Goal: Task Accomplishment & Management: Use online tool/utility

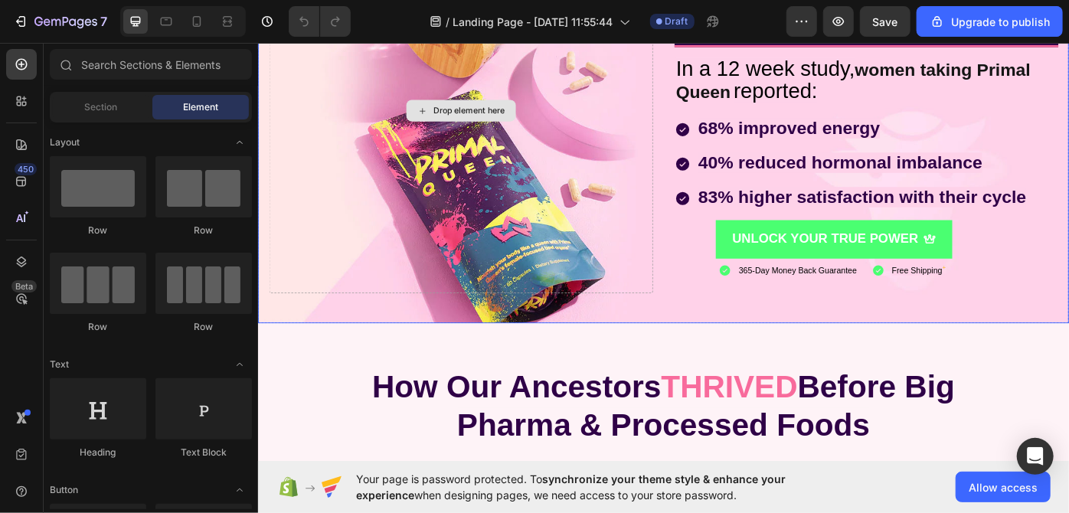
scroll to position [100, 0]
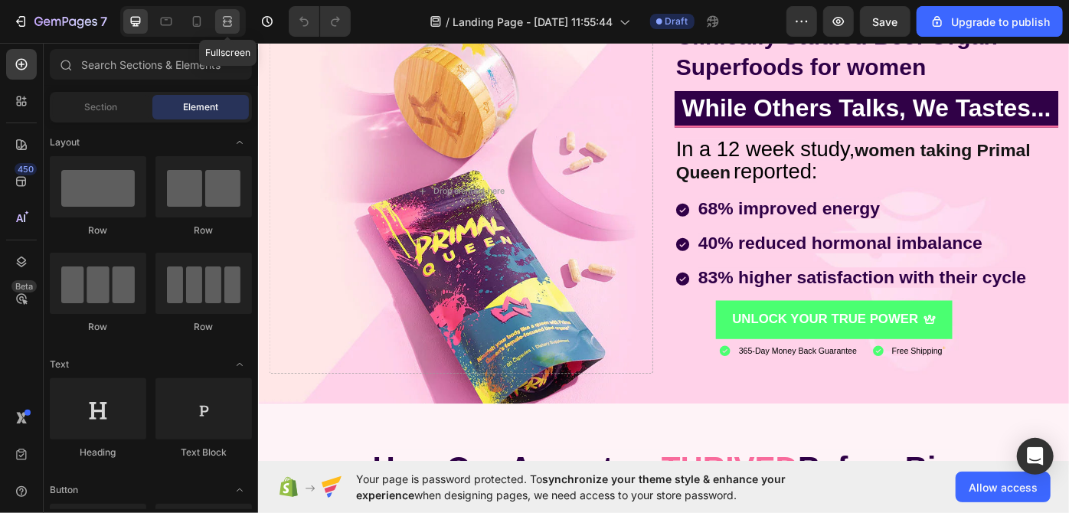
click at [231, 29] on div at bounding box center [227, 21] width 25 height 25
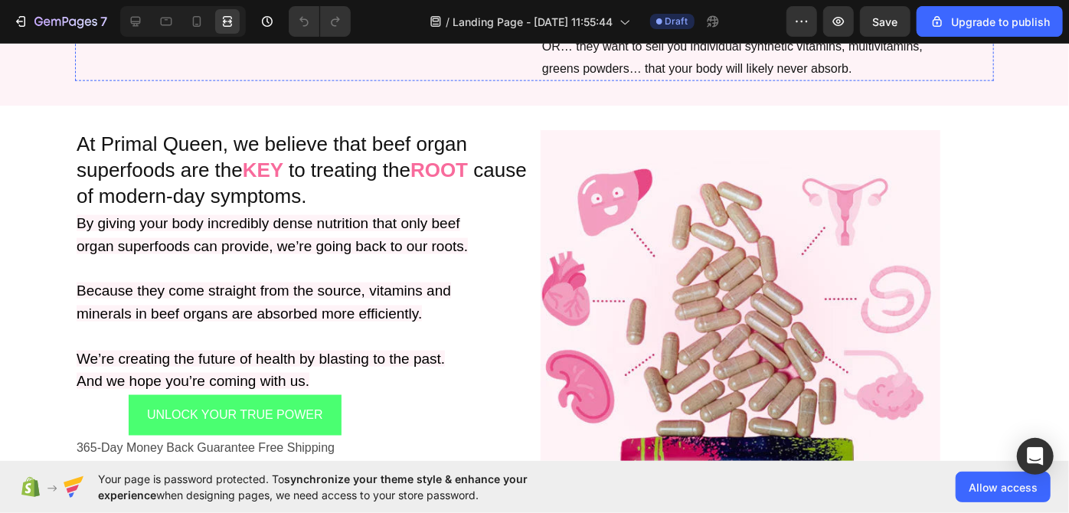
scroll to position [1136, 0]
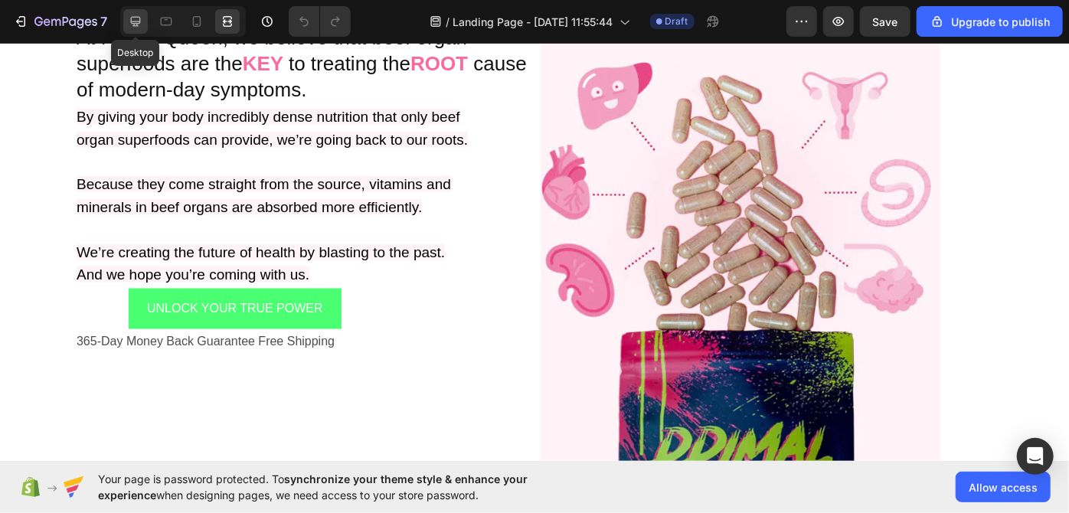
click at [142, 22] on icon at bounding box center [135, 21] width 15 height 15
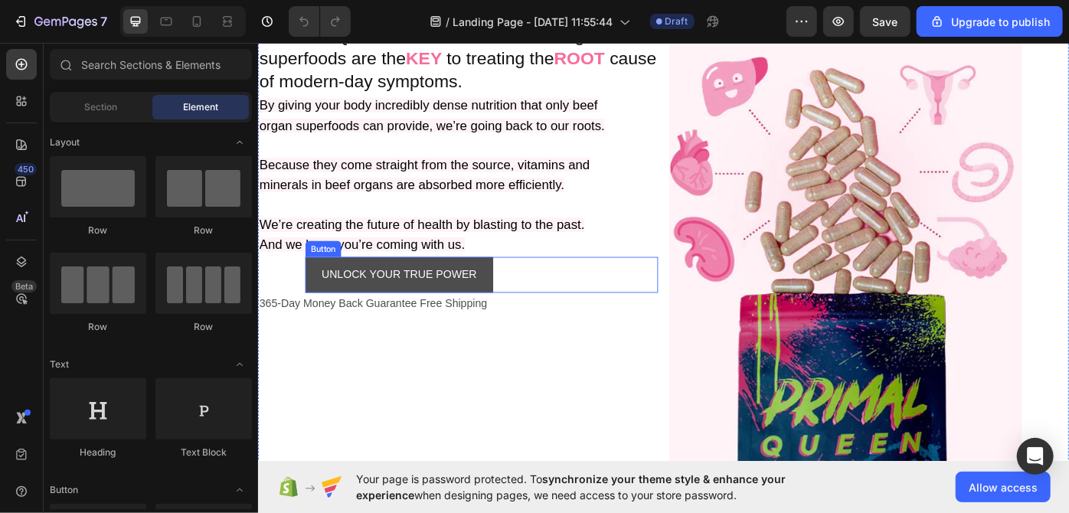
click at [317, 326] on button "UNLOCK YOUR TRUE POWER" at bounding box center [417, 306] width 213 height 41
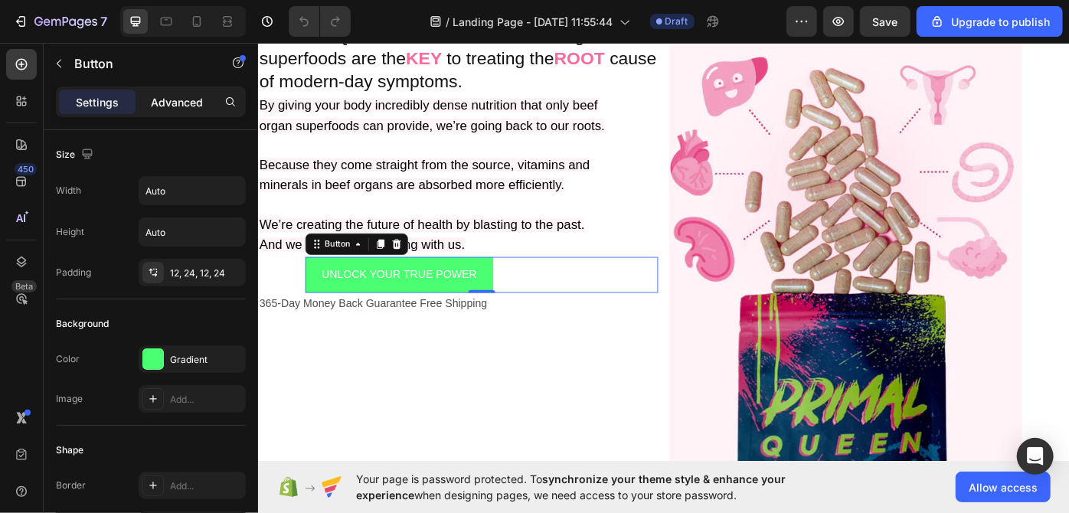
click at [188, 111] on div "Advanced" at bounding box center [177, 102] width 77 height 25
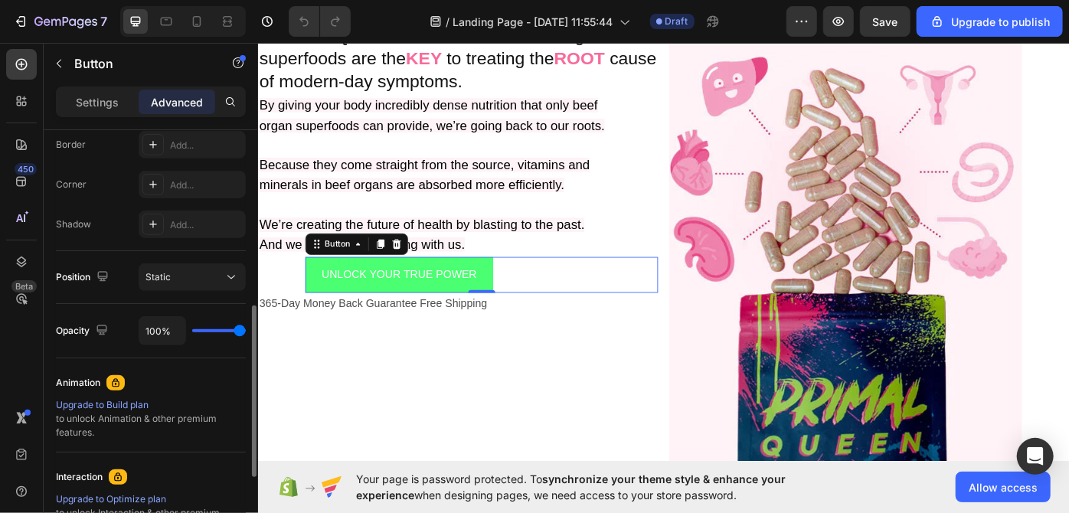
scroll to position [438, 0]
click at [185, 267] on button "Static" at bounding box center [192, 278] width 107 height 28
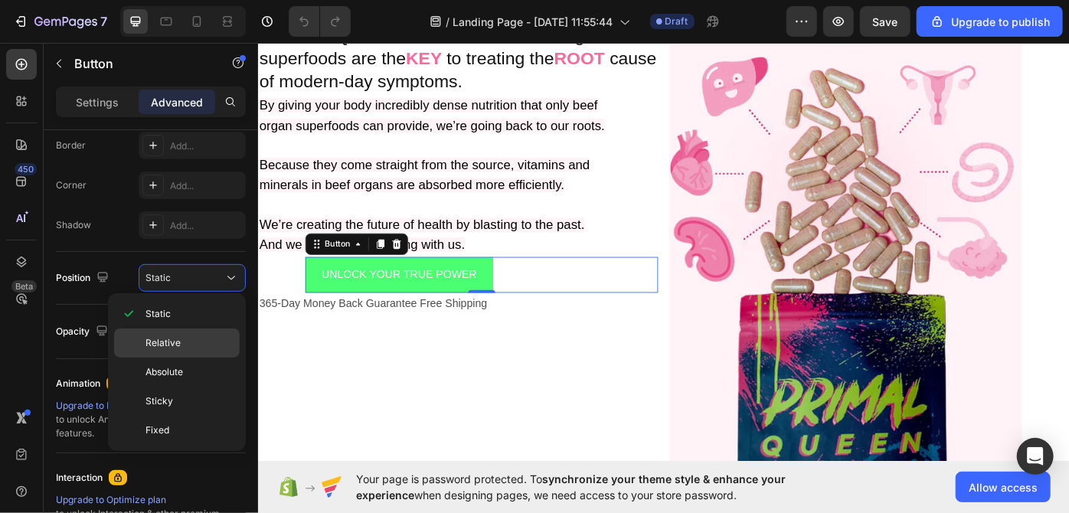
click at [182, 358] on div "Relative" at bounding box center [177, 372] width 126 height 29
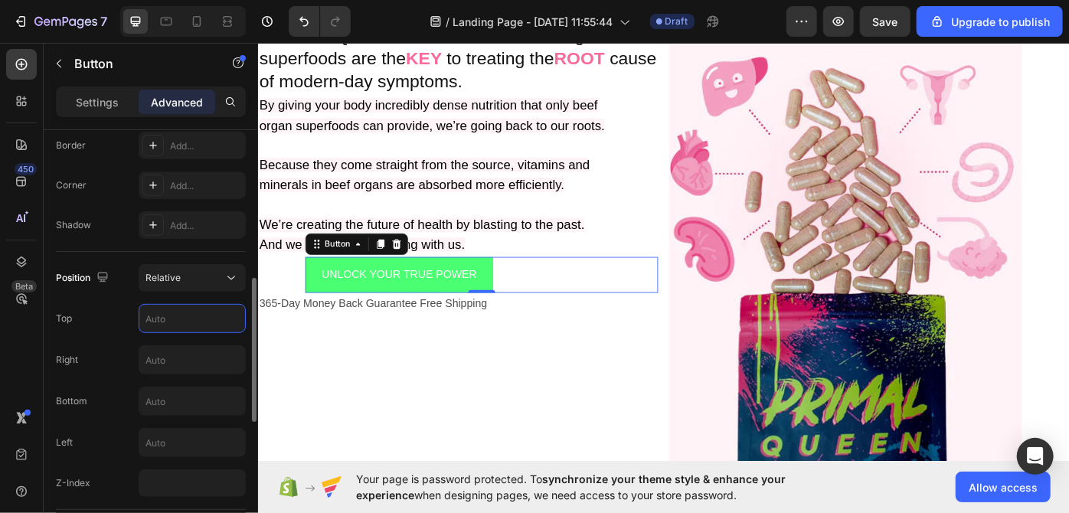
click at [172, 325] on input "text" at bounding box center [192, 319] width 106 height 28
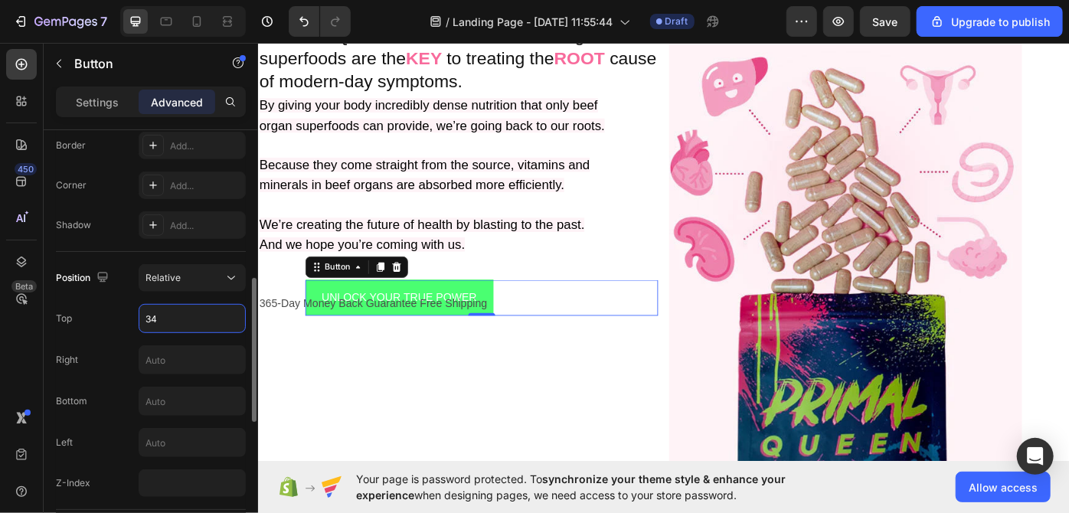
type input "3"
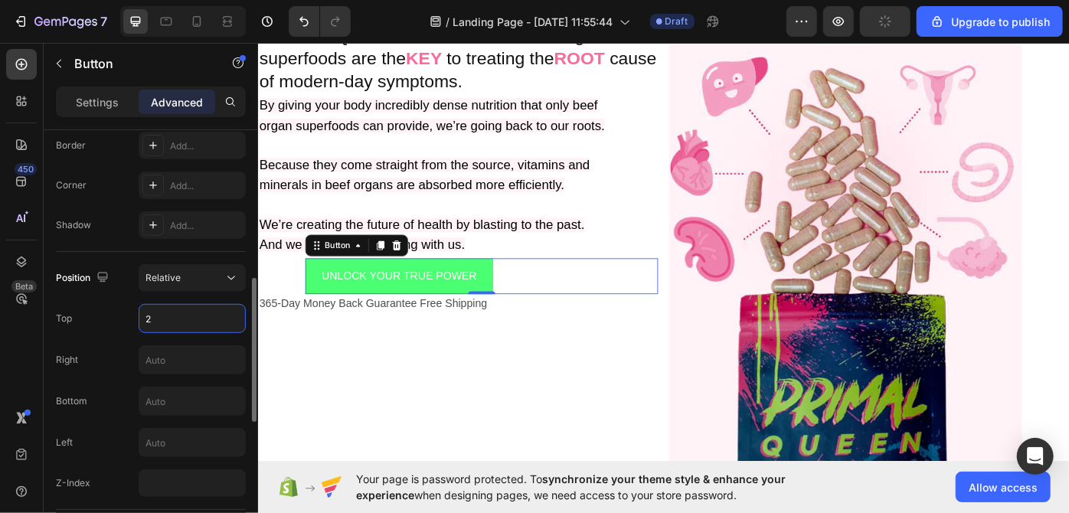
type input "20"
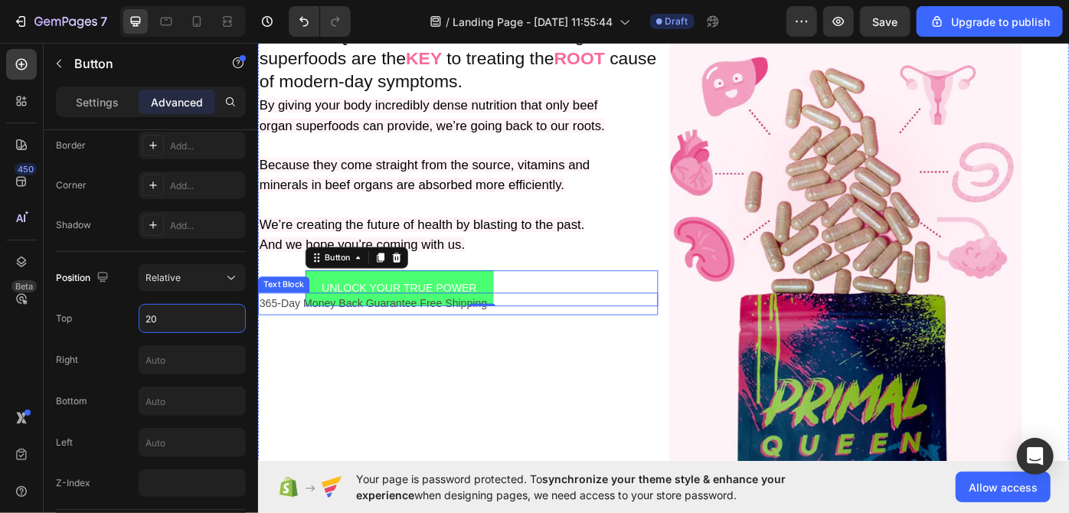
click at [467, 350] on p "365-Day Money Back Guarantee Free Shipping" at bounding box center [484, 339] width 450 height 22
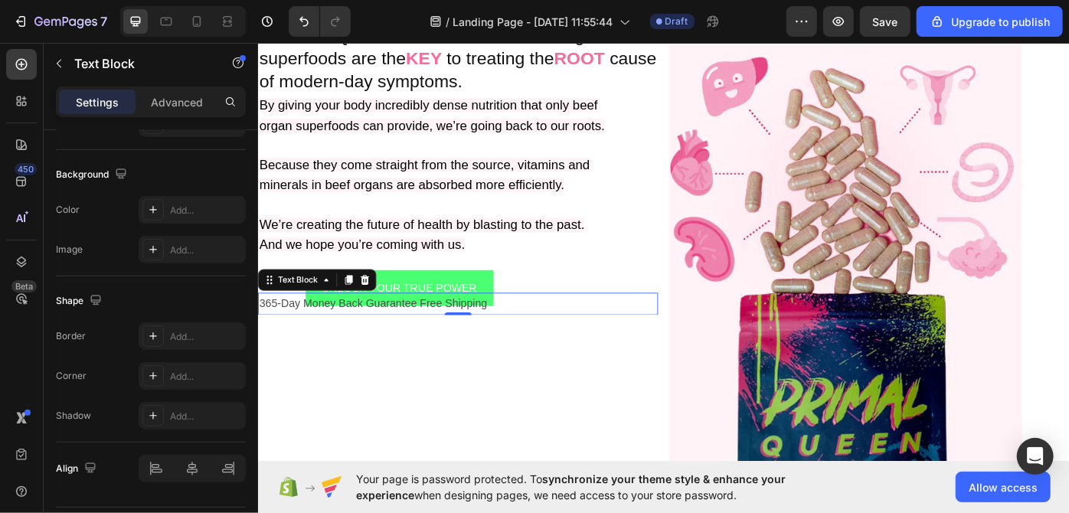
scroll to position [0, 0]
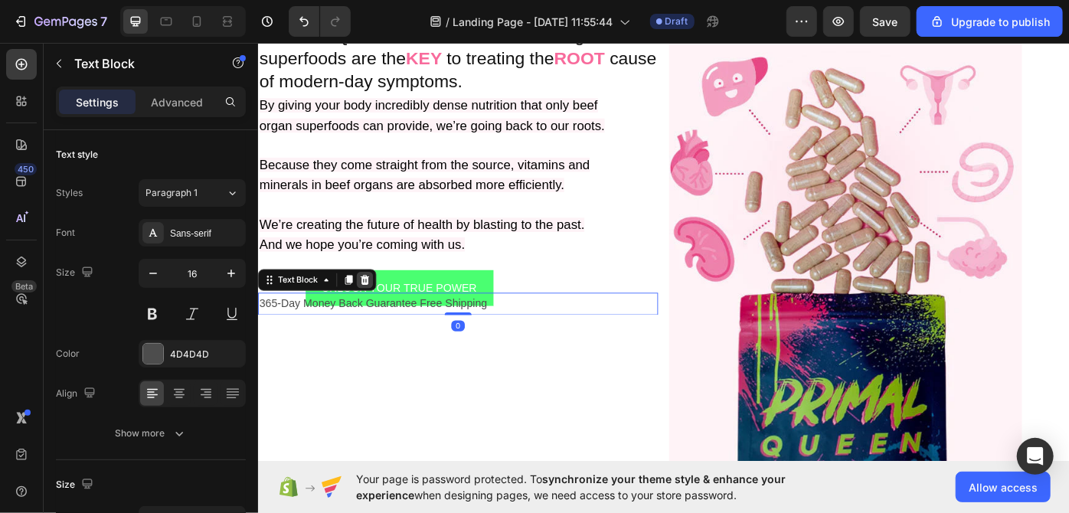
click at [376, 317] on icon at bounding box center [379, 311] width 10 height 11
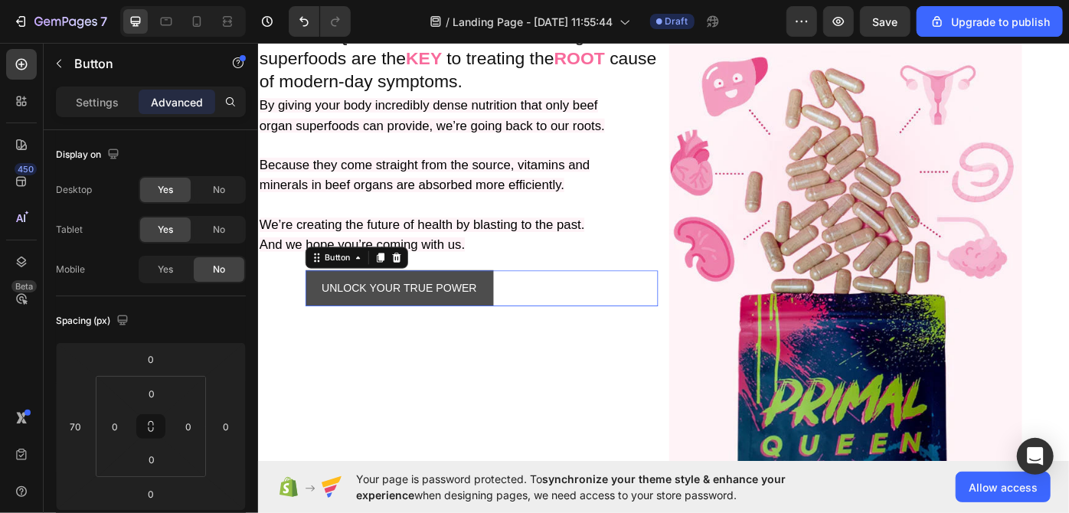
click at [330, 342] on button "UNLOCK YOUR TRUE POWER" at bounding box center [417, 321] width 213 height 41
click at [333, 332] on p "UNLOCK YOUR TRUE POWER" at bounding box center [417, 321] width 176 height 22
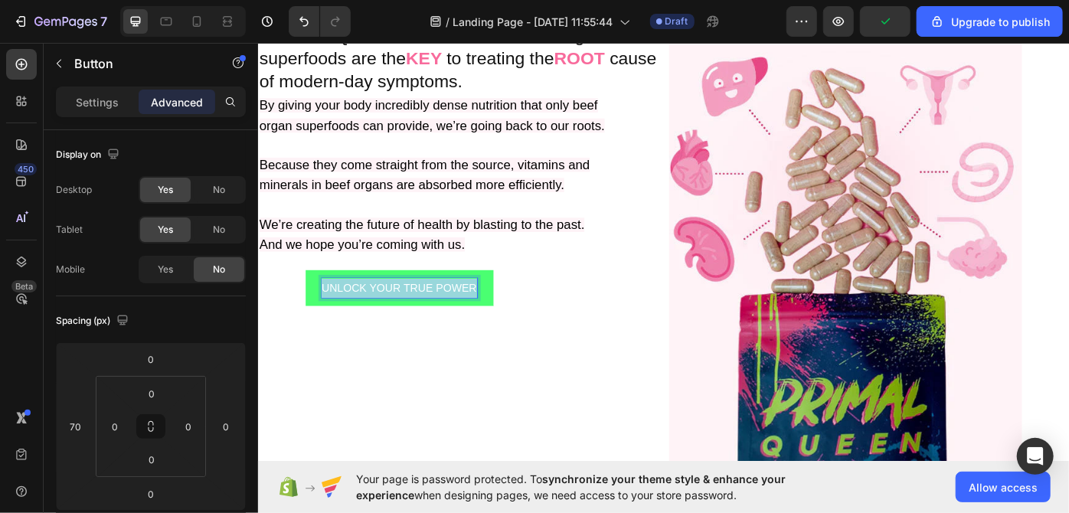
drag, startPoint x: 333, startPoint y: 368, endPoint x: 525, endPoint y: 377, distance: 191.7
click at [525, 342] on div "UNLOCK YOUR TRUE POWER Button 0" at bounding box center [511, 321] width 400 height 41
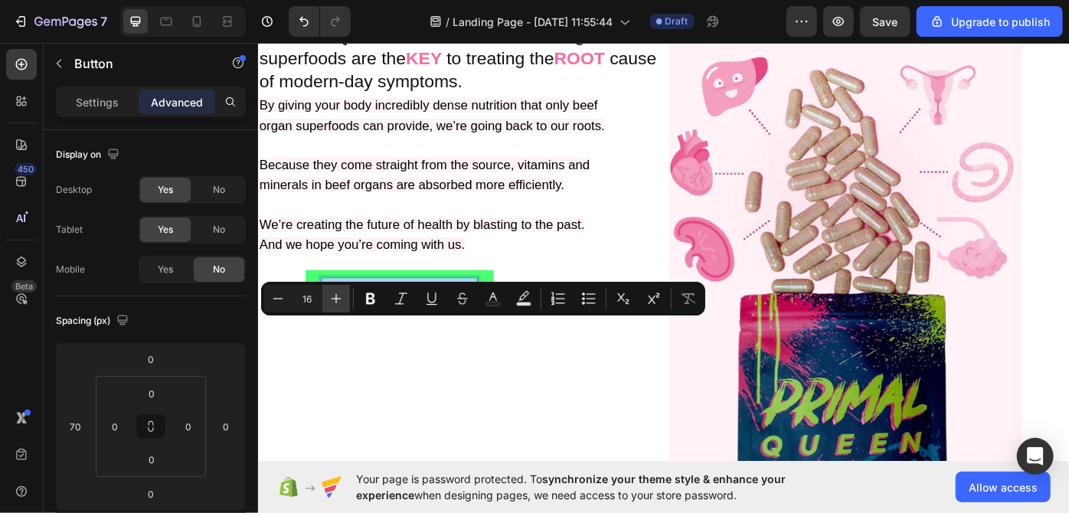
click at [339, 302] on icon "Editor contextual toolbar" at bounding box center [336, 298] width 15 height 15
type input "18"
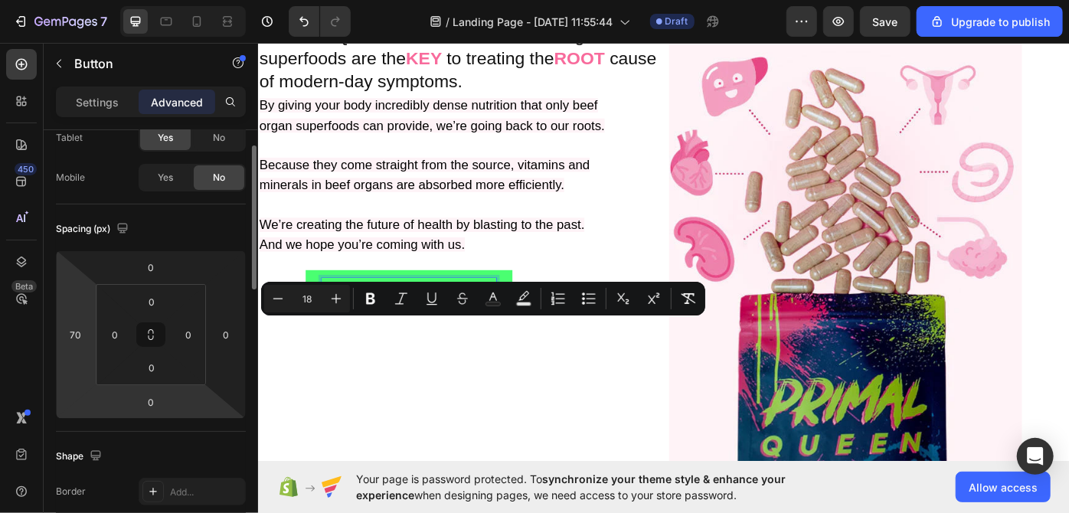
scroll to position [92, 0]
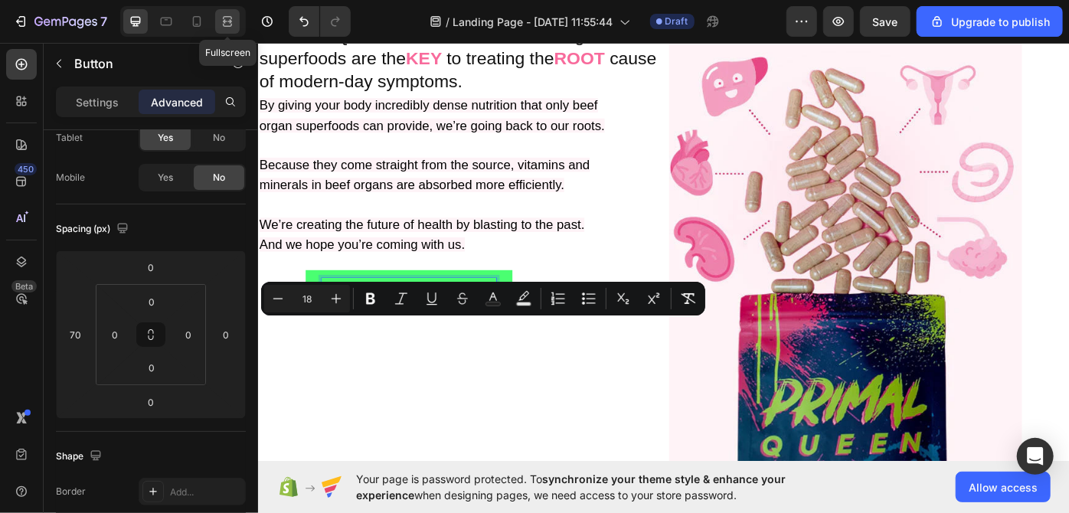
click at [223, 24] on icon at bounding box center [227, 25] width 9 height 3
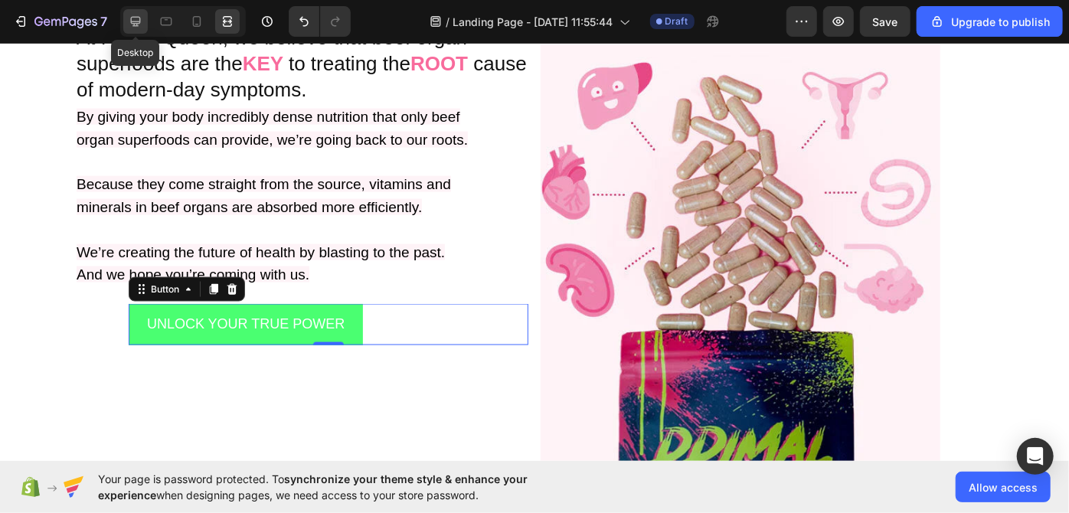
click at [139, 17] on icon at bounding box center [136, 22] width 10 height 10
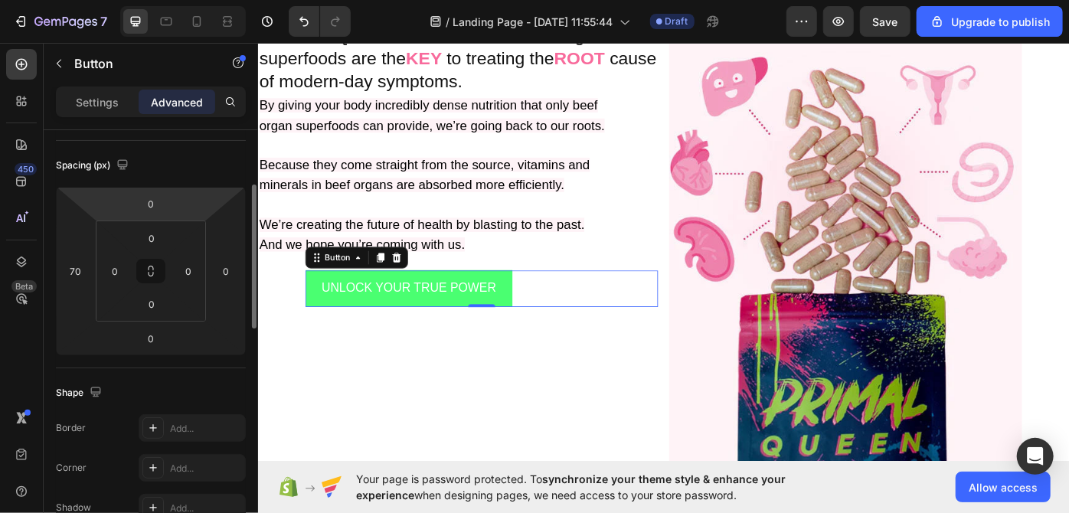
scroll to position [154, 0]
click at [107, 94] on p "Settings" at bounding box center [97, 102] width 43 height 16
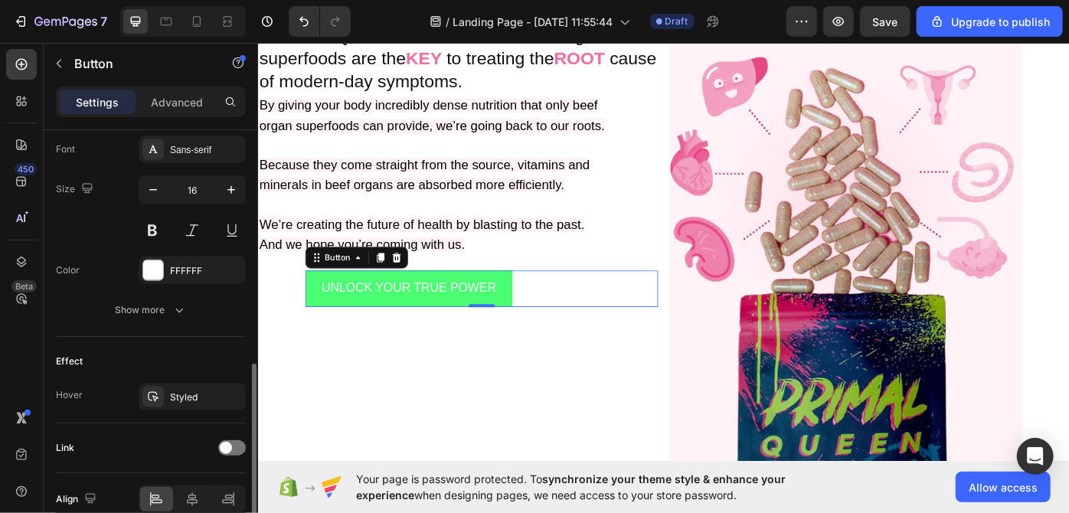
scroll to position [548, 0]
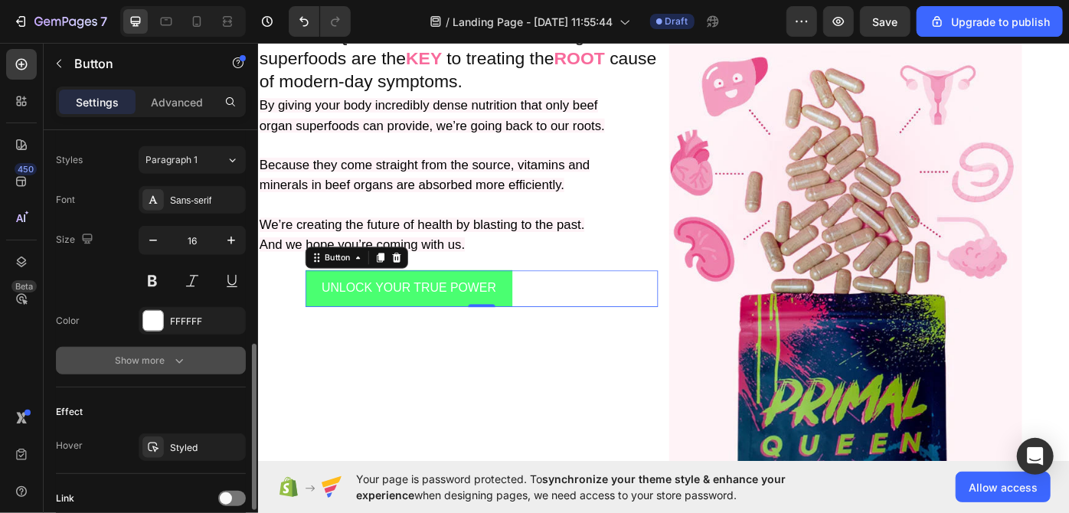
click at [172, 354] on icon "button" at bounding box center [179, 360] width 15 height 15
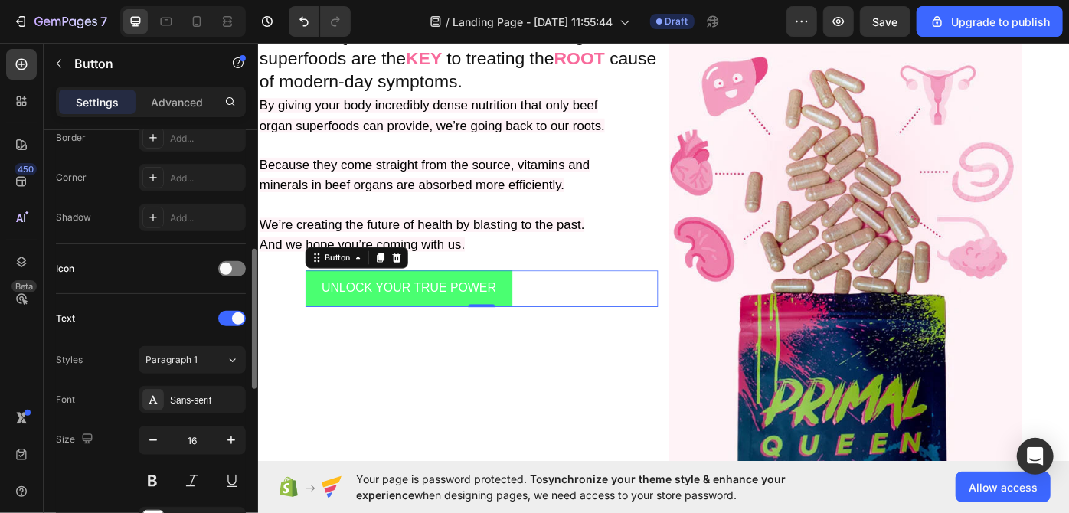
scroll to position [347, 0]
click at [223, 263] on span at bounding box center [226, 269] width 12 height 12
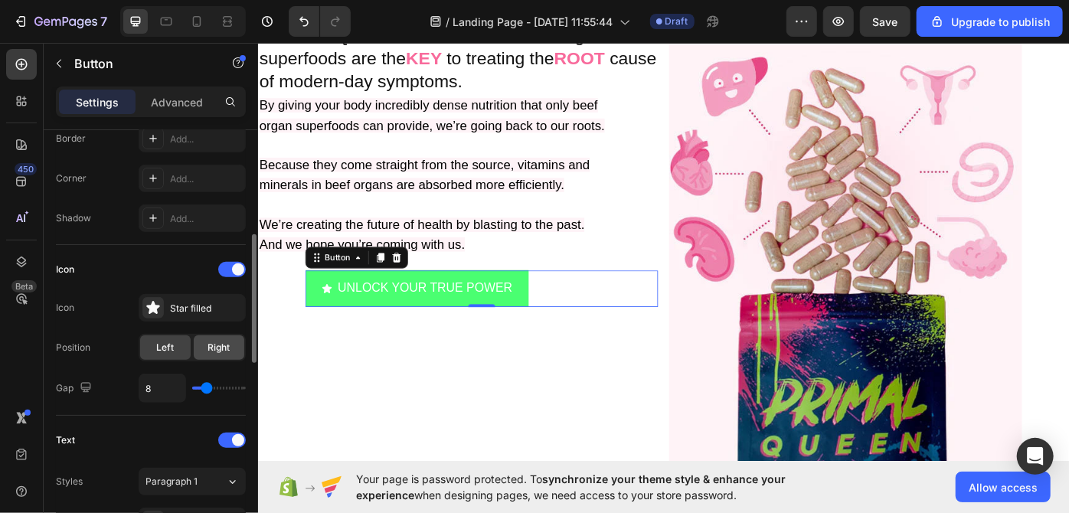
click at [219, 348] on span "Right" at bounding box center [219, 348] width 22 height 14
click at [212, 388] on input "range" at bounding box center [219, 388] width 54 height 3
type input "16"
click at [214, 387] on input "range" at bounding box center [219, 388] width 54 height 3
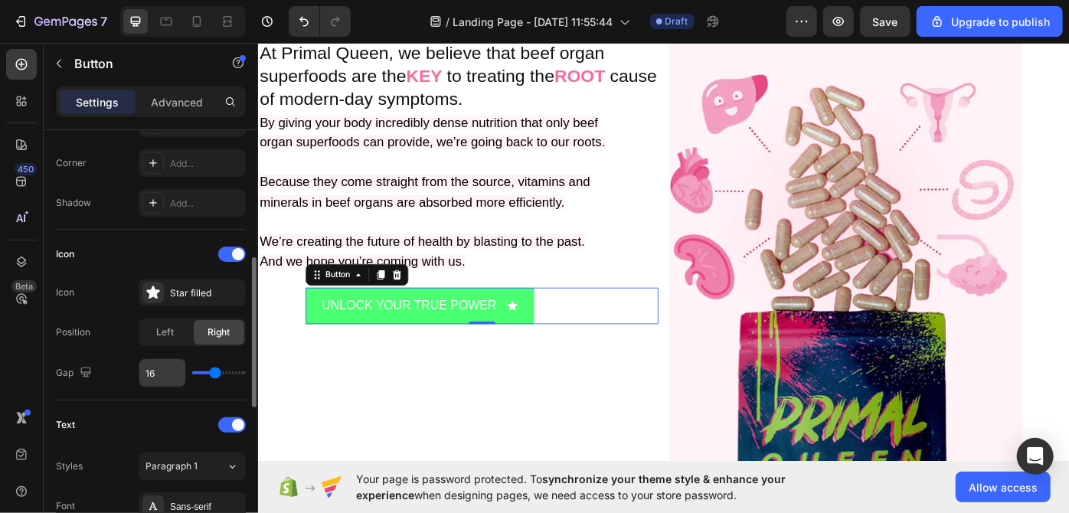
scroll to position [359, 0]
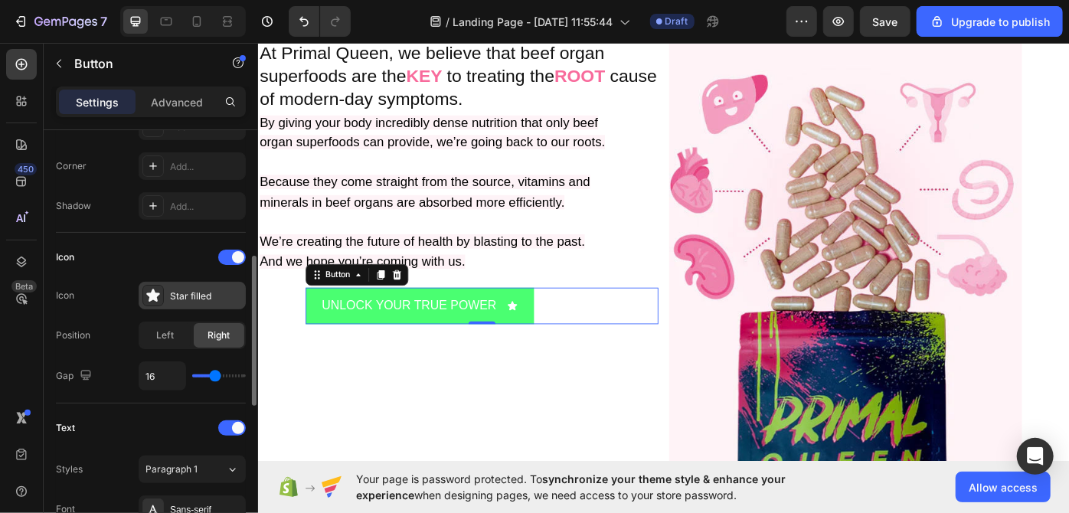
click at [194, 294] on div "Star filled" at bounding box center [206, 297] width 72 height 14
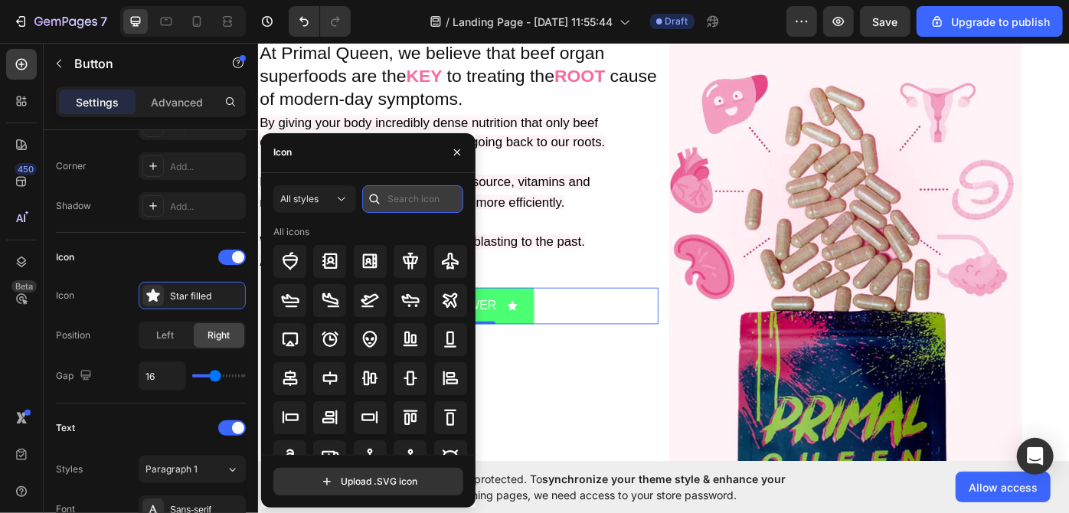
click at [418, 193] on input "text" at bounding box center [412, 199] width 101 height 28
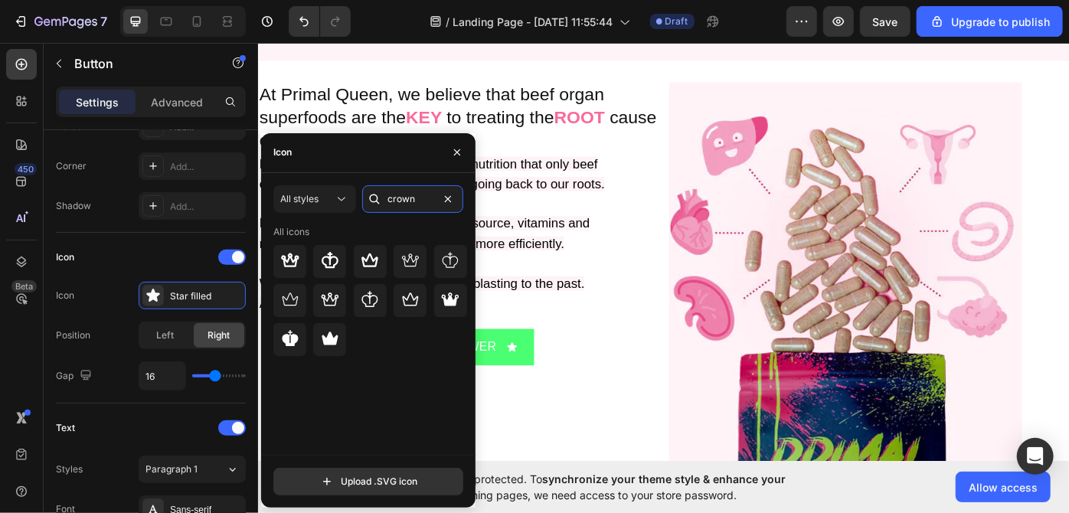
scroll to position [1232, 0]
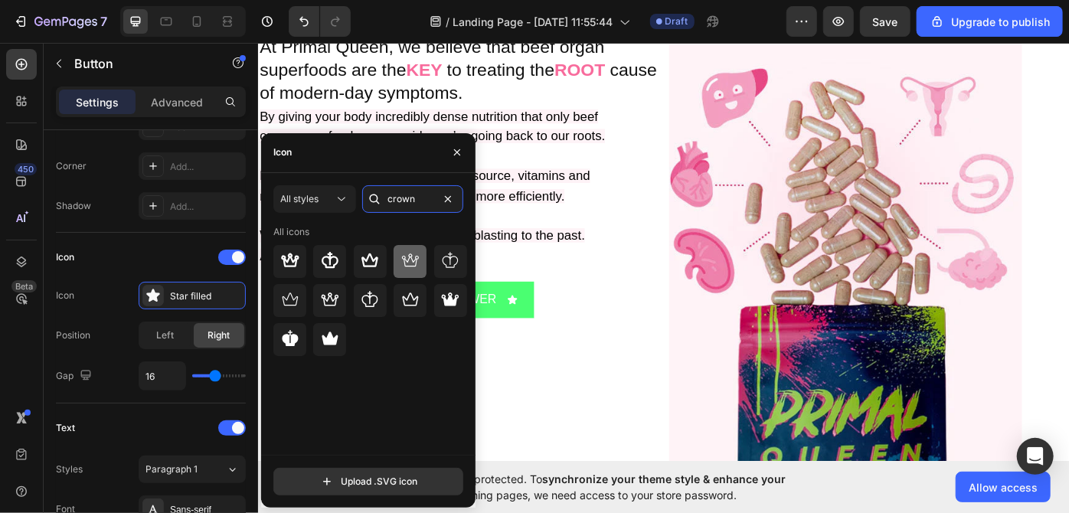
type input "crown"
click at [414, 268] on icon at bounding box center [410, 261] width 18 height 18
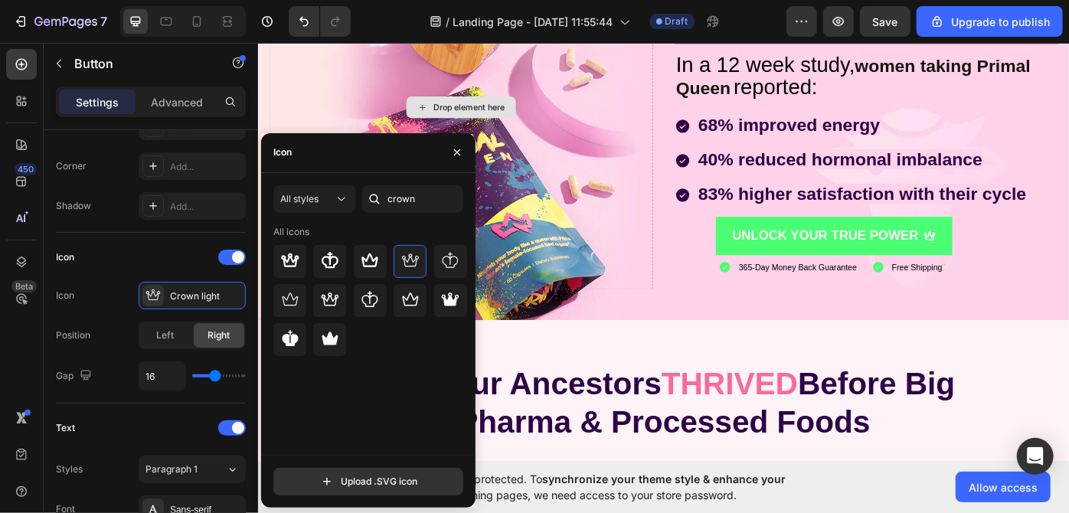
scroll to position [192, 0]
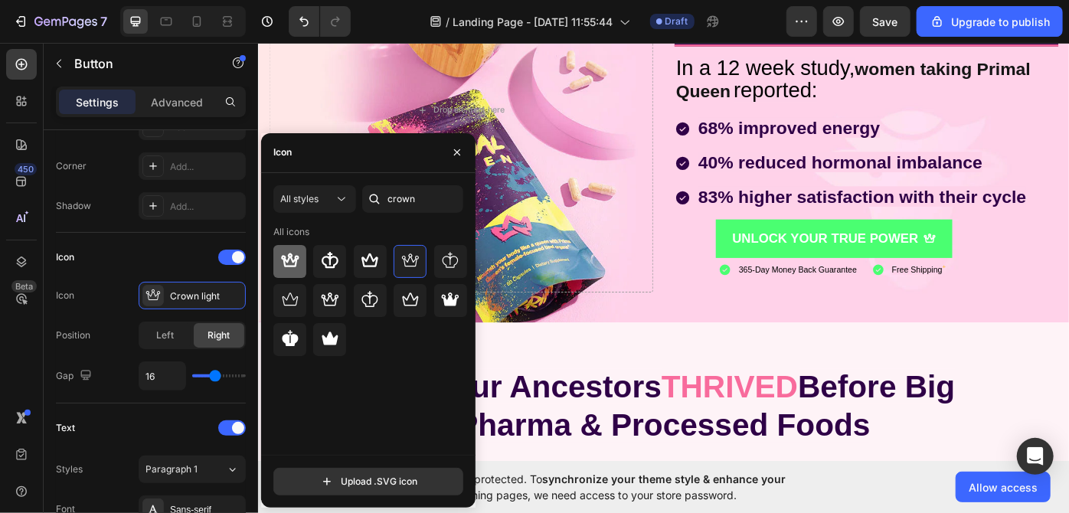
click at [285, 268] on icon at bounding box center [290, 261] width 18 height 18
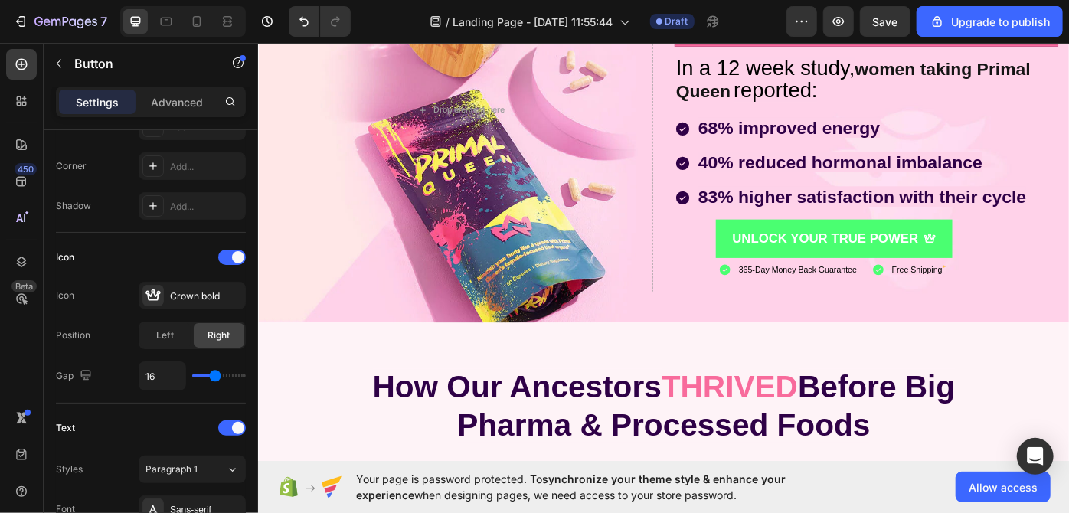
click at [0, 374] on div "450 Beta" at bounding box center [22, 278] width 44 height 470
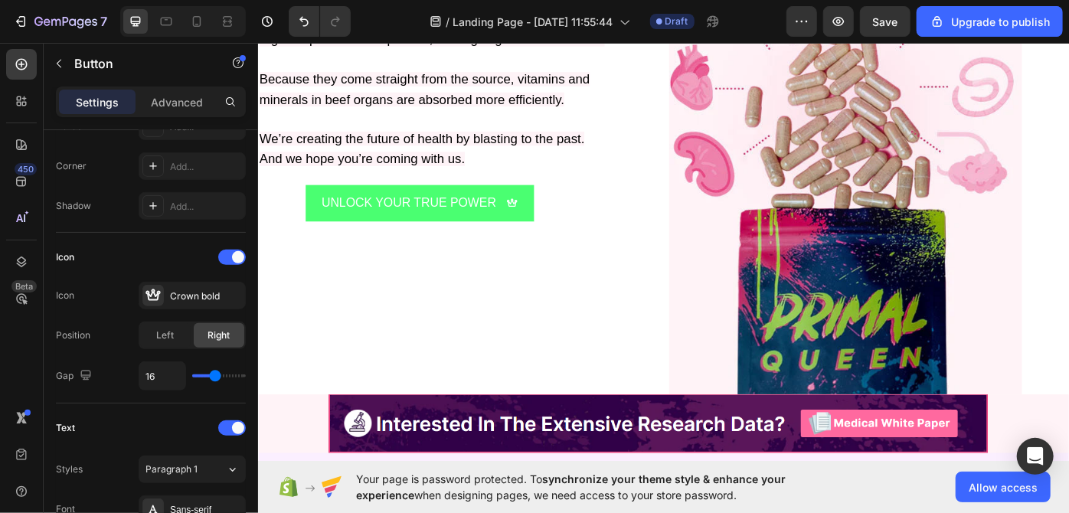
scroll to position [1283, 0]
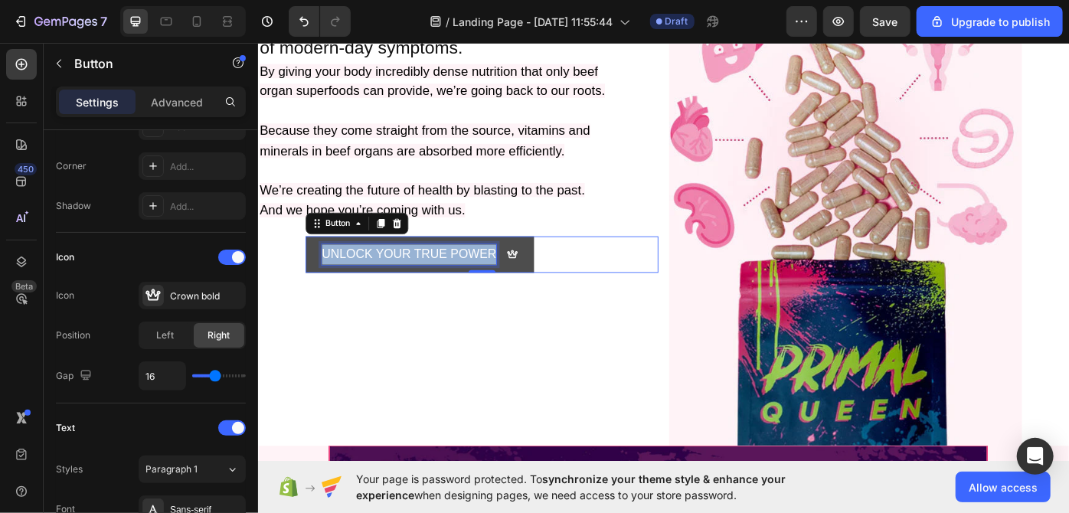
drag, startPoint x: 330, startPoint y: 280, endPoint x: 538, endPoint y: 273, distance: 208.4
click at [538, 273] on div "UNLOCK YOUR TRUE POWER" at bounding box center [440, 283] width 222 height 23
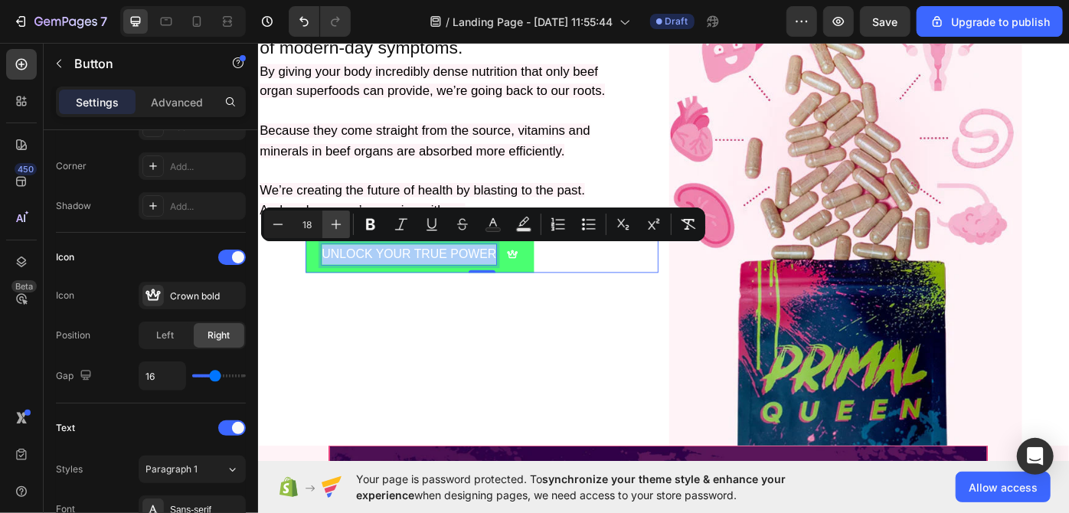
click at [336, 227] on icon "Editor contextual toolbar" at bounding box center [337, 225] width 10 height 10
type input "20"
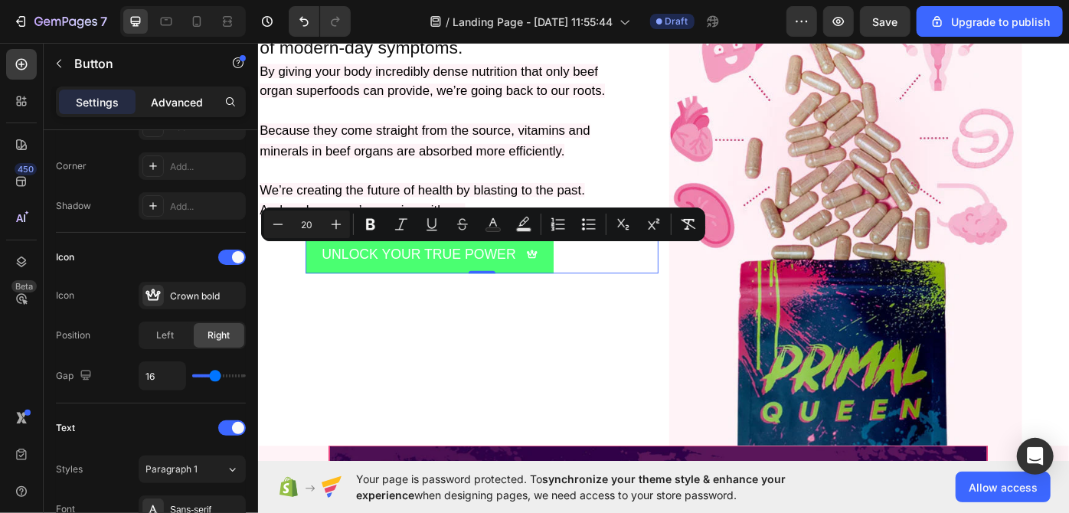
click at [176, 100] on p "Advanced" at bounding box center [177, 102] width 52 height 16
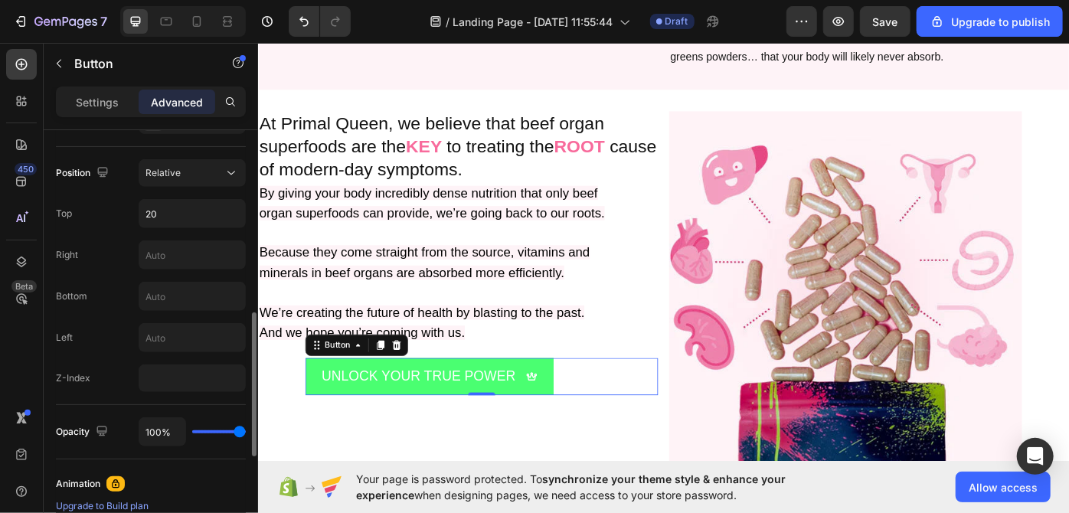
scroll to position [542, 0]
click at [196, 211] on input "20" at bounding box center [192, 215] width 106 height 28
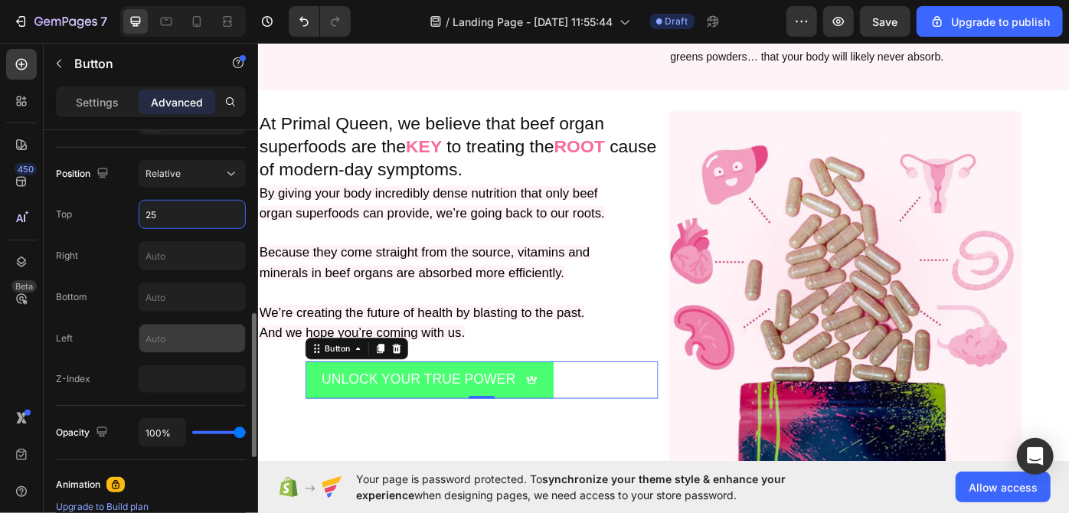
type input "25"
click at [165, 340] on input "text" at bounding box center [192, 339] width 106 height 28
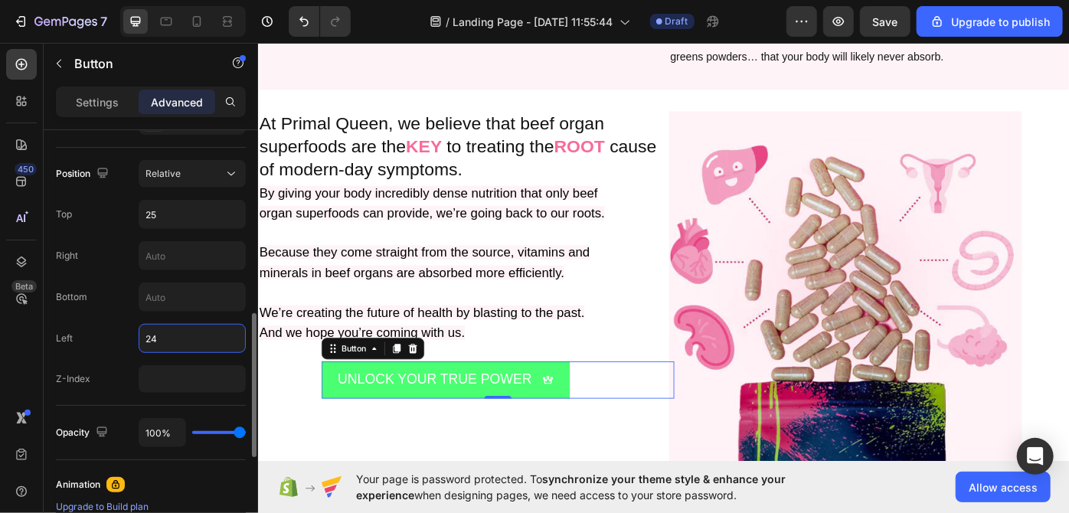
type input "2"
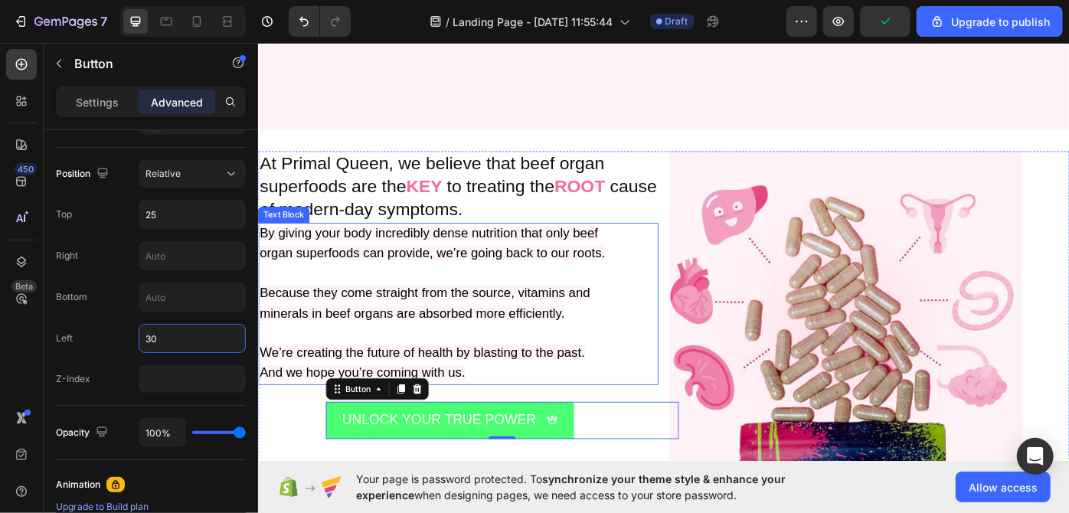
scroll to position [1205, 0]
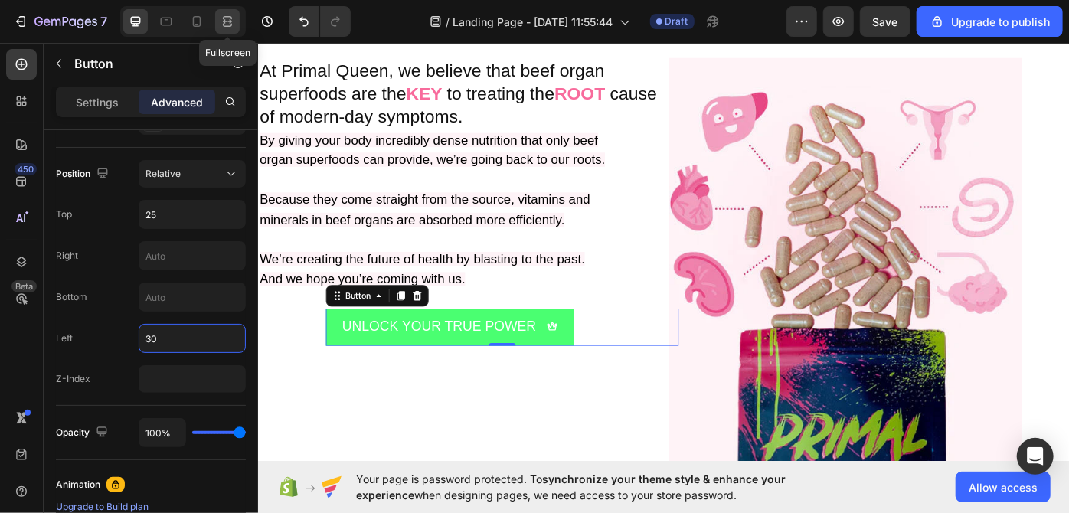
type input "30"
click at [231, 28] on icon at bounding box center [227, 21] width 15 height 15
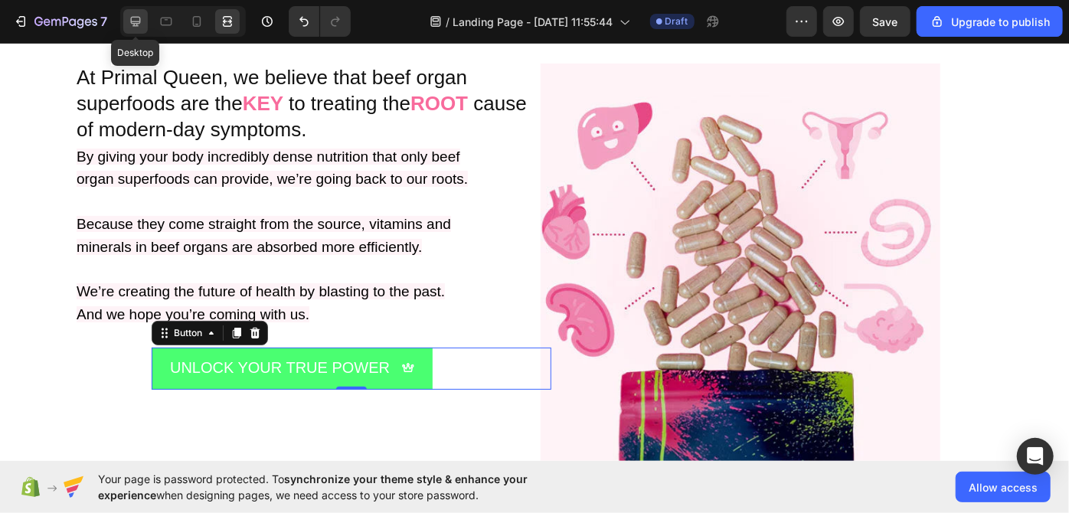
click at [135, 25] on icon at bounding box center [135, 21] width 15 height 15
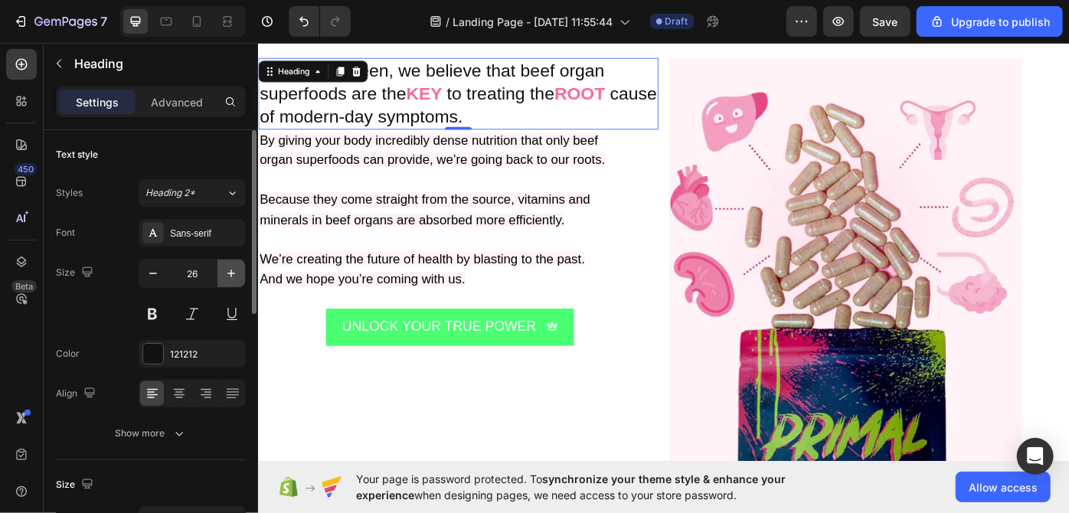
click at [225, 272] on icon "button" at bounding box center [231, 273] width 15 height 15
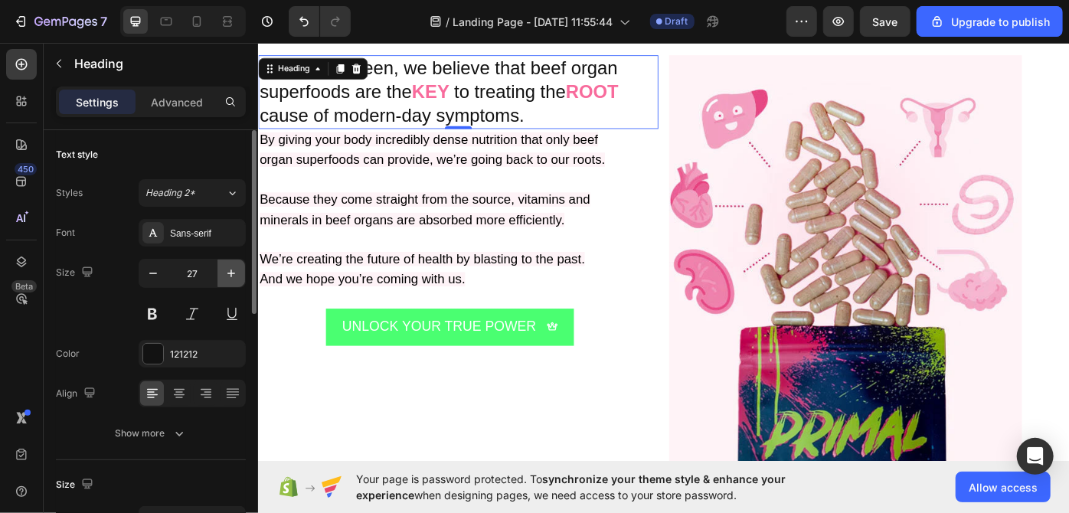
click at [225, 272] on icon "button" at bounding box center [231, 273] width 15 height 15
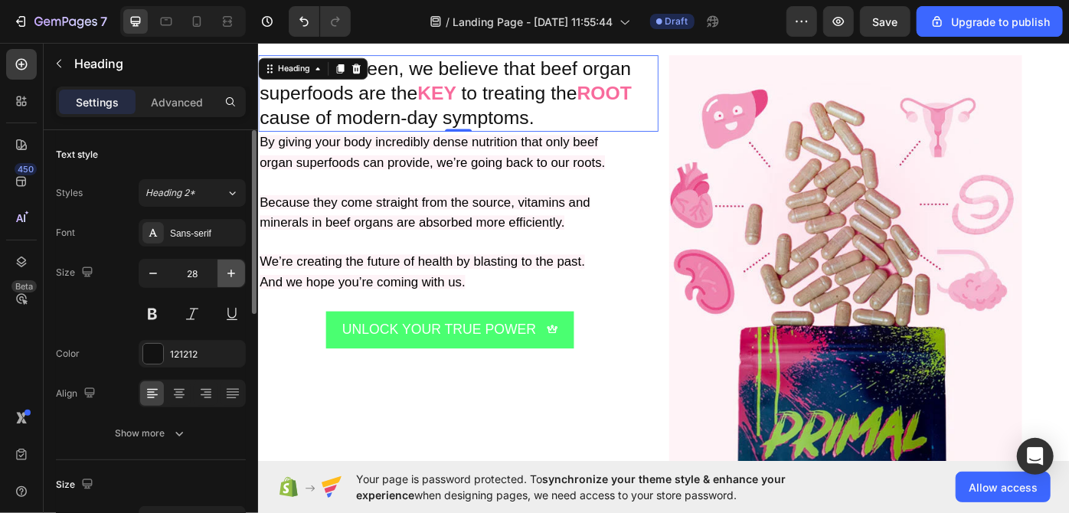
scroll to position [1211, 0]
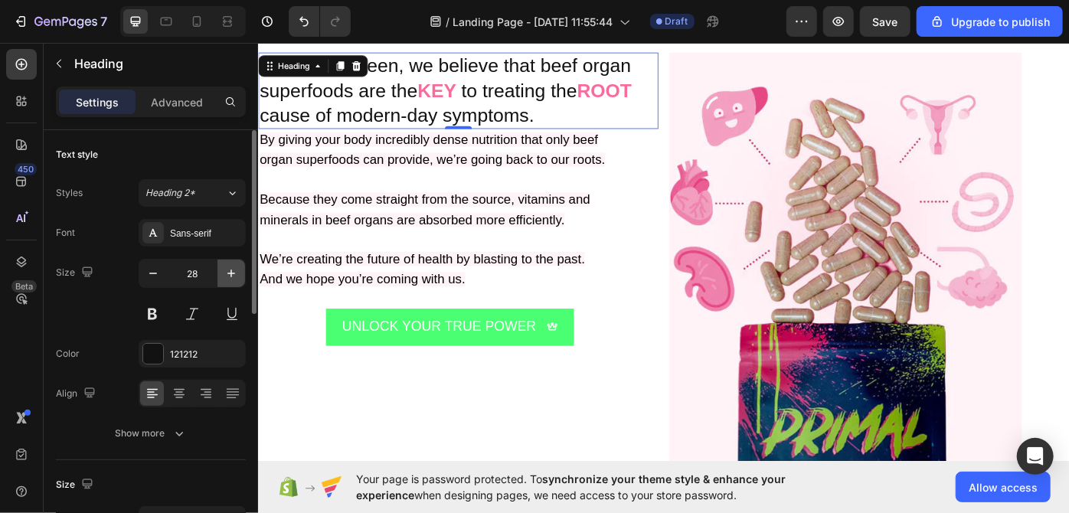
click at [225, 272] on icon "button" at bounding box center [231, 273] width 15 height 15
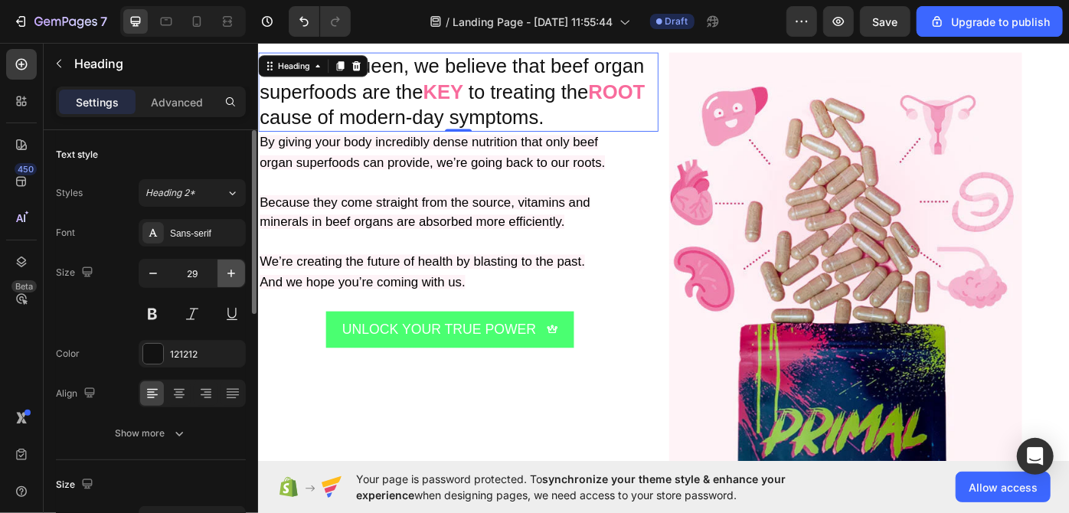
scroll to position [1214, 0]
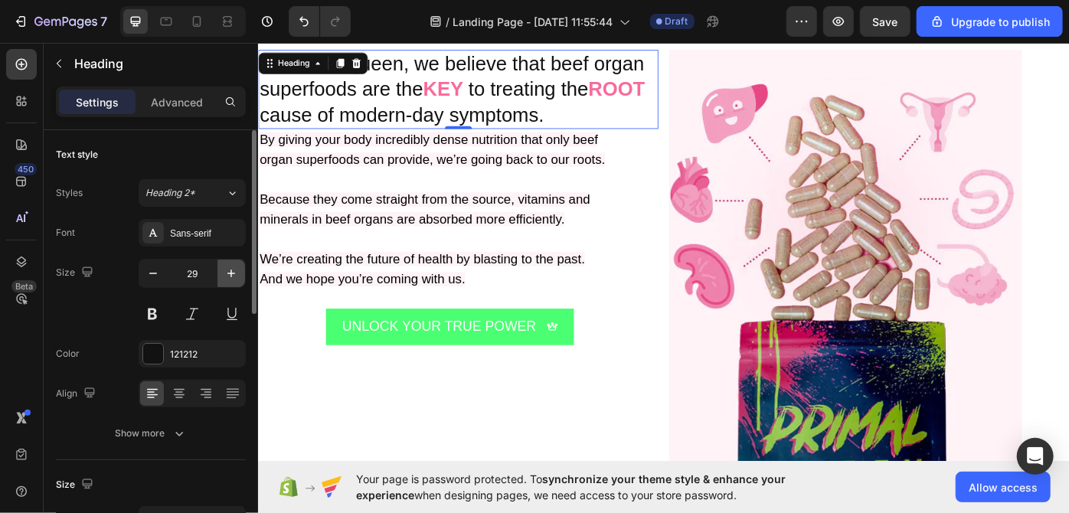
click at [225, 272] on icon "button" at bounding box center [231, 273] width 15 height 15
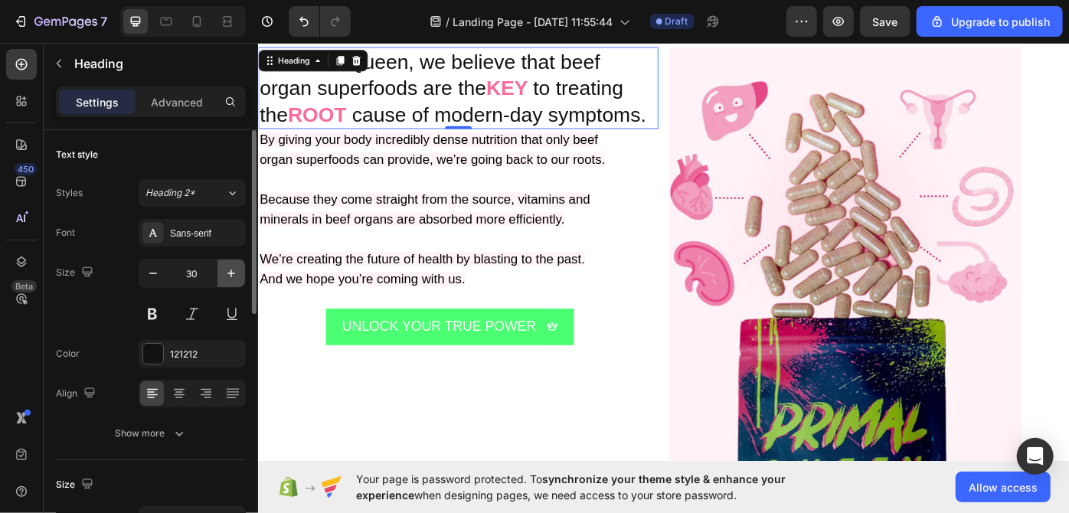
click at [225, 272] on icon "button" at bounding box center [231, 273] width 15 height 15
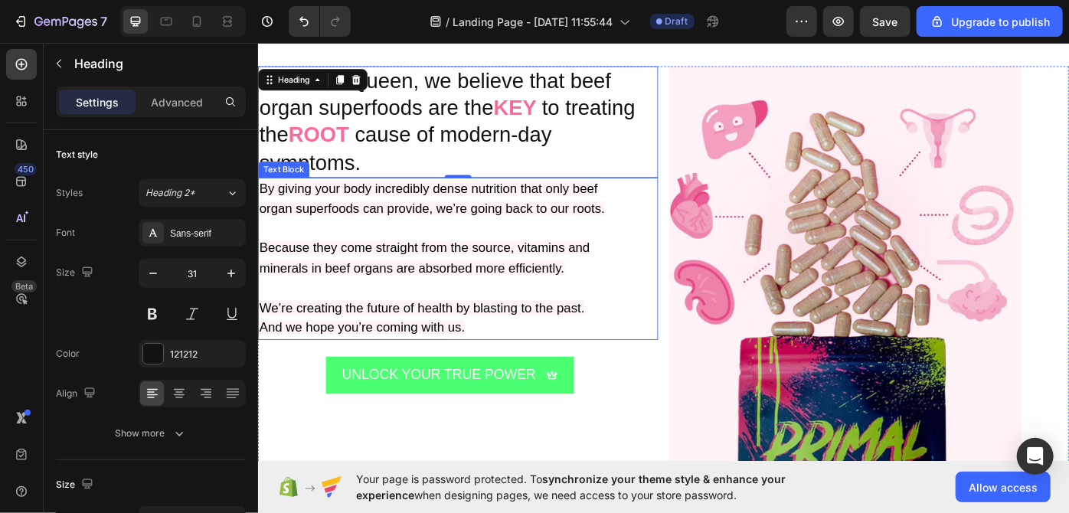
scroll to position [1140, 0]
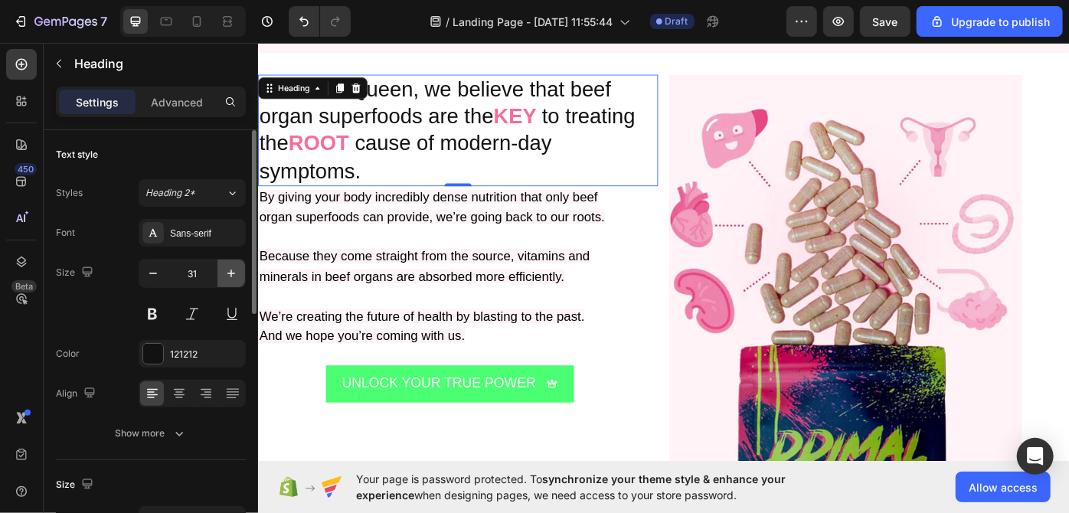
click at [227, 272] on icon "button" at bounding box center [231, 273] width 15 height 15
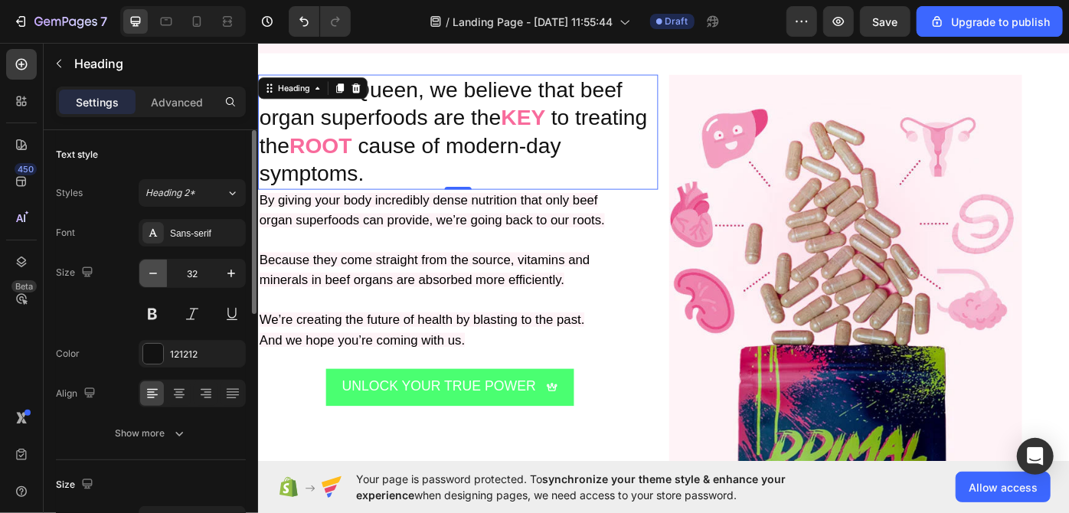
click at [156, 270] on icon "button" at bounding box center [153, 273] width 15 height 15
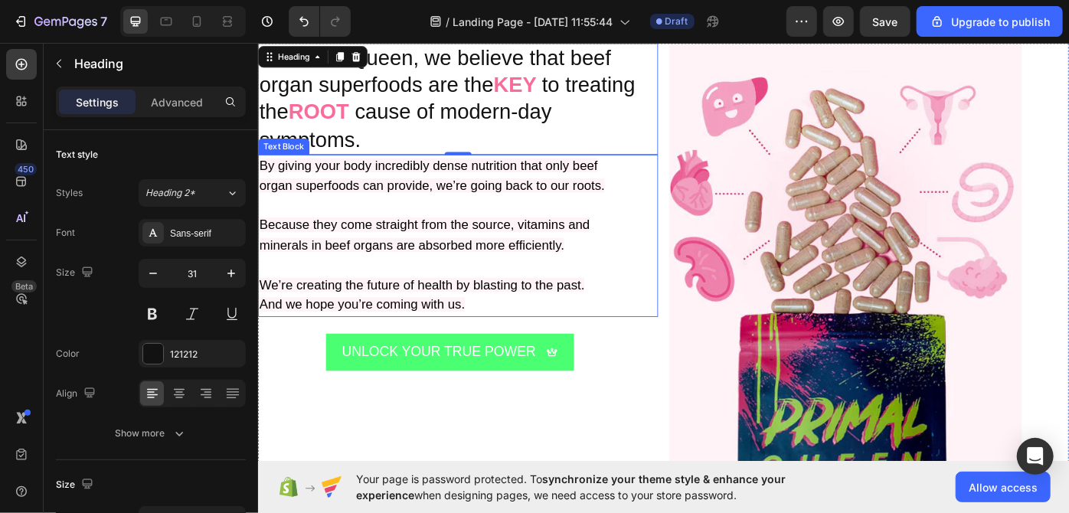
scroll to position [1171, 0]
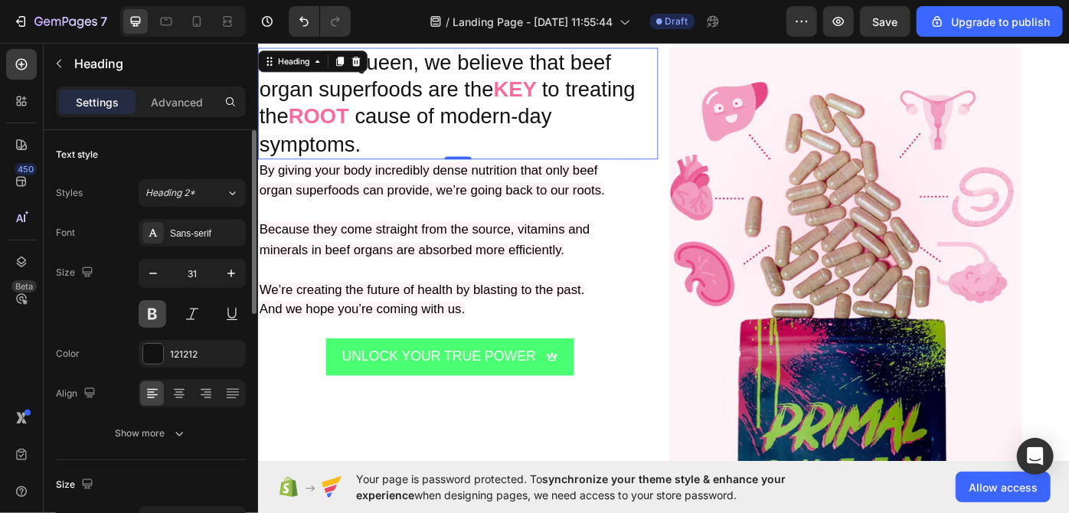
click at [157, 315] on button at bounding box center [153, 314] width 28 height 28
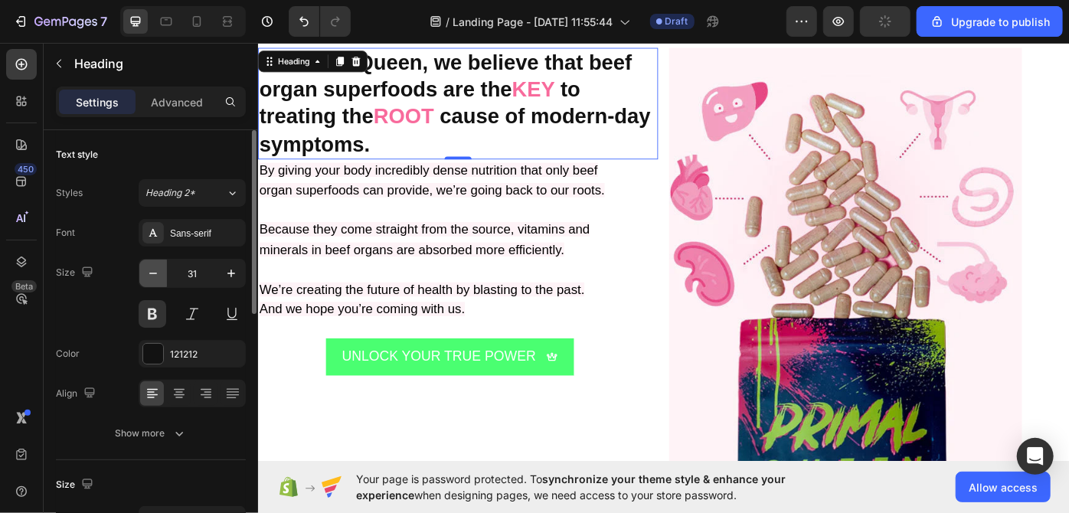
click at [162, 270] on button "button" at bounding box center [153, 274] width 28 height 28
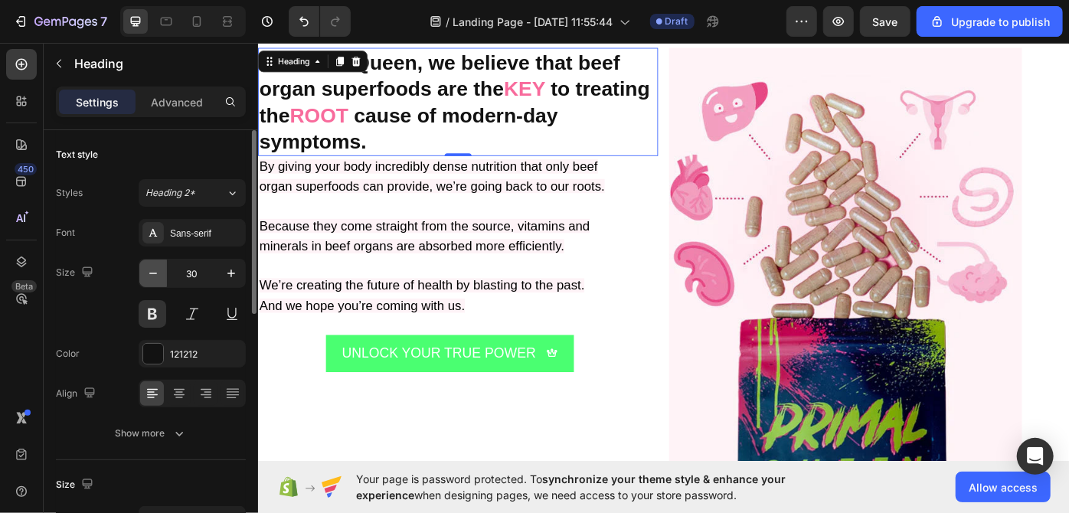
click at [162, 270] on button "button" at bounding box center [153, 274] width 28 height 28
type input "29"
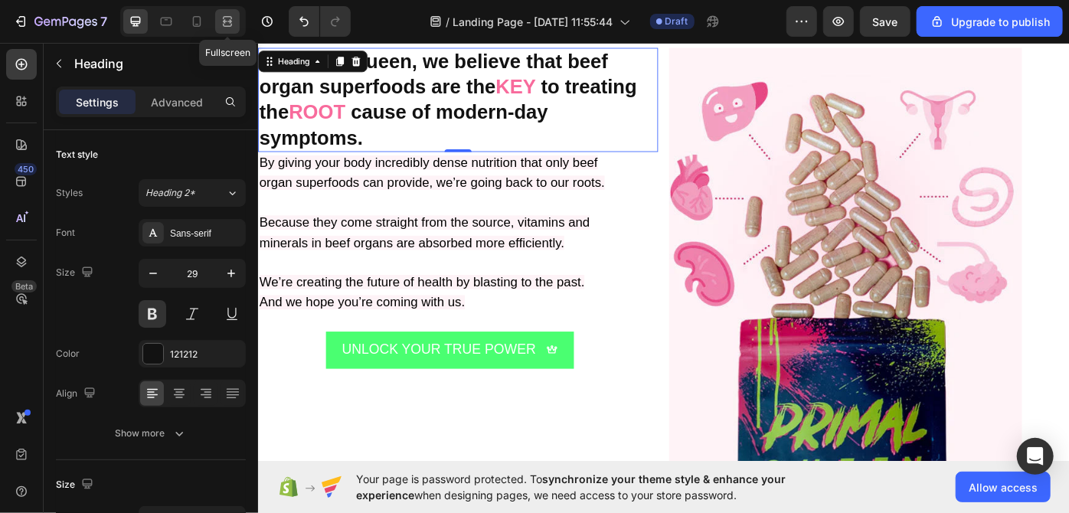
click at [229, 25] on icon at bounding box center [227, 21] width 15 height 15
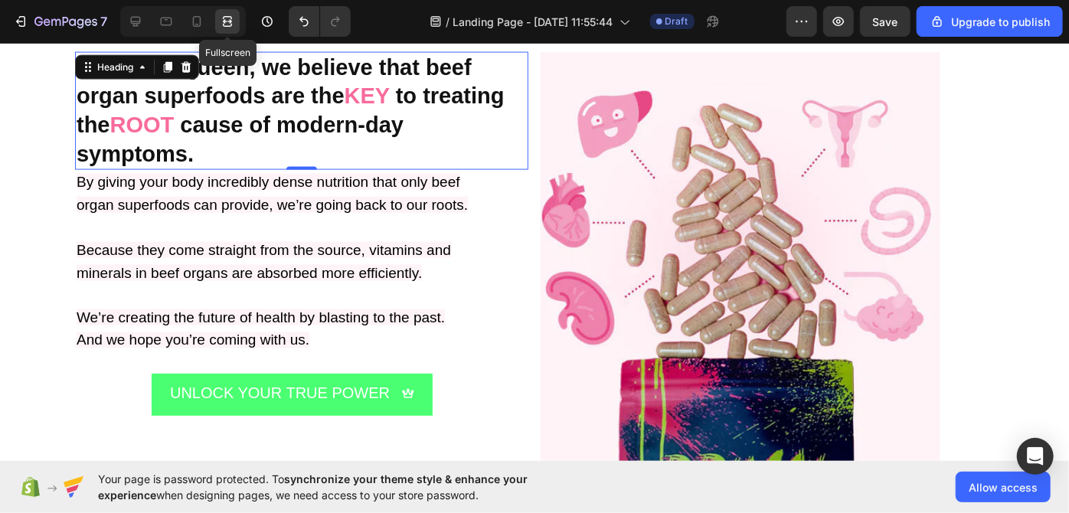
scroll to position [1174, 0]
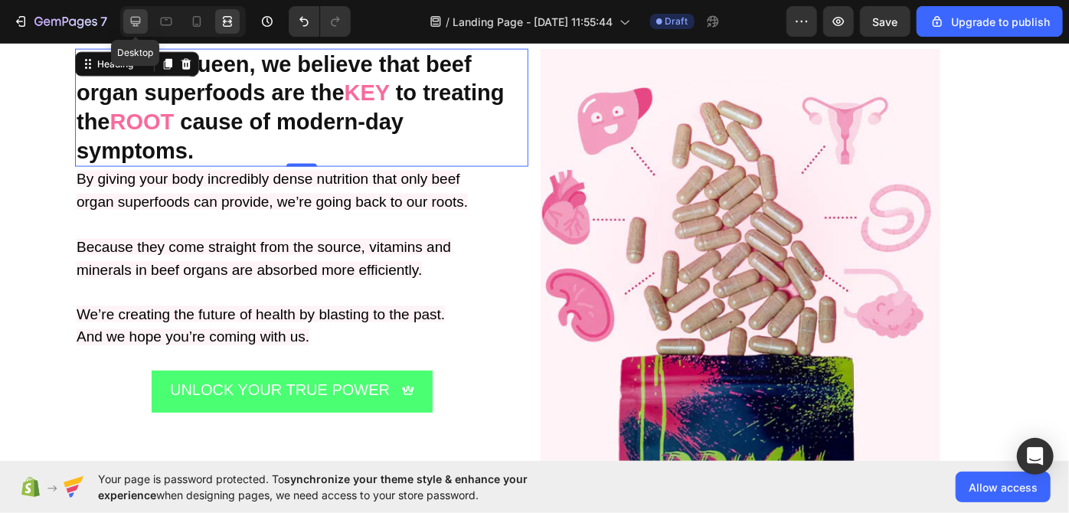
click at [138, 16] on icon at bounding box center [135, 21] width 15 height 15
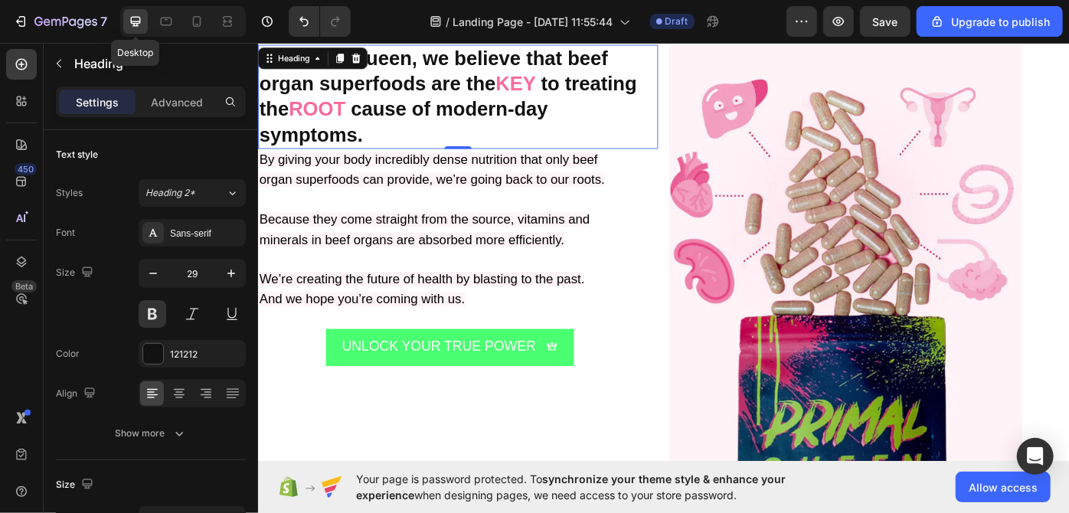
click at [138, 16] on icon at bounding box center [135, 21] width 15 height 15
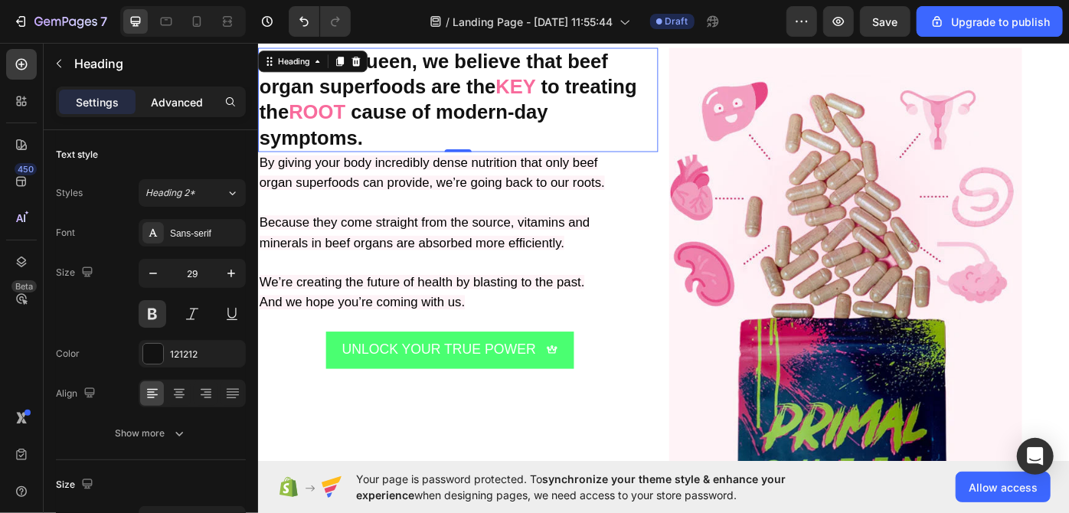
click at [194, 98] on p "Advanced" at bounding box center [177, 102] width 52 height 16
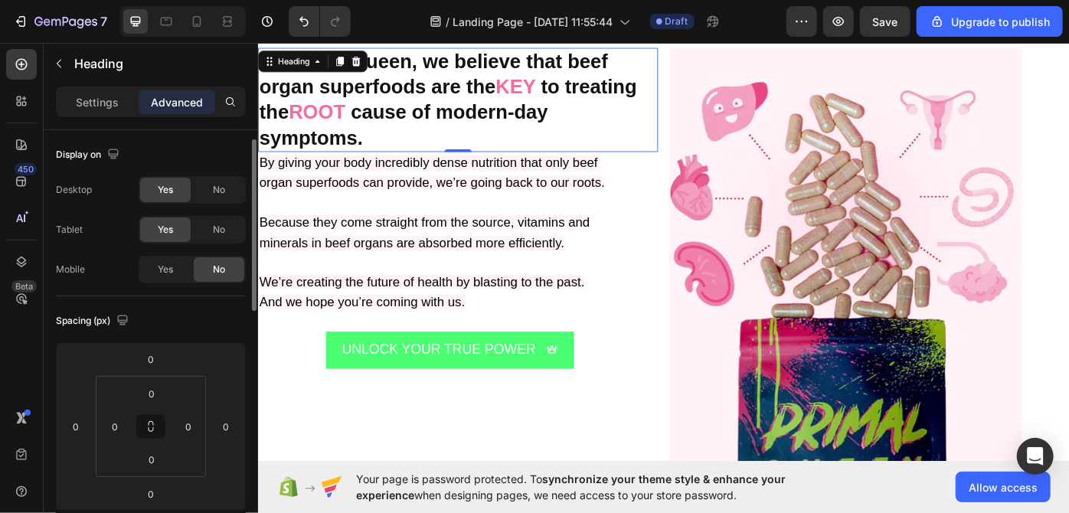
scroll to position [103, 0]
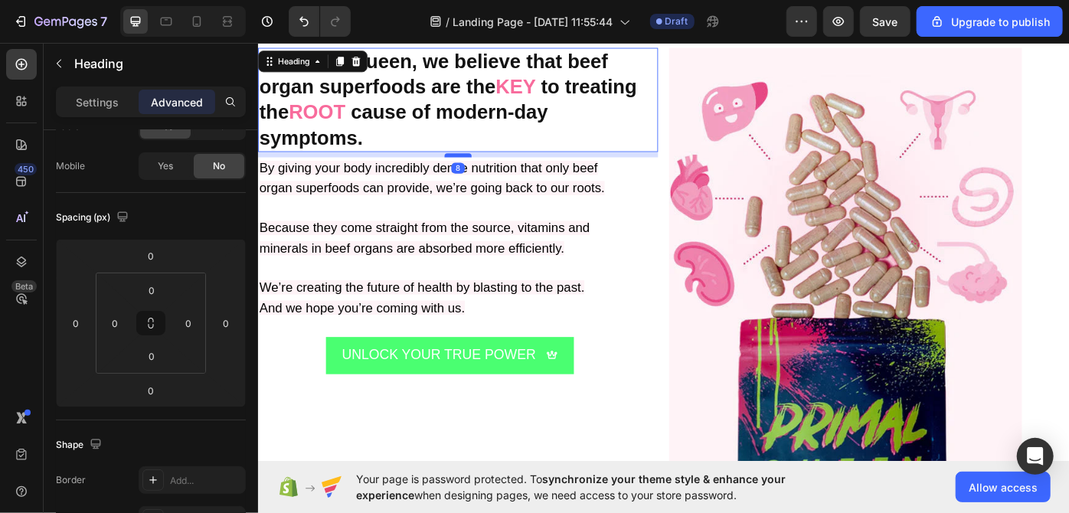
click at [482, 173] on div at bounding box center [484, 171] width 31 height 5
type input "8"
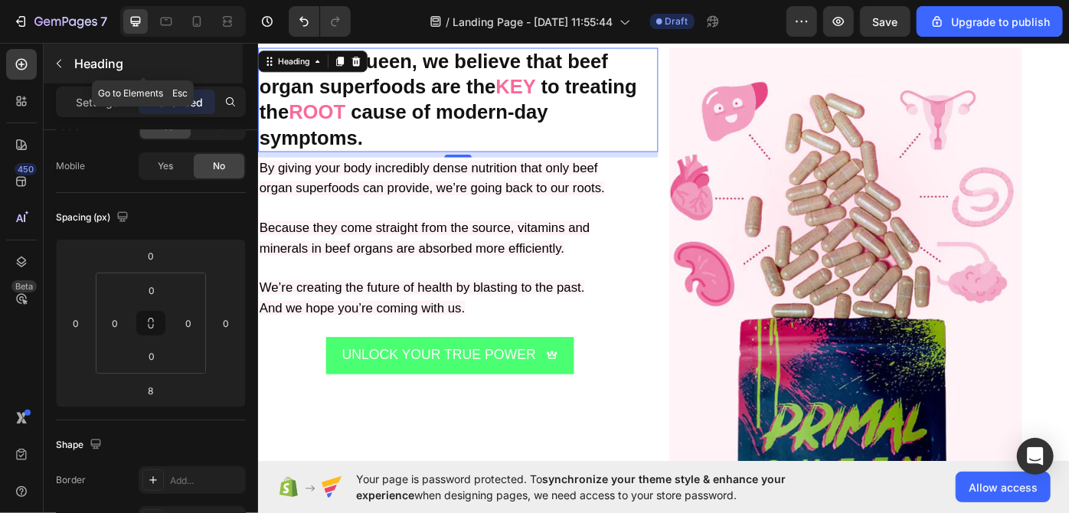
click at [58, 64] on icon "button" at bounding box center [59, 64] width 5 height 8
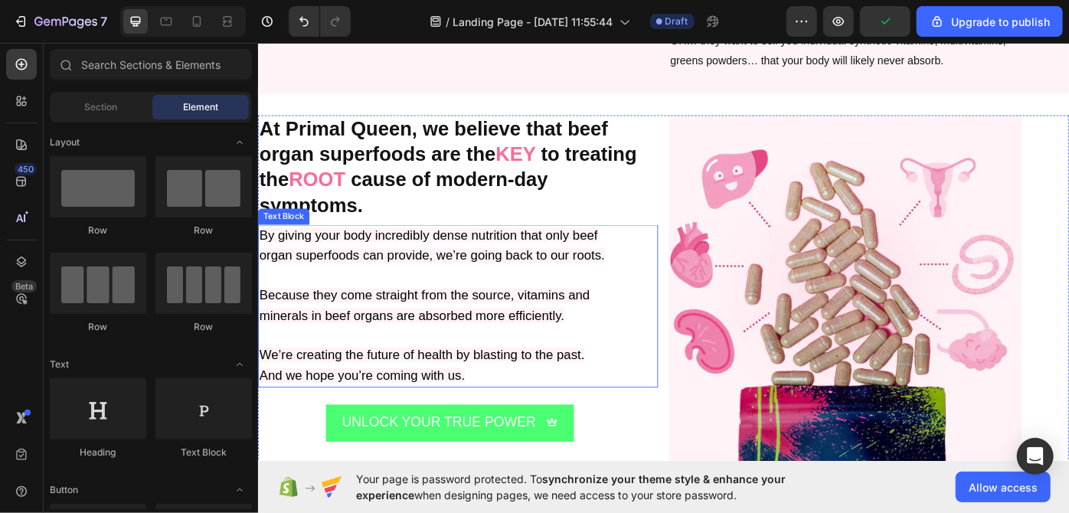
scroll to position [1092, 0]
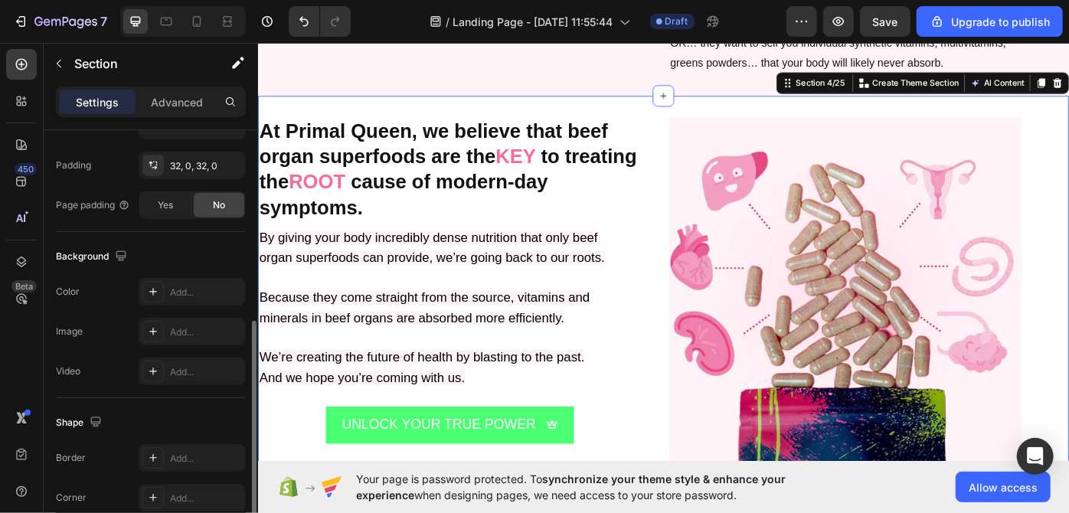
scroll to position [402, 0]
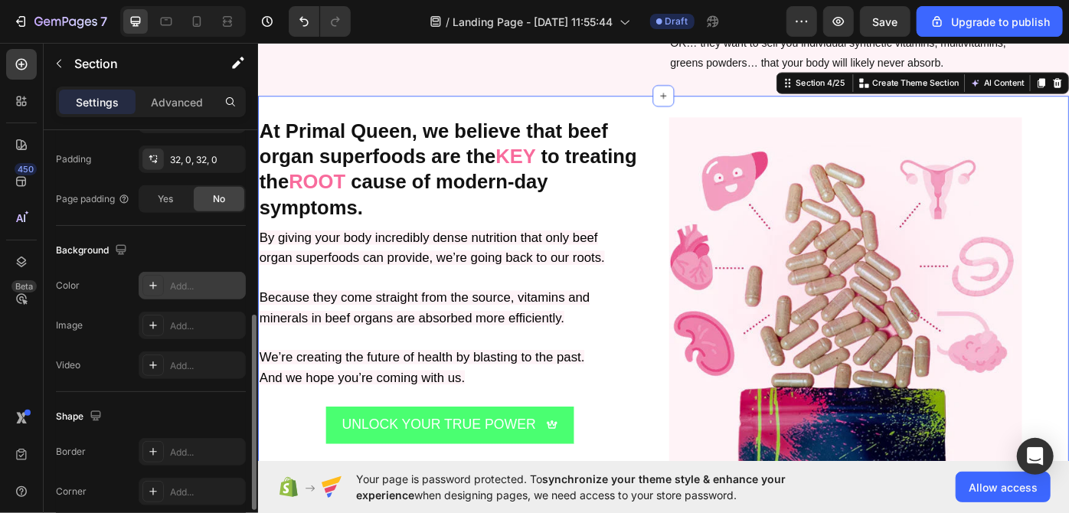
click at [191, 290] on div "Add..." at bounding box center [206, 287] width 72 height 14
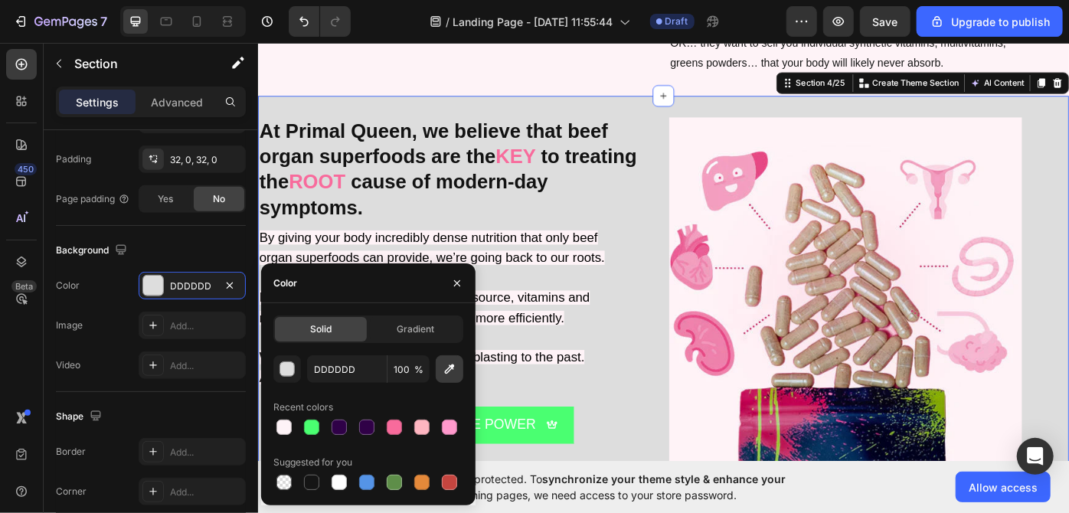
click at [445, 365] on icon "button" at bounding box center [449, 369] width 15 height 15
type input "FEF3F7"
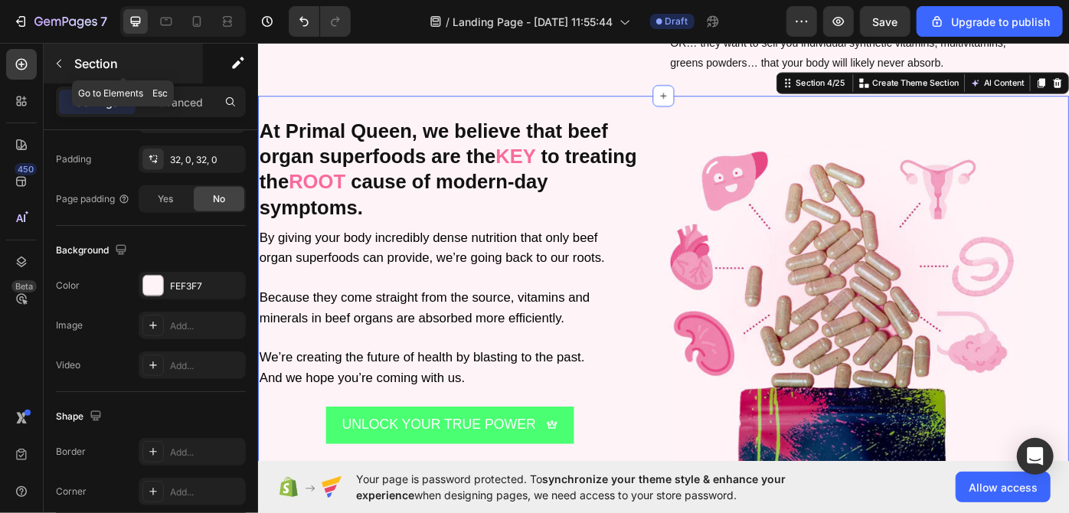
click at [62, 70] on button "button" at bounding box center [59, 63] width 25 height 25
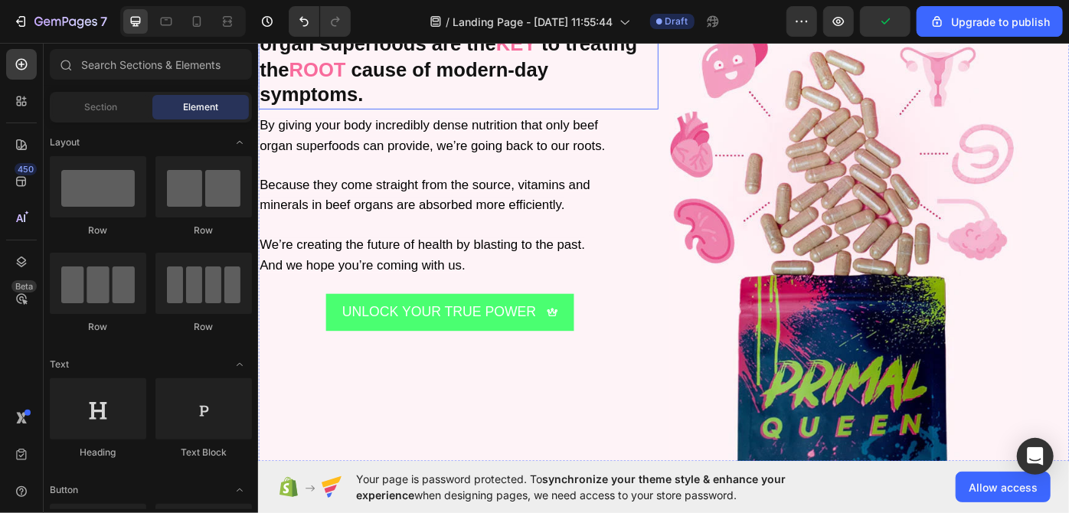
scroll to position [1298, 0]
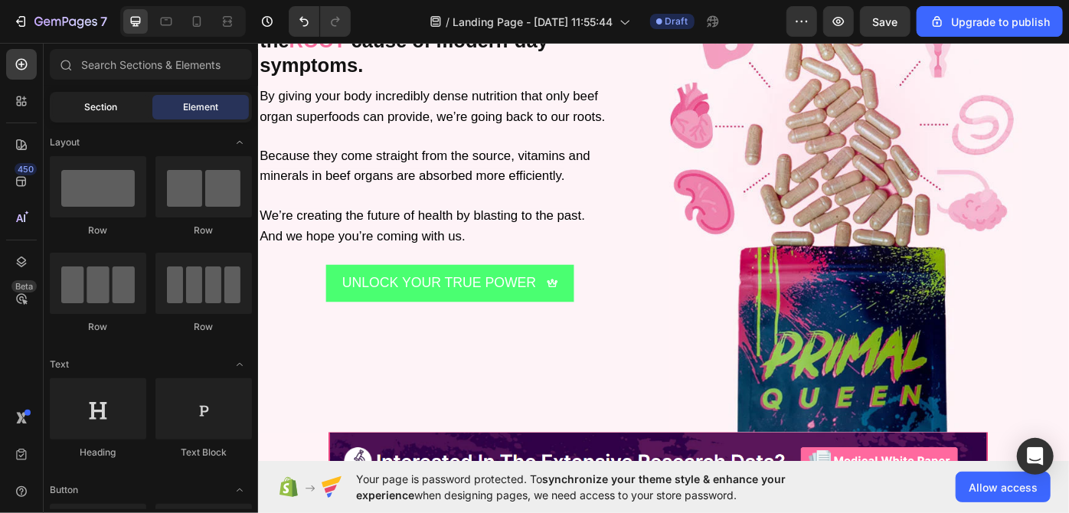
click at [129, 103] on div "Section" at bounding box center [101, 107] width 97 height 25
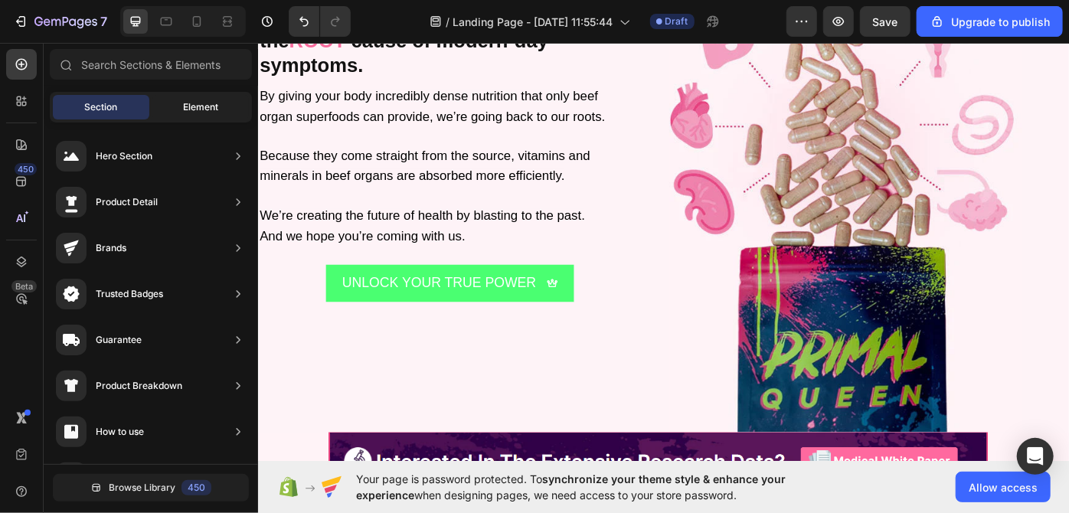
click at [179, 106] on div "Element" at bounding box center [200, 107] width 97 height 25
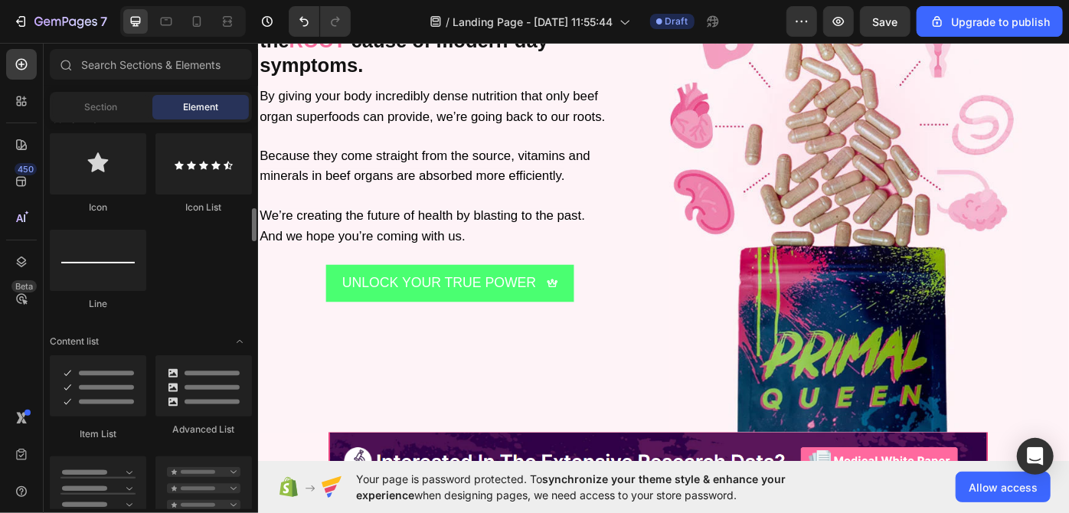
scroll to position [1008, 0]
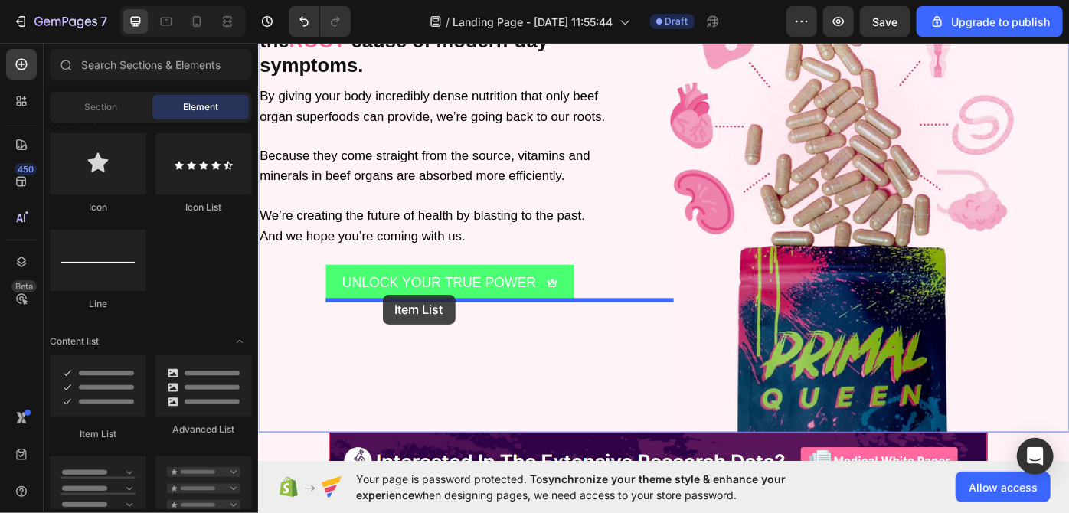
drag, startPoint x: 353, startPoint y: 432, endPoint x: 398, endPoint y: 329, distance: 112.8
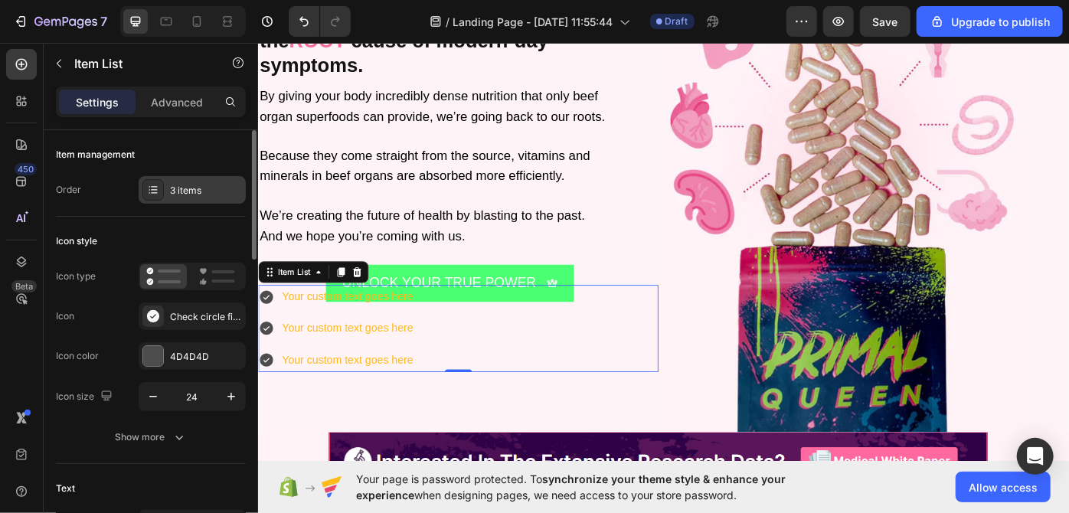
click at [211, 190] on div "3 items" at bounding box center [206, 191] width 72 height 14
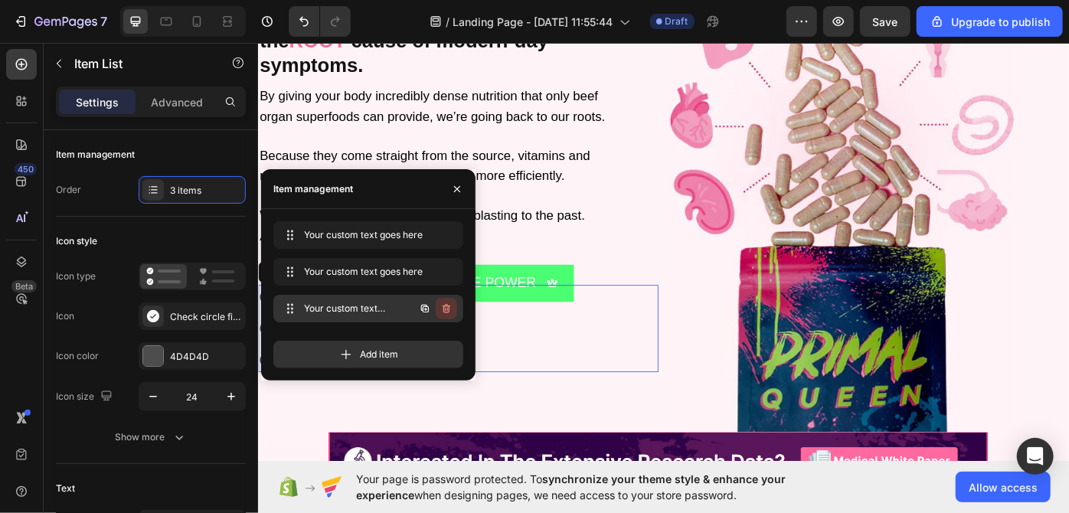
click at [449, 310] on icon "button" at bounding box center [447, 308] width 8 height 9
click at [449, 310] on div "Delete" at bounding box center [436, 309] width 28 height 14
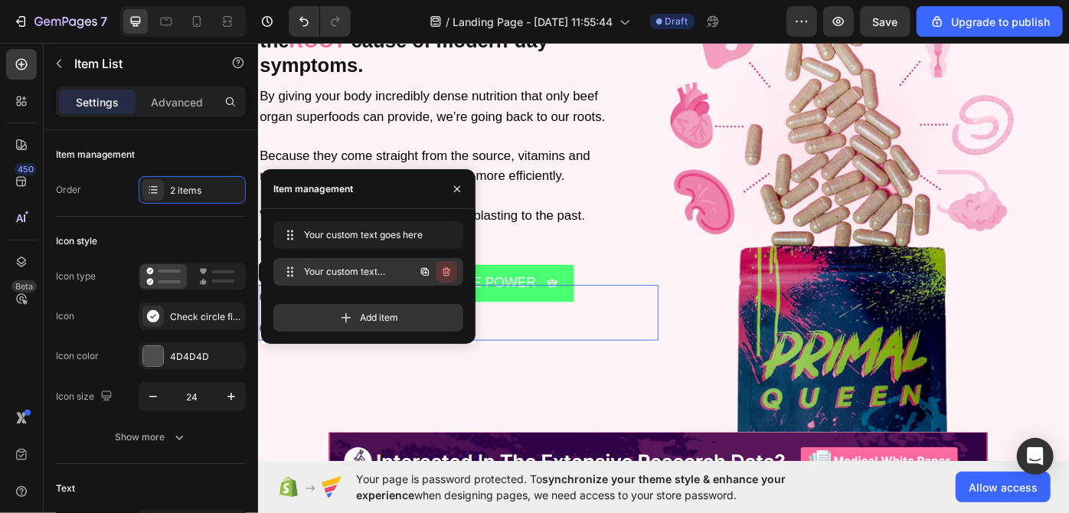
click at [449, 274] on icon "button" at bounding box center [447, 271] width 8 height 9
click at [449, 274] on div "Delete" at bounding box center [436, 272] width 28 height 14
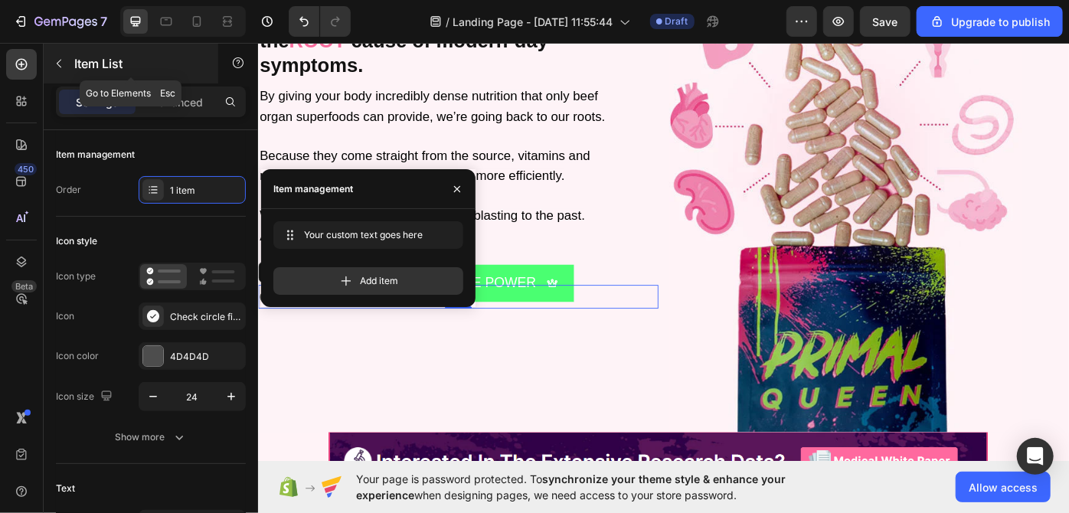
click at [62, 73] on button "button" at bounding box center [59, 63] width 25 height 25
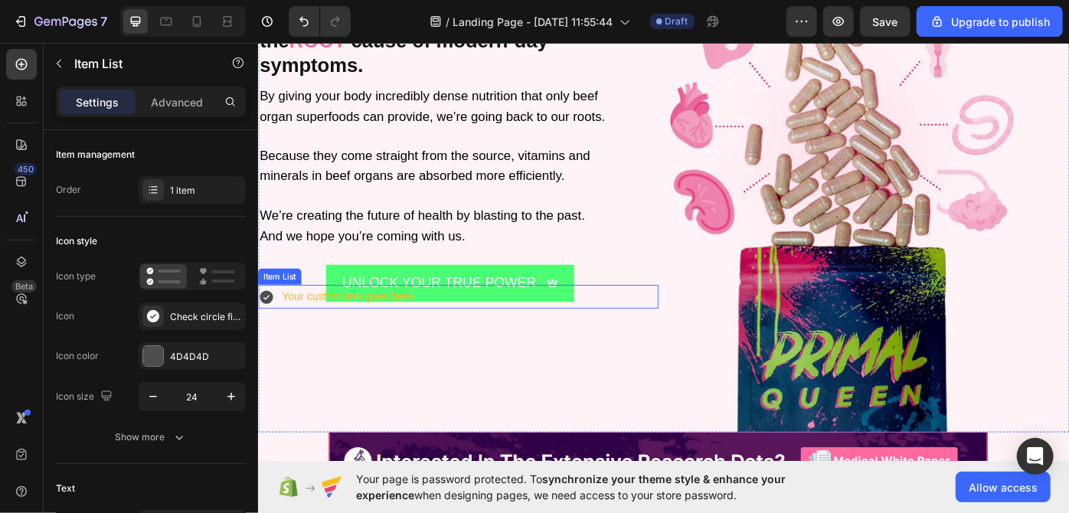
click at [635, 318] on div "Your custom text goes here" at bounding box center [483, 331] width 453 height 27
click at [615, 297] on div "UNLOCK YOUR TRUE POWER Button" at bounding box center [534, 316] width 400 height 42
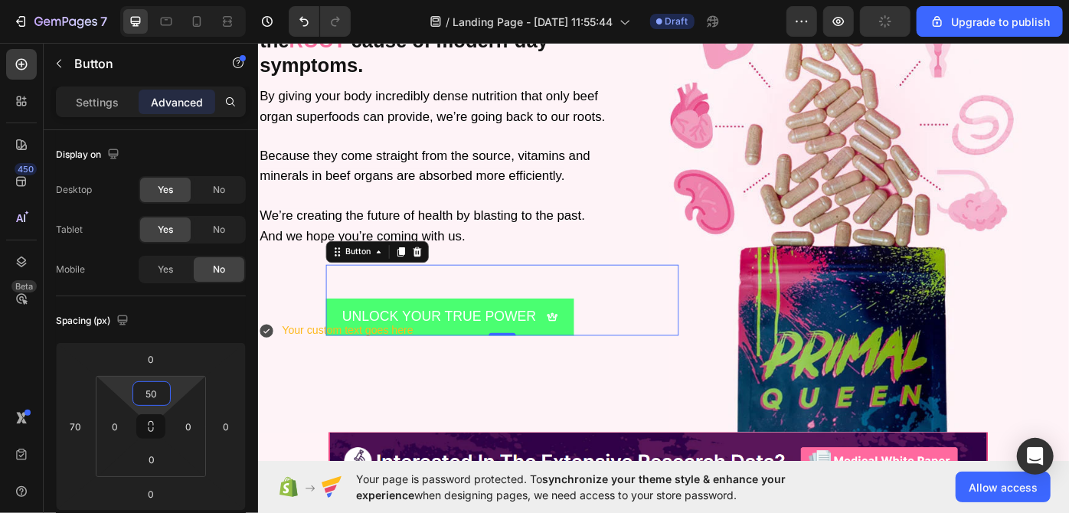
type input "0"
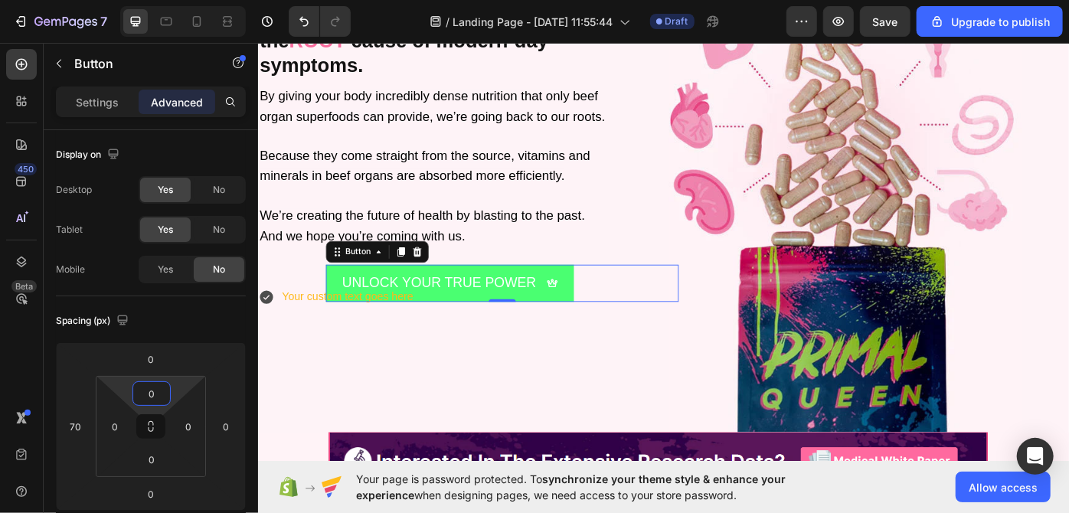
drag, startPoint x: 152, startPoint y: 379, endPoint x: 157, endPoint y: 406, distance: 27.3
click at [157, 0] on html "7 / Landing Page - [DATE] 11:55:44 Draft Preview Save Upgrade to publish 450 Be…" at bounding box center [534, 0] width 1069 height 0
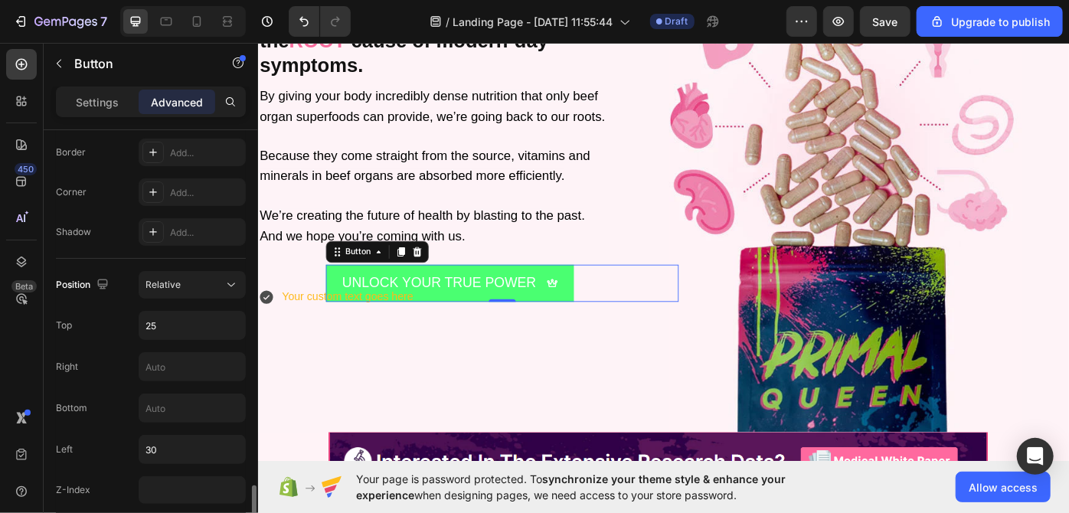
scroll to position [588, 0]
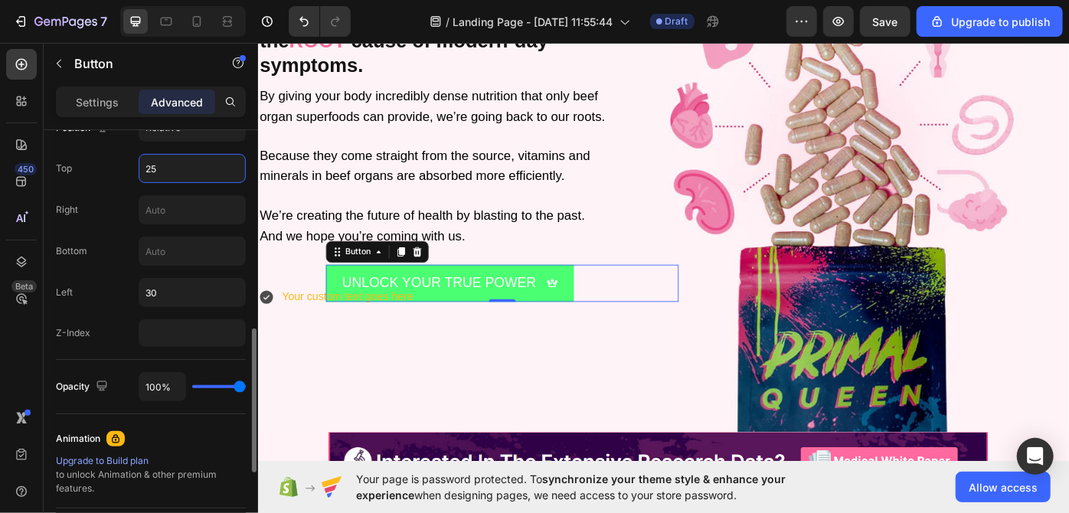
click at [180, 168] on input "25" at bounding box center [192, 169] width 106 height 28
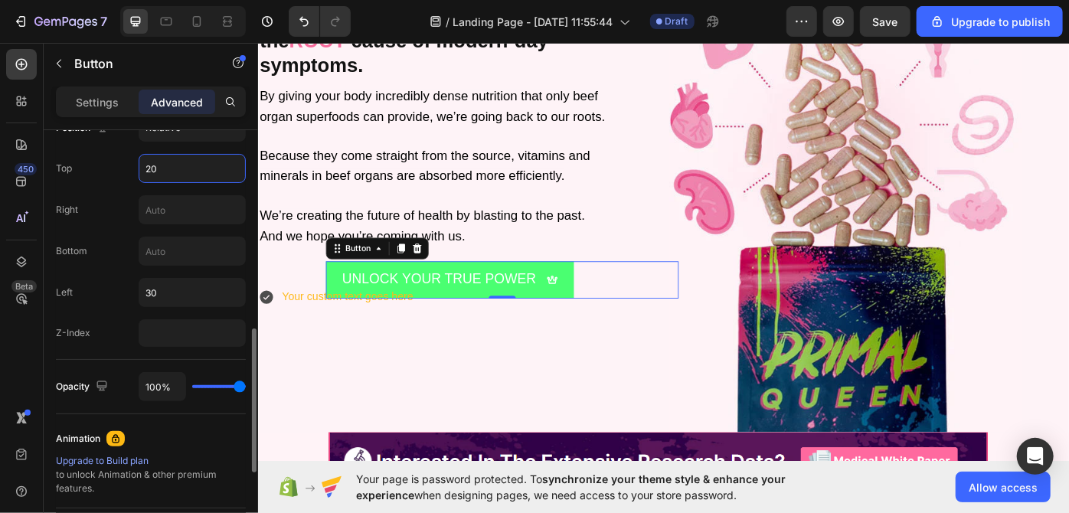
click at [180, 168] on input "20" at bounding box center [192, 169] width 106 height 28
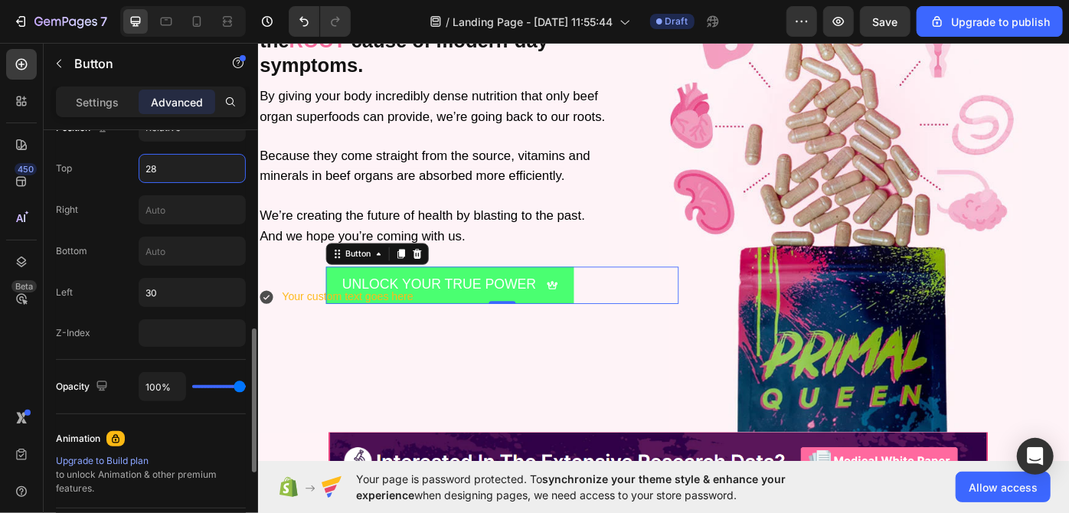
type input "2"
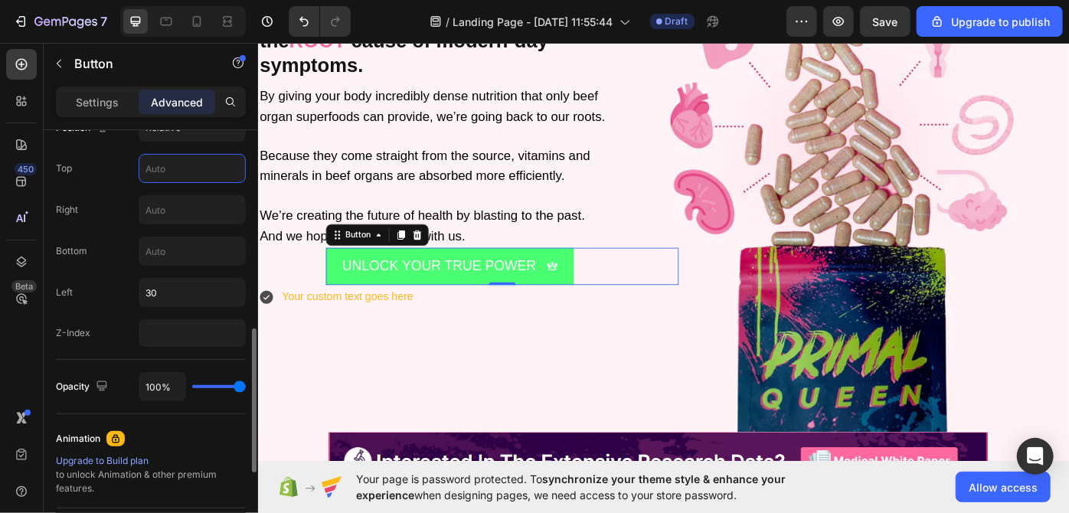
type input "2"
type input "3"
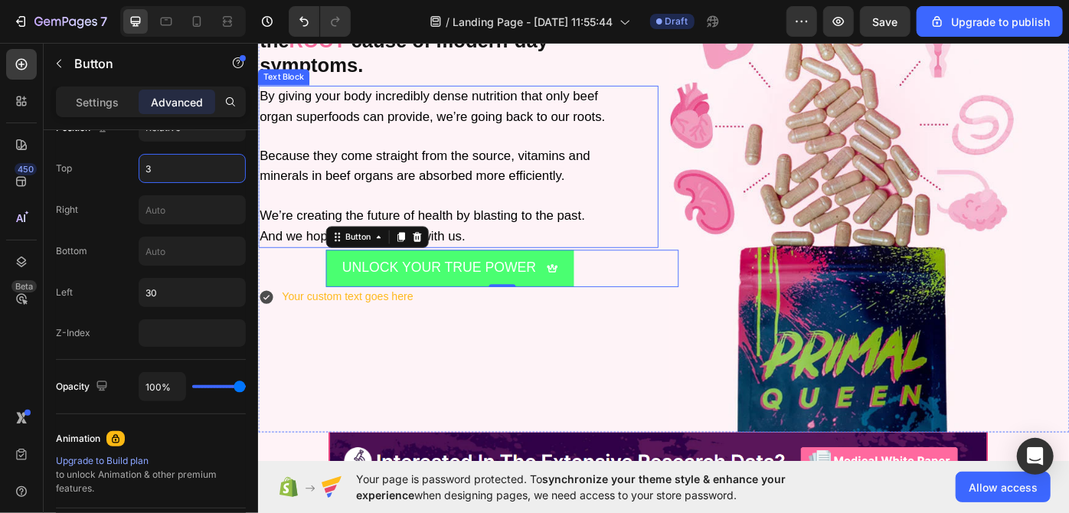
click at [365, 214] on p "By giving your body incredibly dense nutrition that only beef organ superfoods …" at bounding box center [484, 183] width 450 height 181
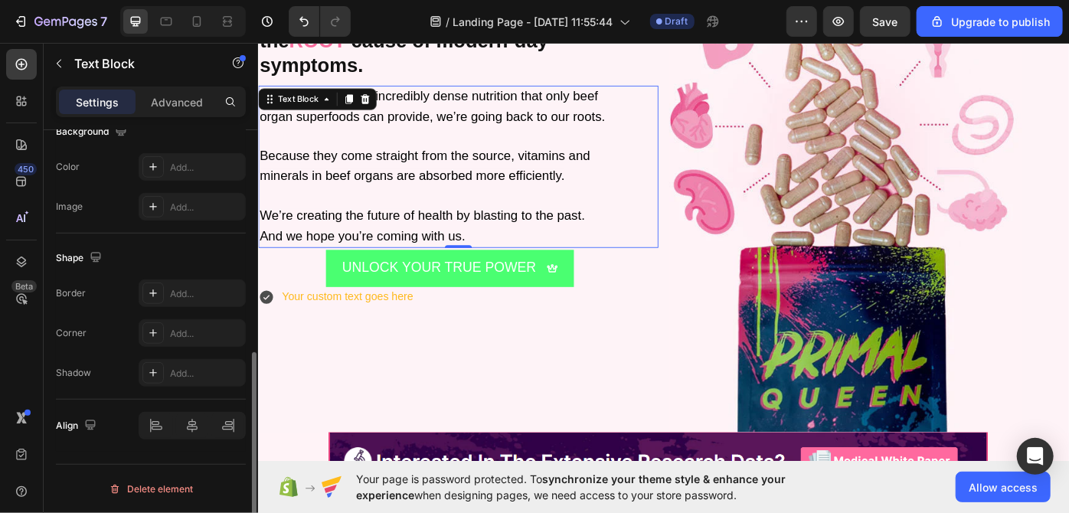
scroll to position [0, 0]
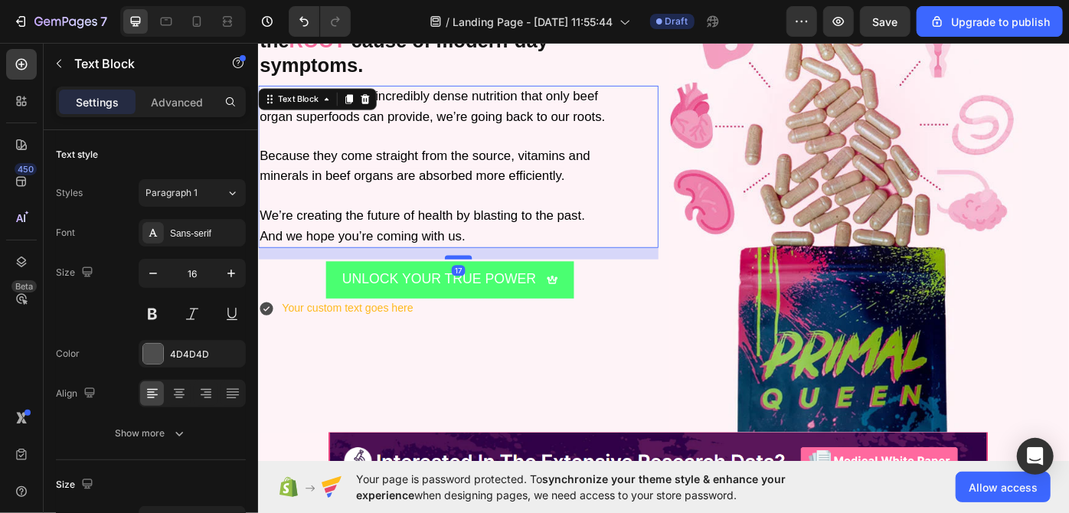
drag, startPoint x: 486, startPoint y: 270, endPoint x: 490, endPoint y: 283, distance: 13.6
click at [490, 284] on div at bounding box center [484, 286] width 31 height 5
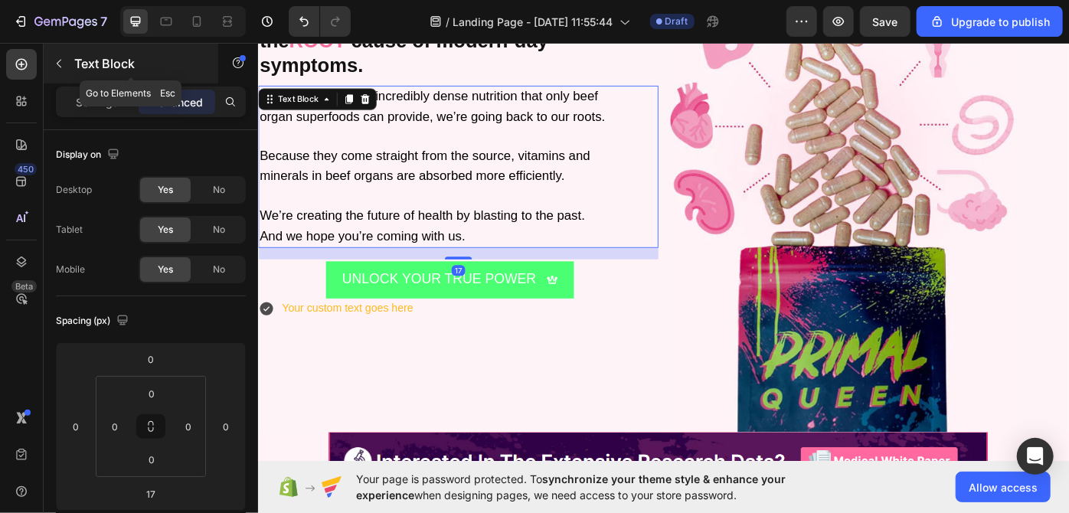
click at [66, 66] on button "button" at bounding box center [59, 63] width 25 height 25
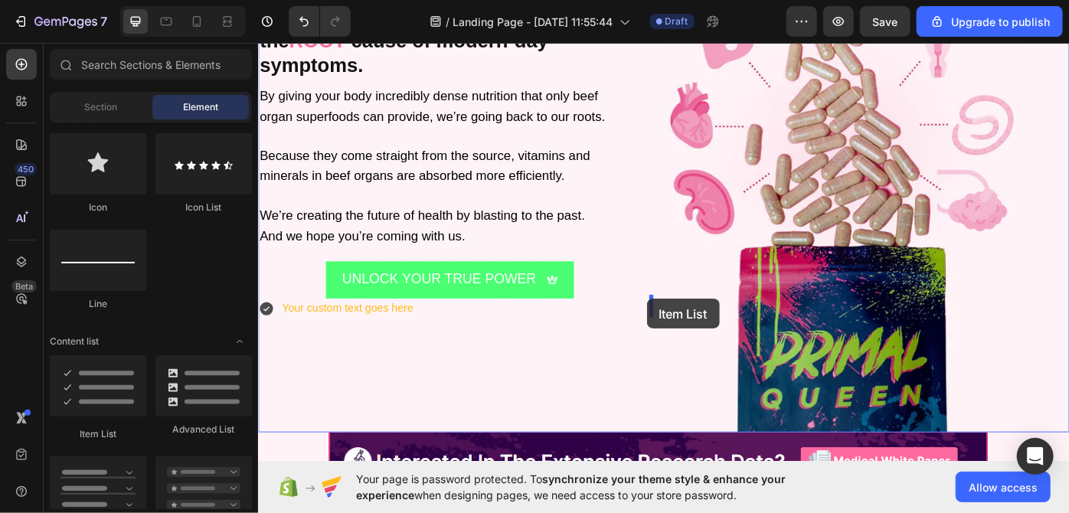
drag, startPoint x: 365, startPoint y: 414, endPoint x: 698, endPoint y: 333, distance: 342.0
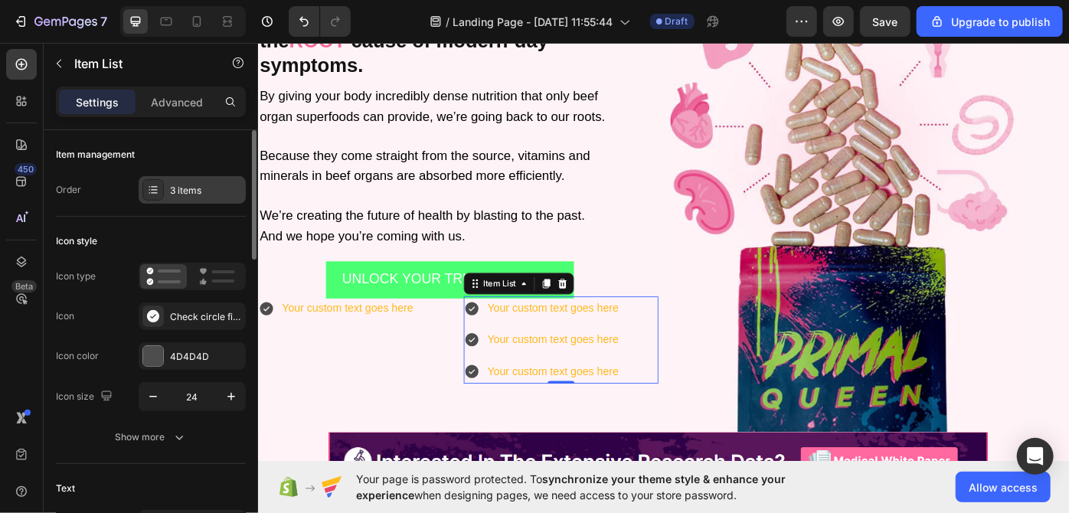
click at [219, 194] on div "3 items" at bounding box center [206, 191] width 72 height 14
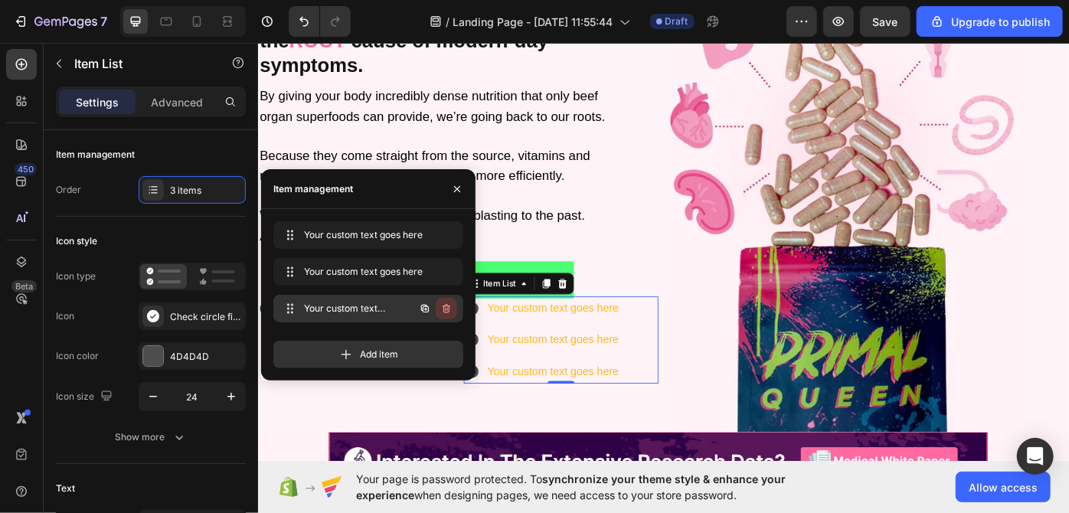
click at [453, 307] on button "button" at bounding box center [446, 308] width 21 height 21
click at [453, 307] on button "Delete" at bounding box center [436, 308] width 42 height 21
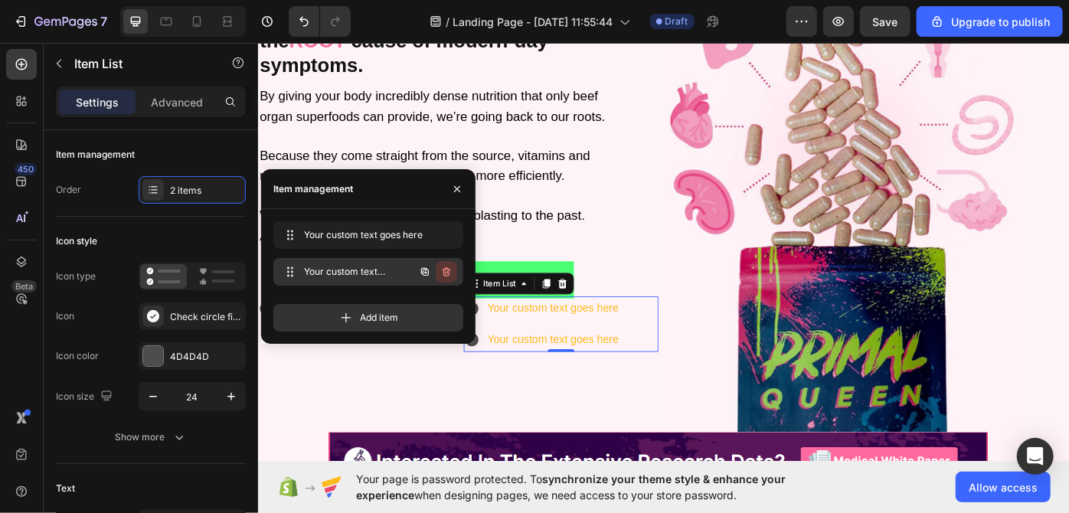
click at [447, 274] on icon "button" at bounding box center [446, 272] width 12 height 12
click at [447, 274] on div "Delete" at bounding box center [436, 272] width 28 height 14
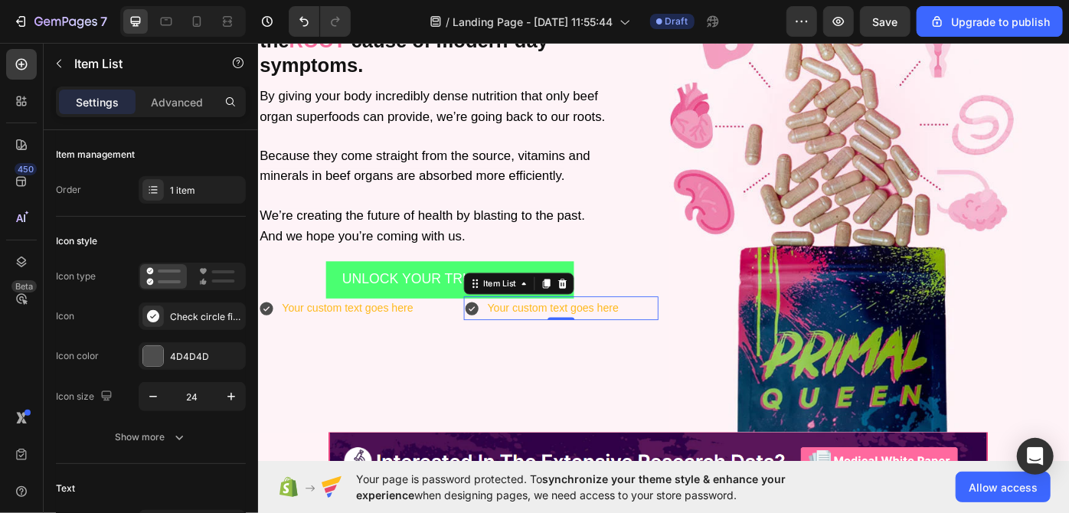
click at [0, 343] on div "450 Beta" at bounding box center [22, 278] width 44 height 470
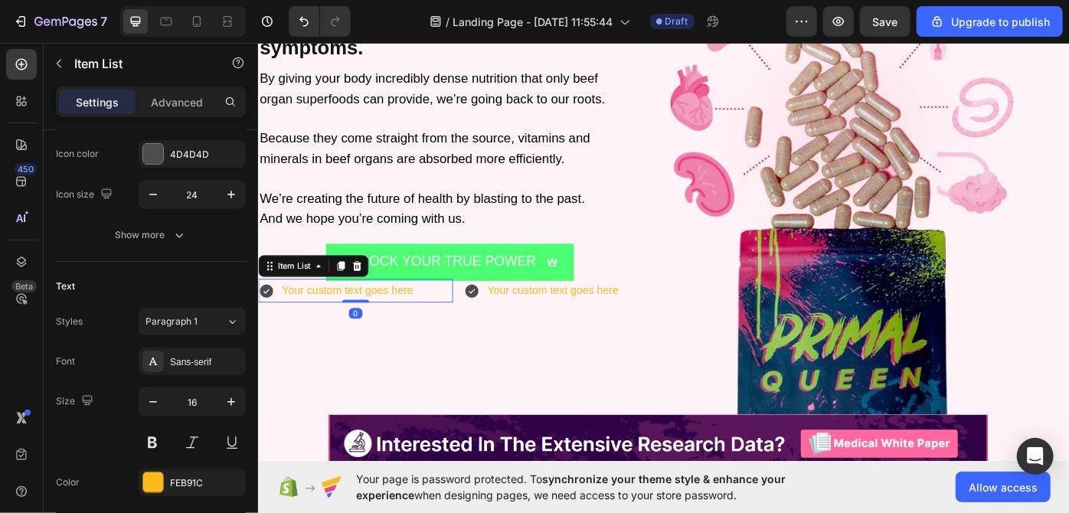
scroll to position [202, 0]
click at [155, 198] on icon "button" at bounding box center [153, 194] width 15 height 15
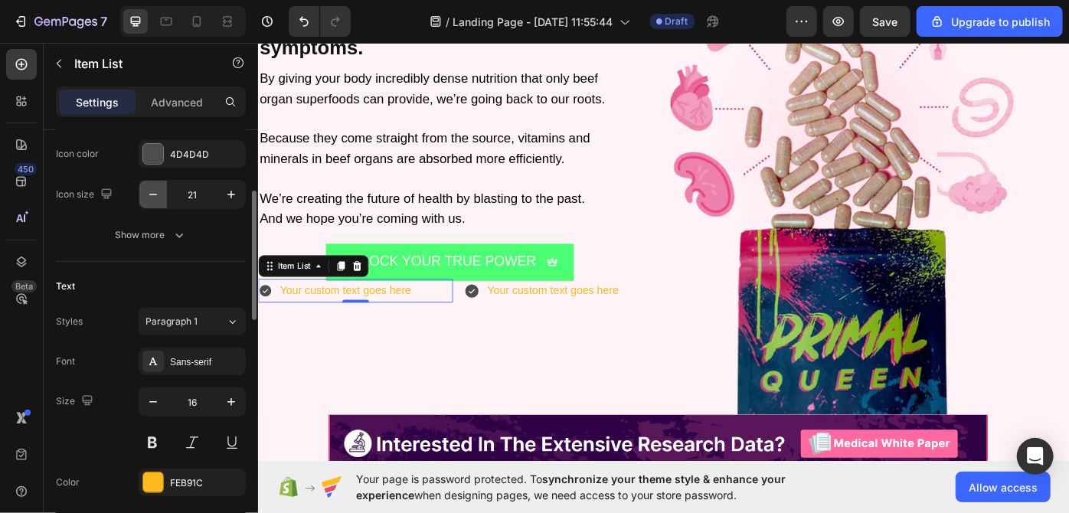
click at [155, 198] on icon "button" at bounding box center [153, 194] width 15 height 15
click at [224, 187] on icon "button" at bounding box center [231, 194] width 15 height 15
type input "19"
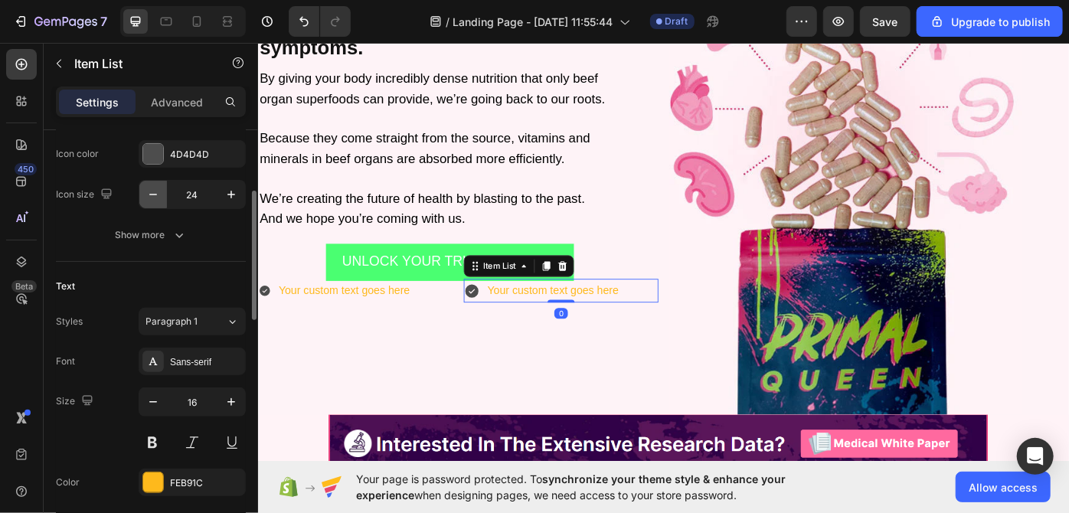
click at [153, 194] on icon "button" at bounding box center [153, 195] width 8 height 2
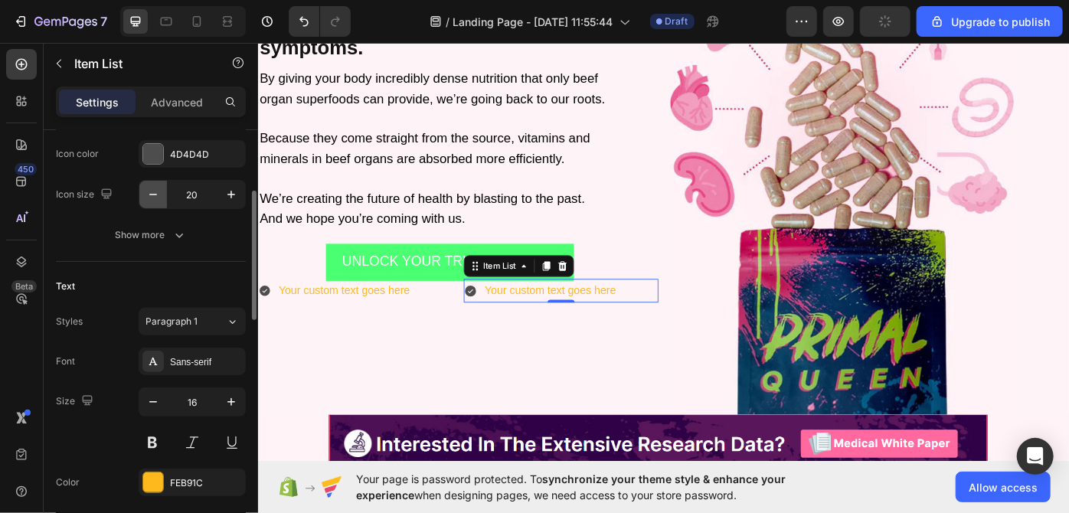
type input "19"
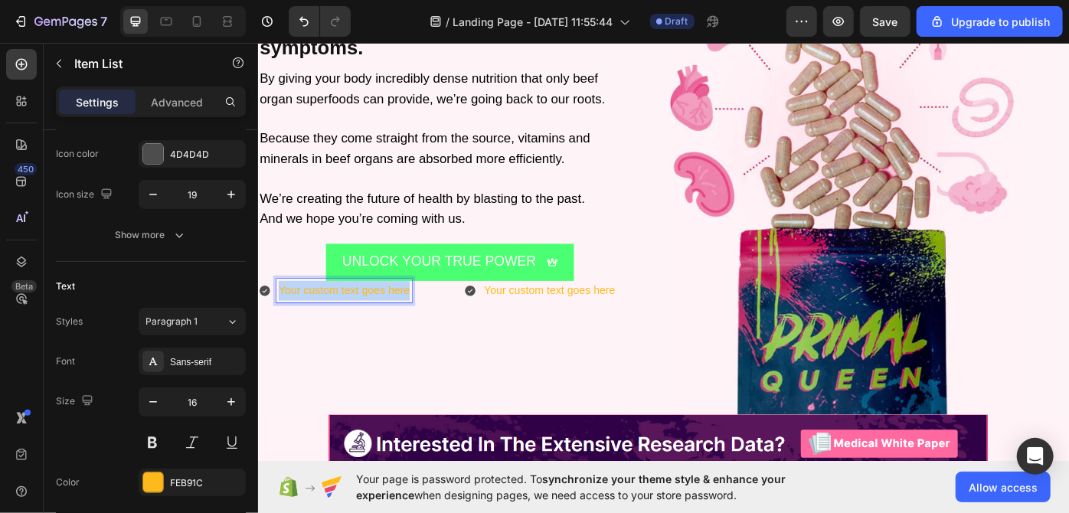
drag, startPoint x: 283, startPoint y: 324, endPoint x: 430, endPoint y: 329, distance: 147.9
click at [430, 329] on div "Your custom text goes here" at bounding box center [354, 324] width 153 height 27
click at [171, 111] on div "Advanced" at bounding box center [177, 102] width 77 height 25
type input "100%"
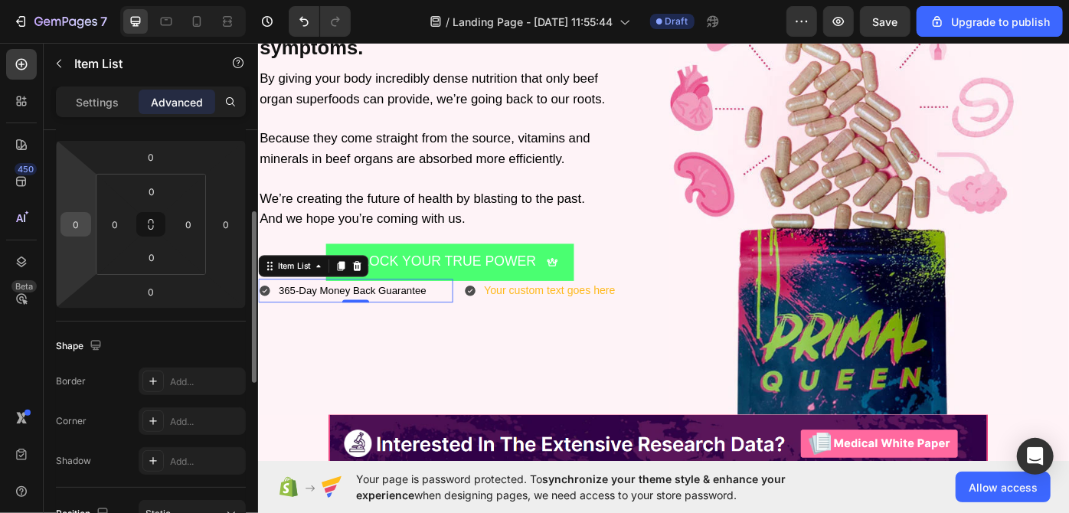
click at [74, 222] on input "0" at bounding box center [75, 224] width 23 height 23
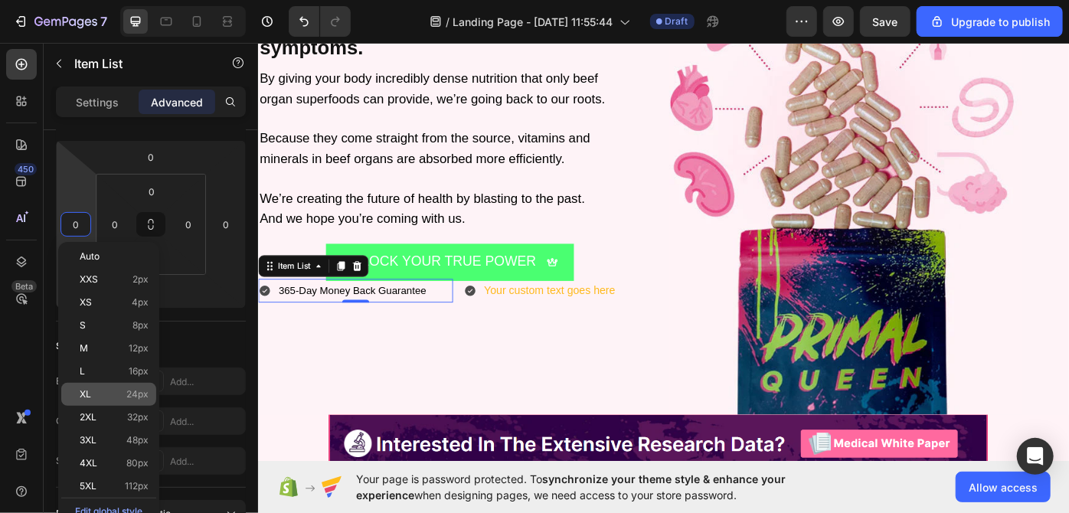
click at [128, 386] on div "XL 24px" at bounding box center [108, 394] width 95 height 23
type input "24"
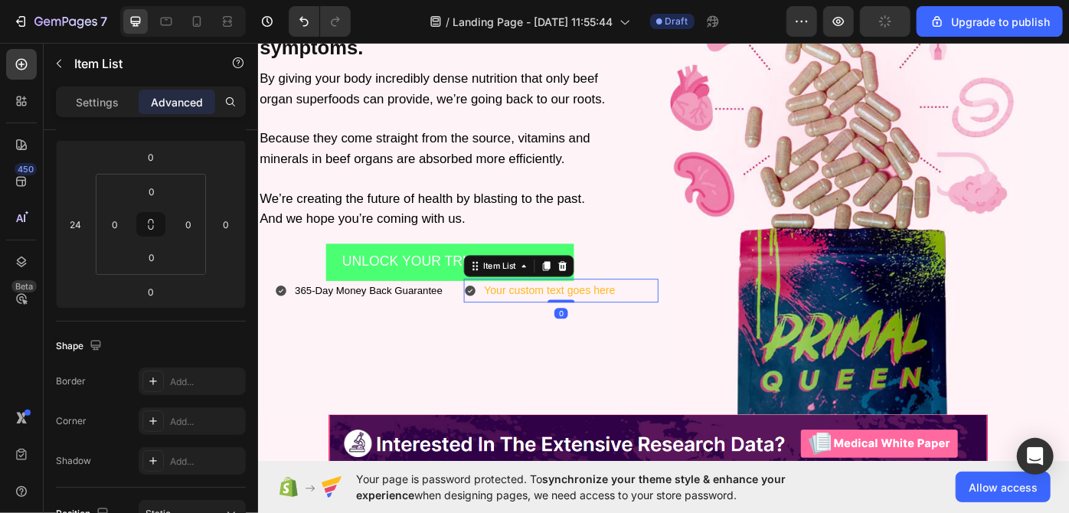
click at [544, 329] on div "Your custom text goes here" at bounding box center [587, 324] width 153 height 27
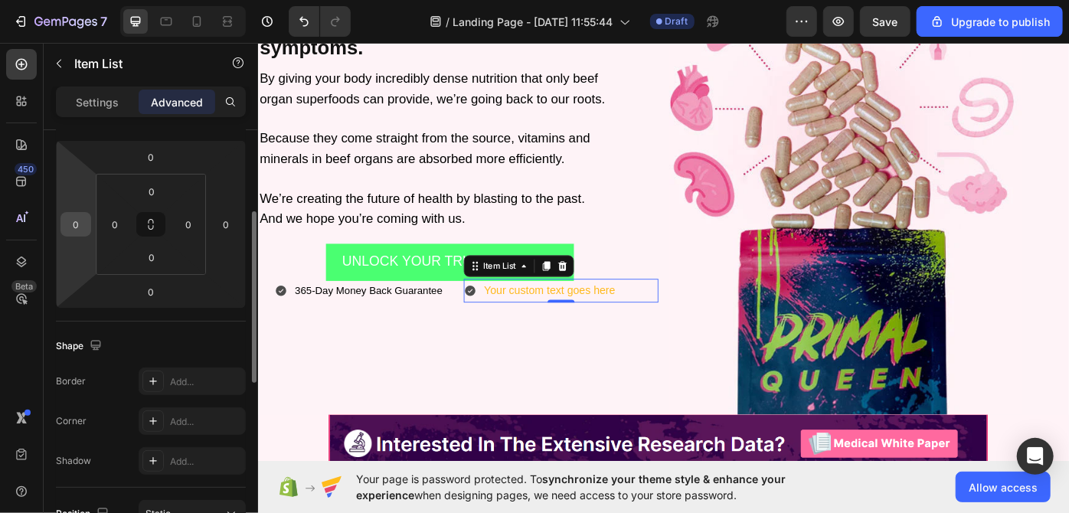
click at [72, 231] on input "0" at bounding box center [75, 224] width 23 height 23
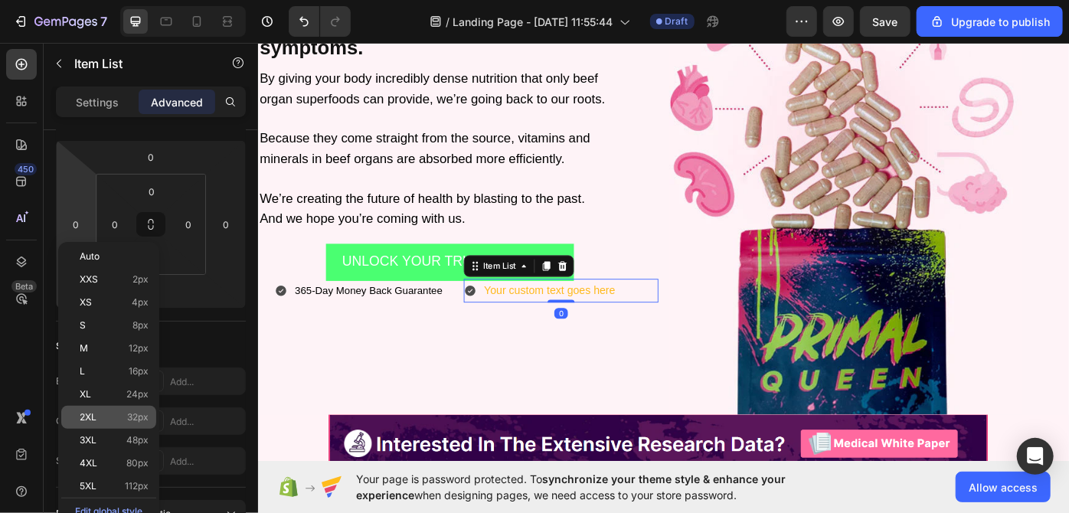
click at [126, 406] on div "2XL 32px" at bounding box center [108, 417] width 95 height 23
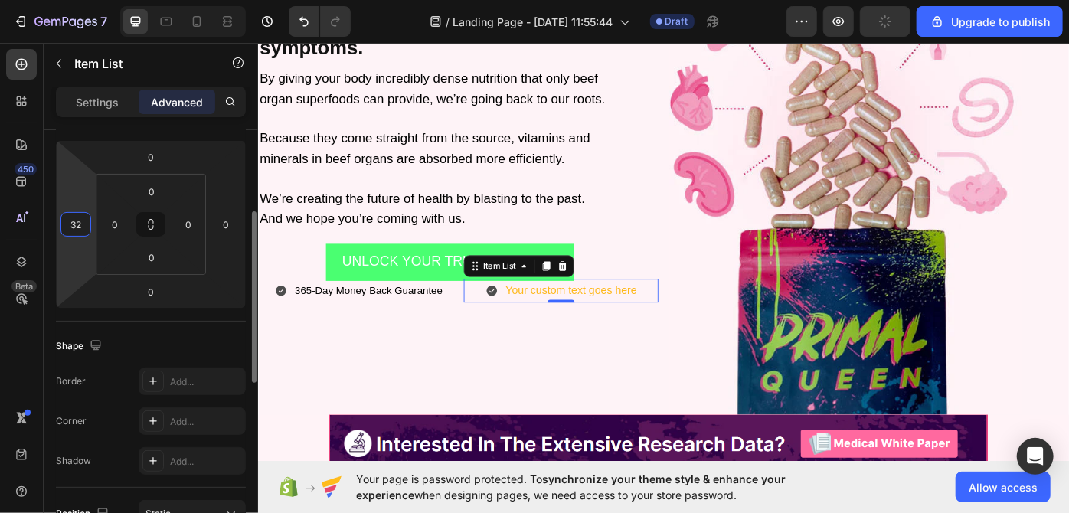
click at [78, 229] on input "32" at bounding box center [75, 224] width 23 height 23
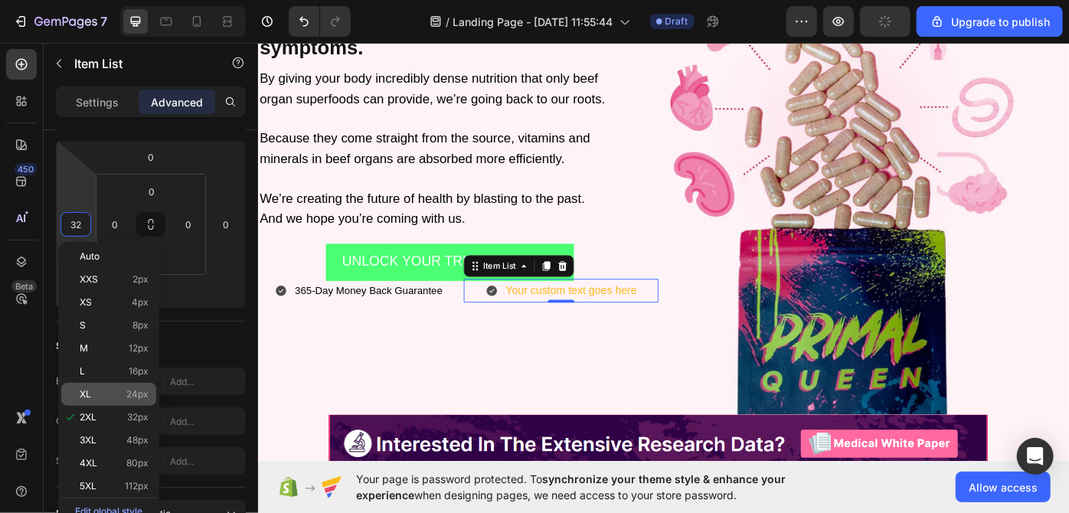
click at [114, 383] on div "XL 24px" at bounding box center [108, 394] width 95 height 23
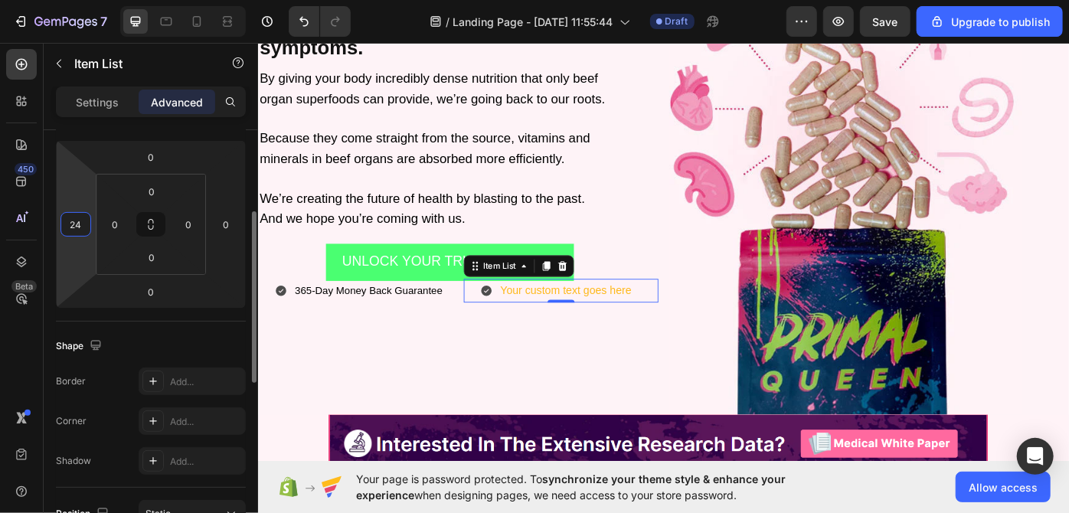
click at [79, 223] on input "24" at bounding box center [75, 224] width 23 height 23
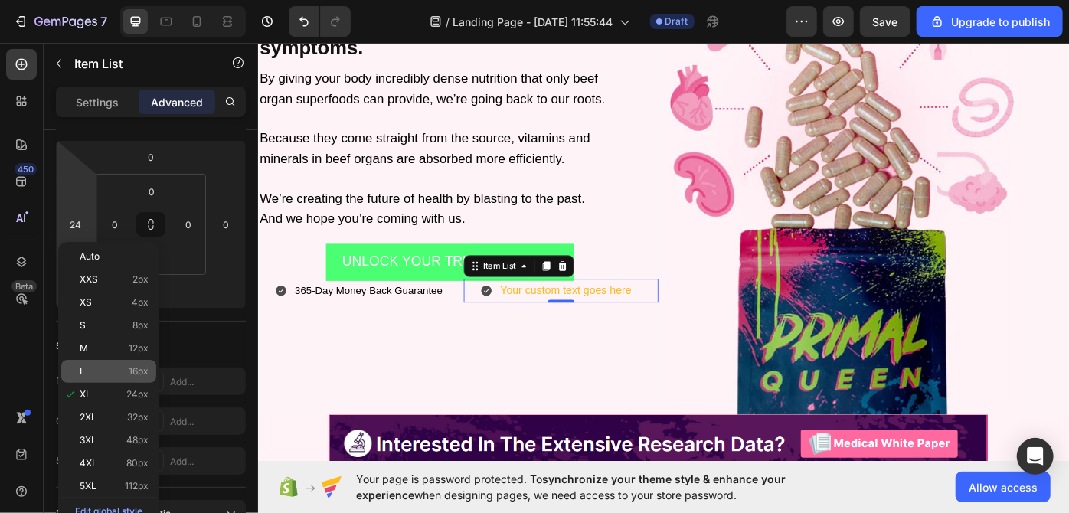
click at [108, 365] on div "L 16px" at bounding box center [108, 371] width 95 height 23
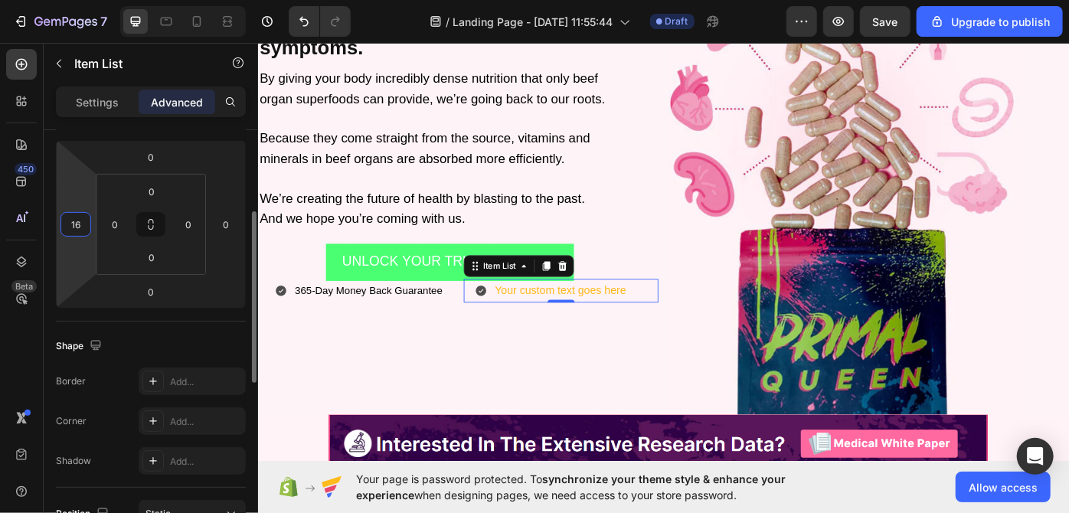
click at [77, 227] on input "16" at bounding box center [75, 224] width 23 height 23
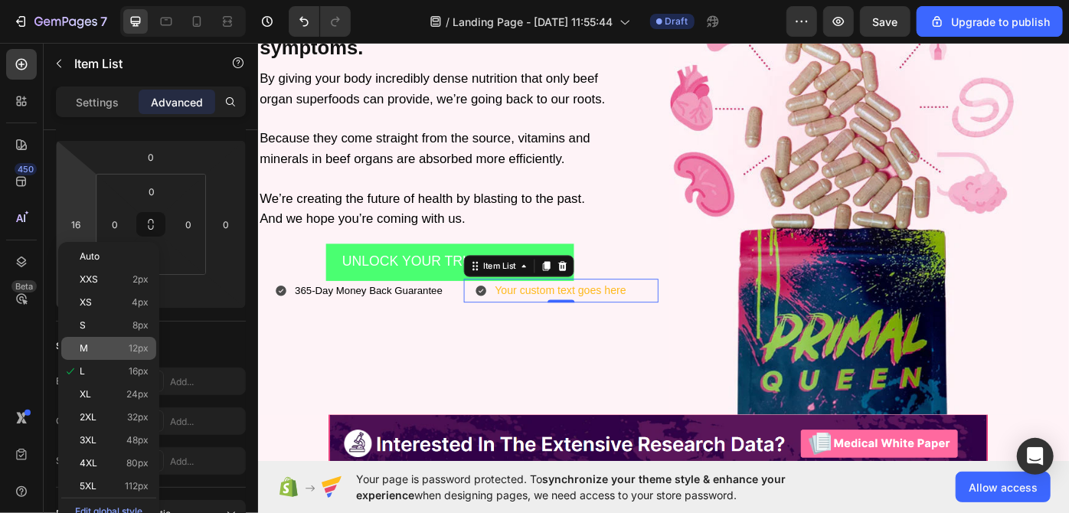
click at [108, 339] on div "M 12px" at bounding box center [108, 348] width 95 height 23
type input "12"
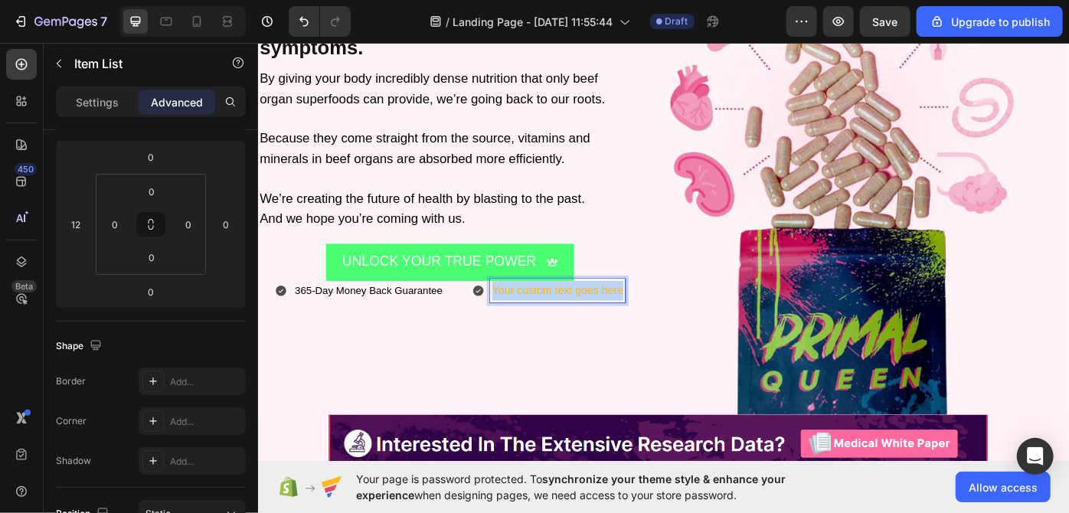
drag, startPoint x: 522, startPoint y: 322, endPoint x: 669, endPoint y: 322, distance: 147.1
click at [669, 322] on div "Your custom text goes here" at bounding box center [596, 324] width 153 height 27
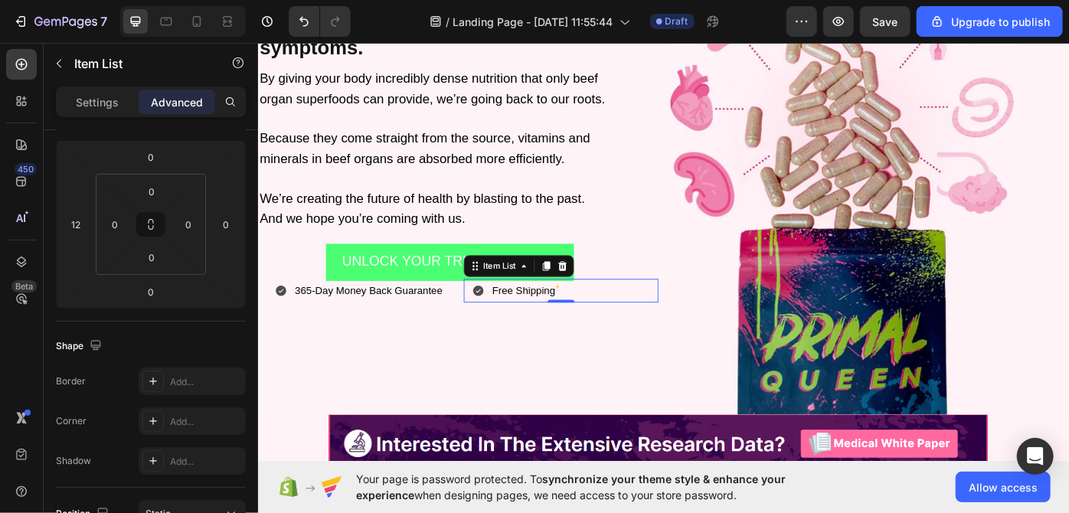
click at [502, 332] on div "Free Shipping +" at bounding box center [550, 324] width 102 height 27
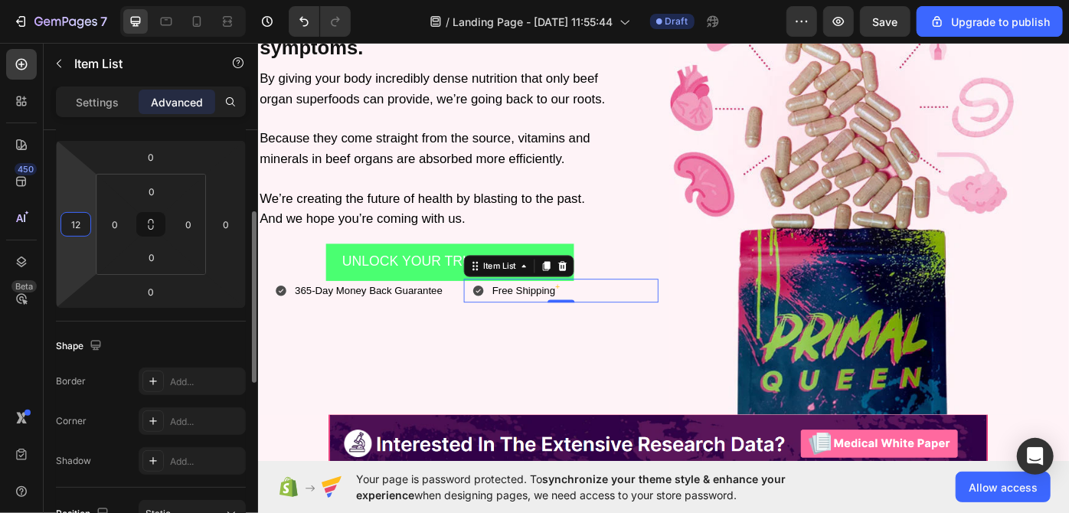
click at [70, 213] on input "12" at bounding box center [75, 224] width 23 height 23
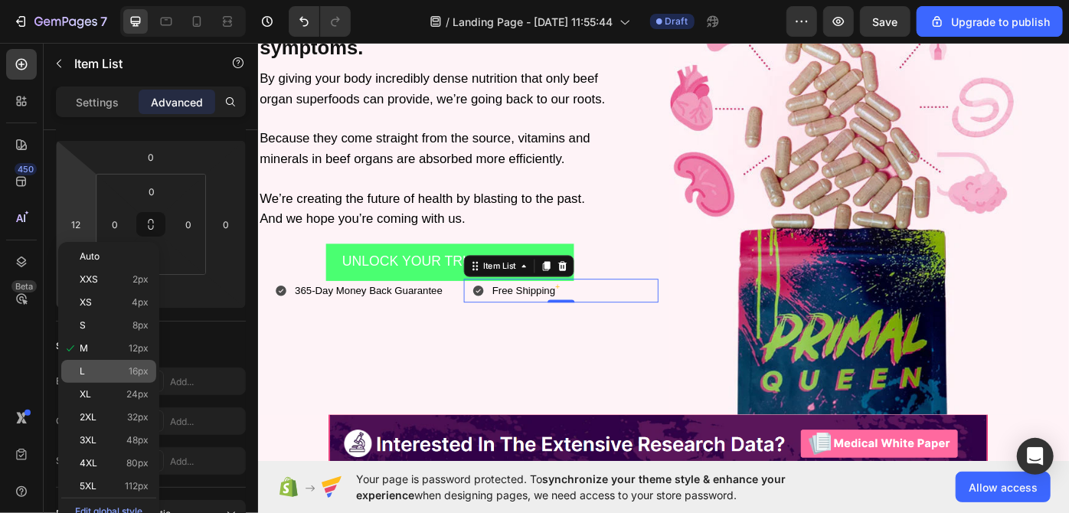
click at [117, 368] on p "L 16px" at bounding box center [114, 371] width 69 height 11
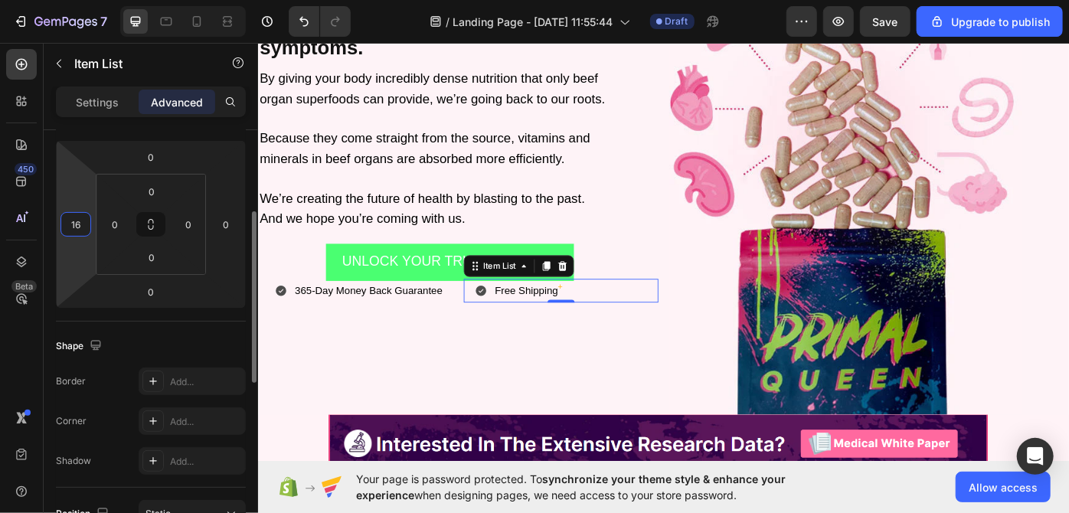
click at [80, 227] on input "16" at bounding box center [75, 224] width 23 height 23
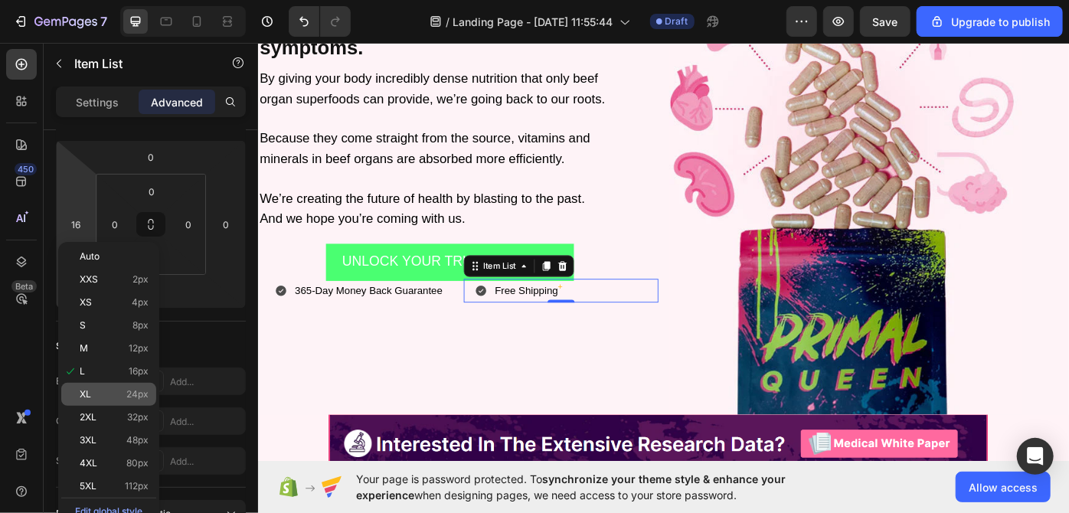
click at [110, 389] on p "XL 24px" at bounding box center [114, 394] width 69 height 11
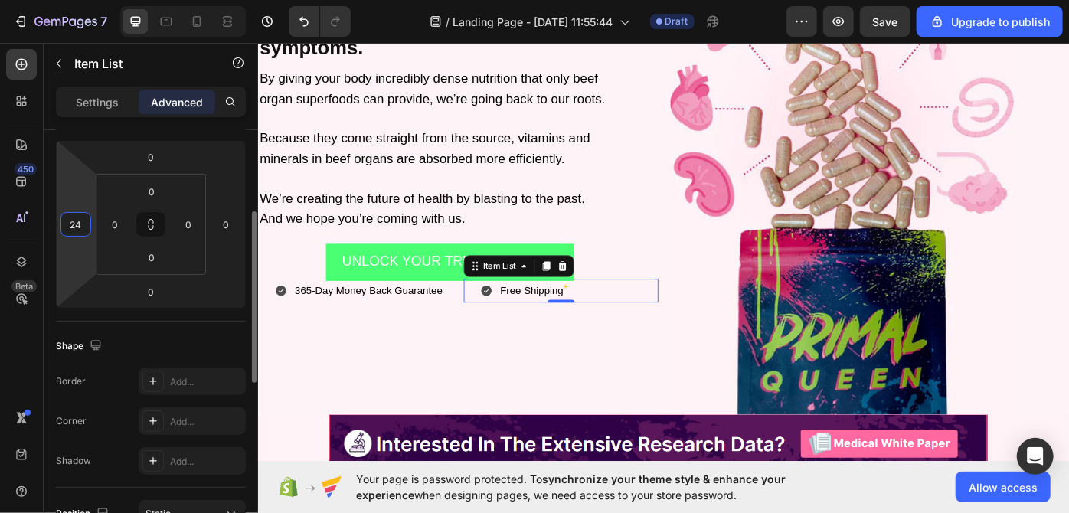
click at [77, 227] on input "24" at bounding box center [75, 224] width 23 height 23
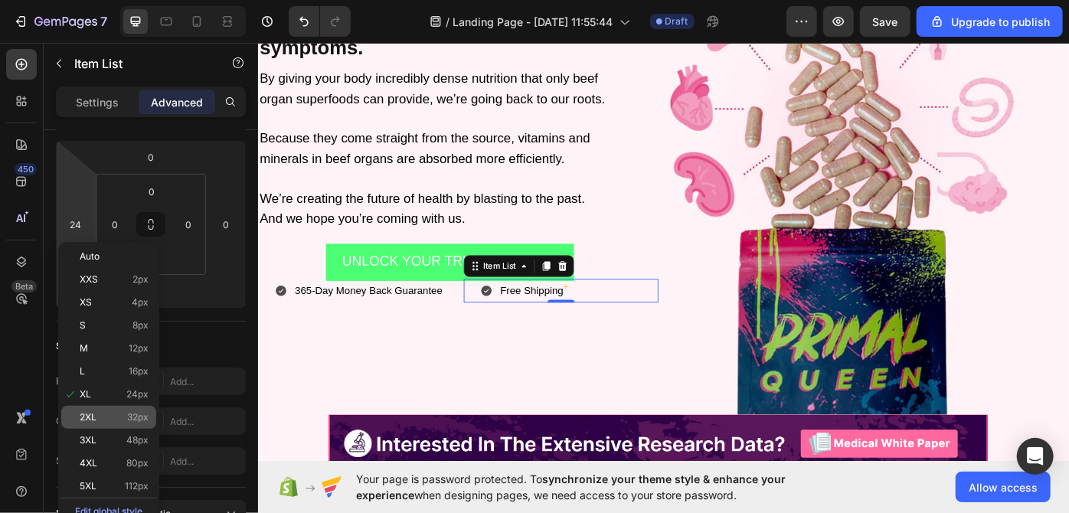
click at [116, 414] on p "2XL 32px" at bounding box center [114, 417] width 69 height 11
type input "32"
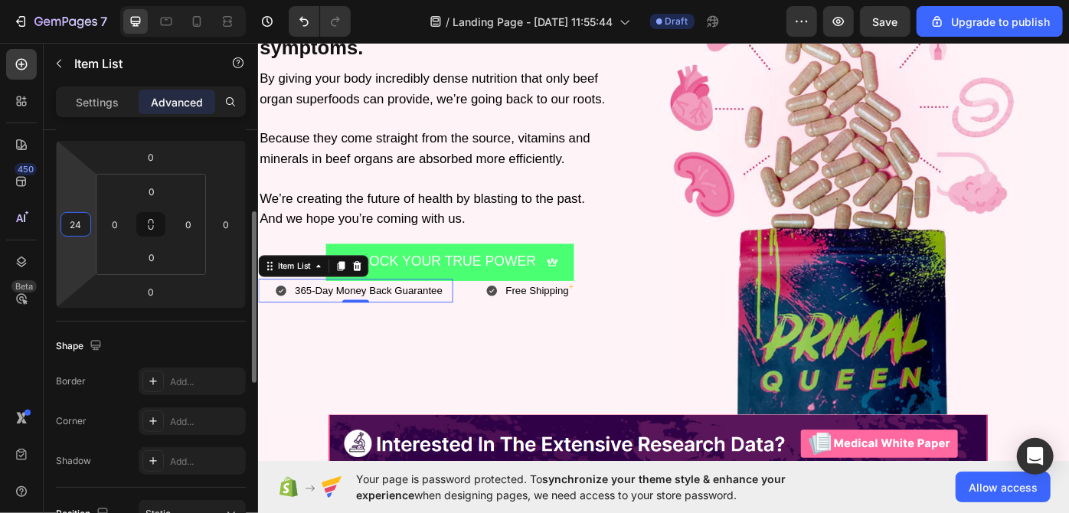
click at [74, 219] on input "24" at bounding box center [75, 224] width 23 height 23
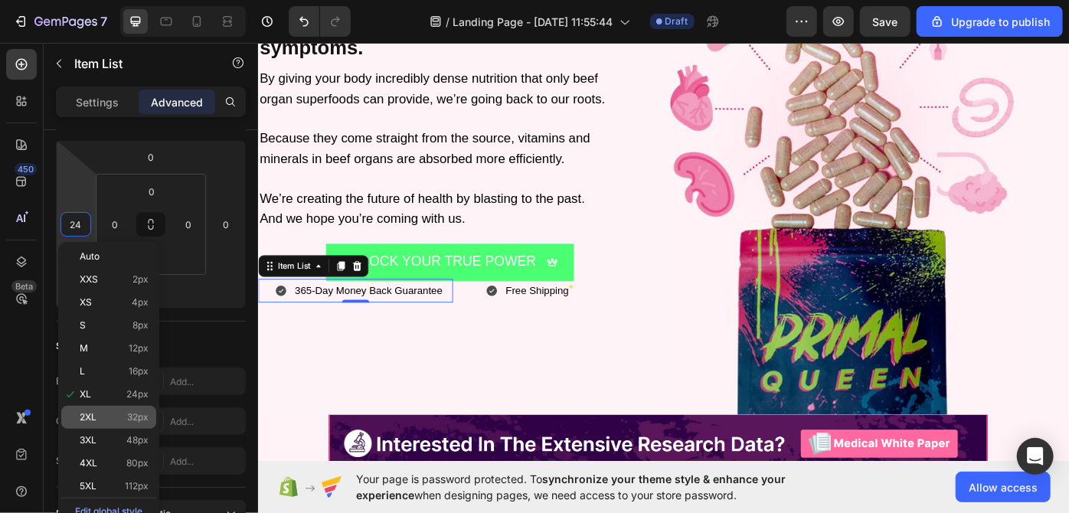
click at [100, 418] on p "2XL 32px" at bounding box center [114, 417] width 69 height 11
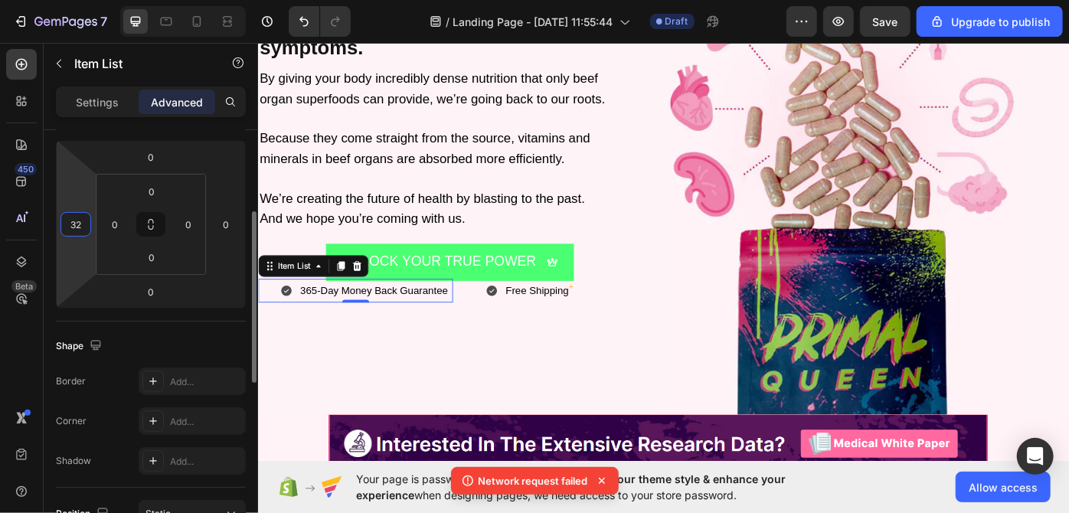
click at [74, 221] on input "32" at bounding box center [75, 224] width 23 height 23
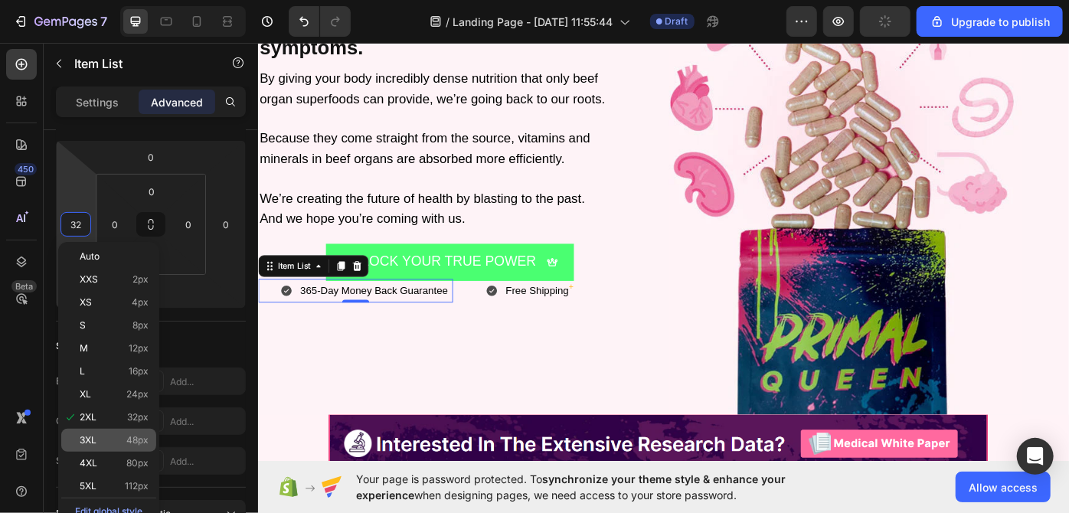
click at [114, 431] on div "3XL 48px" at bounding box center [108, 440] width 95 height 23
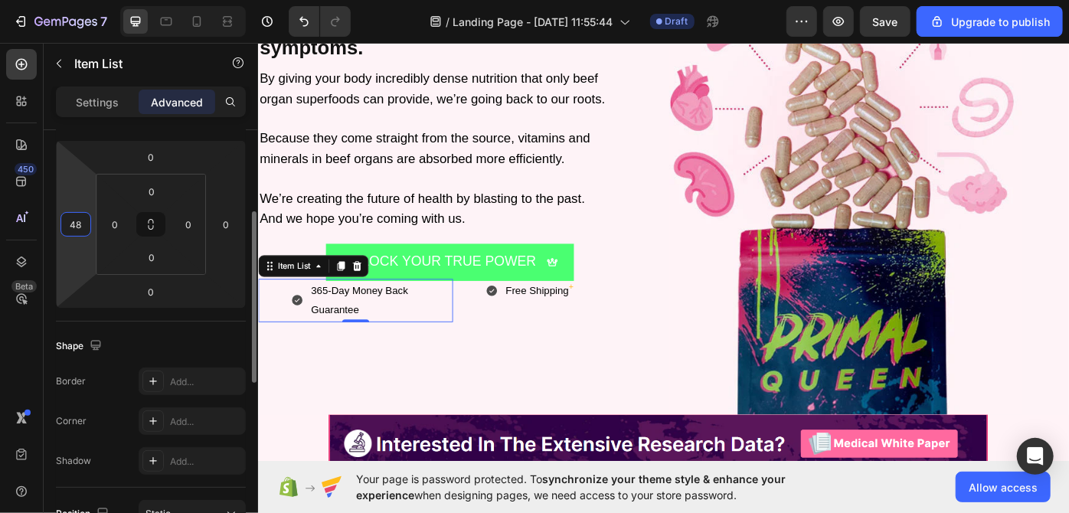
click at [69, 231] on input "48" at bounding box center [75, 224] width 23 height 23
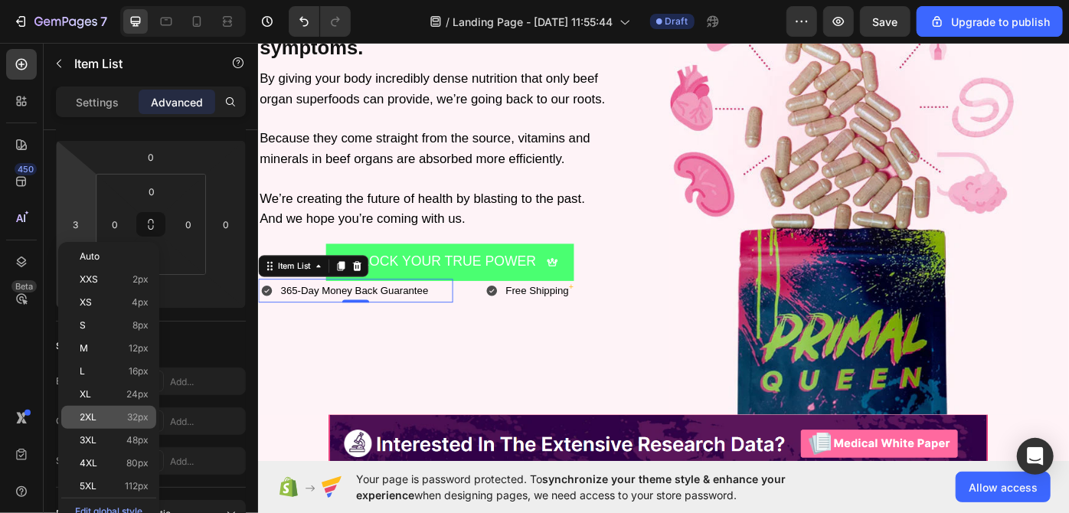
click at [102, 414] on p "2XL 32px" at bounding box center [114, 417] width 69 height 11
type input "32"
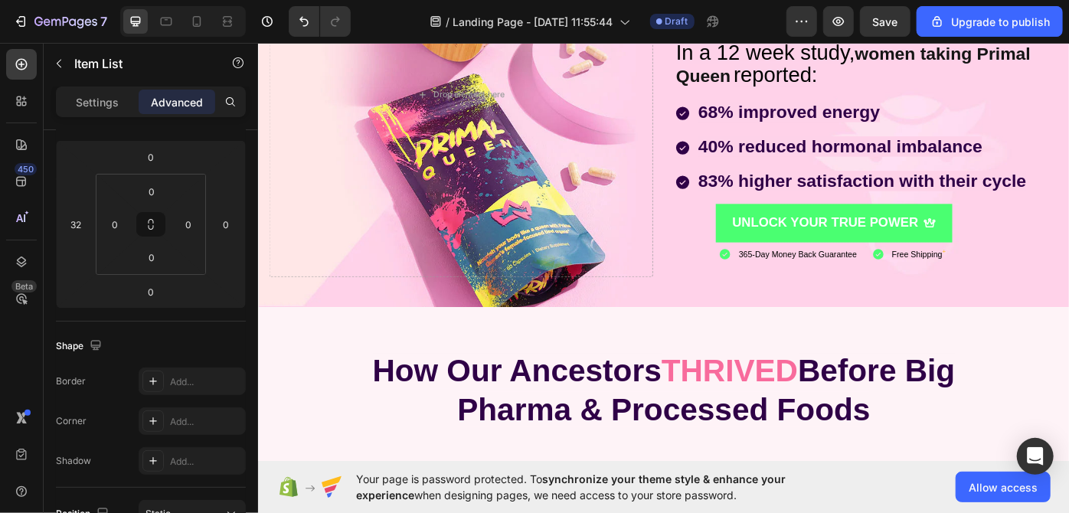
scroll to position [210, 0]
click at [855, 281] on span "365-Day Money Back Guarantee" at bounding box center [869, 283] width 134 height 11
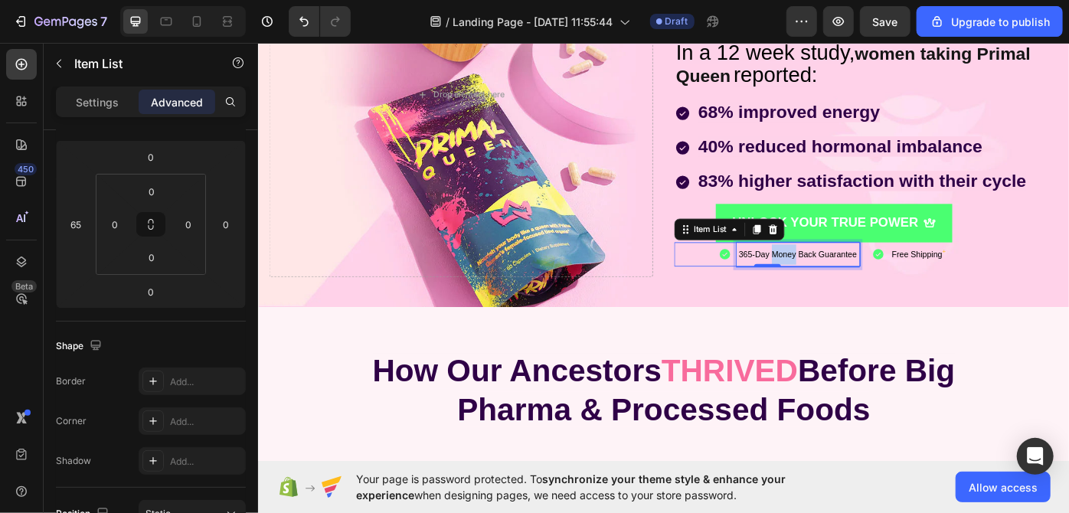
click at [855, 281] on span "365-Day Money Back Guarantee" at bounding box center [869, 283] width 134 height 11
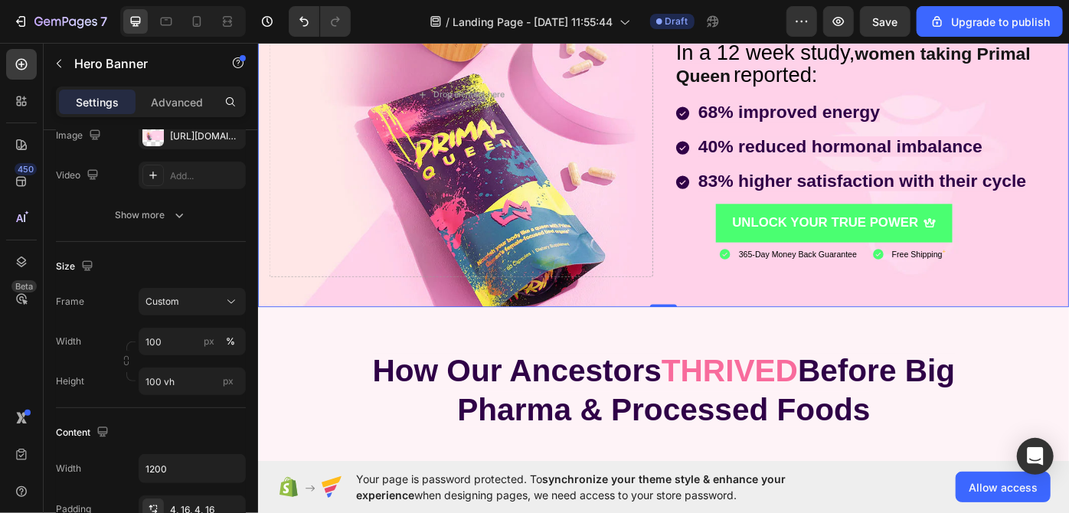
click at [731, 320] on div "Background Image" at bounding box center [716, 102] width 919 height 482
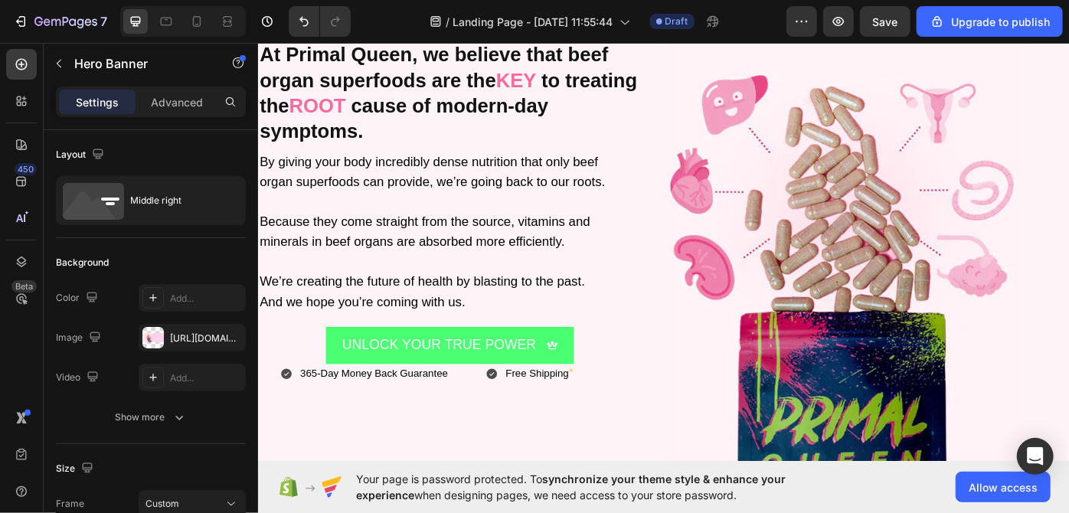
scroll to position [1260, 0]
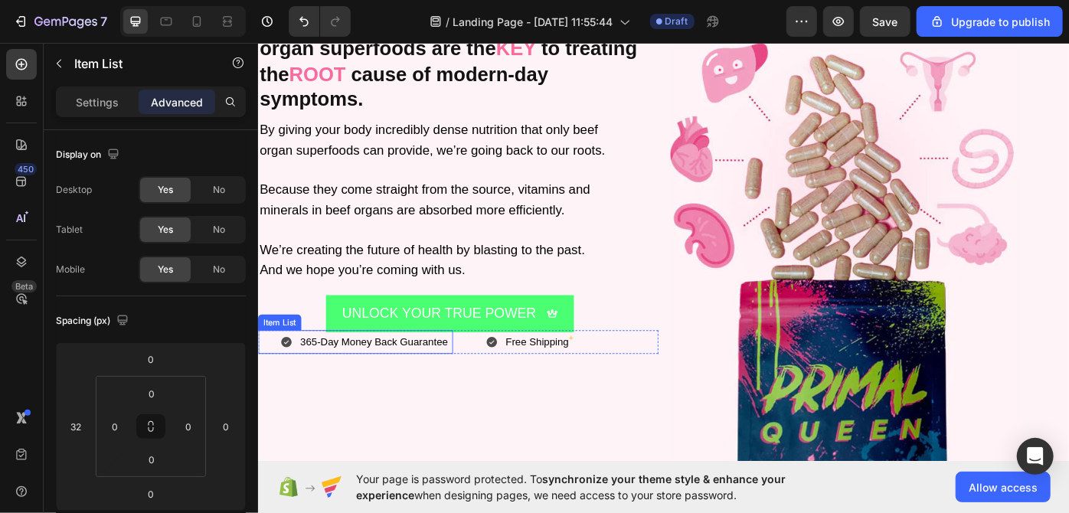
click at [402, 387] on p "365-Day Money Back Guarantee" at bounding box center [388, 382] width 167 height 22
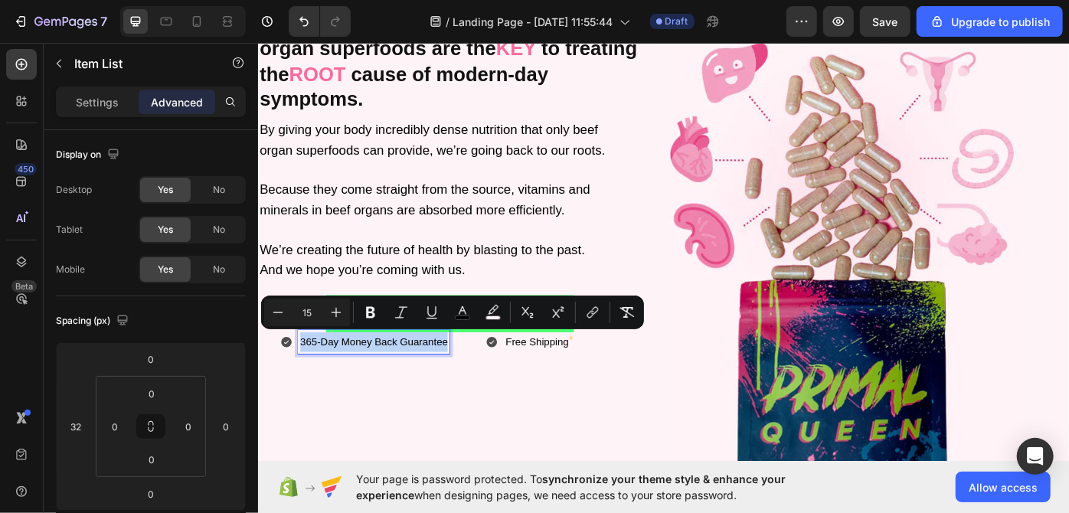
drag, startPoint x: 306, startPoint y: 381, endPoint x: 473, endPoint y: 388, distance: 166.4
click at [473, 388] on div "365-Day Money Back Guarantee" at bounding box center [389, 382] width 172 height 27
click at [273, 317] on icon "Editor contextual toolbar" at bounding box center [277, 312] width 15 height 15
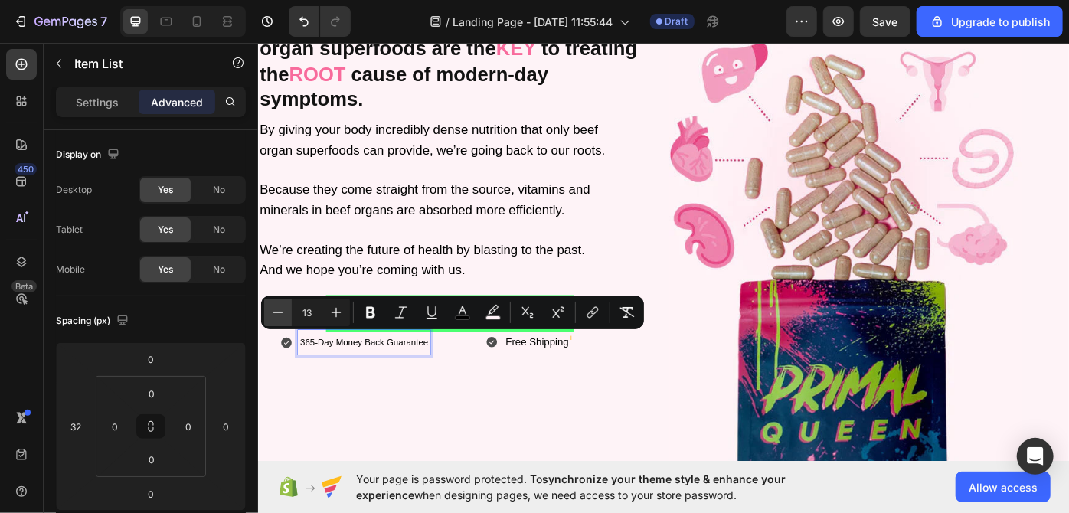
type input "12"
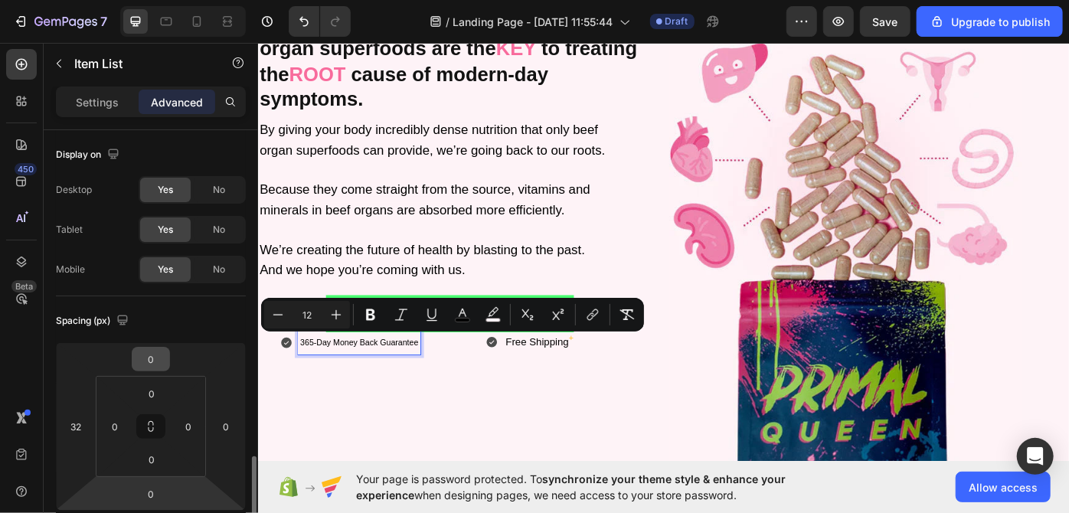
scroll to position [239, 0]
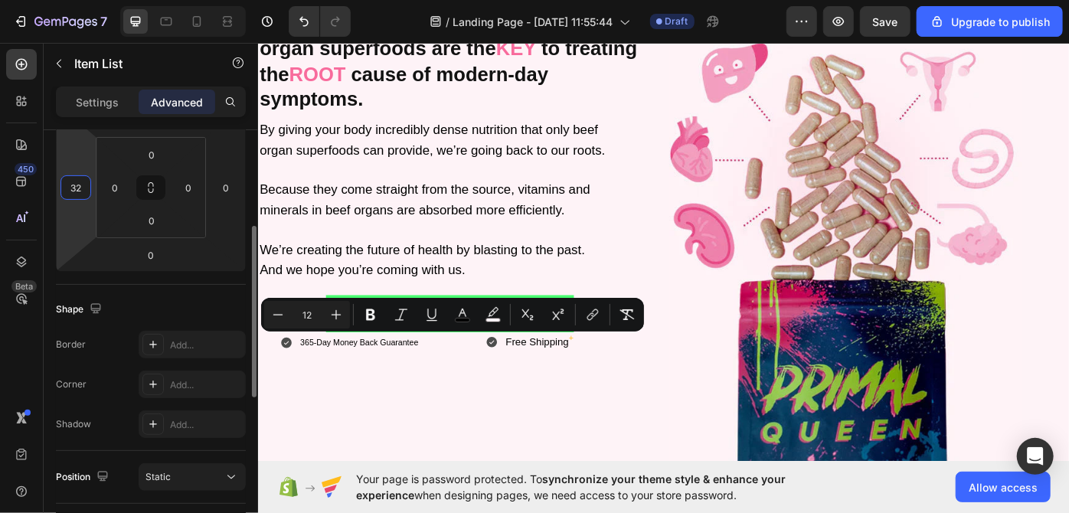
click at [80, 191] on input "32" at bounding box center [75, 187] width 23 height 23
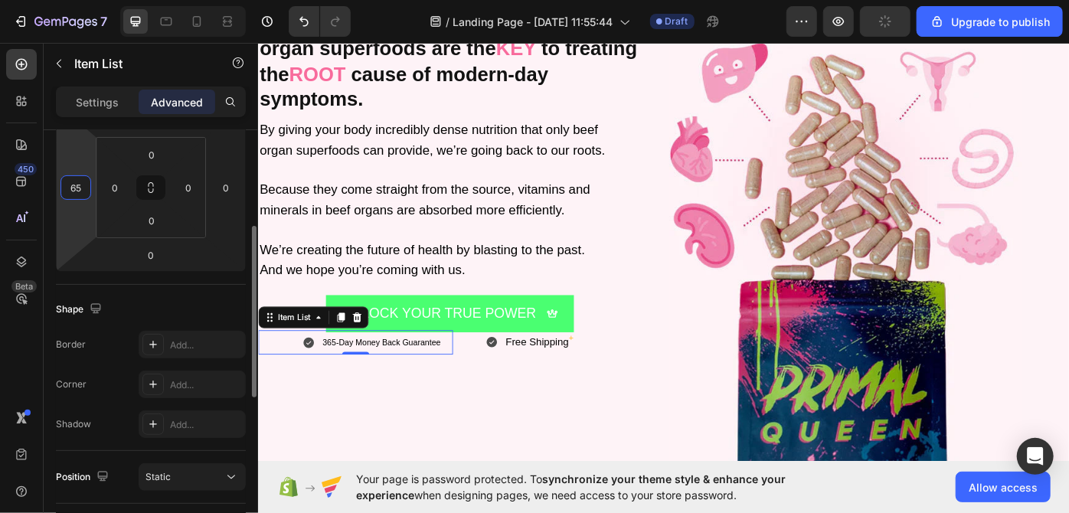
type input "6"
type input "7"
type input "8"
type input "75"
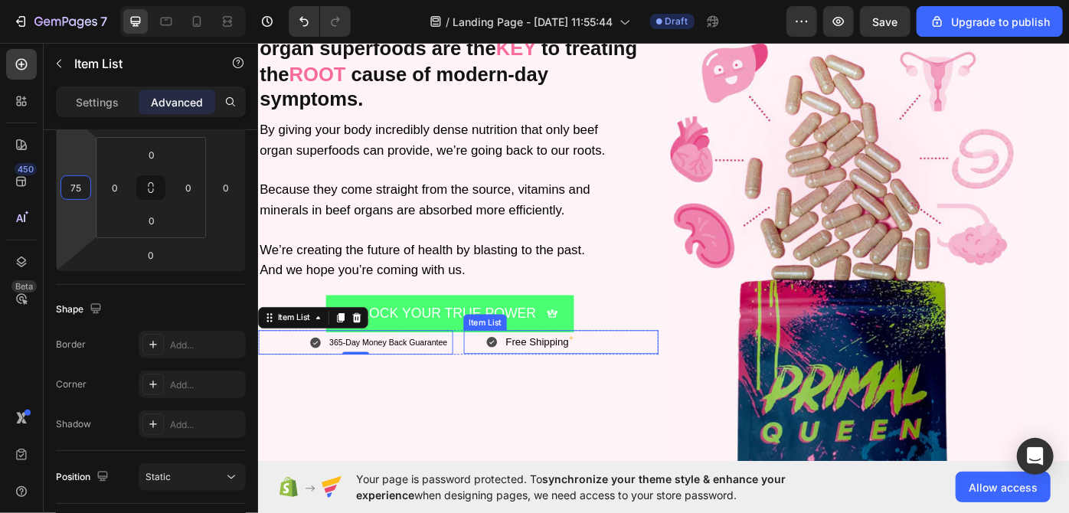
click at [535, 383] on div "Free Shipping +" at bounding box center [575, 382] width 81 height 27
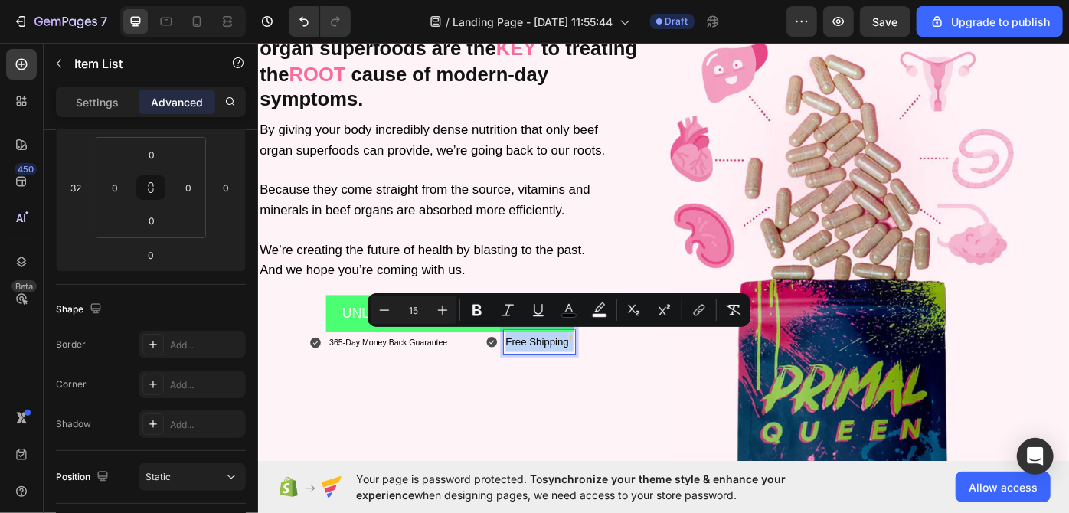
drag, startPoint x: 535, startPoint y: 382, endPoint x: 614, endPoint y: 379, distance: 79.0
click at [614, 379] on div "Free Shipping +" at bounding box center [613, 382] width 196 height 27
click at [384, 314] on icon "Editor contextual toolbar" at bounding box center [384, 310] width 15 height 15
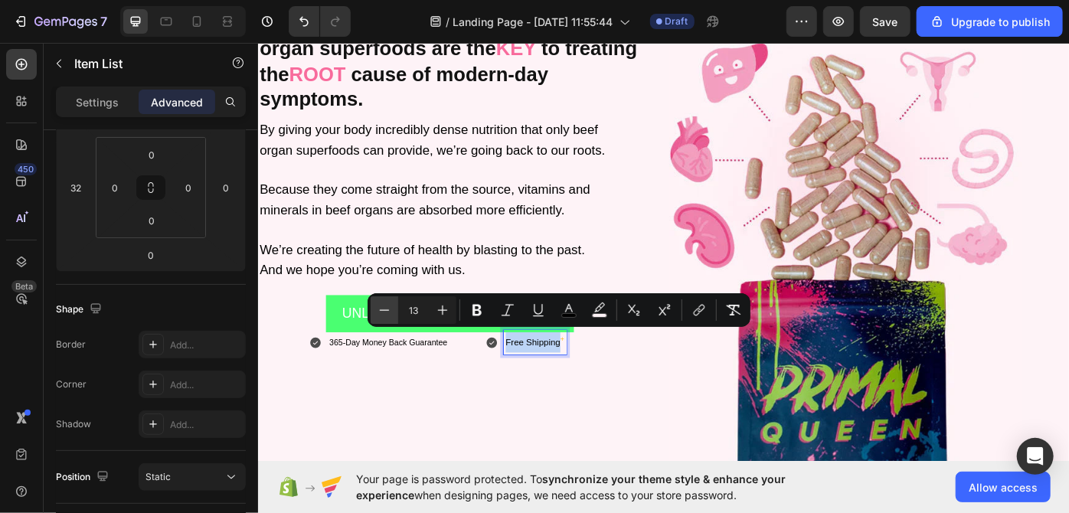
type input "12"
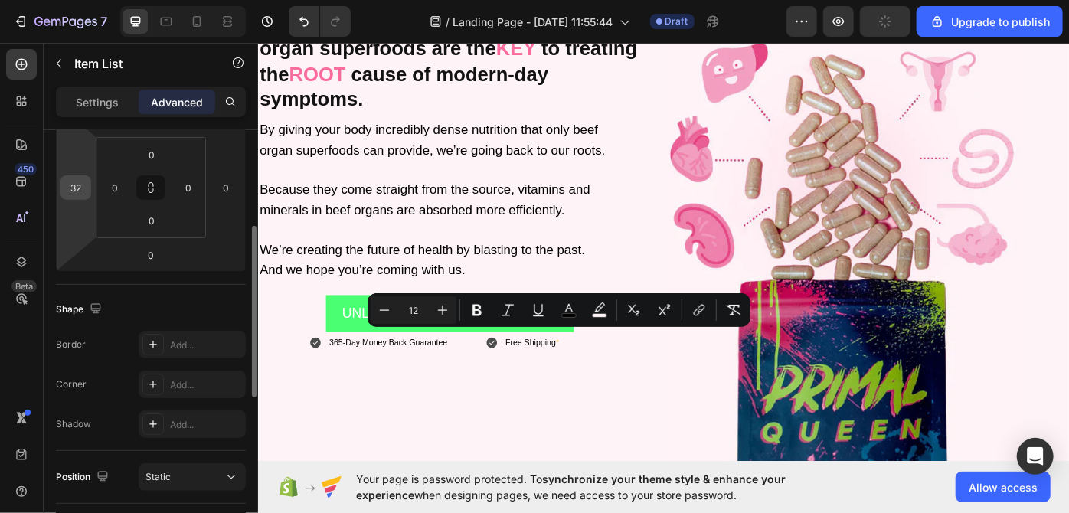
click at [80, 186] on input "32" at bounding box center [75, 187] width 23 height 23
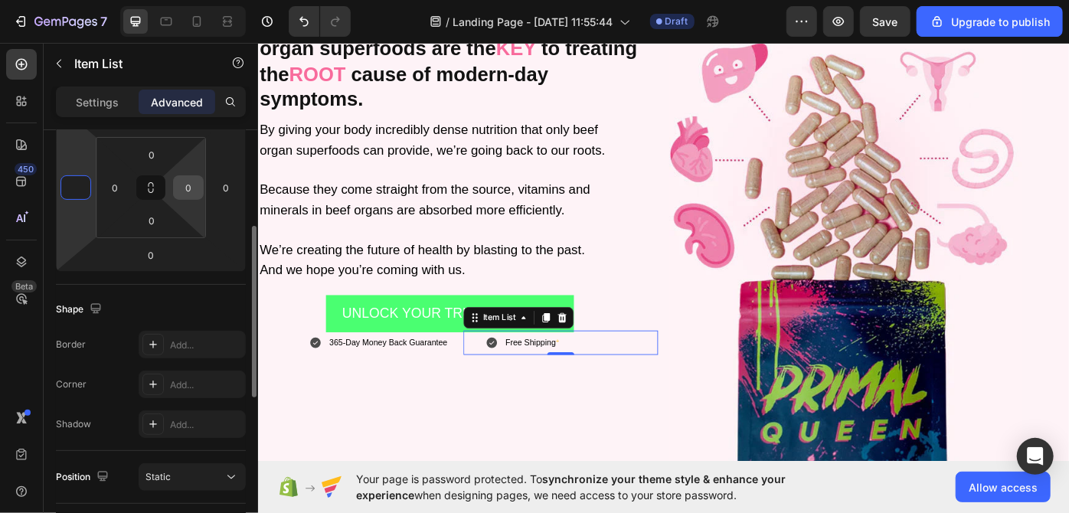
type input "0"
click at [192, 188] on input "0" at bounding box center [188, 187] width 23 height 23
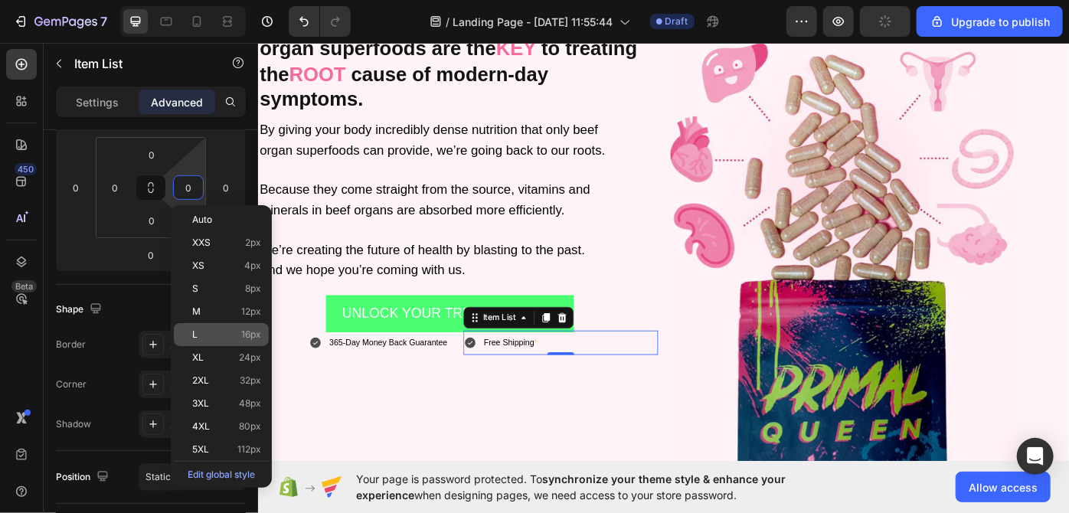
click at [203, 323] on div "L 16px" at bounding box center [221, 334] width 95 height 23
type input "16"
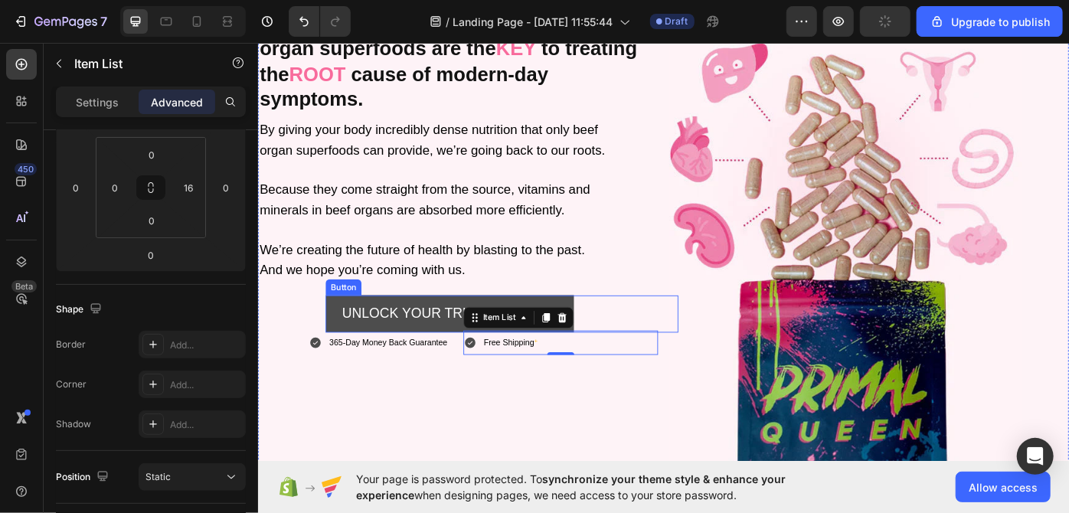
click at [346, 350] on button "UNLOCK YOUR TRUE POWER" at bounding box center [474, 350] width 281 height 42
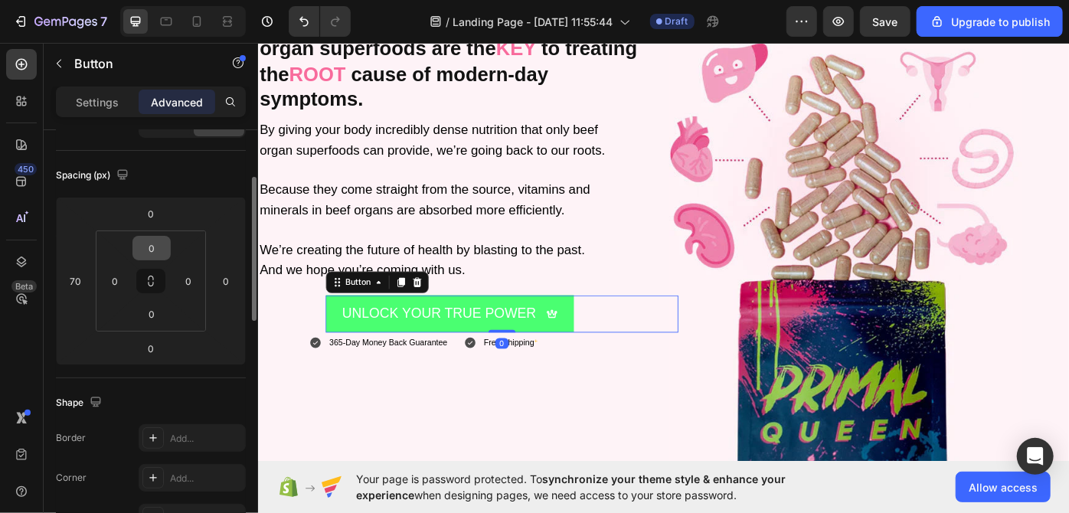
scroll to position [145, 0]
click at [80, 280] on input "70" at bounding box center [75, 281] width 23 height 23
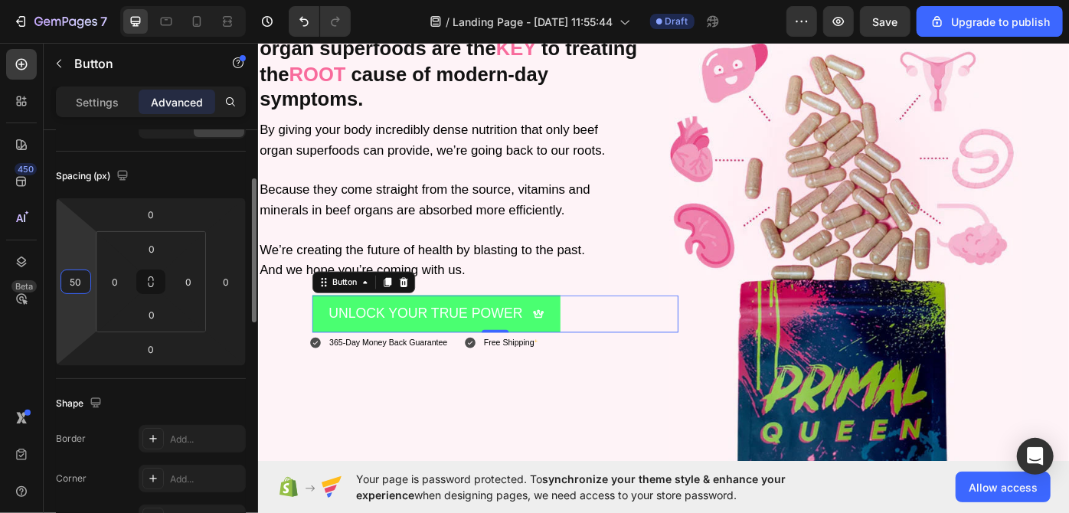
click at [80, 280] on input "50" at bounding box center [75, 281] width 23 height 23
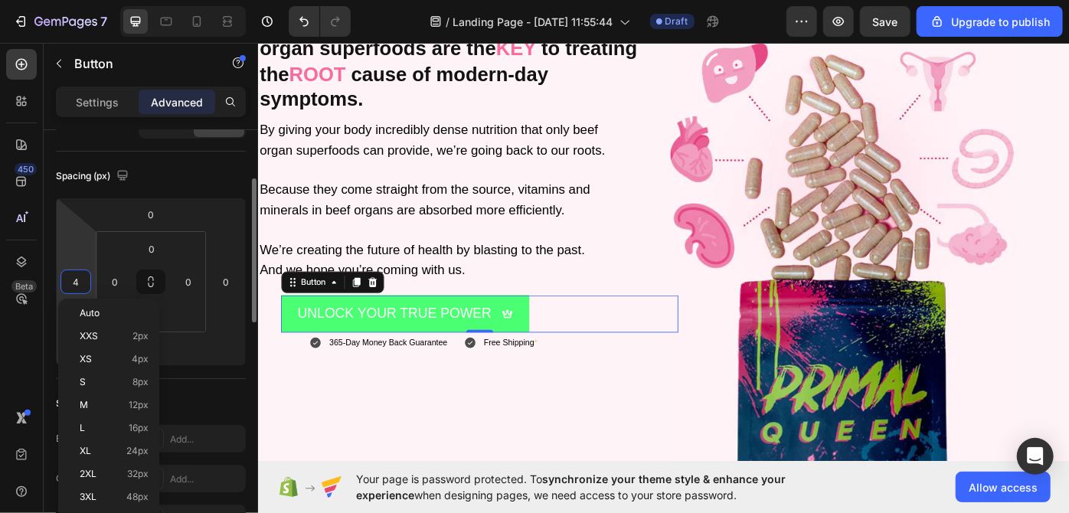
type input "48"
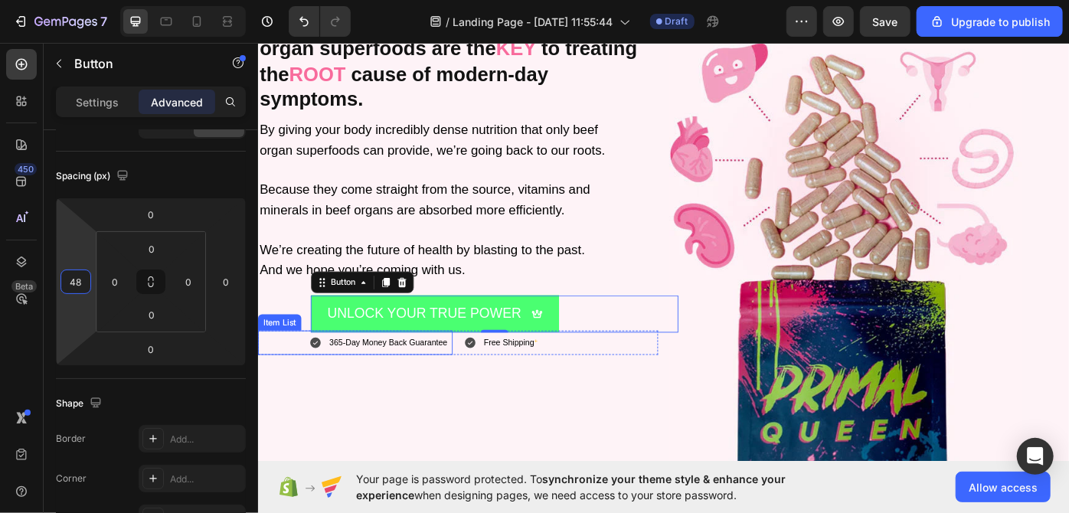
click at [326, 379] on icon at bounding box center [321, 382] width 11 height 11
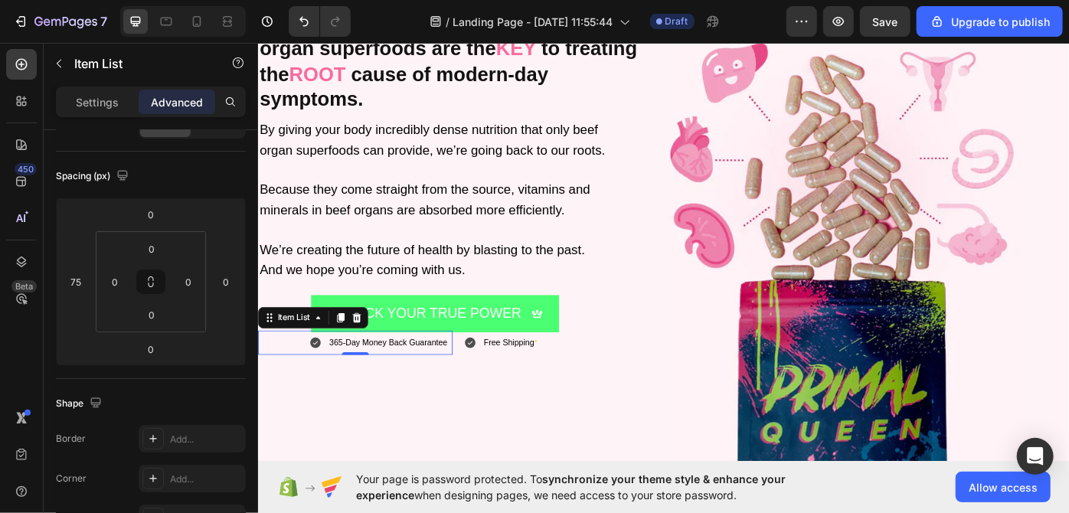
scroll to position [0, 0]
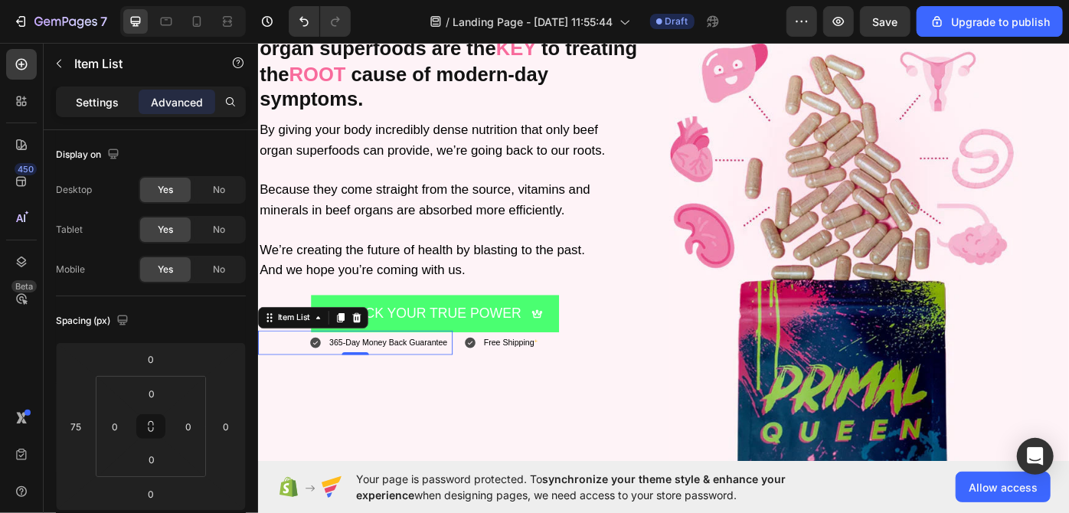
click at [114, 104] on p "Settings" at bounding box center [97, 102] width 43 height 16
type input "8"
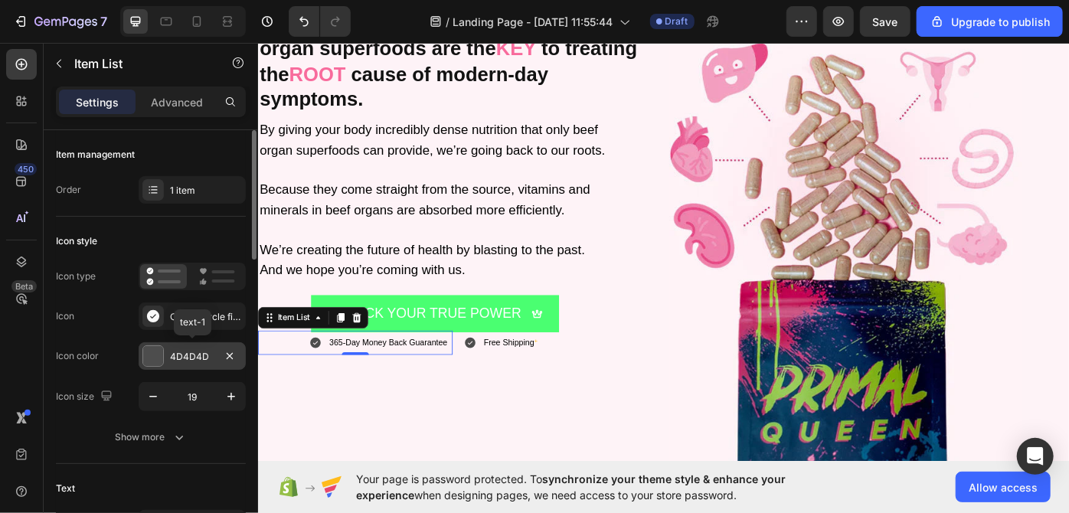
click at [182, 353] on div "4D4D4D" at bounding box center [192, 357] width 44 height 14
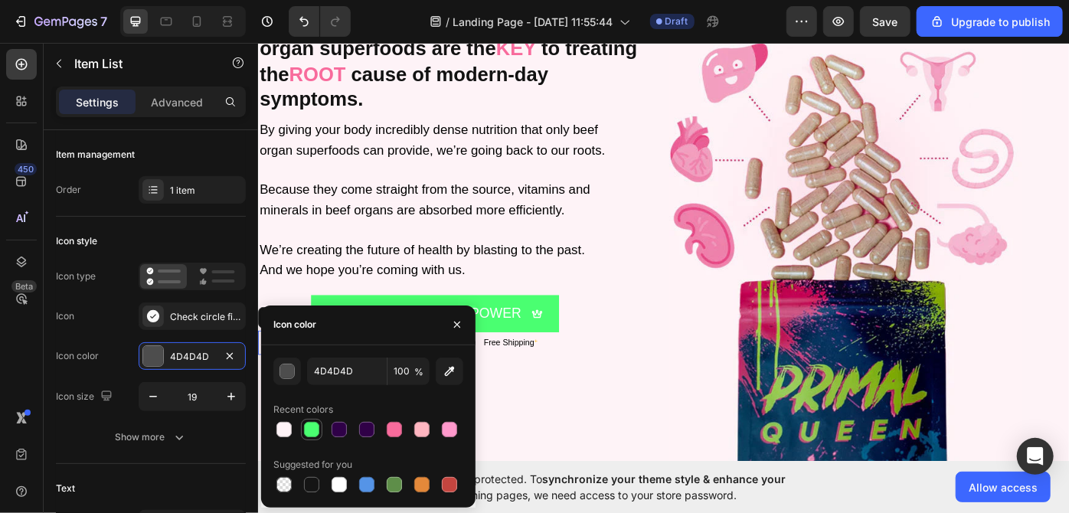
click at [310, 430] on div at bounding box center [311, 429] width 15 height 15
type input "4AFF71"
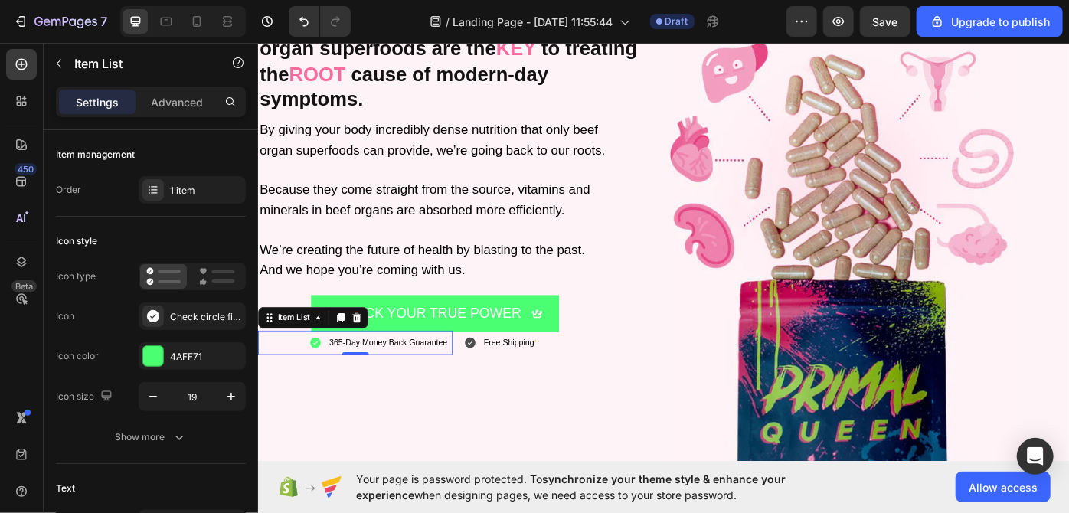
click at [0, 368] on div "450 Beta" at bounding box center [22, 278] width 44 height 470
click at [490, 386] on icon at bounding box center [497, 383] width 15 height 15
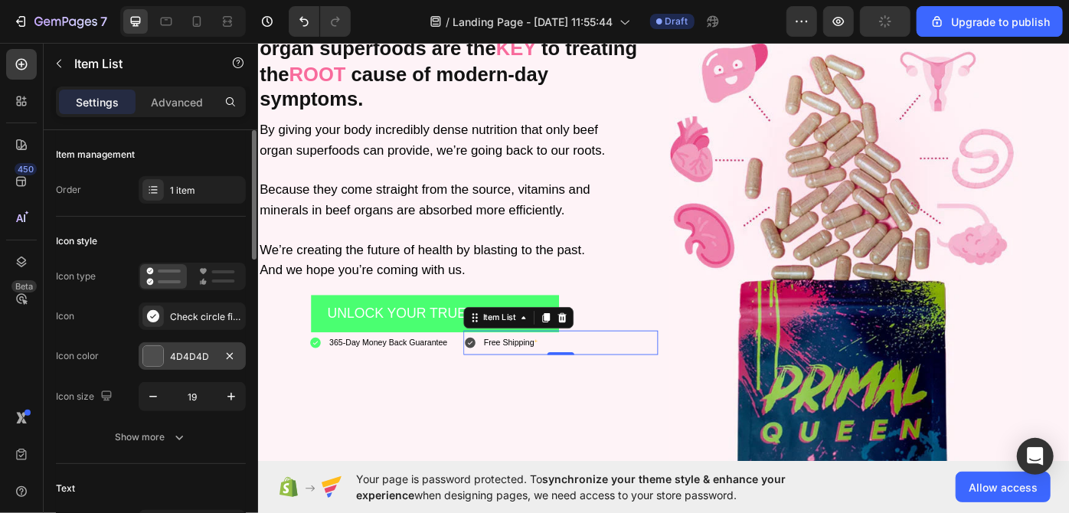
click at [183, 352] on div "4D4D4D" at bounding box center [192, 357] width 44 height 14
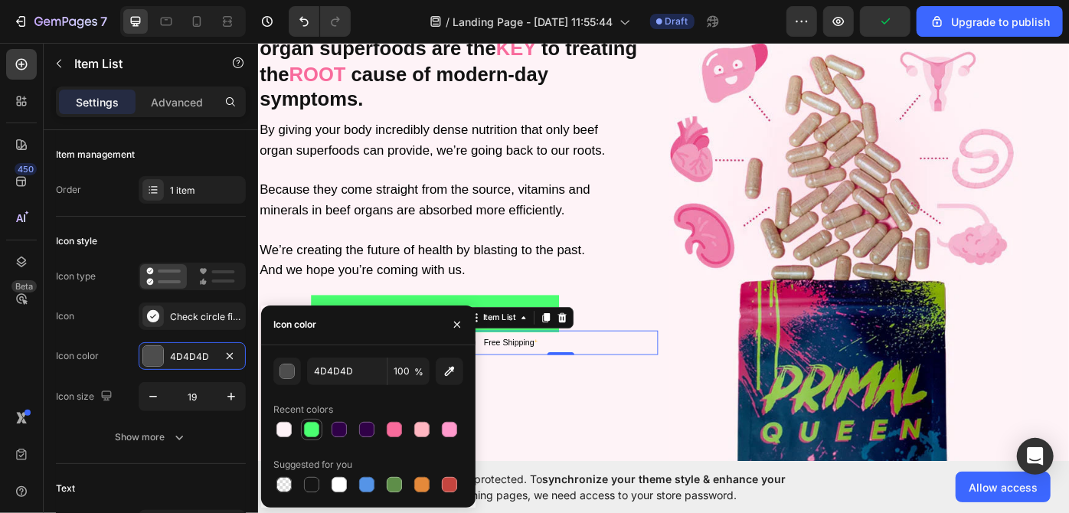
click at [310, 425] on div at bounding box center [311, 429] width 15 height 15
type input "4AFF71"
click at [24, 371] on div "450 Beta" at bounding box center [21, 226] width 31 height 354
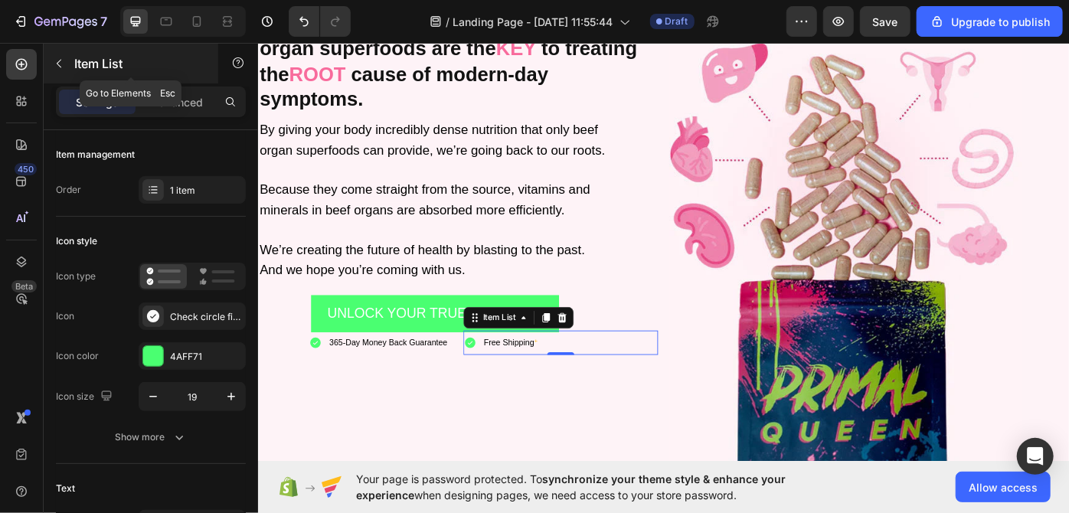
click at [55, 65] on icon "button" at bounding box center [59, 63] width 12 height 12
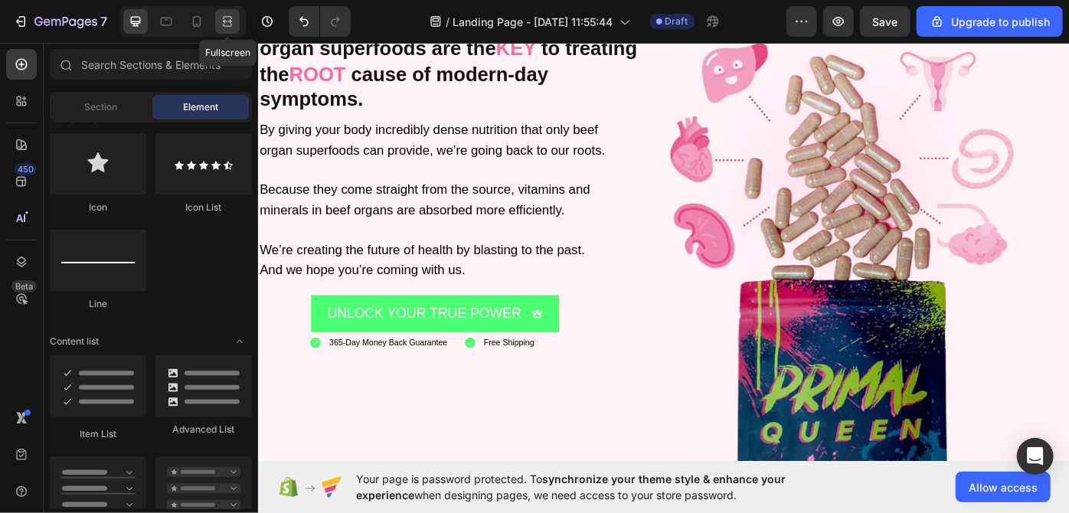
click at [225, 27] on icon at bounding box center [227, 21] width 15 height 15
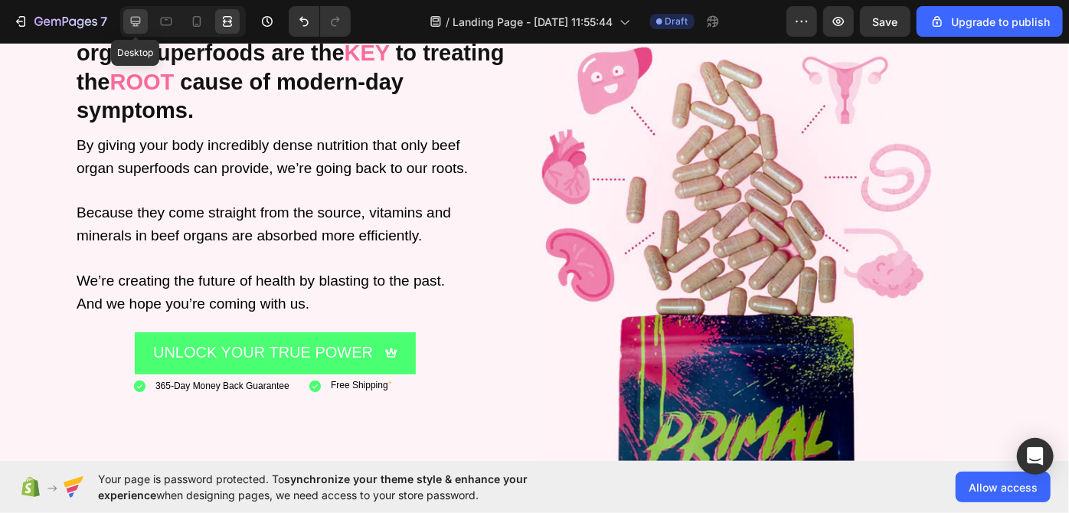
click at [142, 16] on icon at bounding box center [135, 21] width 15 height 15
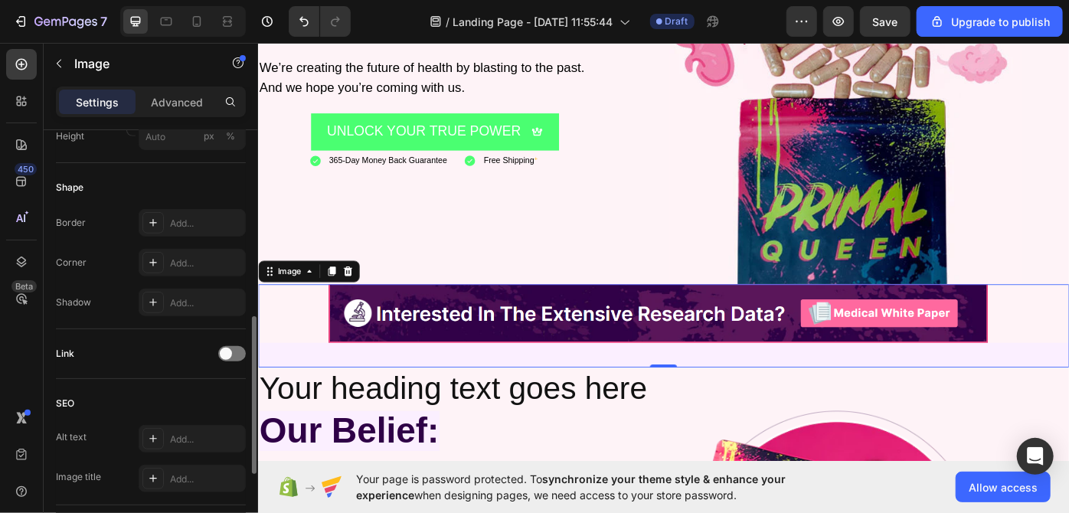
scroll to position [728, 0]
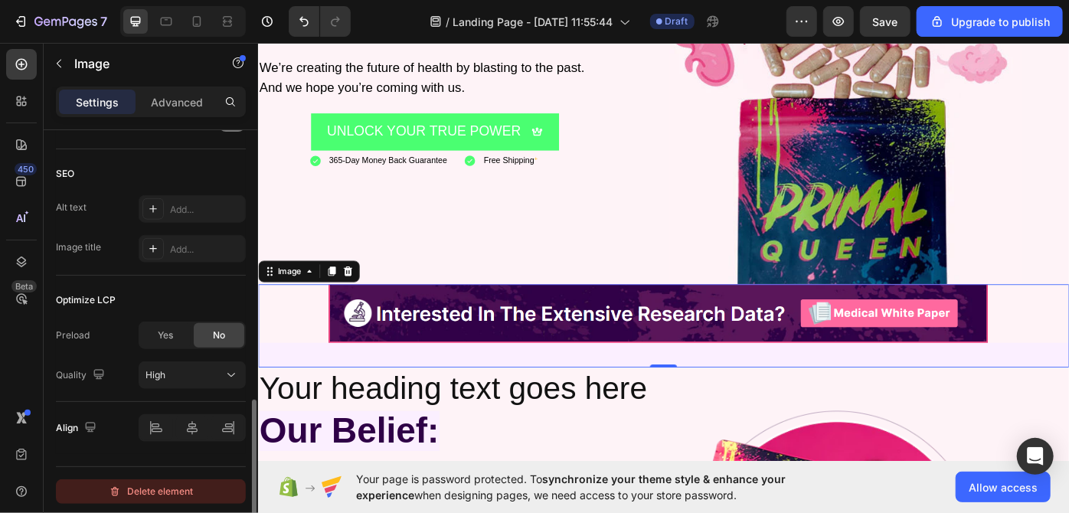
click at [149, 487] on div "Delete element" at bounding box center [151, 492] width 84 height 18
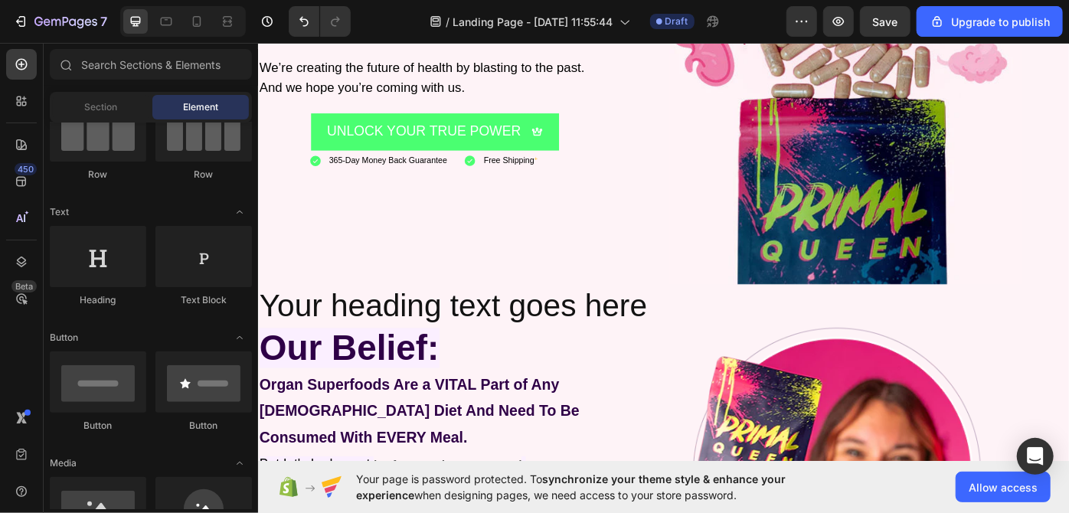
scroll to position [0, 0]
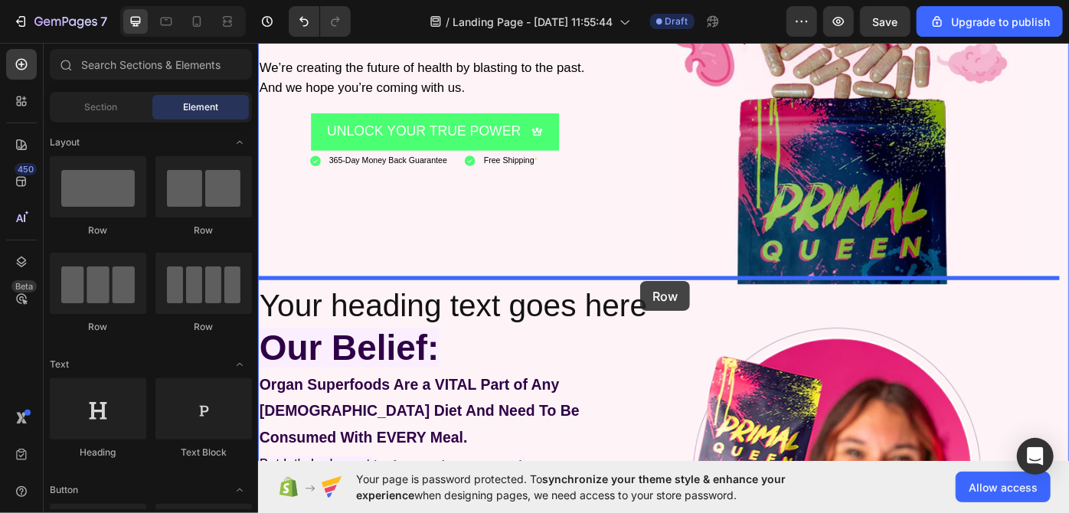
drag, startPoint x: 348, startPoint y: 333, endPoint x: 690, endPoint y: 313, distance: 343.0
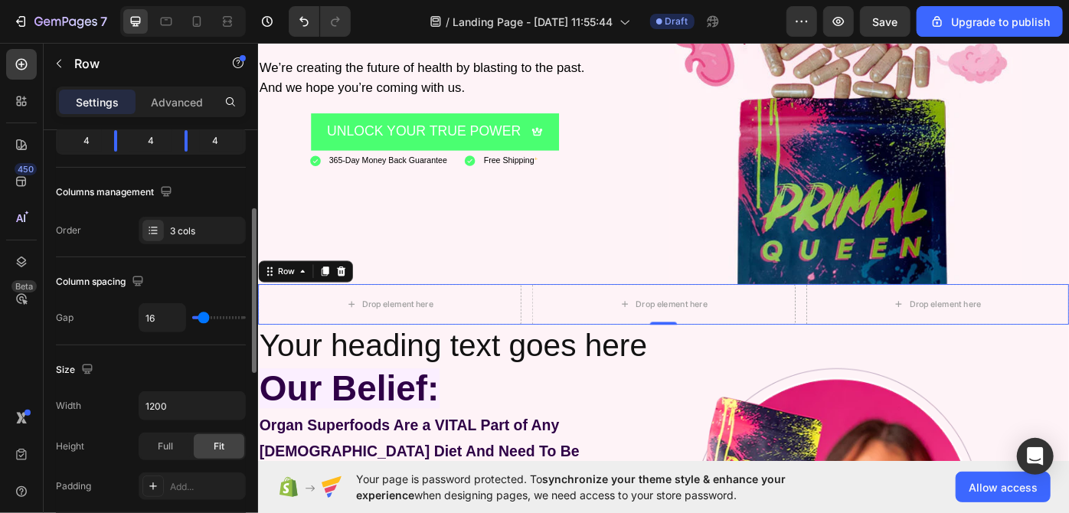
scroll to position [235, 0]
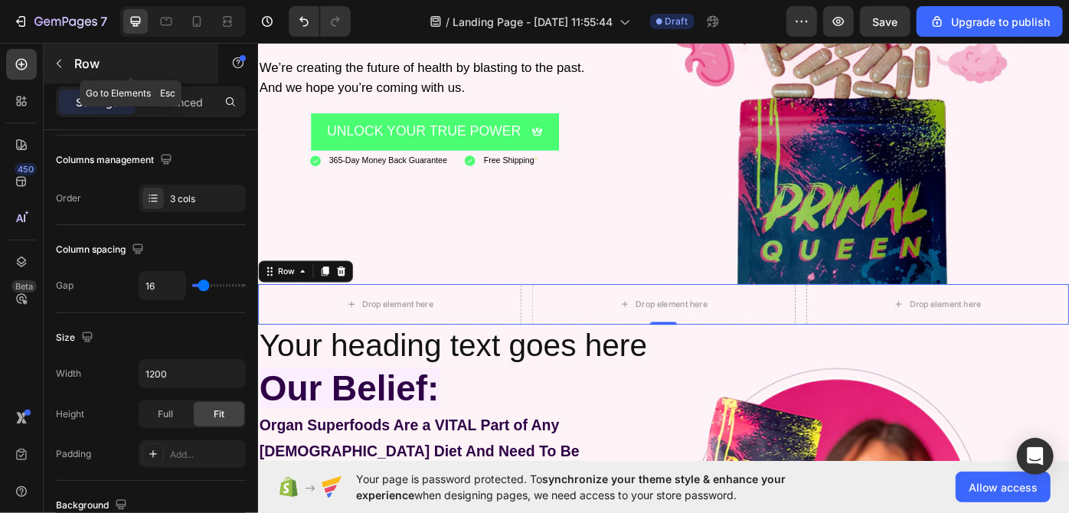
click at [59, 72] on button "button" at bounding box center [59, 63] width 25 height 25
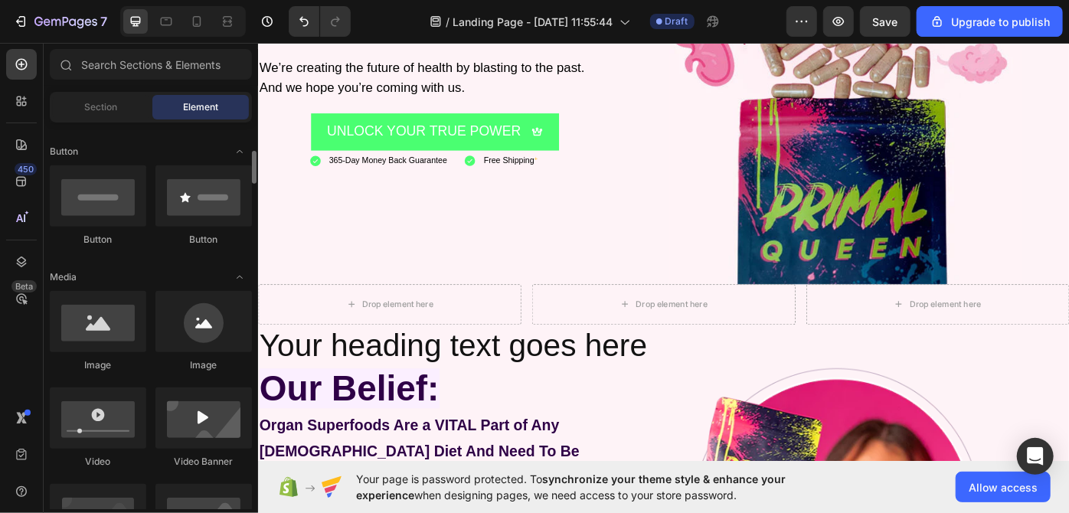
scroll to position [339, 0]
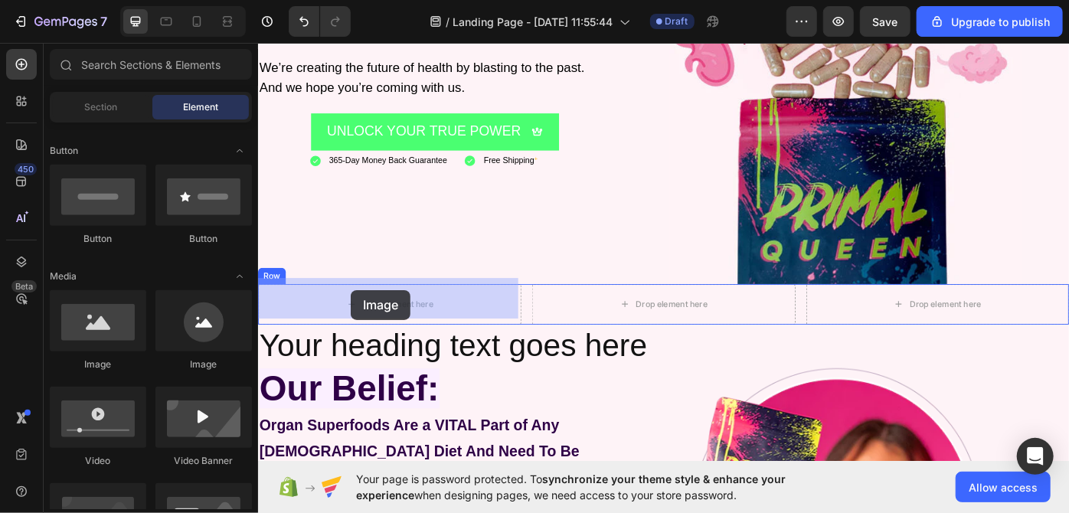
drag, startPoint x: 363, startPoint y: 363, endPoint x: 362, endPoint y: 323, distance: 39.8
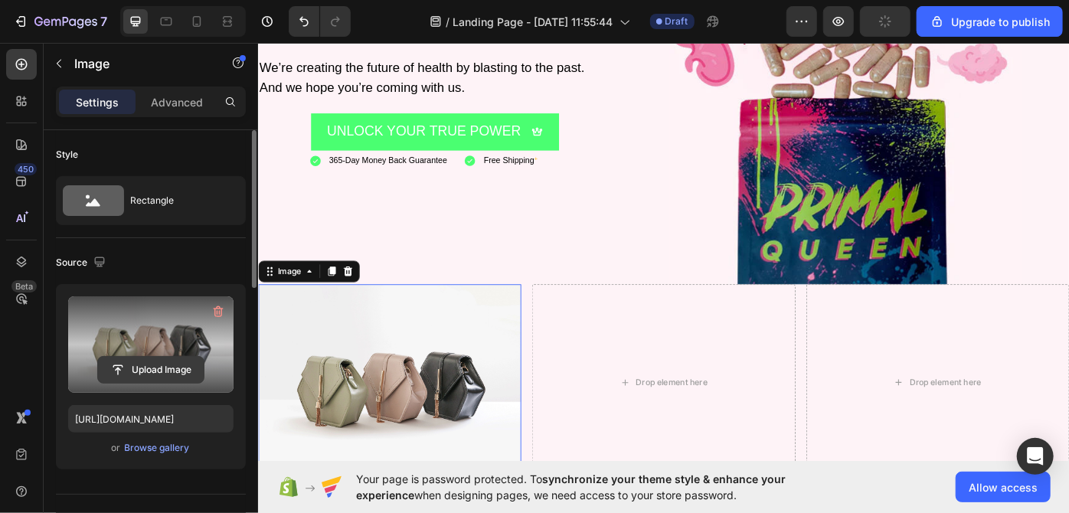
click at [148, 366] on input "file" at bounding box center [151, 370] width 106 height 26
click at [157, 360] on input "file" at bounding box center [151, 370] width 106 height 26
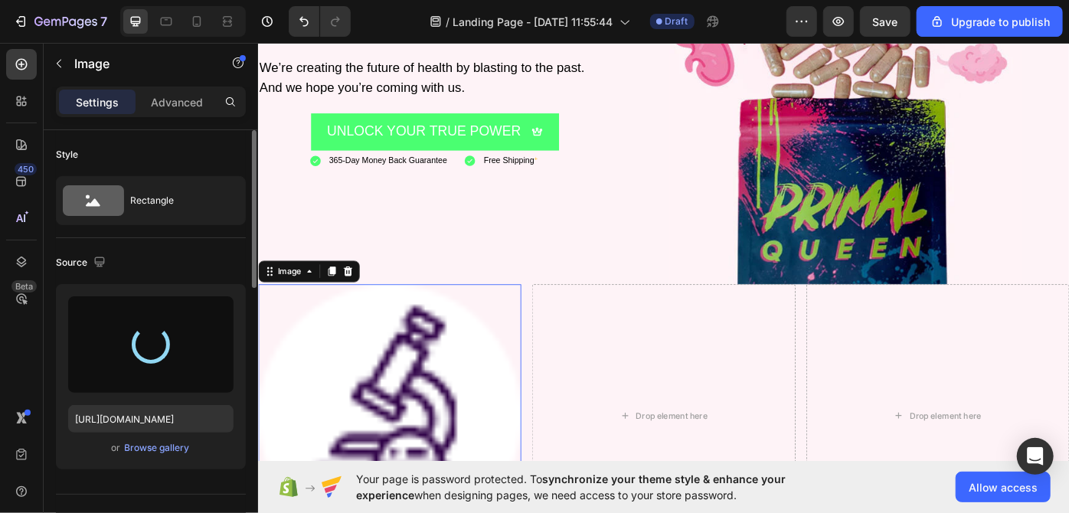
type input "[URL][DOMAIN_NAME]"
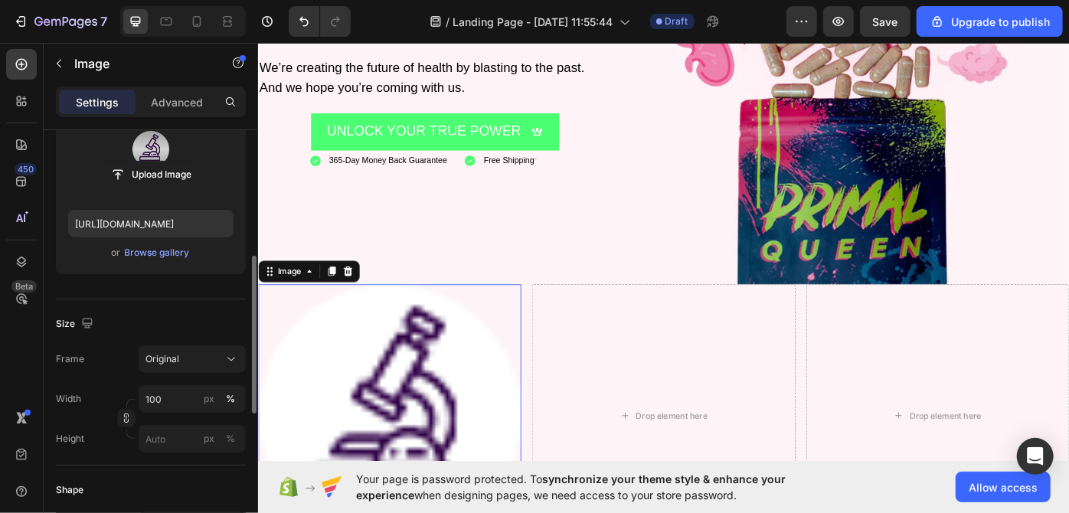
scroll to position [278, 0]
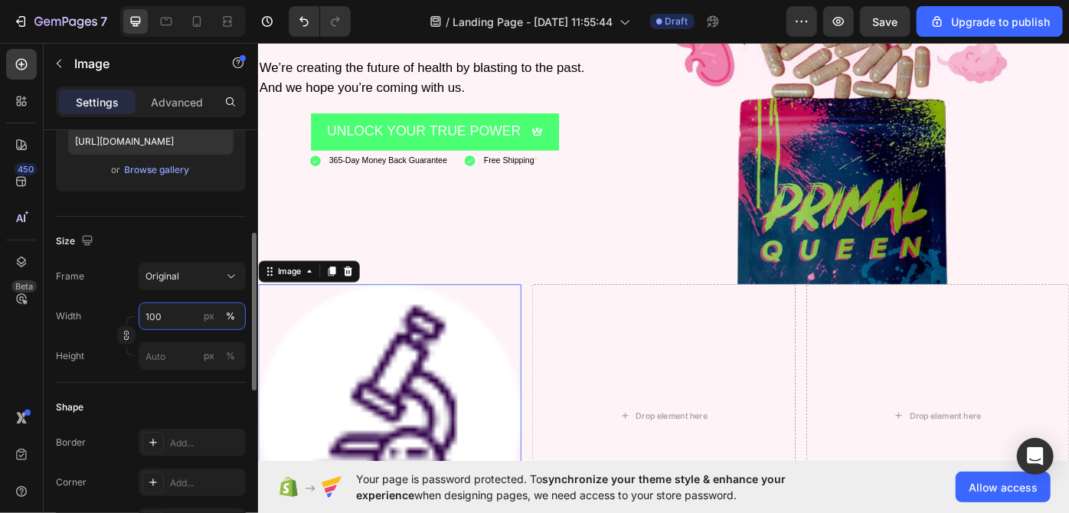
click at [173, 317] on input "100" at bounding box center [192, 317] width 107 height 28
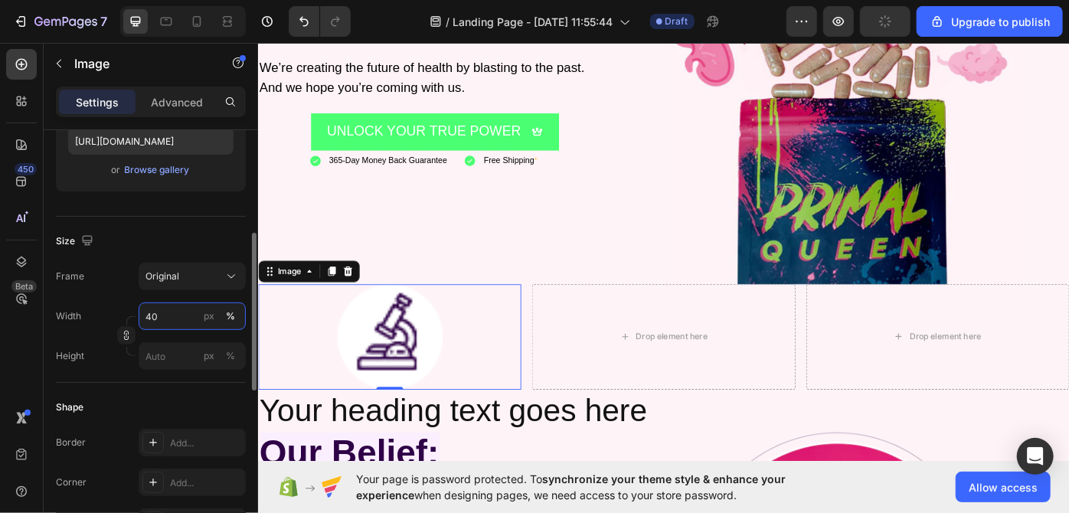
type input "4"
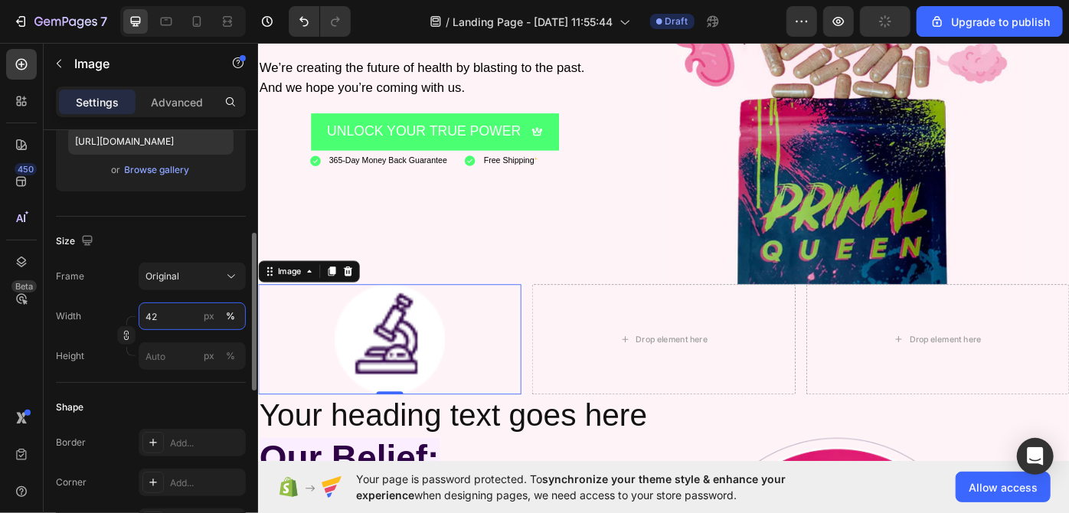
type input "4"
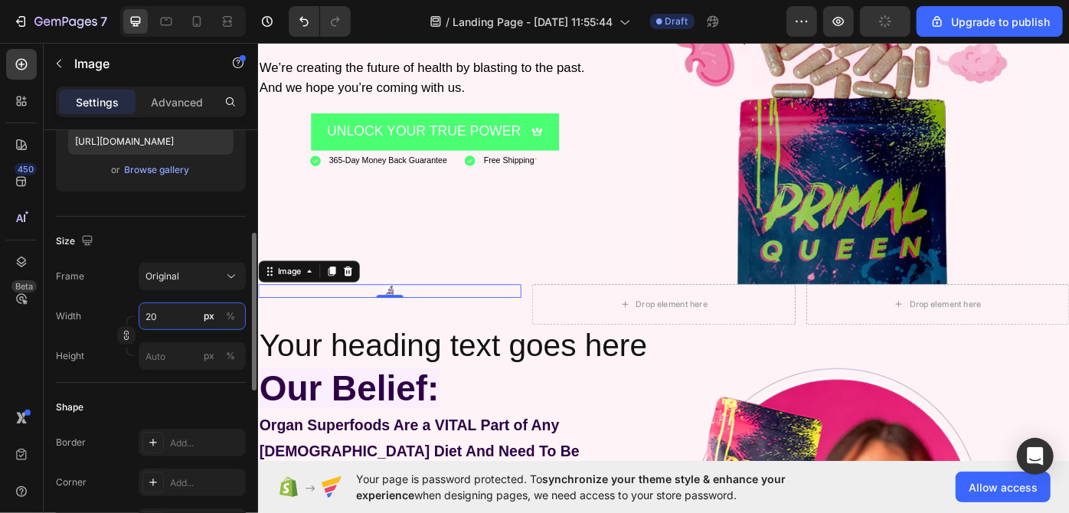
type input "2"
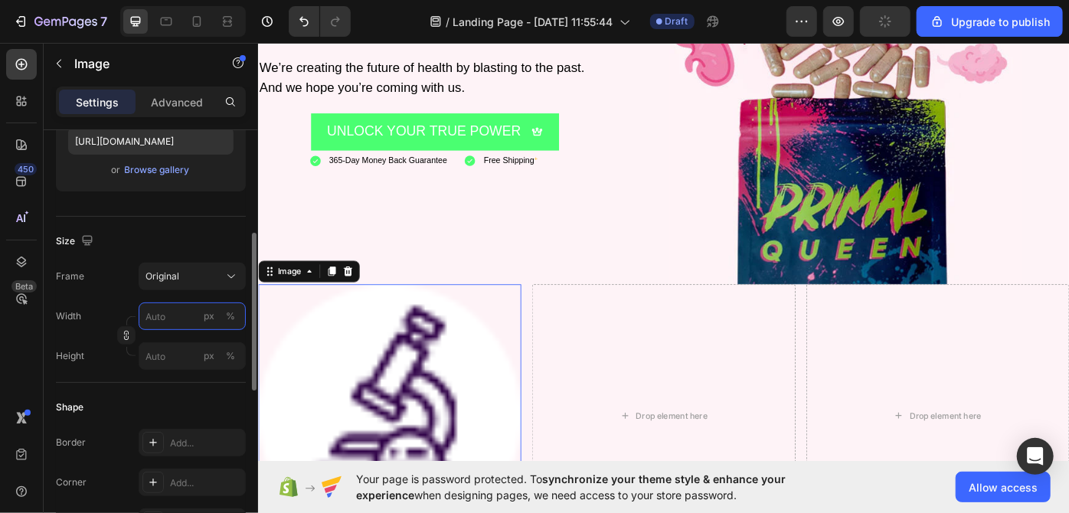
type input "2"
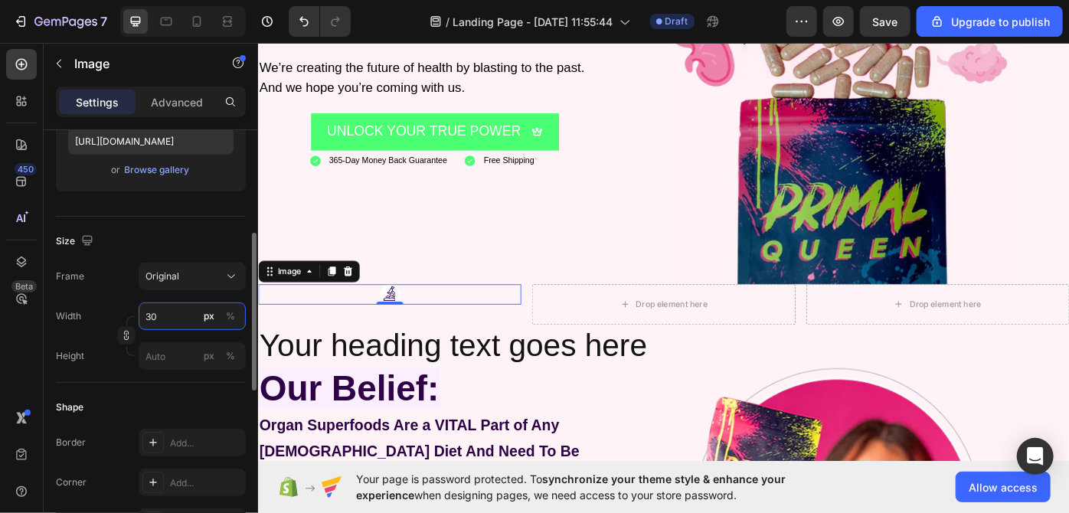
type input "3"
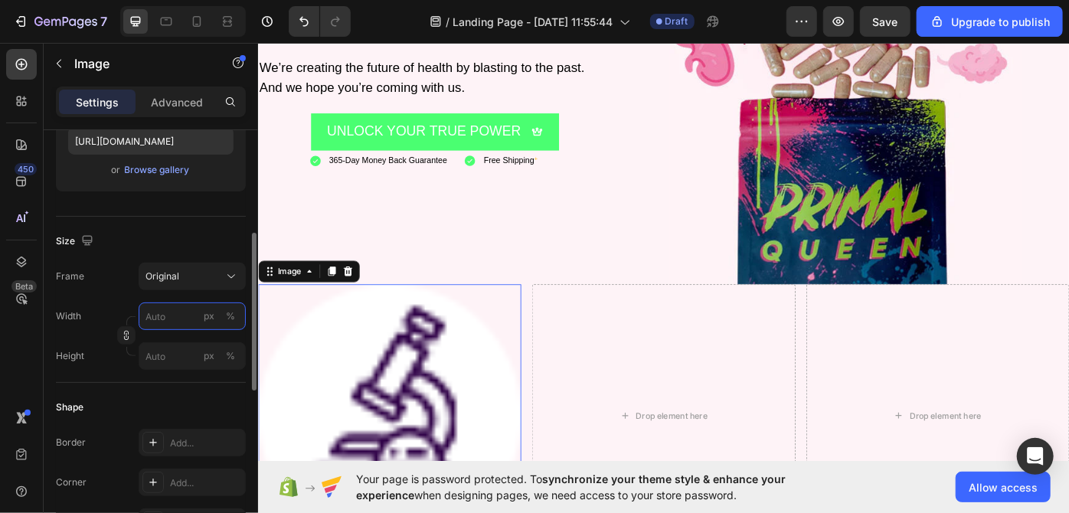
type input "3"
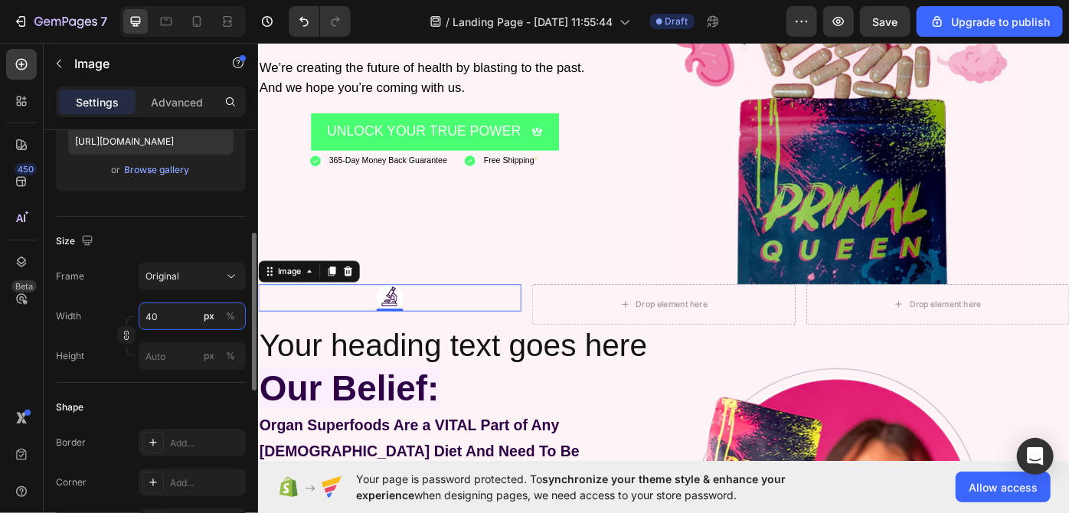
type input "4"
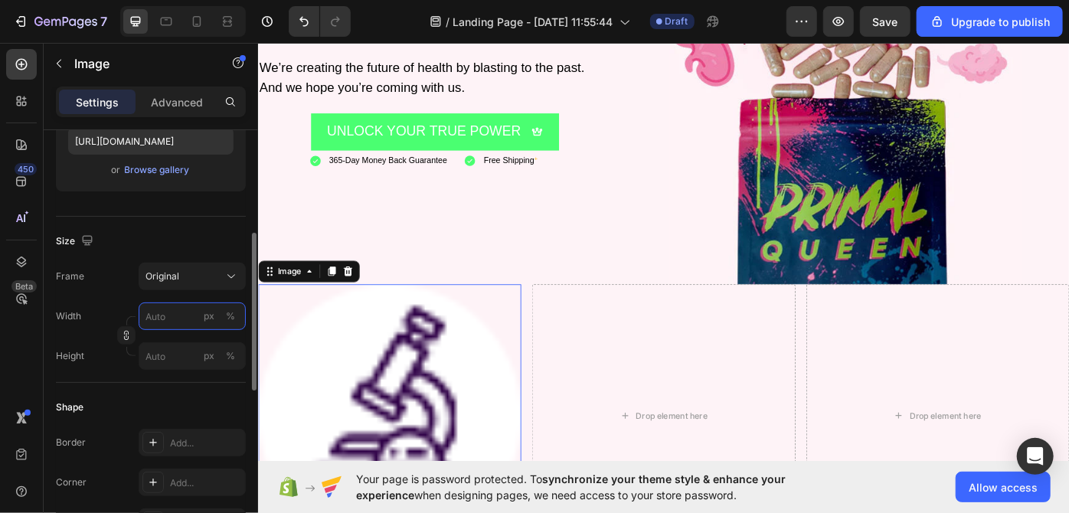
type input "4"
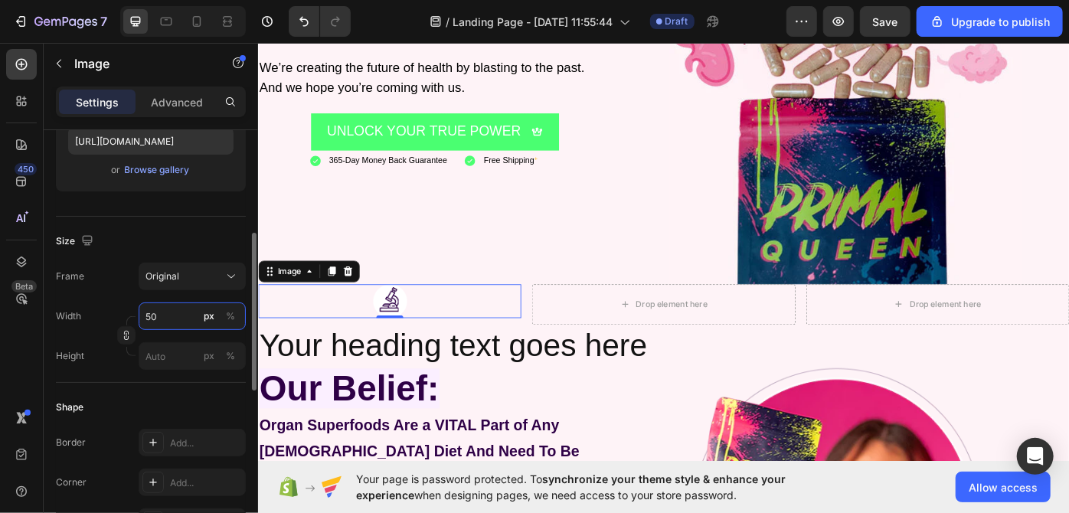
type input "5"
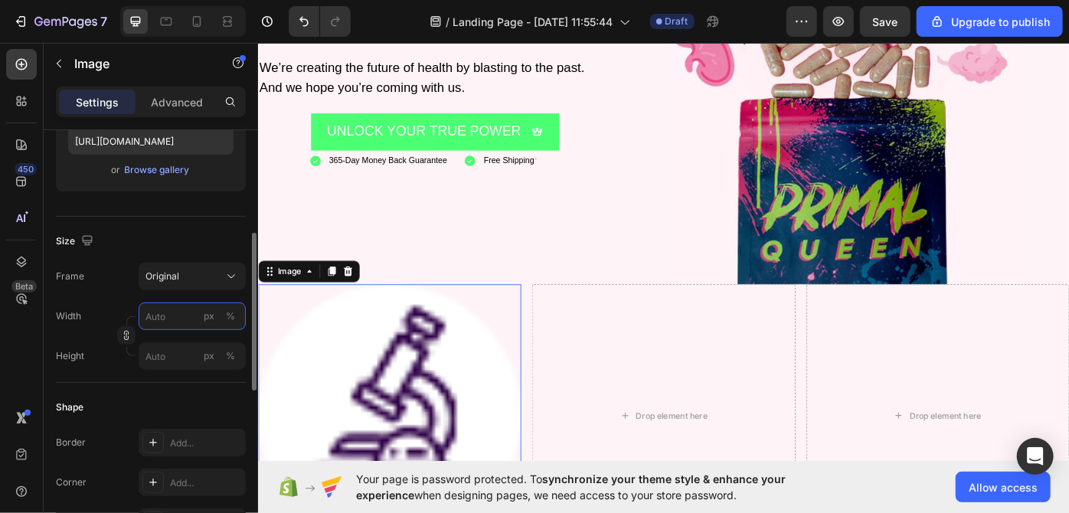
type input "5"
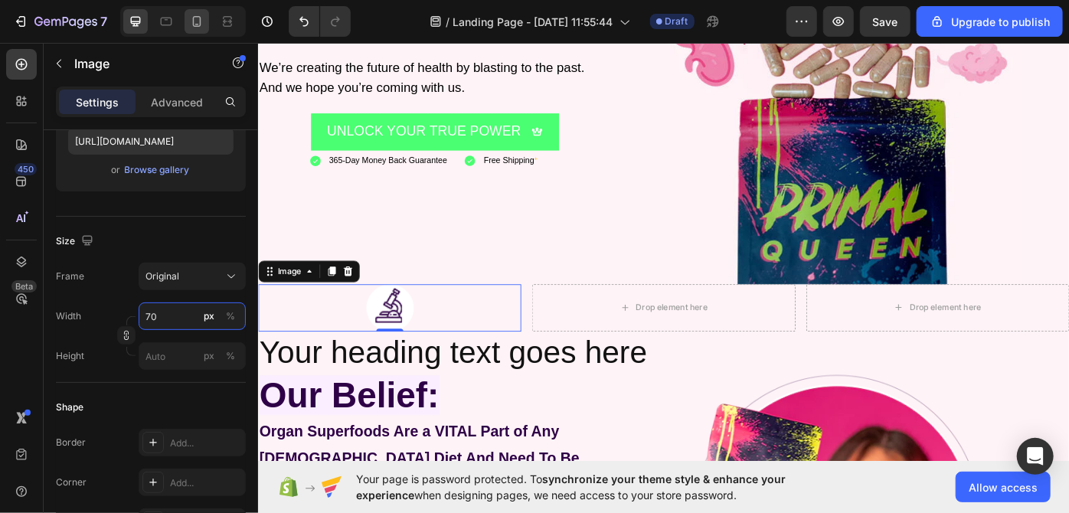
type input "70"
click at [233, 22] on icon at bounding box center [227, 21] width 15 height 15
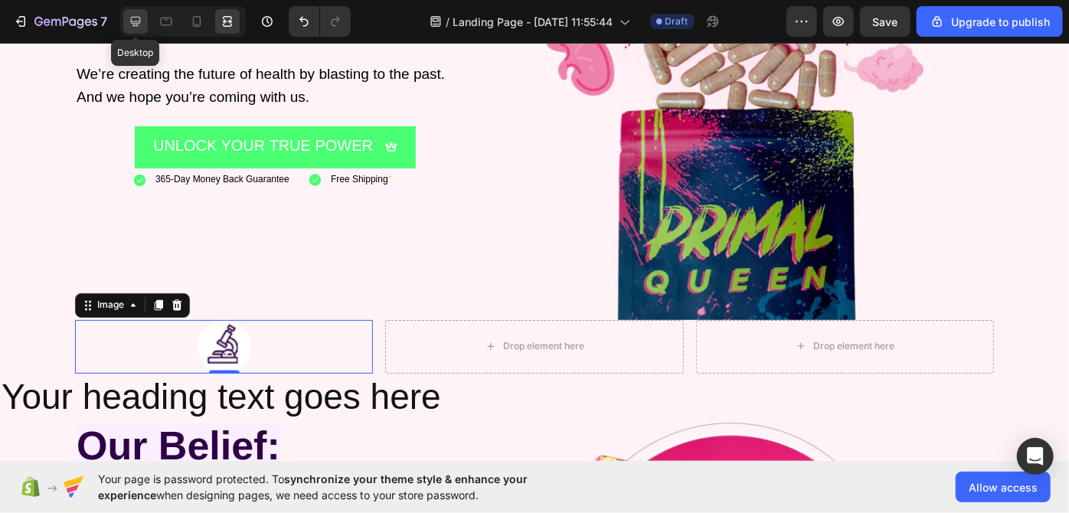
click at [137, 14] on icon at bounding box center [135, 21] width 15 height 15
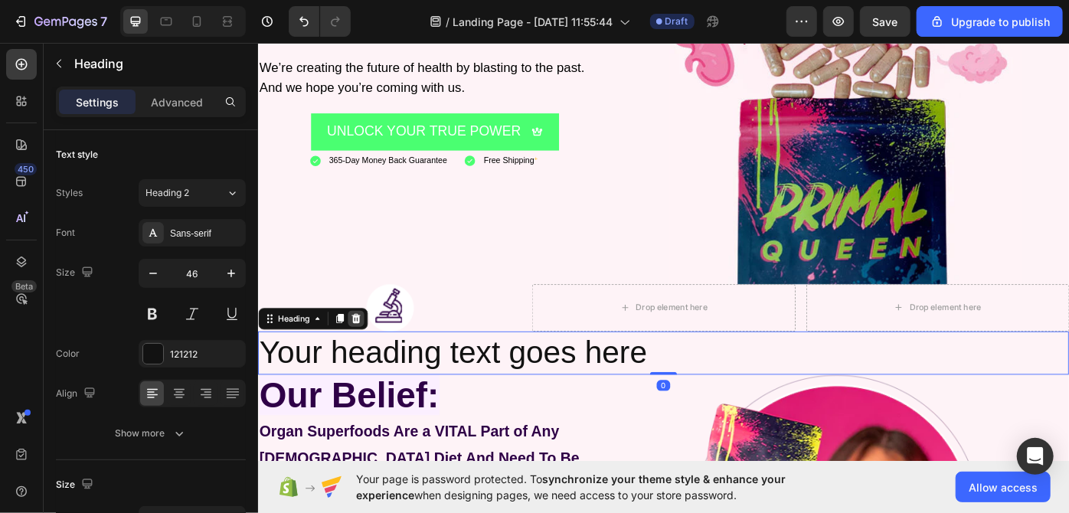
click at [368, 352] on icon at bounding box center [369, 356] width 10 height 11
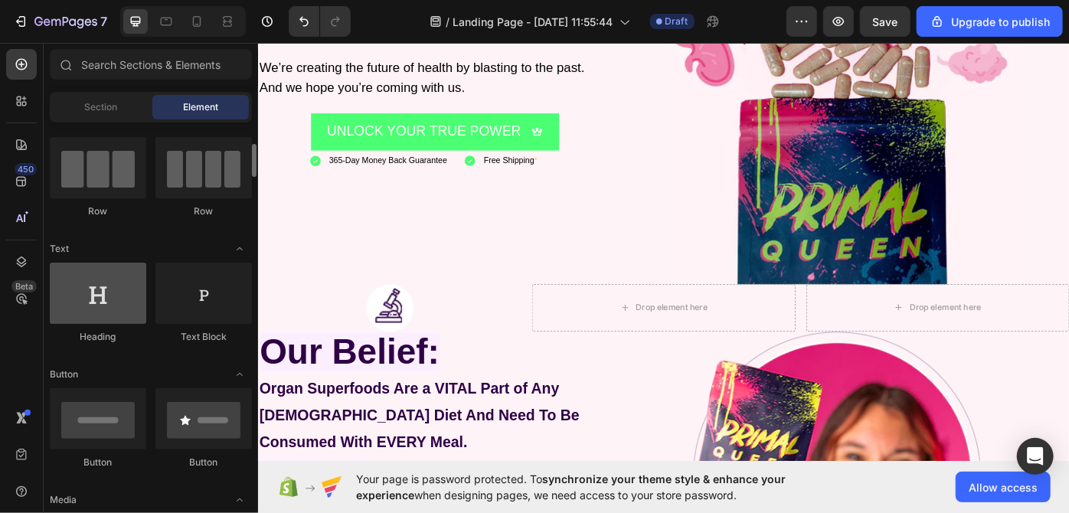
scroll to position [127, 0]
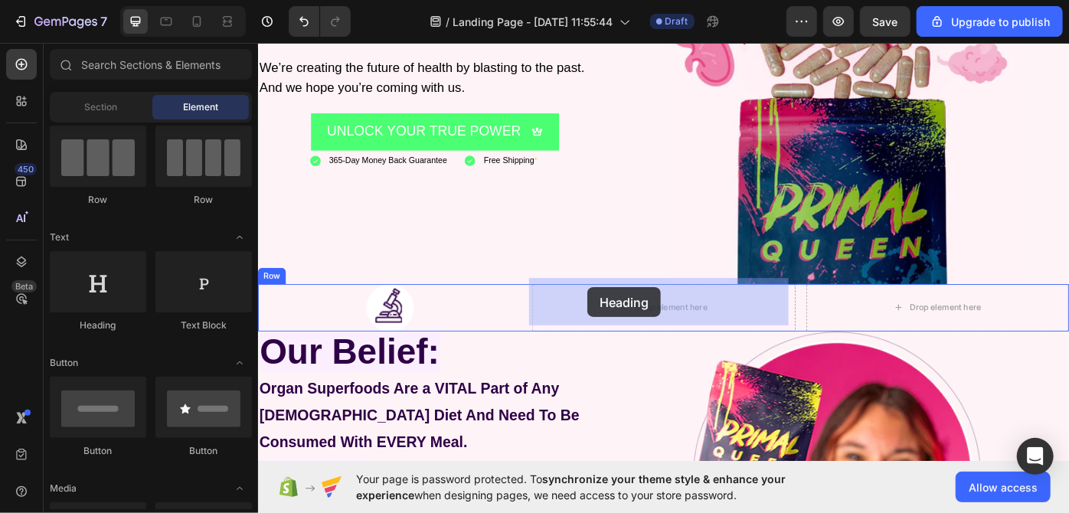
drag, startPoint x: 355, startPoint y: 334, endPoint x: 630, endPoint y: 320, distance: 275.3
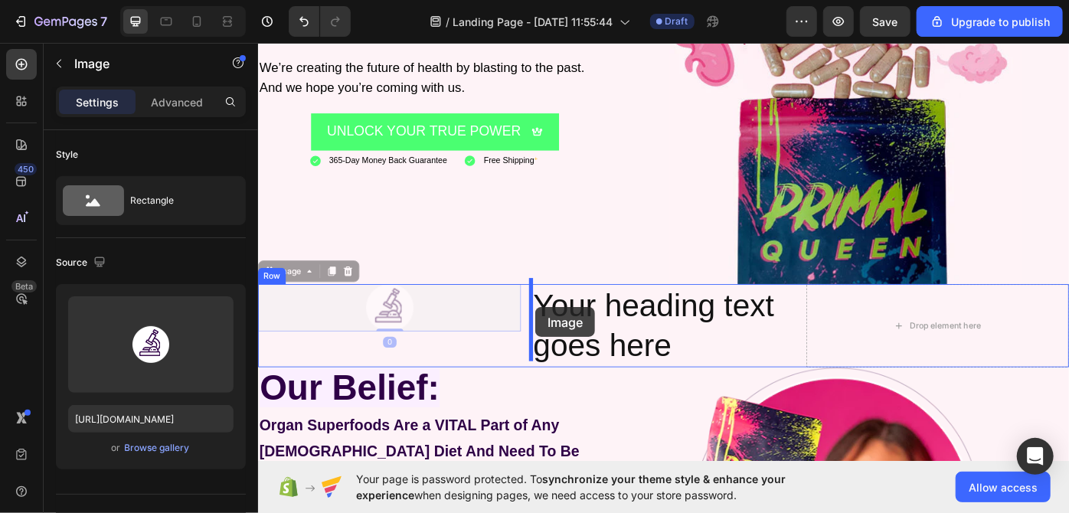
drag, startPoint x: 408, startPoint y: 350, endPoint x: 571, endPoint y: 343, distance: 163.3
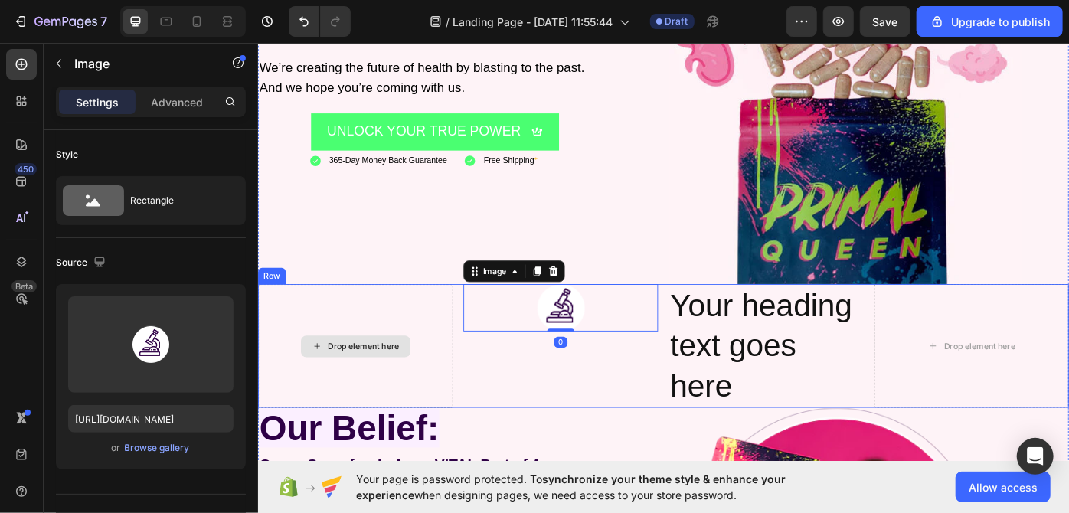
click at [424, 398] on div "Drop element here" at bounding box center [367, 387] width 221 height 140
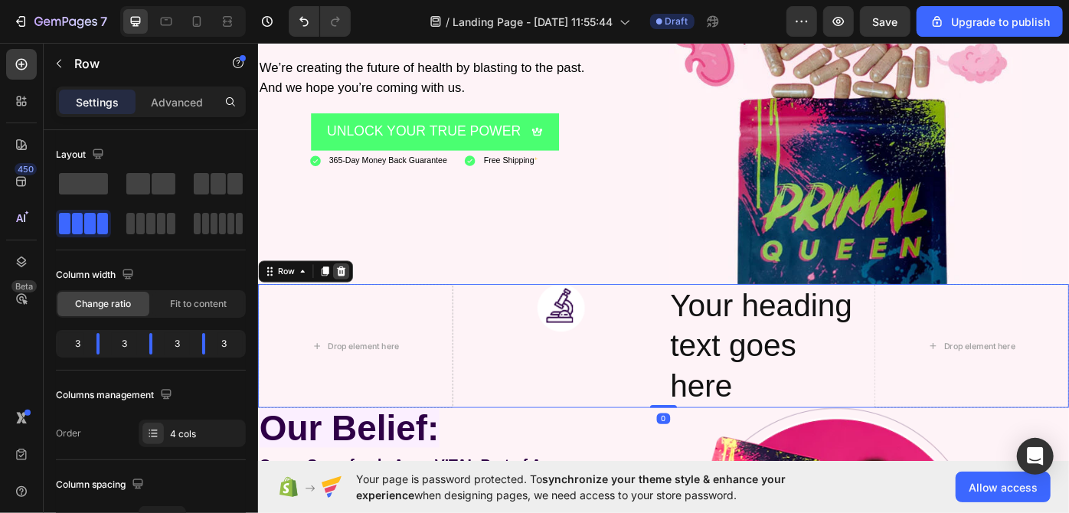
click at [349, 300] on icon at bounding box center [352, 302] width 10 height 11
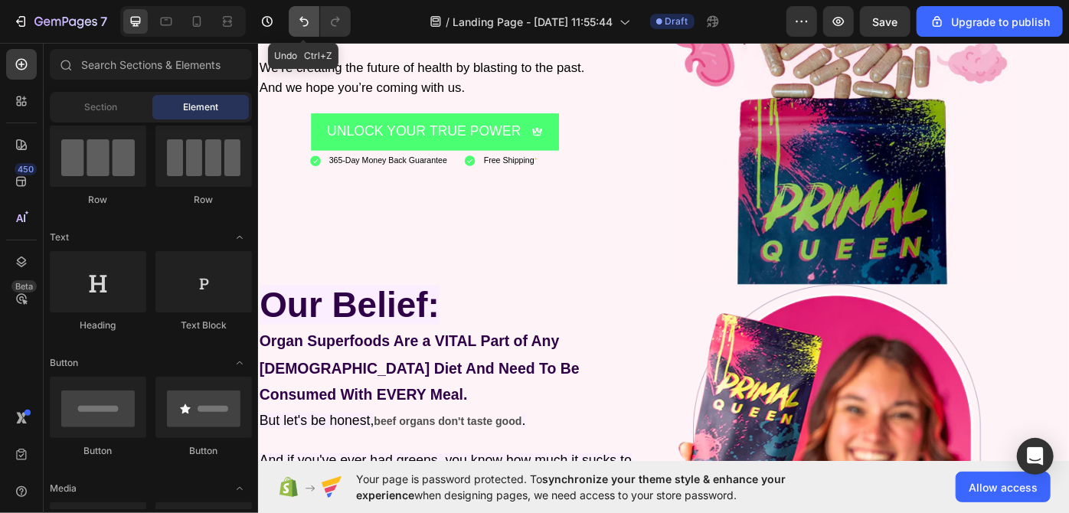
click at [296, 22] on icon "Undo/Redo" at bounding box center [303, 21] width 15 height 15
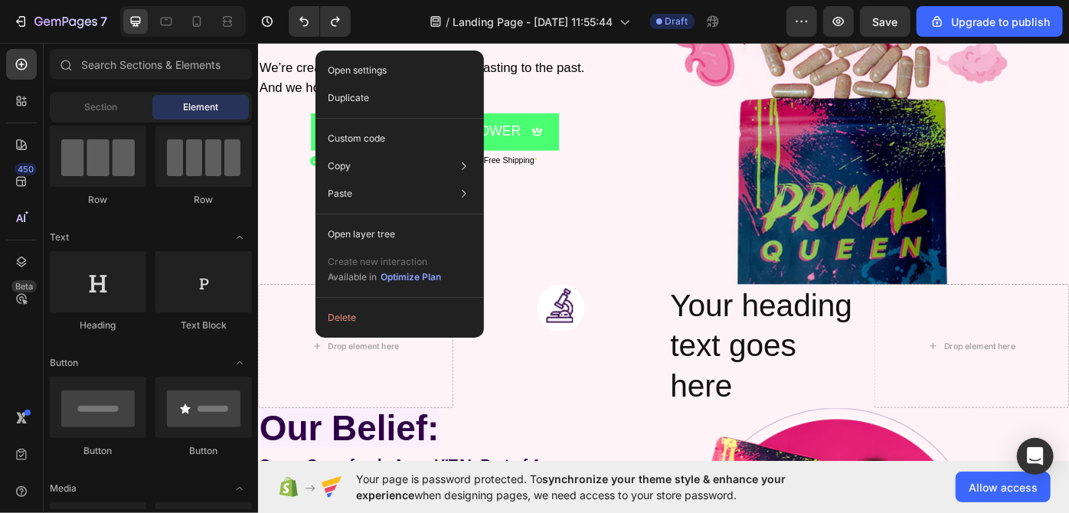
scroll to position [0, 0]
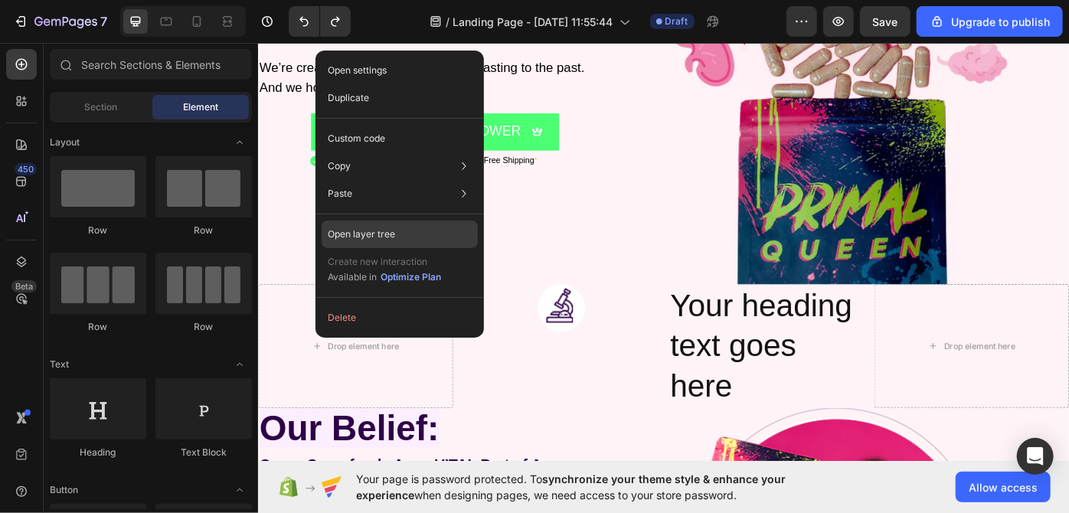
click at [349, 244] on div "Open layer tree" at bounding box center [400, 235] width 156 height 28
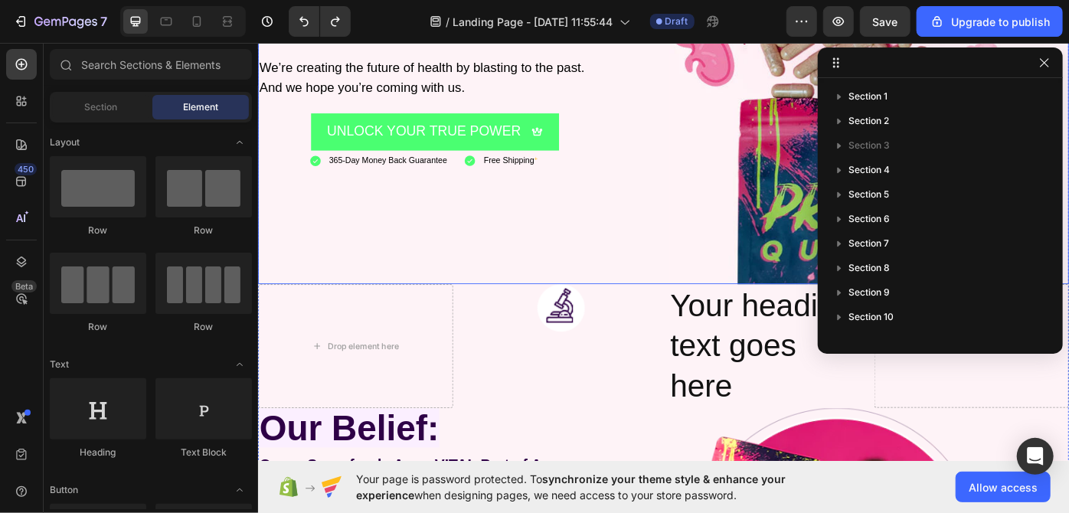
click at [387, 290] on div "They don’t want you to treat the root cause of almost every health issue… They …" at bounding box center [483, 58] width 453 height 518
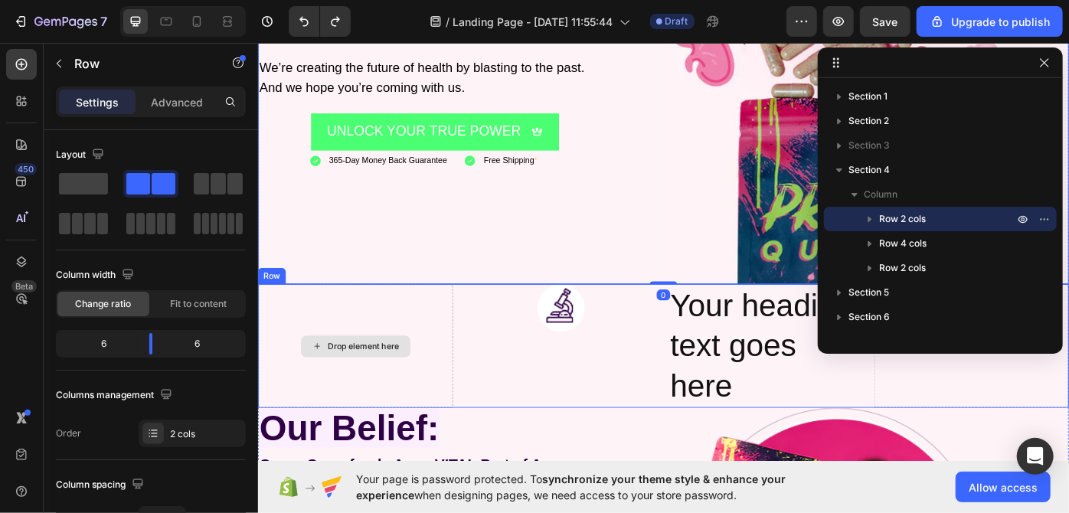
click at [402, 353] on div "Drop element here" at bounding box center [367, 387] width 221 height 140
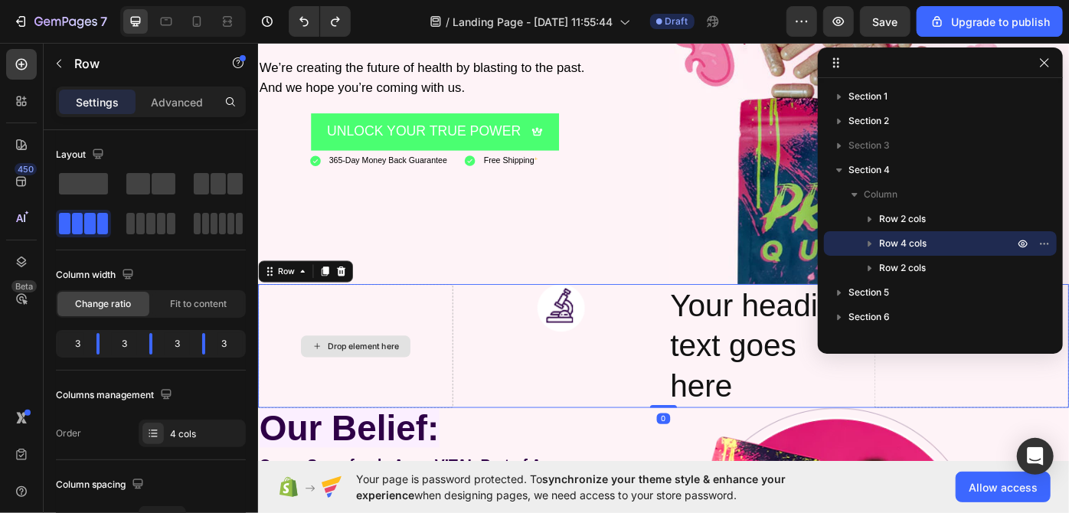
click at [402, 353] on div "Drop element here" at bounding box center [367, 387] width 221 height 140
click at [167, 182] on span at bounding box center [164, 183] width 24 height 21
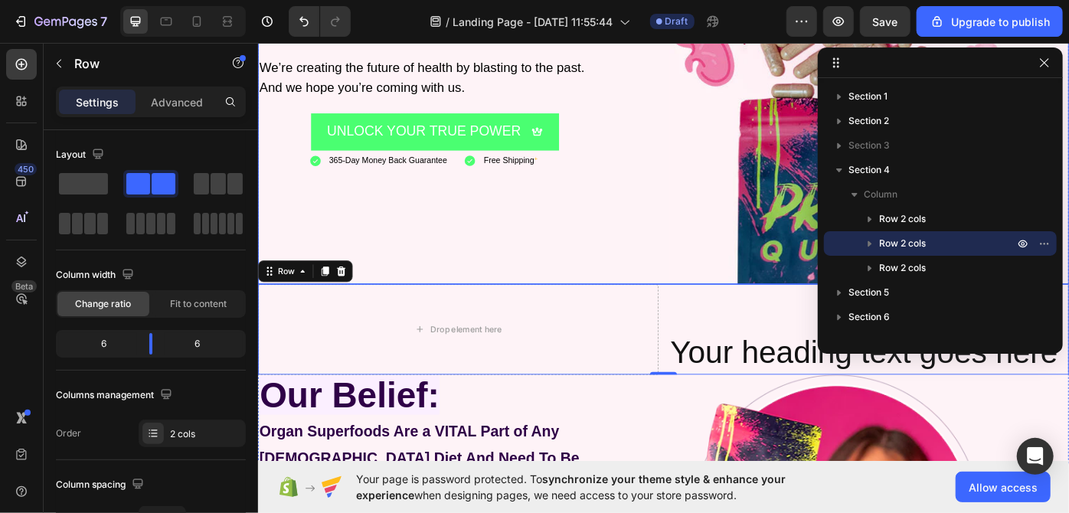
click at [632, 236] on div "They don’t want you to treat the root cause of almost every health issue… They …" at bounding box center [483, 58] width 453 height 518
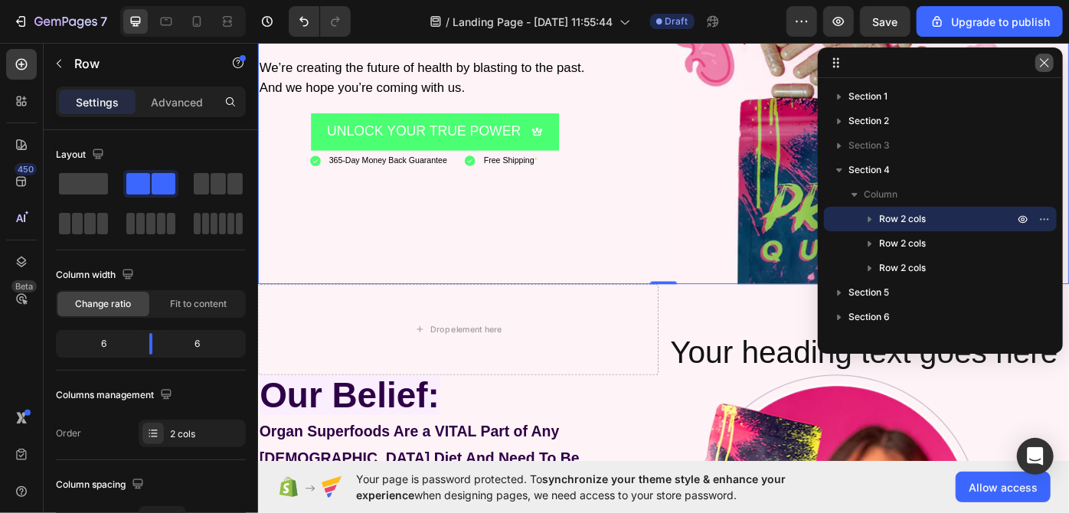
click at [1052, 65] on button "button" at bounding box center [1045, 63] width 18 height 18
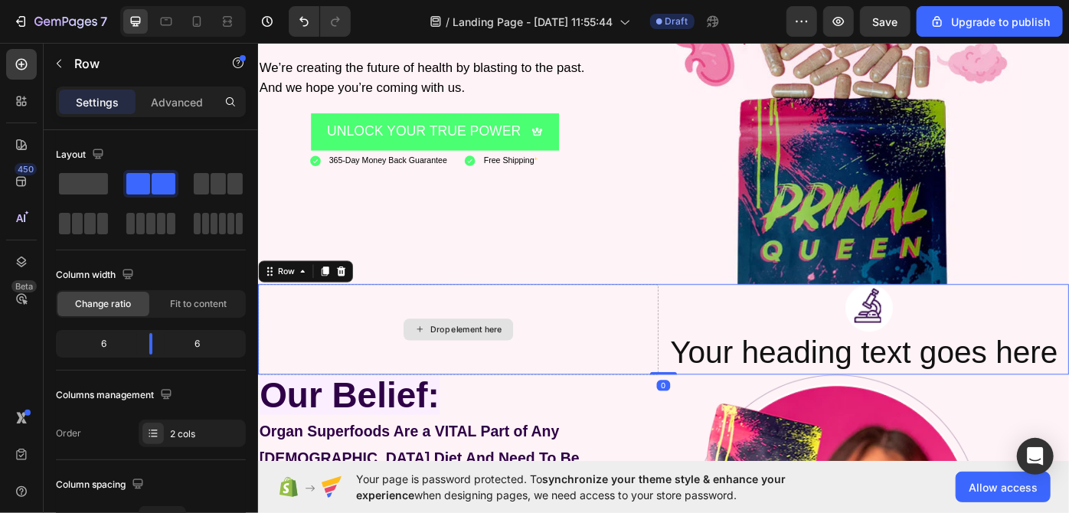
click at [650, 358] on div "Drop element here" at bounding box center [483, 368] width 453 height 103
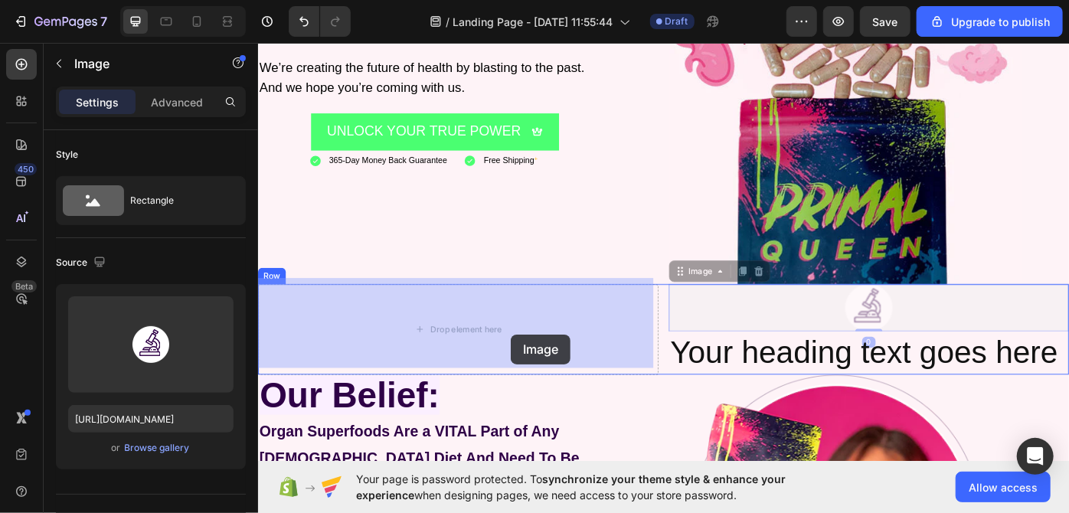
drag, startPoint x: 935, startPoint y: 337, endPoint x: 544, endPoint y: 372, distance: 393.0
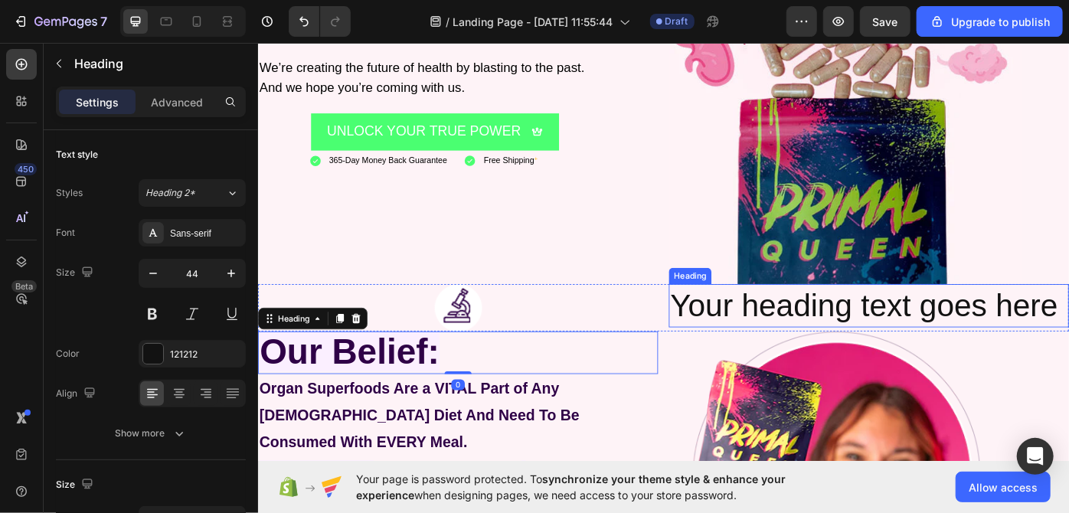
click at [797, 339] on h2 "Your heading text goes here" at bounding box center [949, 341] width 453 height 49
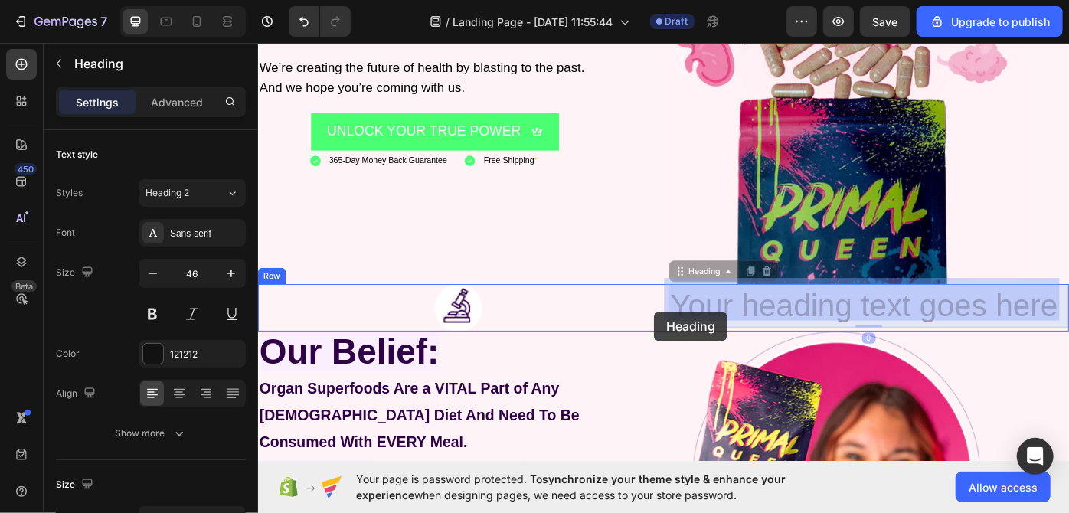
drag, startPoint x: 797, startPoint y: 339, endPoint x: 724, endPoint y: 351, distance: 74.4
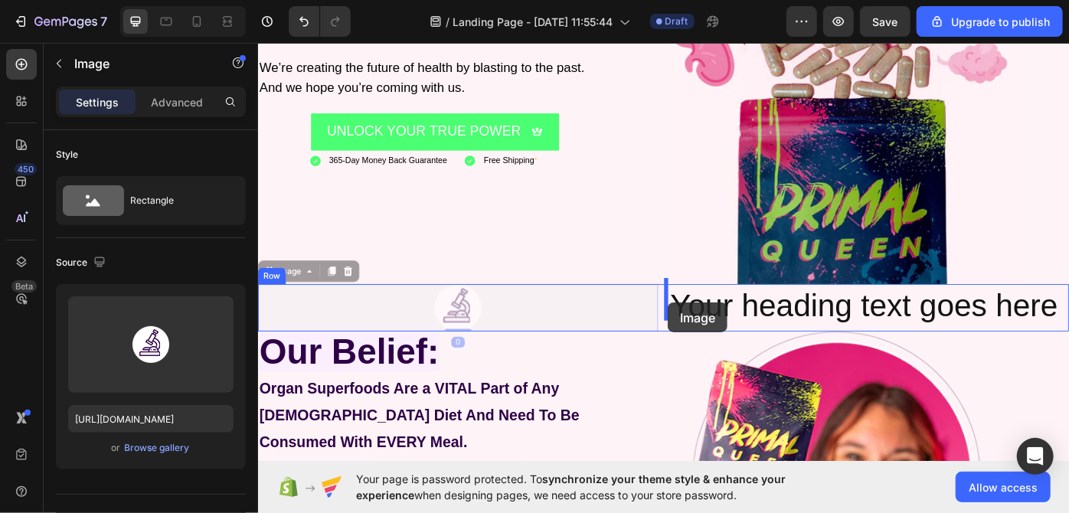
drag, startPoint x: 511, startPoint y: 339, endPoint x: 722, endPoint y: 338, distance: 210.6
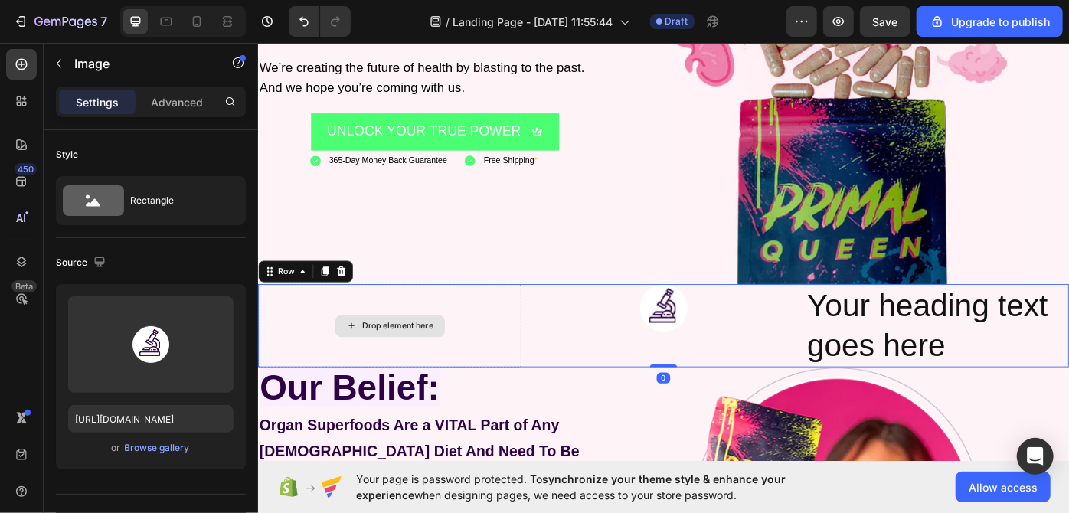
click at [486, 347] on div "Drop element here" at bounding box center [406, 364] width 298 height 95
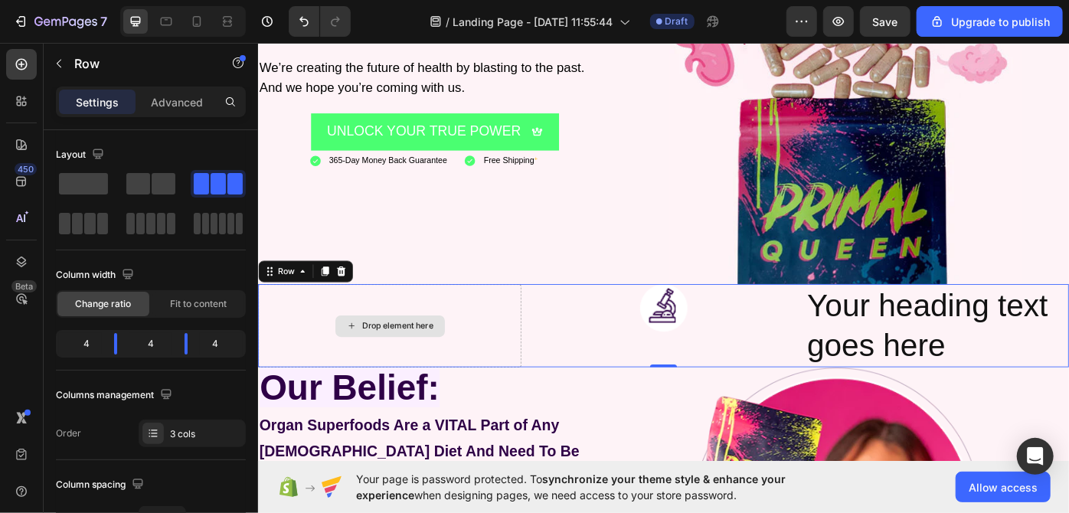
click at [488, 349] on div "Drop element here" at bounding box center [406, 364] width 298 height 95
click at [286, 301] on div "Row" at bounding box center [289, 303] width 25 height 14
click at [309, 301] on icon at bounding box center [308, 302] width 12 height 12
click at [418, 371] on div "Drop element here" at bounding box center [406, 364] width 298 height 95
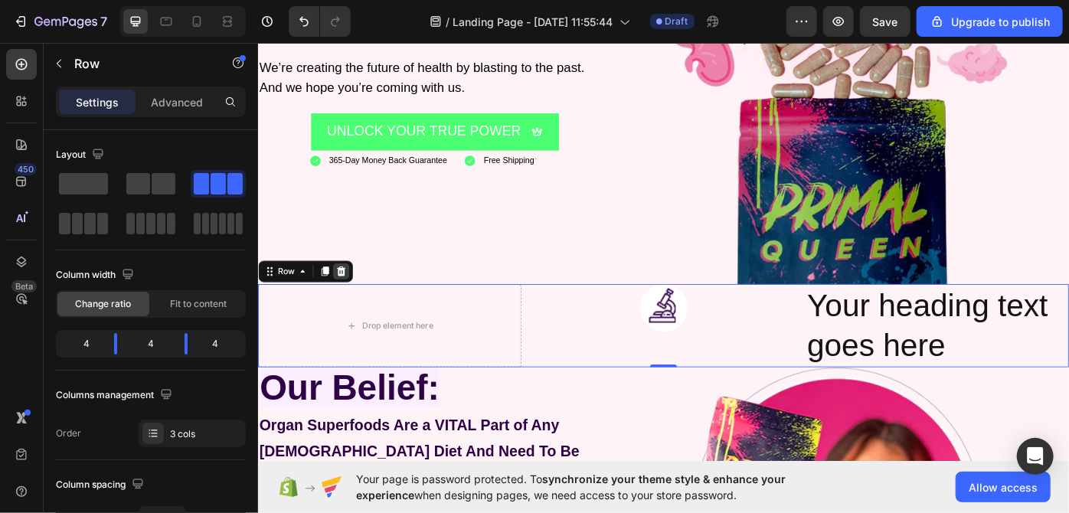
click at [351, 297] on icon at bounding box center [352, 302] width 10 height 11
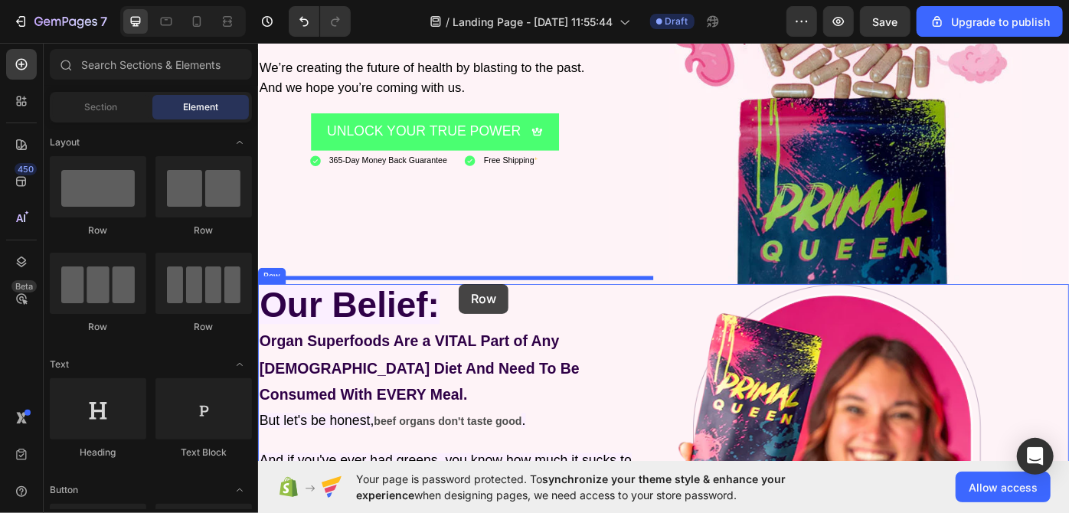
drag, startPoint x: 466, startPoint y: 250, endPoint x: 485, endPoint y: 316, distance: 68.6
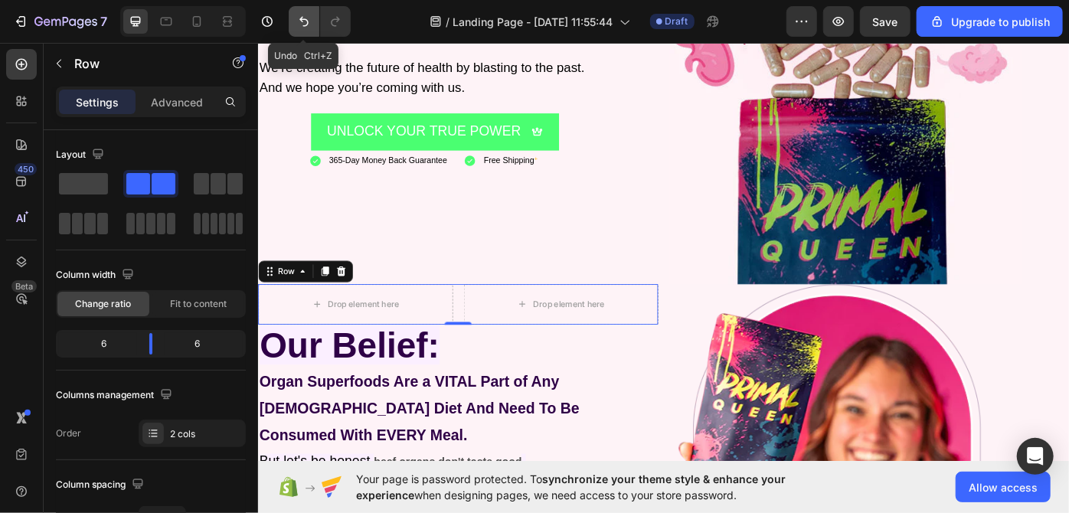
click at [303, 31] on button "Undo/Redo" at bounding box center [304, 21] width 31 height 31
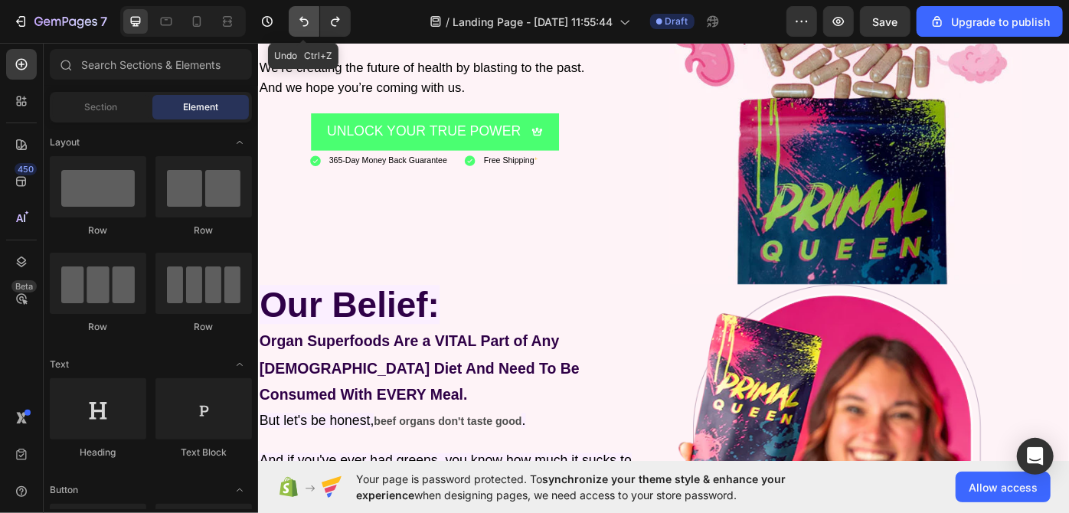
click at [303, 31] on button "Undo/Redo" at bounding box center [304, 21] width 31 height 31
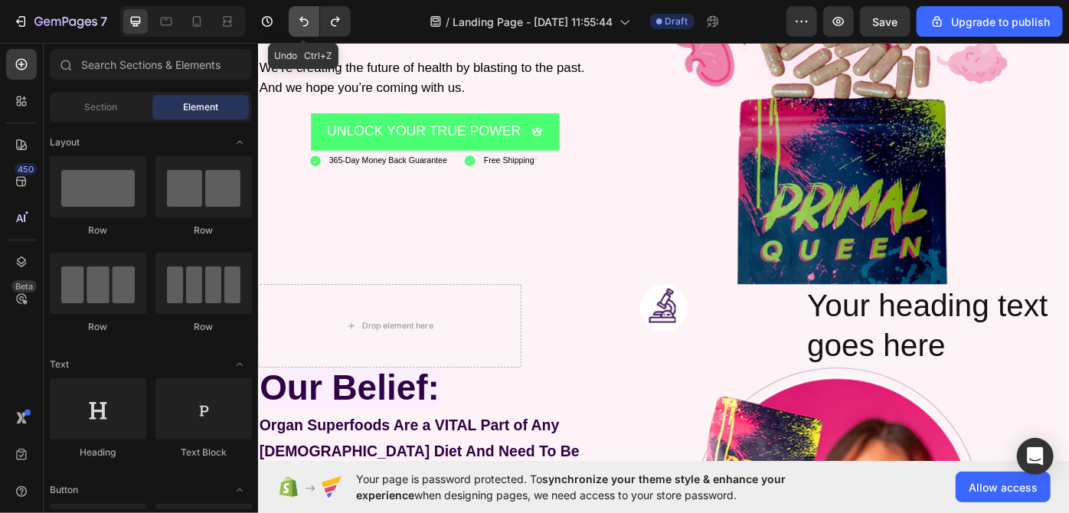
click at [303, 31] on button "Undo/Redo" at bounding box center [304, 21] width 31 height 31
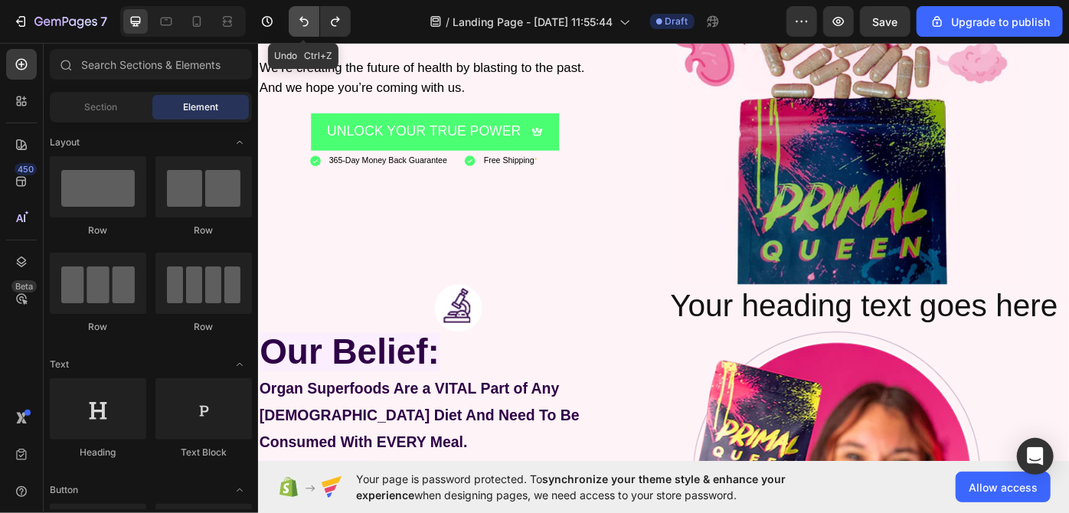
click at [303, 31] on button "Undo/Redo" at bounding box center [304, 21] width 31 height 31
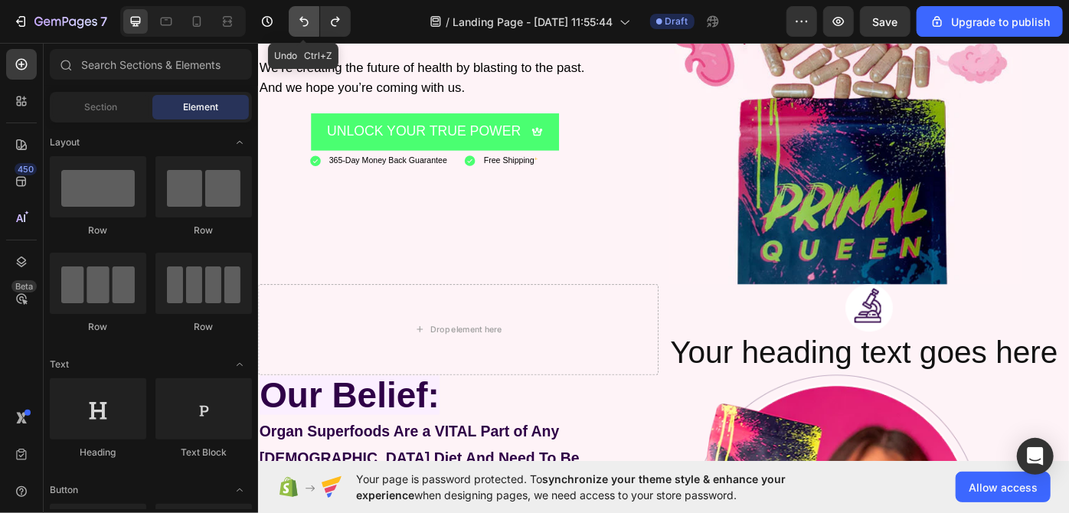
click at [303, 31] on button "Undo/Redo" at bounding box center [304, 21] width 31 height 31
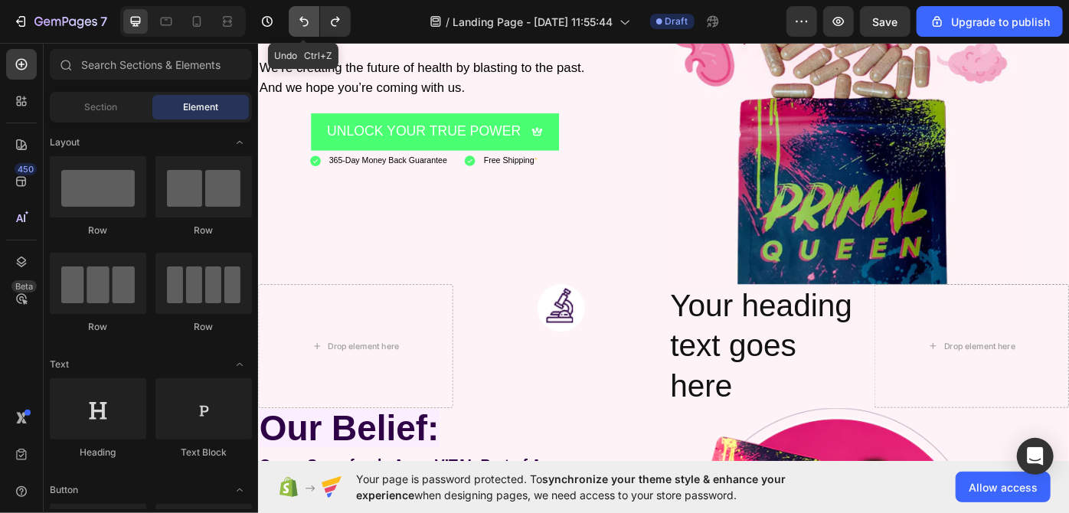
click at [303, 31] on button "Undo/Redo" at bounding box center [304, 21] width 31 height 31
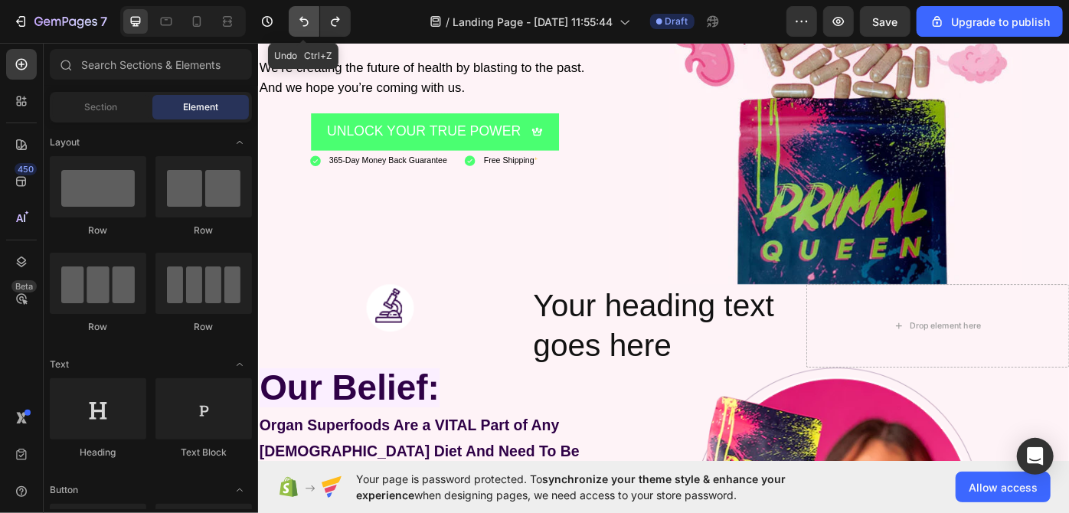
click at [303, 31] on button "Undo/Redo" at bounding box center [304, 21] width 31 height 31
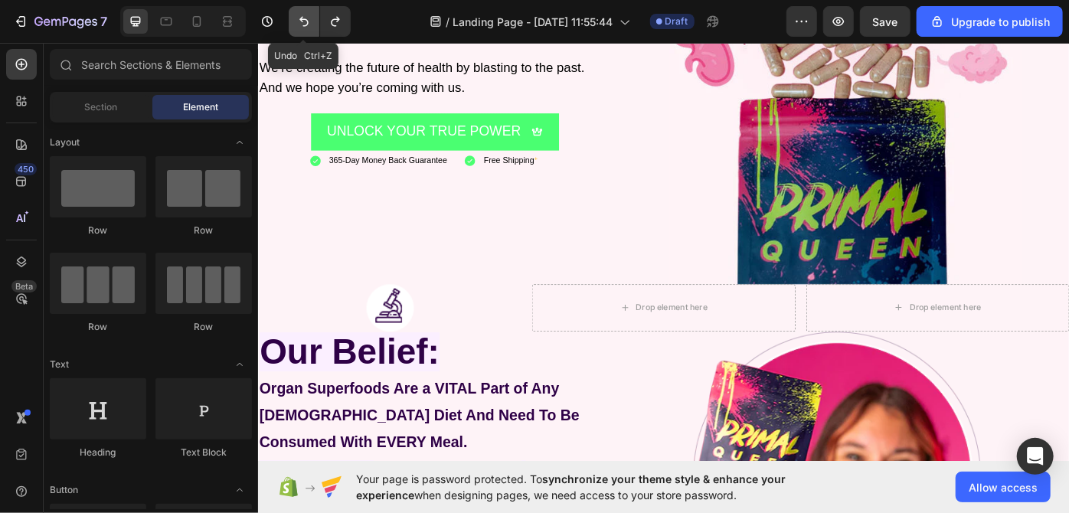
click at [303, 31] on button "Undo/Redo" at bounding box center [304, 21] width 31 height 31
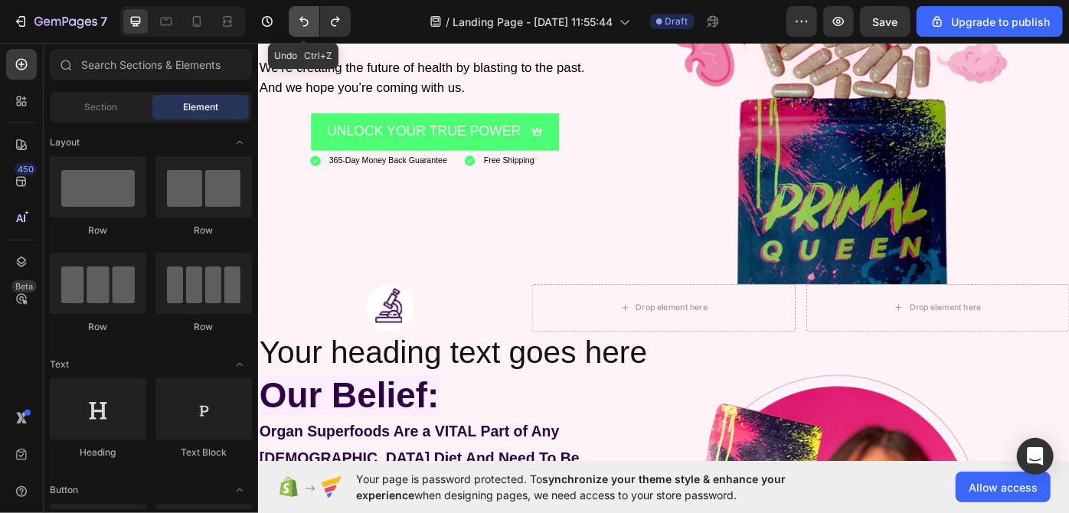
click at [303, 31] on button "Undo/Redo" at bounding box center [304, 21] width 31 height 31
click at [296, 31] on button "Undo/Redo" at bounding box center [304, 21] width 31 height 31
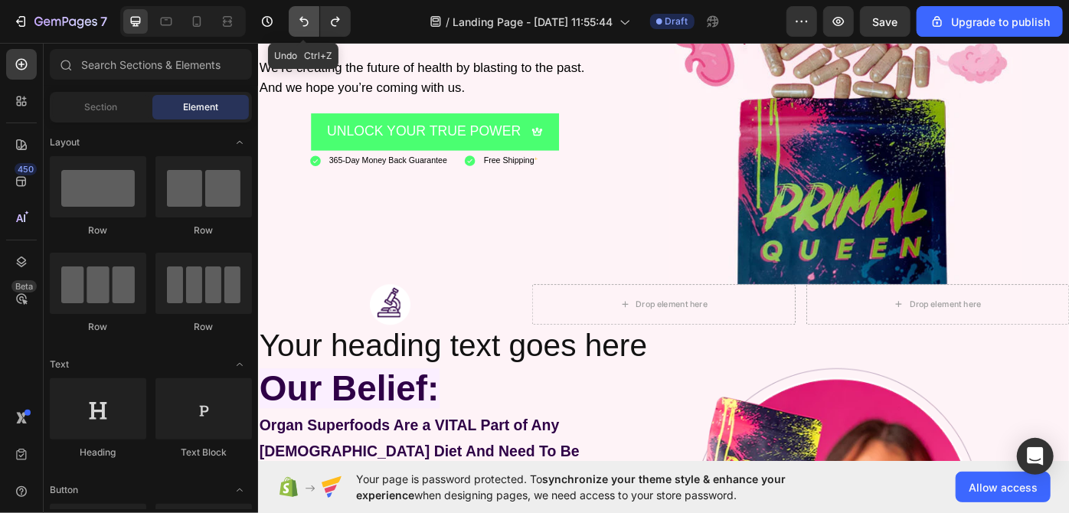
click at [296, 31] on button "Undo/Redo" at bounding box center [304, 21] width 31 height 31
click at [302, 33] on button "Undo/Redo" at bounding box center [304, 21] width 31 height 31
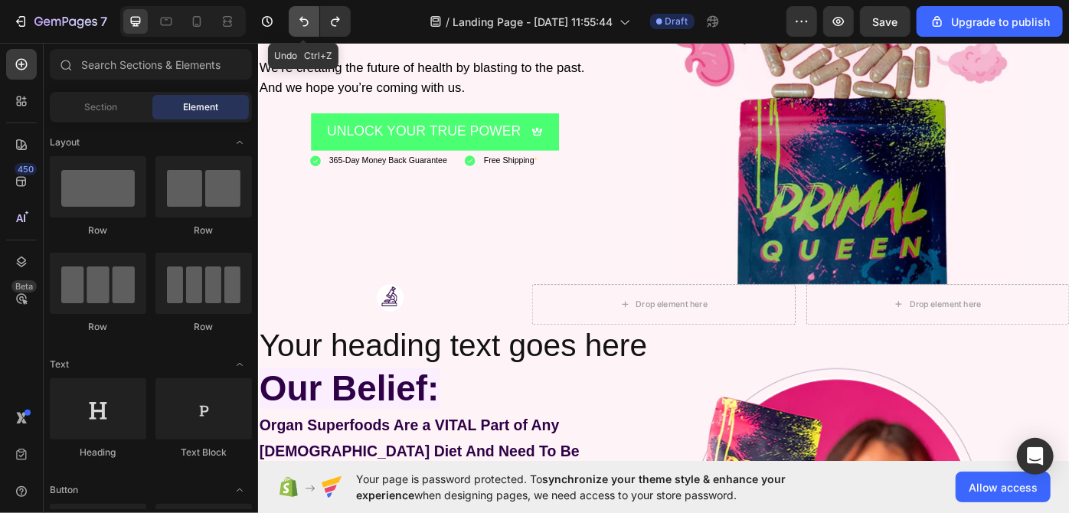
click at [302, 33] on button "Undo/Redo" at bounding box center [304, 21] width 31 height 31
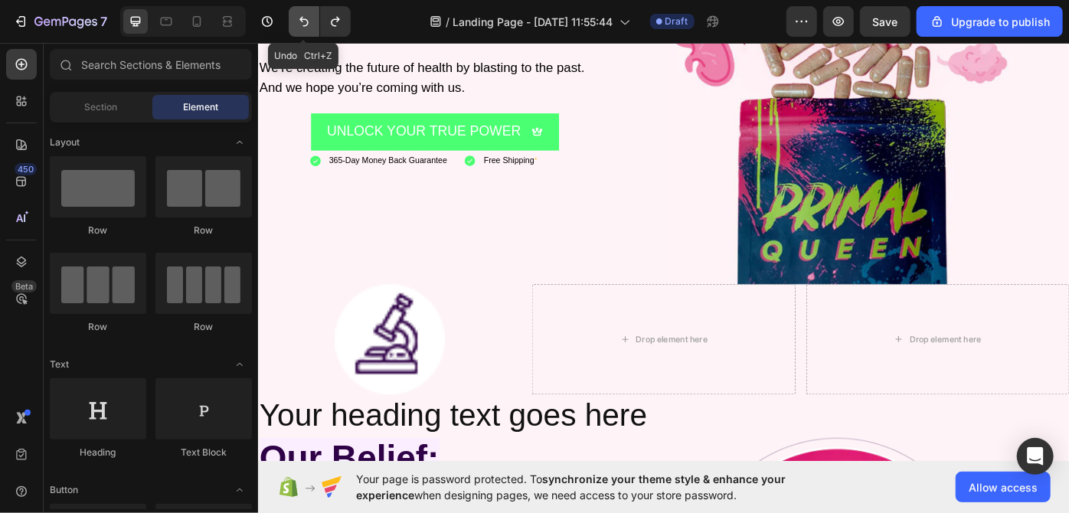
click at [302, 33] on button "Undo/Redo" at bounding box center [304, 21] width 31 height 31
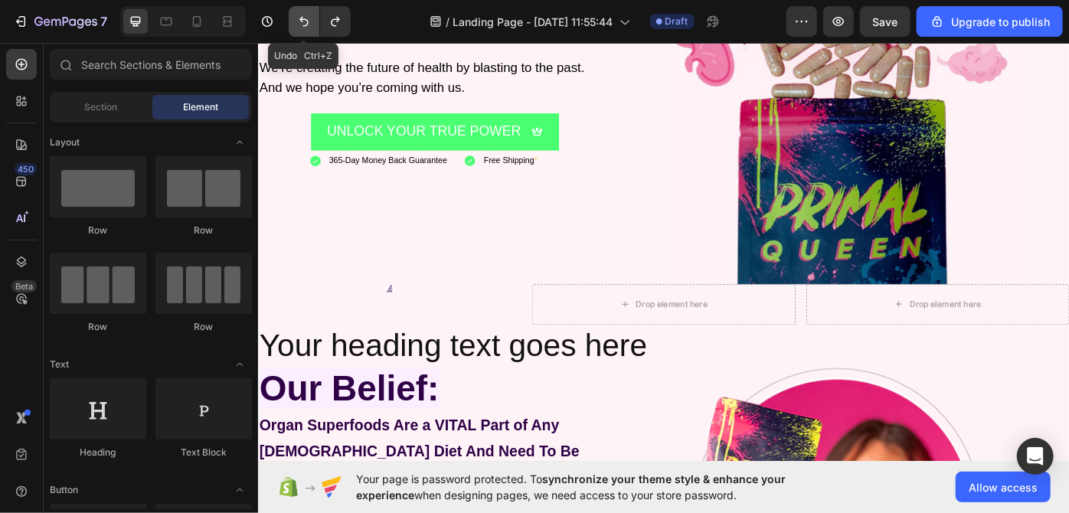
click at [302, 33] on button "Undo/Redo" at bounding box center [304, 21] width 31 height 31
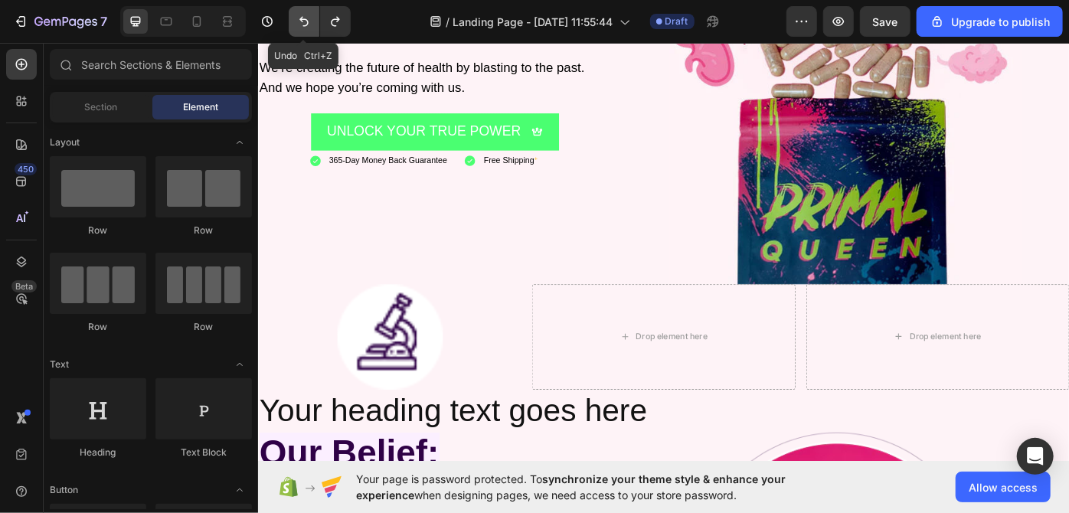
click at [302, 33] on button "Undo/Redo" at bounding box center [304, 21] width 31 height 31
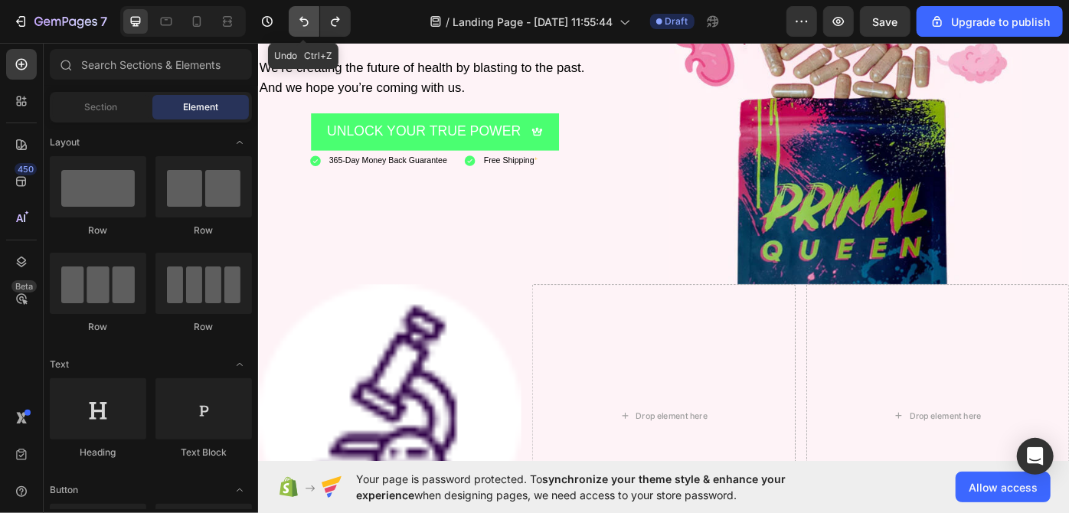
click at [302, 33] on button "Undo/Redo" at bounding box center [304, 21] width 31 height 31
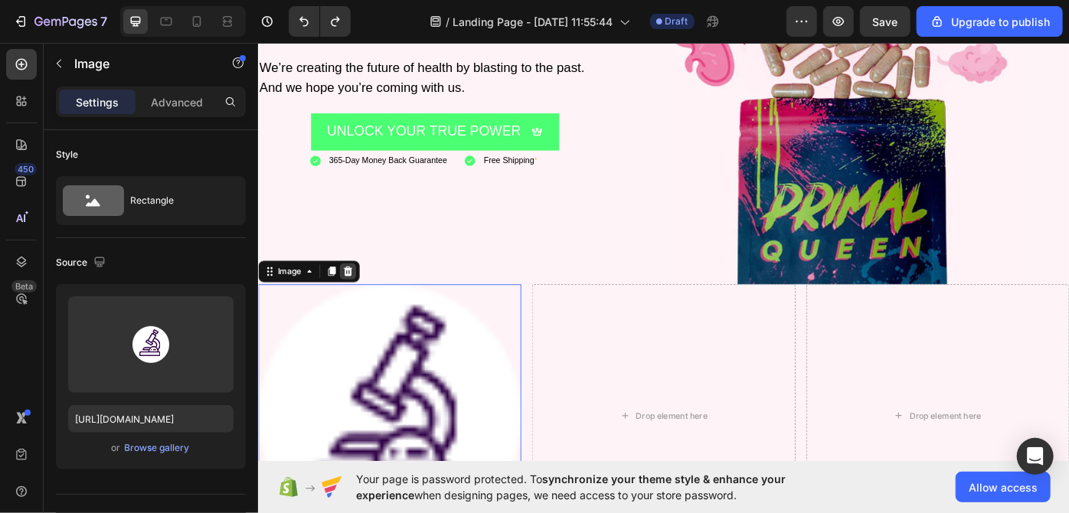
click at [365, 296] on icon at bounding box center [359, 302] width 12 height 12
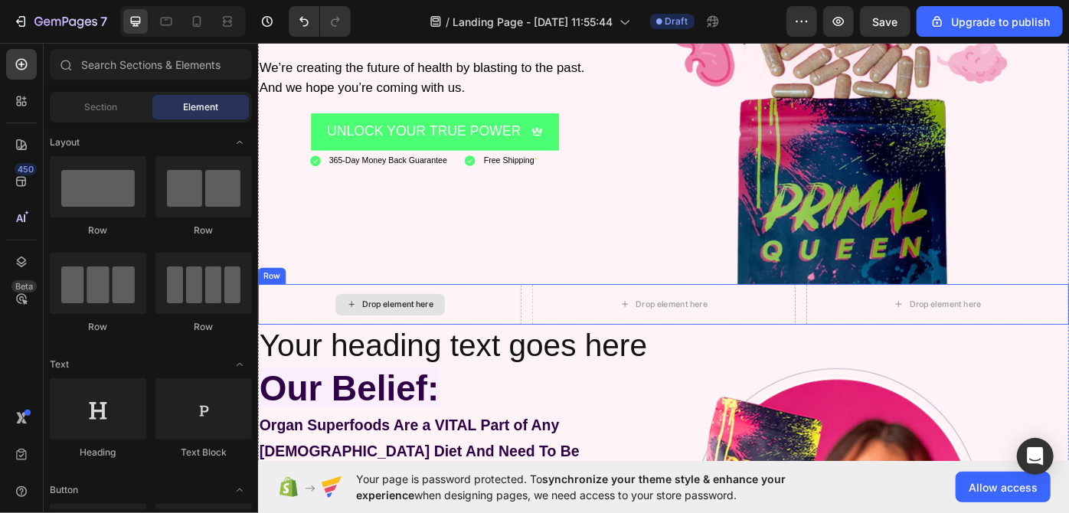
click at [491, 335] on div "Drop element here" at bounding box center [406, 340] width 298 height 46
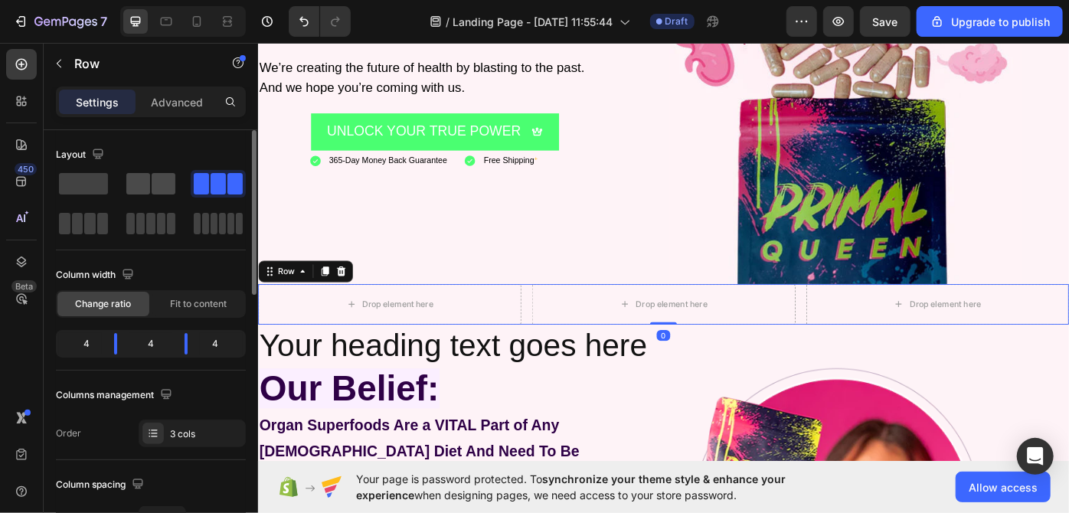
click at [165, 181] on span at bounding box center [164, 183] width 24 height 21
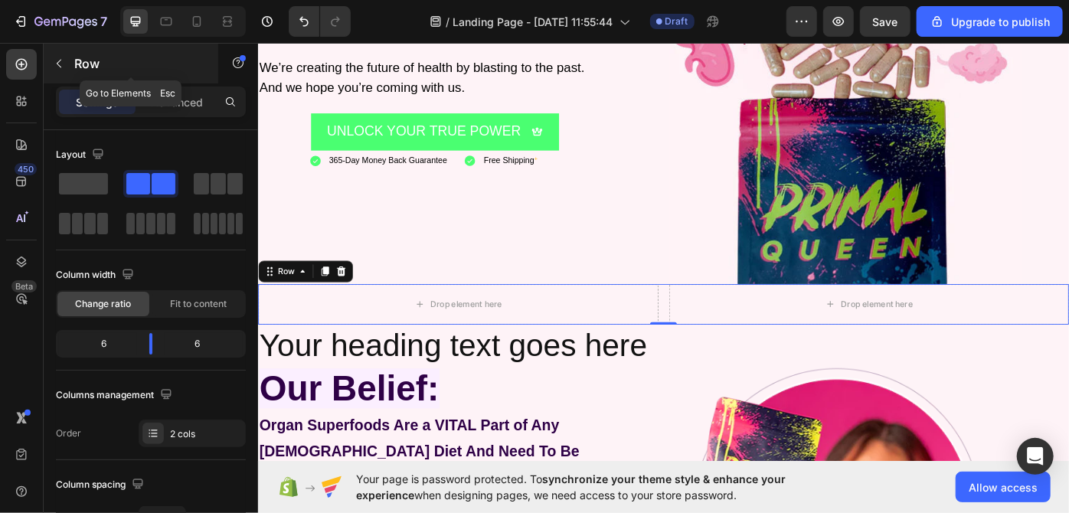
click at [57, 57] on icon "button" at bounding box center [59, 63] width 12 height 12
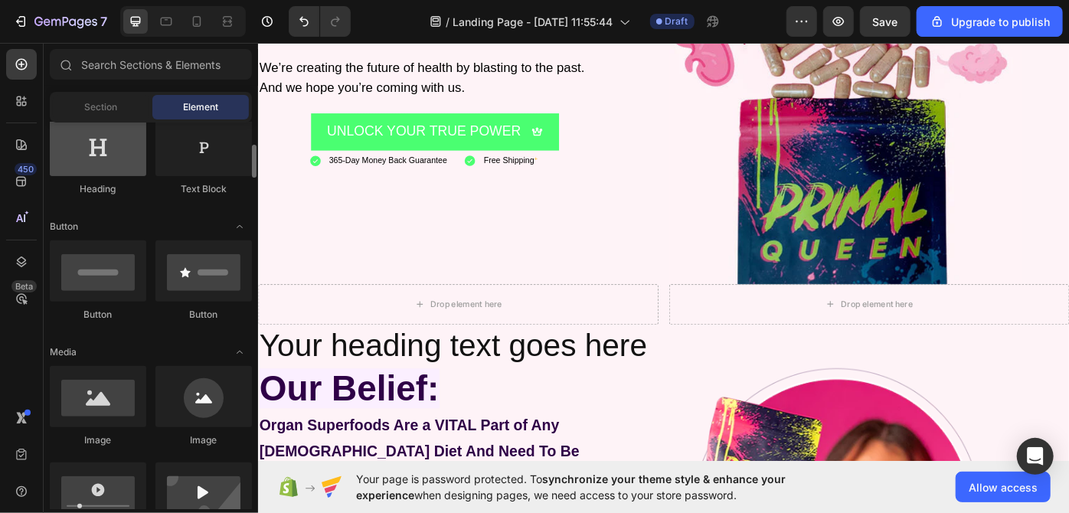
scroll to position [263, 0]
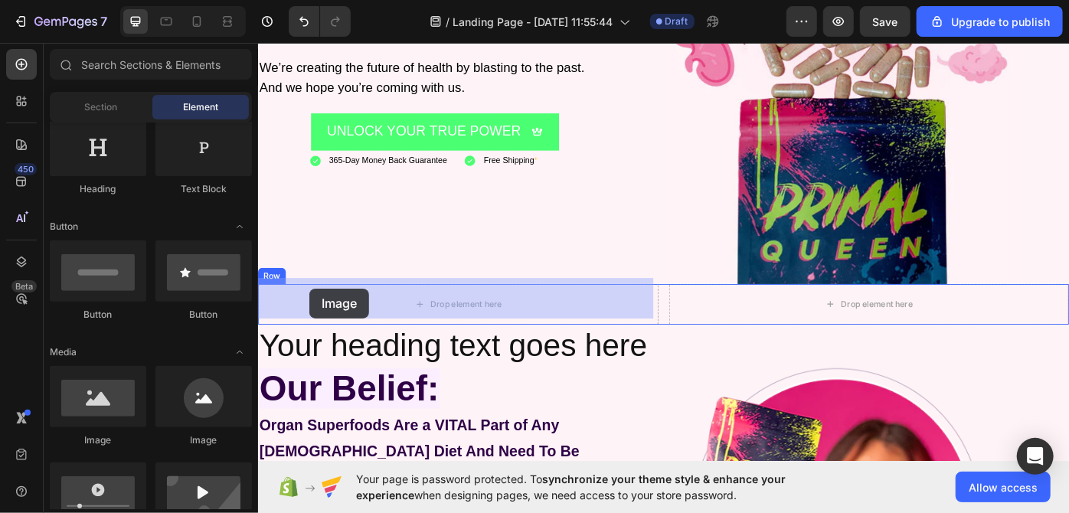
drag, startPoint x: 452, startPoint y: 419, endPoint x: 313, endPoint y: 322, distance: 169.4
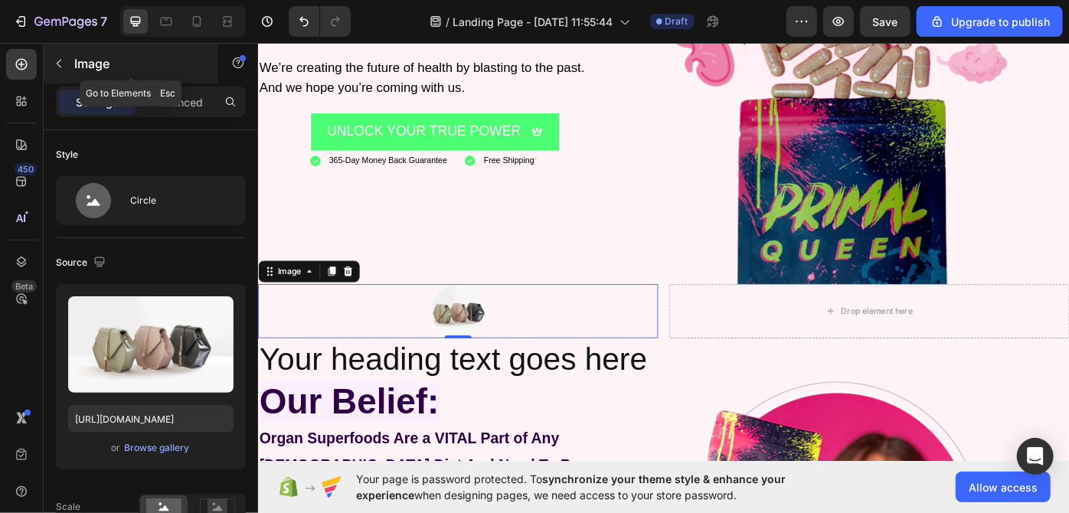
click at [65, 64] on button "button" at bounding box center [59, 63] width 25 height 25
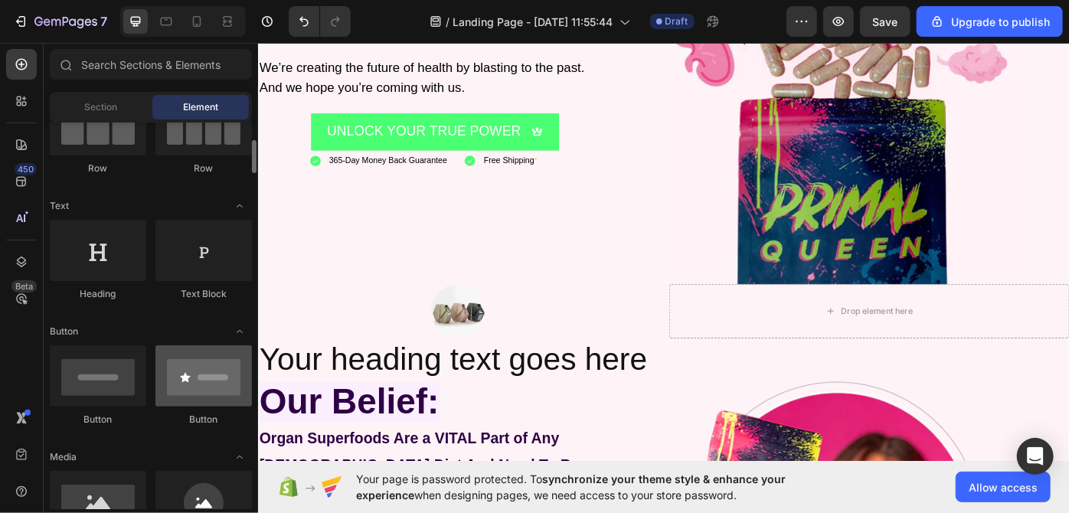
scroll to position [158, 0]
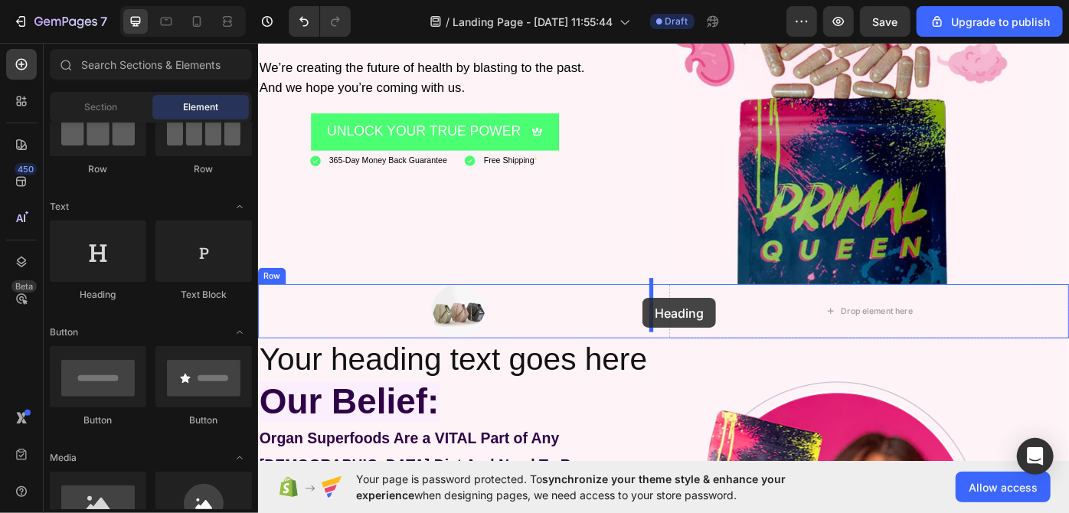
drag, startPoint x: 381, startPoint y: 306, endPoint x: 693, endPoint y: 332, distance: 312.8
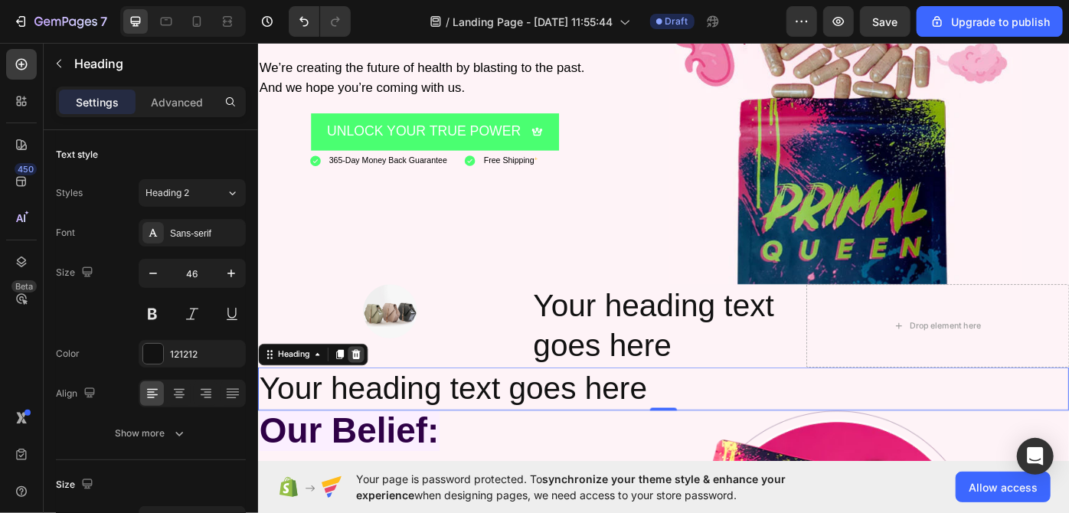
click at [368, 391] on icon at bounding box center [368, 397] width 12 height 12
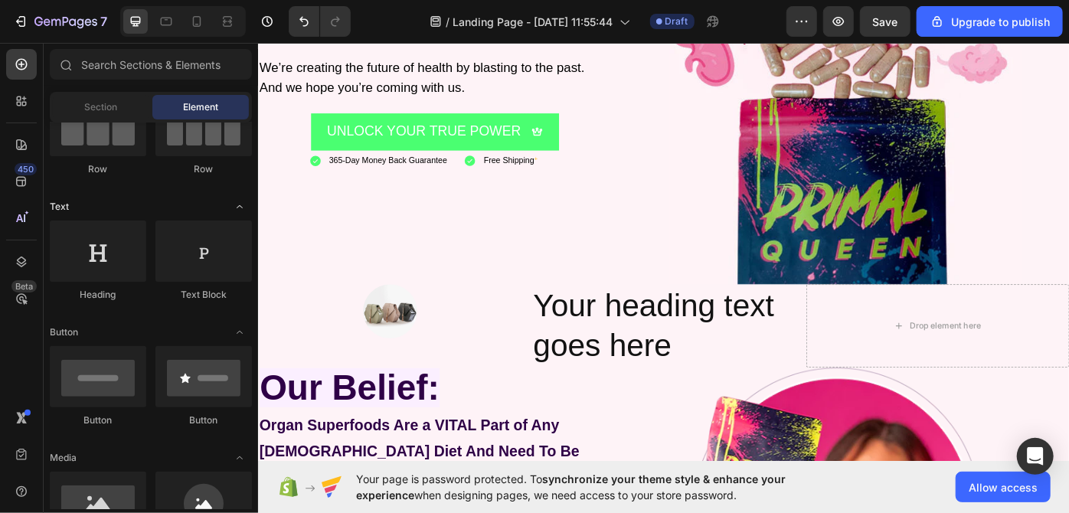
scroll to position [0, 0]
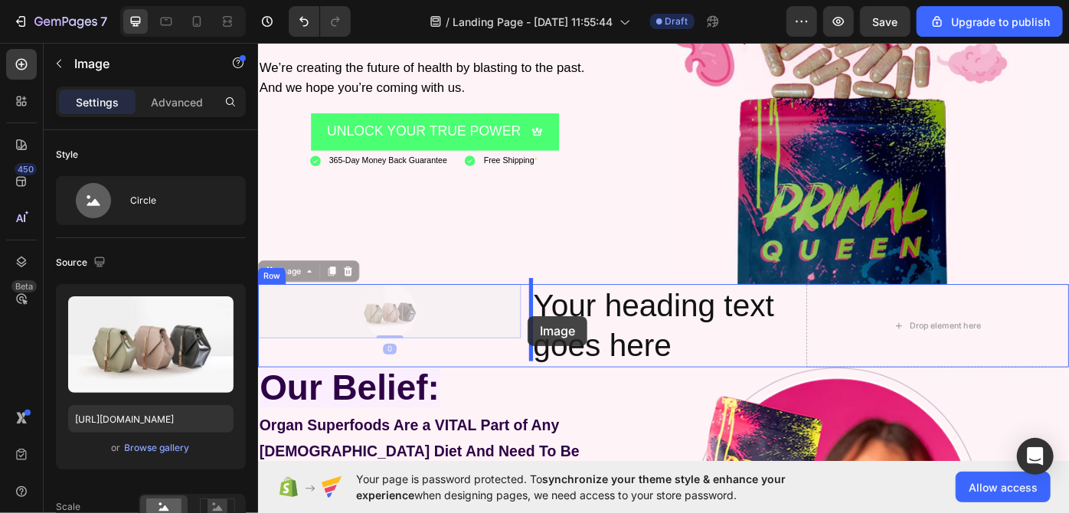
drag, startPoint x: 402, startPoint y: 358, endPoint x: 563, endPoint y: 353, distance: 160.9
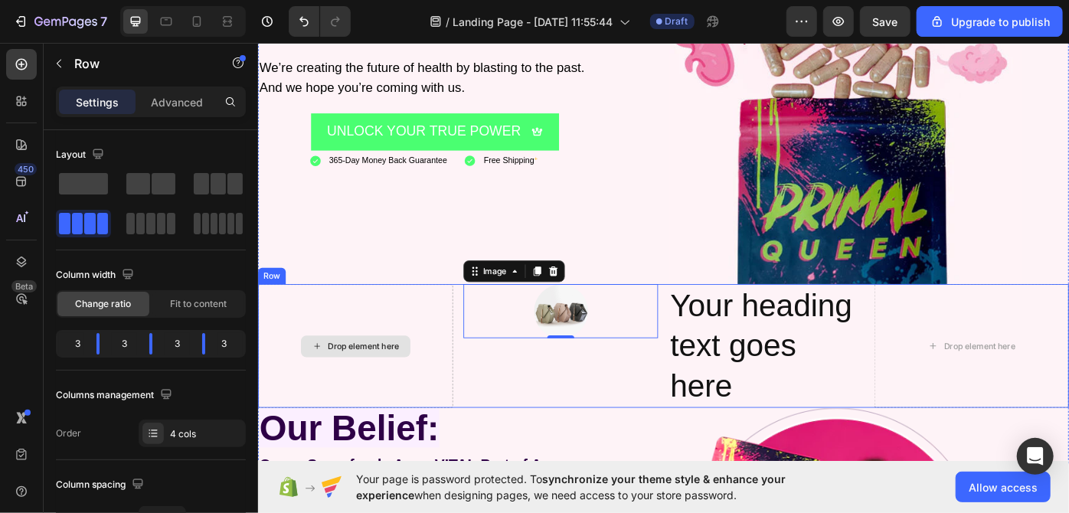
click at [442, 380] on div "Drop element here" at bounding box center [367, 387] width 221 height 140
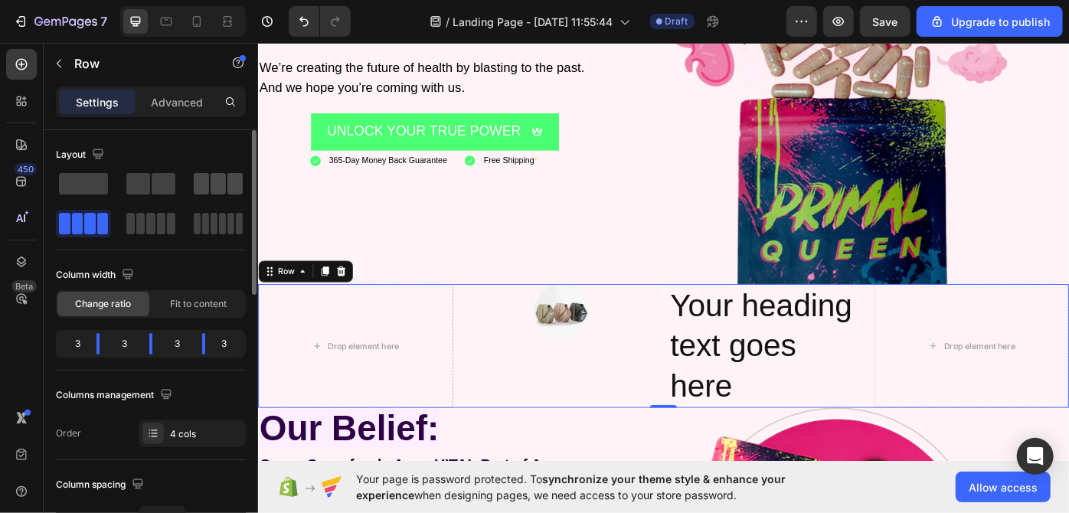
click at [211, 183] on span at bounding box center [218, 183] width 15 height 21
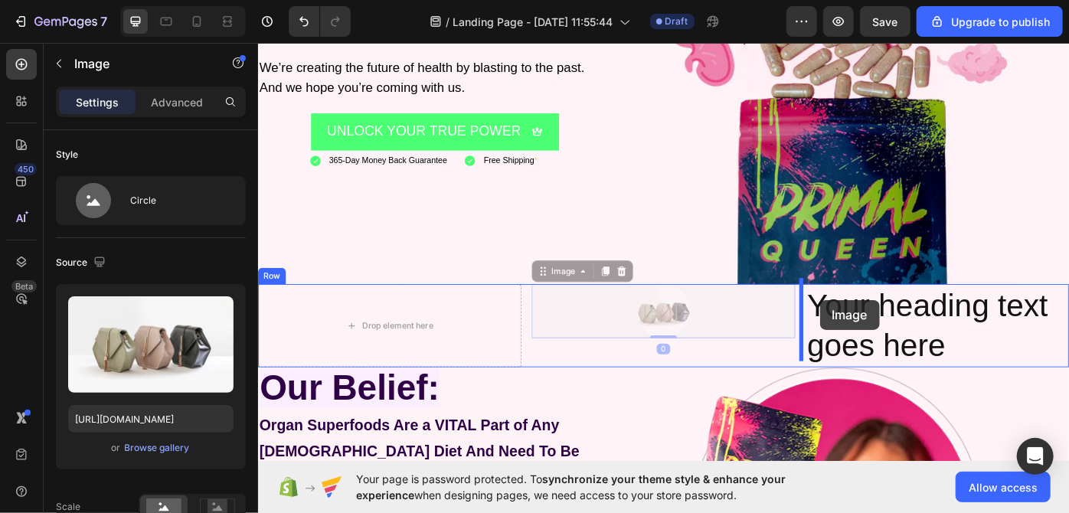
drag, startPoint x: 782, startPoint y: 343, endPoint x: 894, endPoint y: 335, distance: 112.1
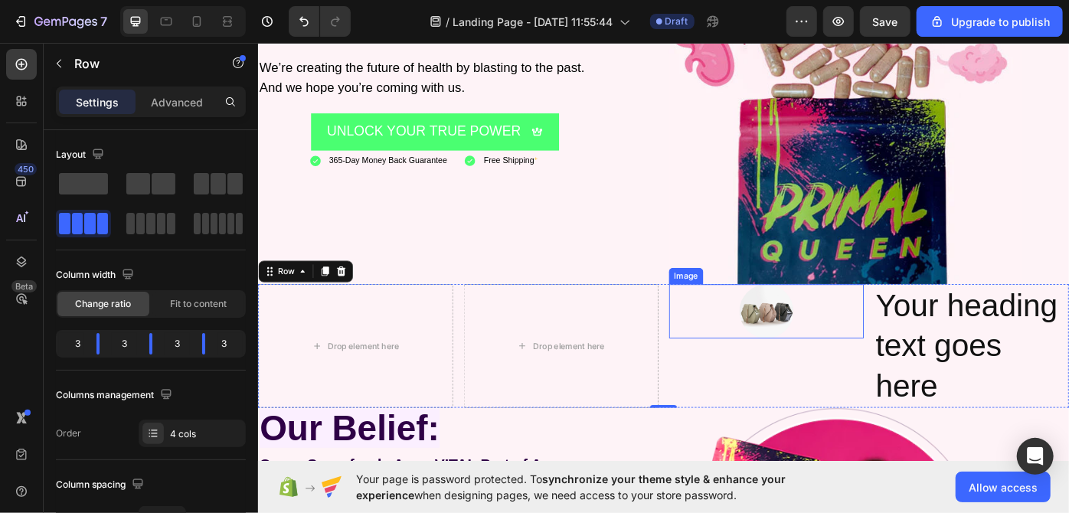
click at [899, 347] on div at bounding box center [833, 347] width 221 height 61
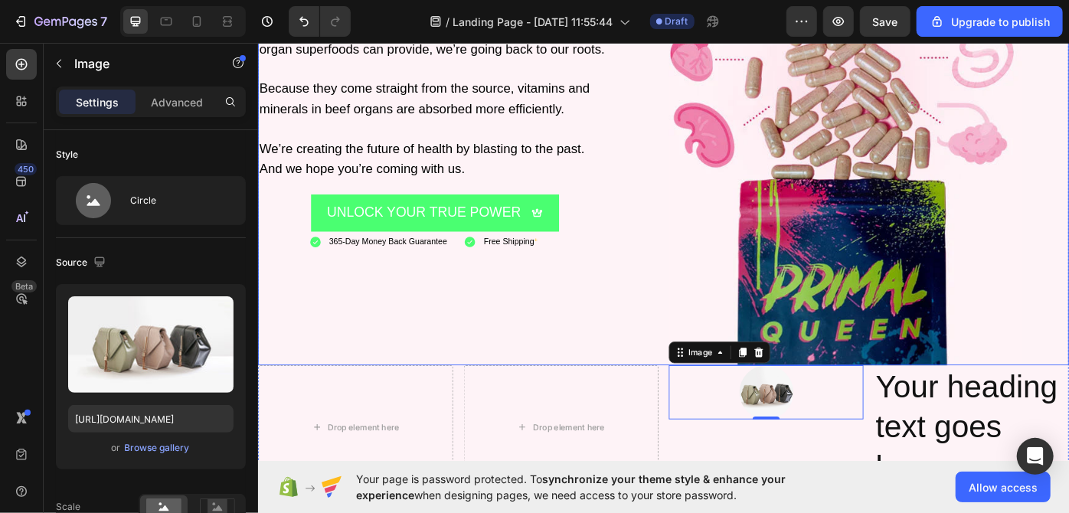
scroll to position [1373, 0]
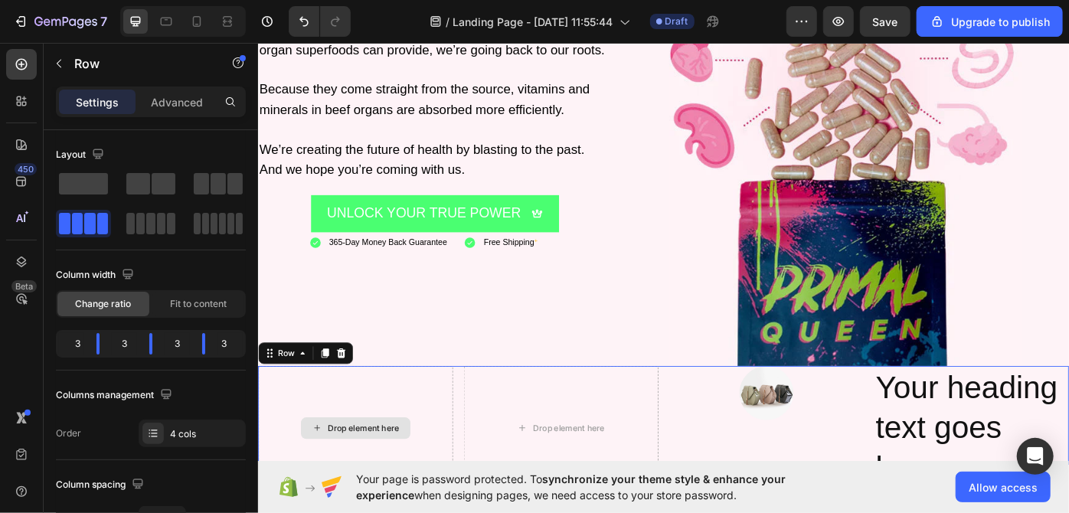
click at [385, 426] on div "Drop element here" at bounding box center [367, 480] width 221 height 140
click at [96, 176] on span at bounding box center [83, 183] width 49 height 21
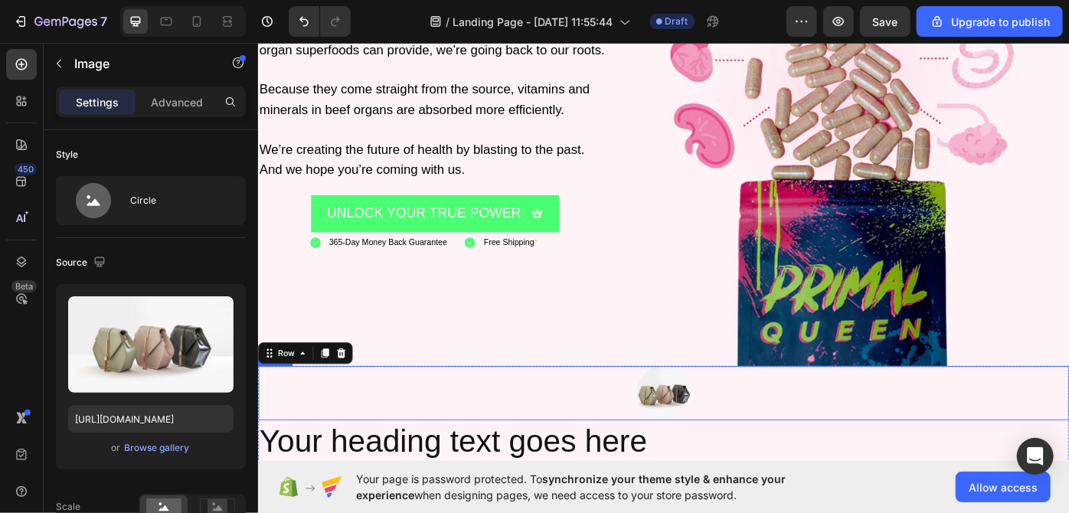
click at [708, 438] on img at bounding box center [716, 440] width 61 height 61
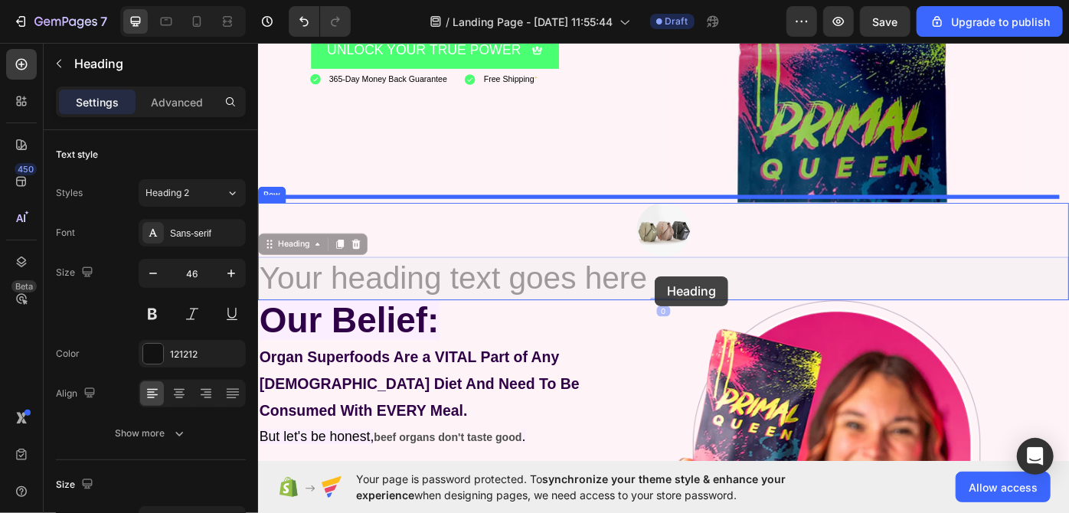
scroll to position [1565, 0]
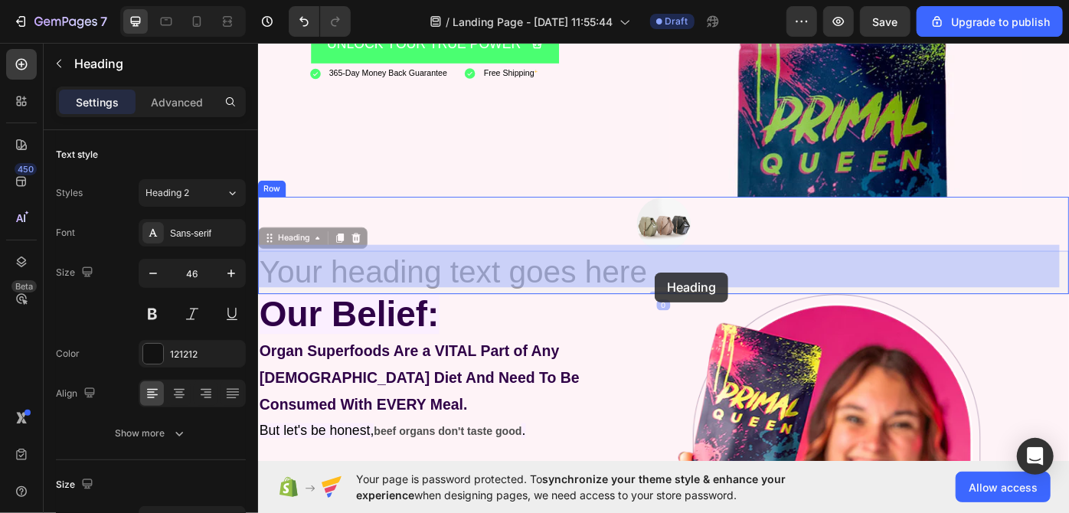
drag, startPoint x: 490, startPoint y: 493, endPoint x: 705, endPoint y: 302, distance: 288.1
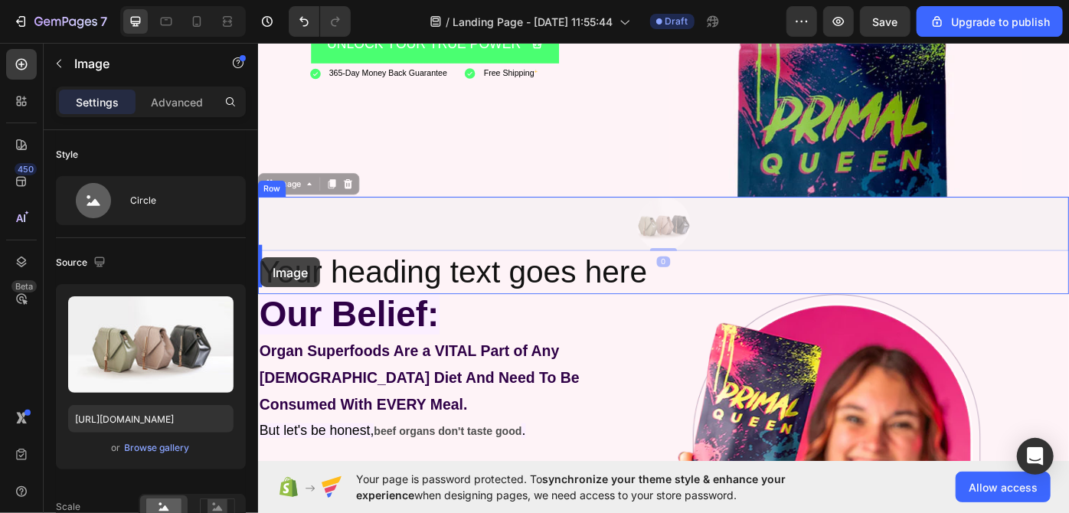
drag, startPoint x: 714, startPoint y: 248, endPoint x: 260, endPoint y: 286, distance: 455.8
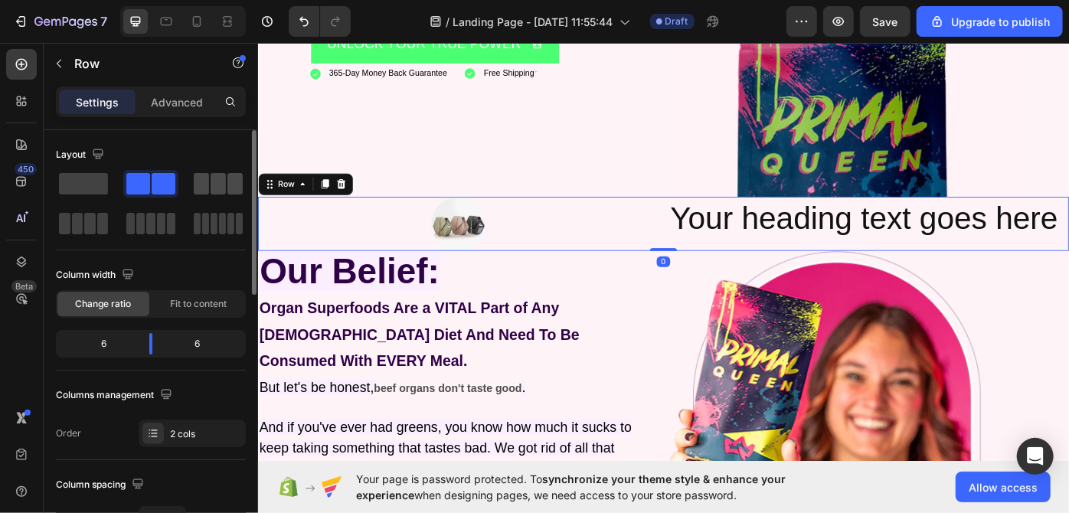
click at [222, 191] on span at bounding box center [218, 183] width 15 height 21
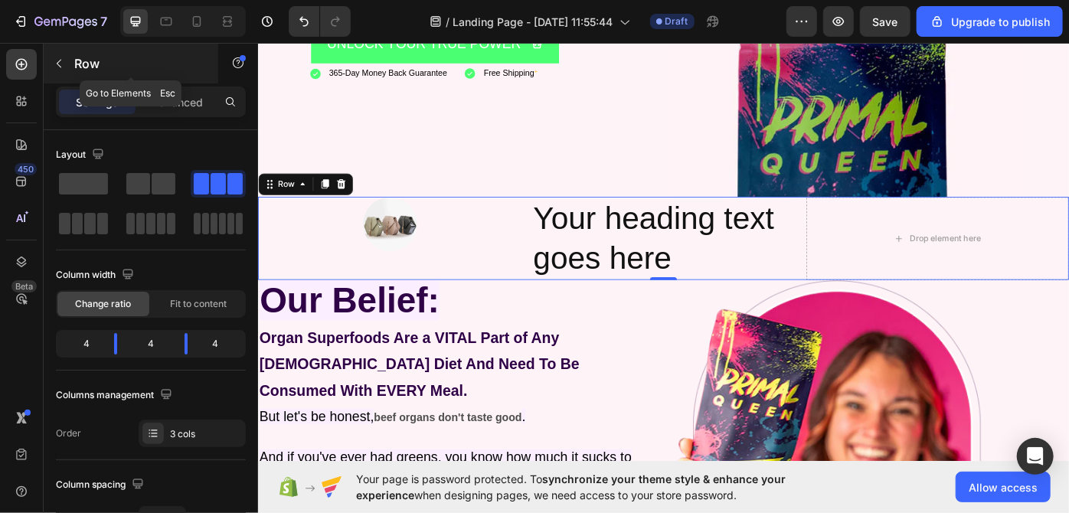
click at [67, 64] on button "button" at bounding box center [59, 63] width 25 height 25
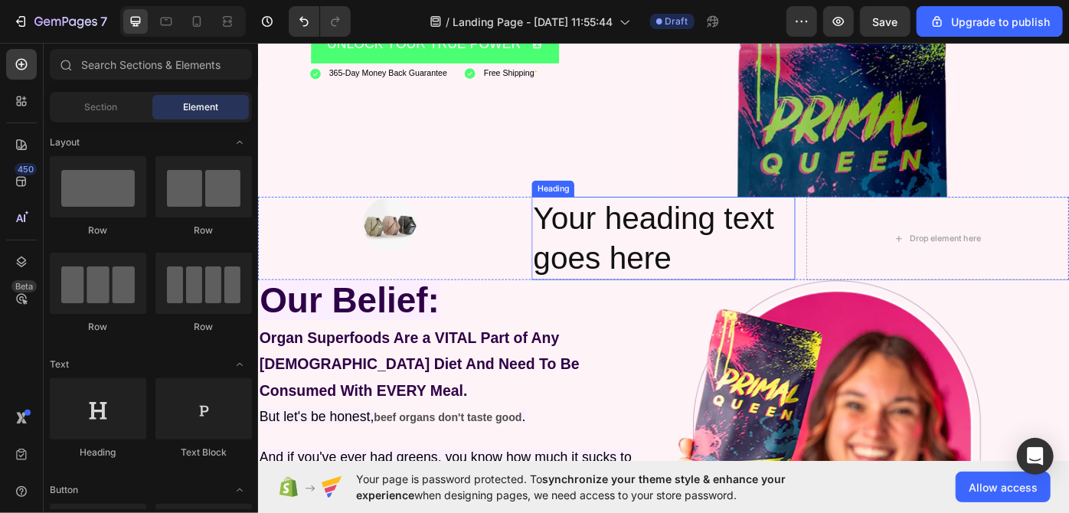
click at [667, 247] on h2 "Your heading text goes here" at bounding box center [717, 265] width 298 height 95
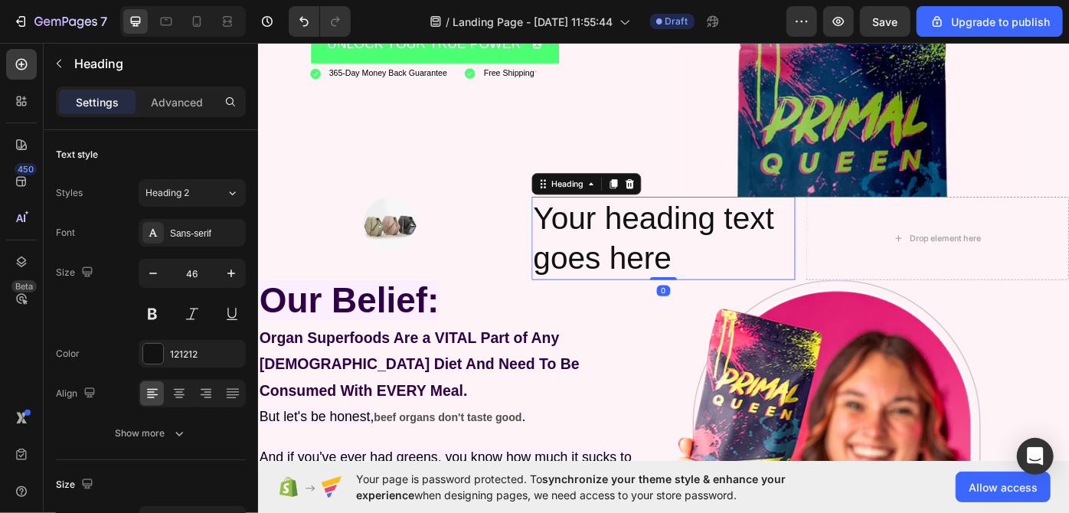
click at [667, 247] on h2 "Your heading text goes here" at bounding box center [717, 265] width 298 height 95
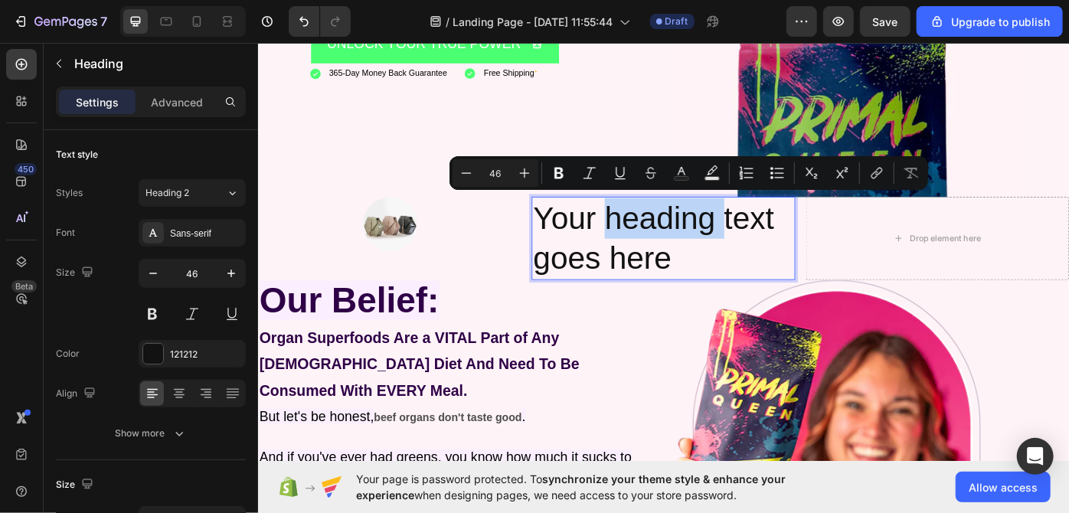
click at [667, 247] on p "Your heading text goes here" at bounding box center [716, 266] width 295 height 92
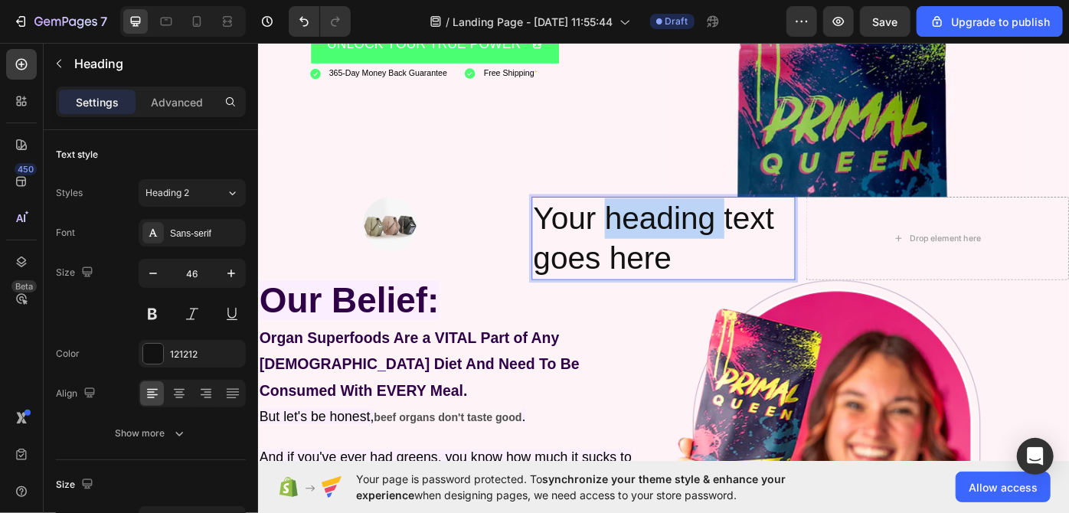
click at [667, 247] on p "Your heading text goes here" at bounding box center [716, 266] width 295 height 92
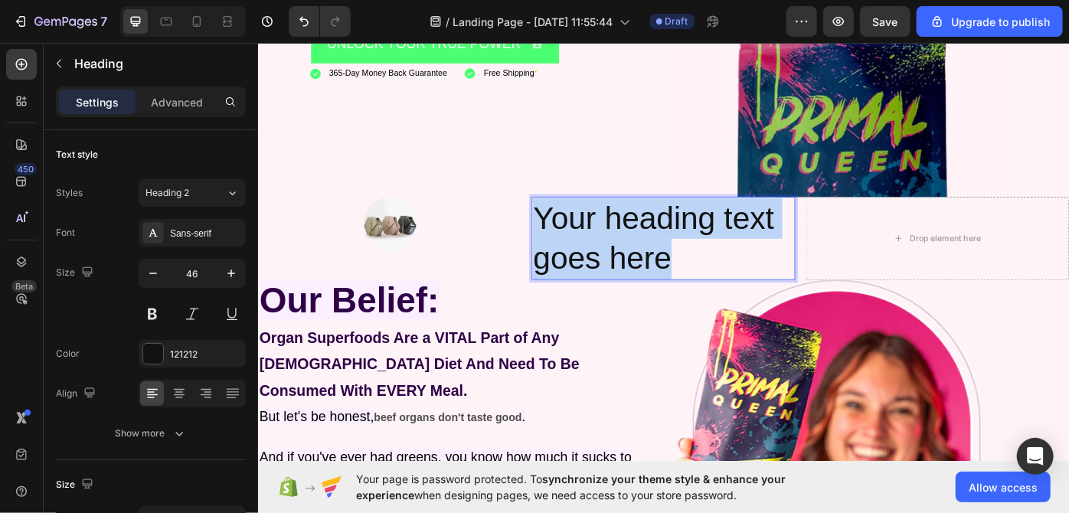
click at [667, 247] on p "Your heading text goes here" at bounding box center [716, 266] width 295 height 92
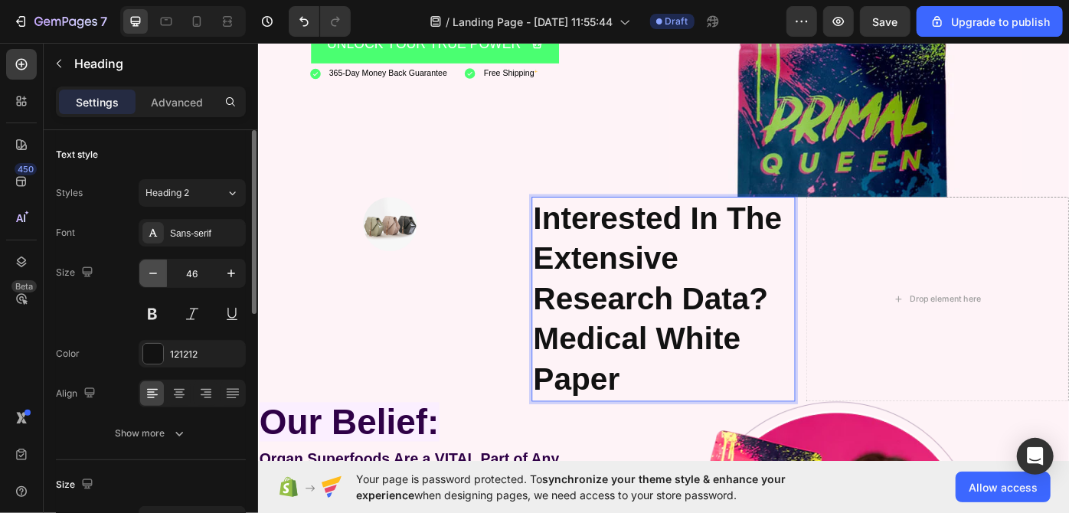
click at [155, 273] on icon "button" at bounding box center [153, 273] width 15 height 15
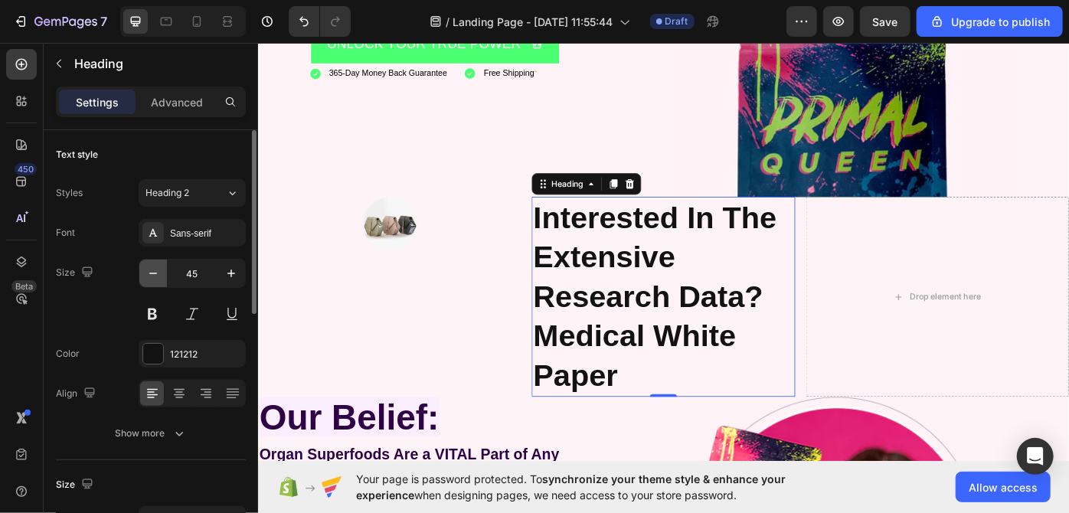
click at [155, 273] on icon "button" at bounding box center [153, 273] width 15 height 15
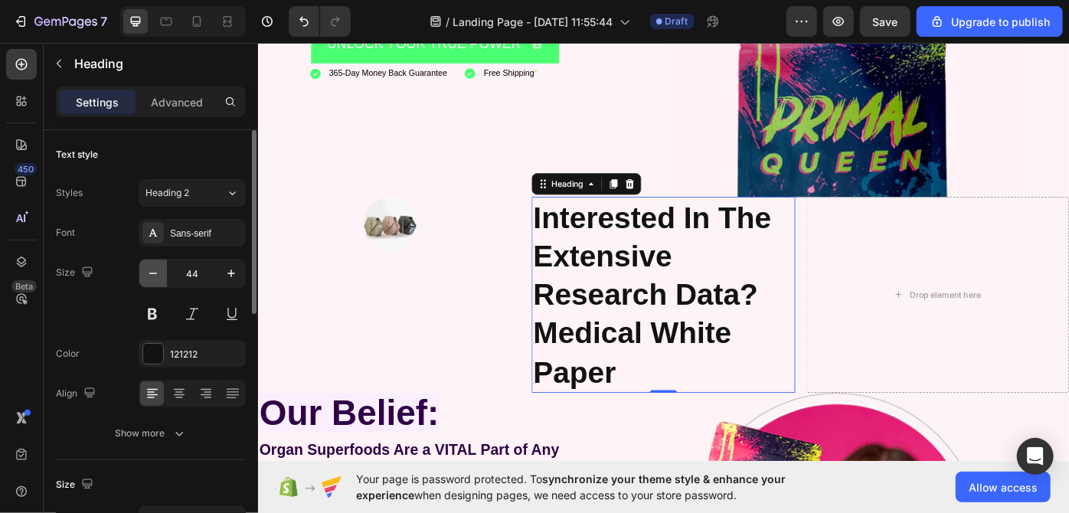
click at [155, 273] on icon "button" at bounding box center [153, 273] width 15 height 15
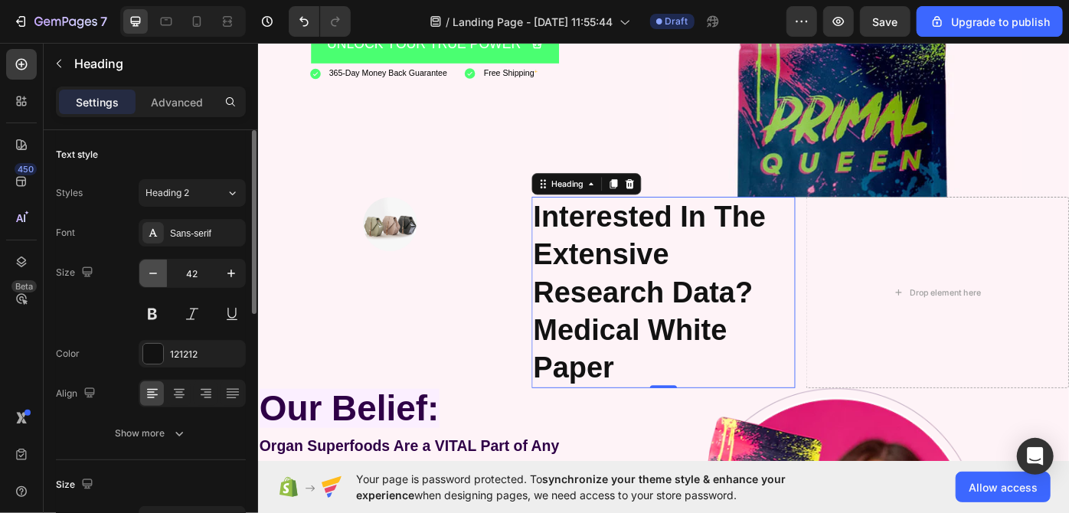
click at [155, 273] on icon "button" at bounding box center [153, 273] width 15 height 15
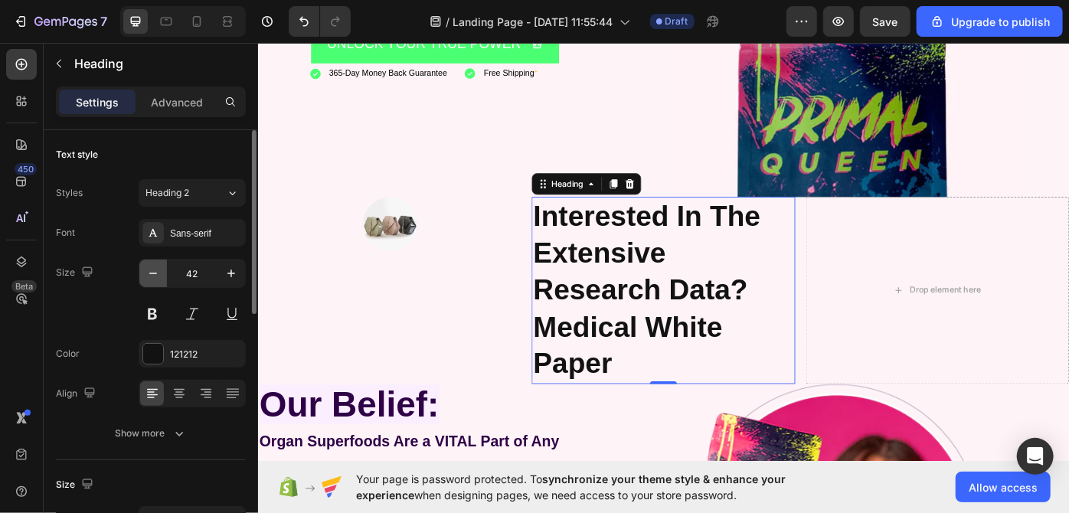
click at [155, 273] on icon "button" at bounding box center [153, 273] width 15 height 15
type input "41"
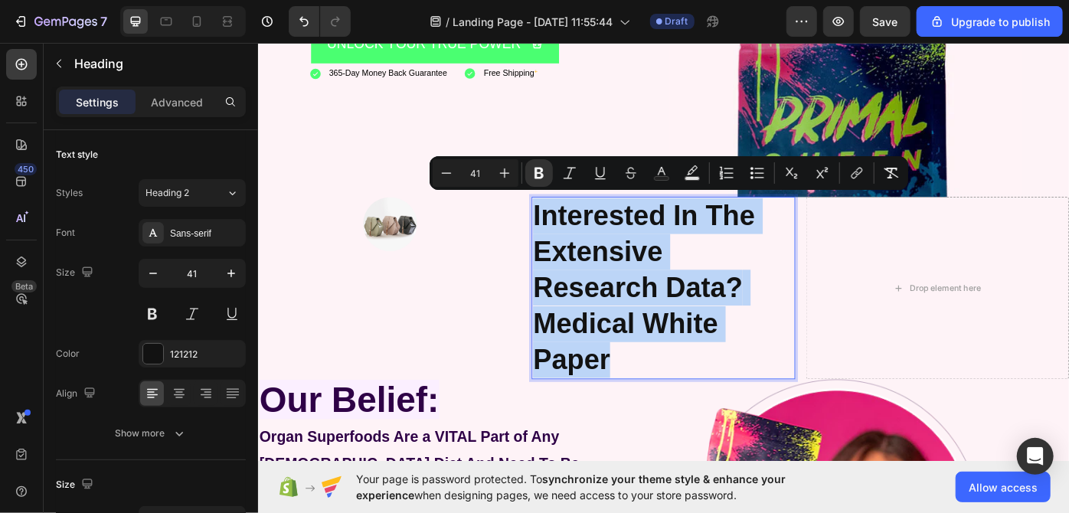
drag, startPoint x: 568, startPoint y: 229, endPoint x: 674, endPoint y: 388, distance: 191.6
click at [674, 388] on p "Interested In The Extensive Research Data? Medical White Paper" at bounding box center [716, 322] width 295 height 204
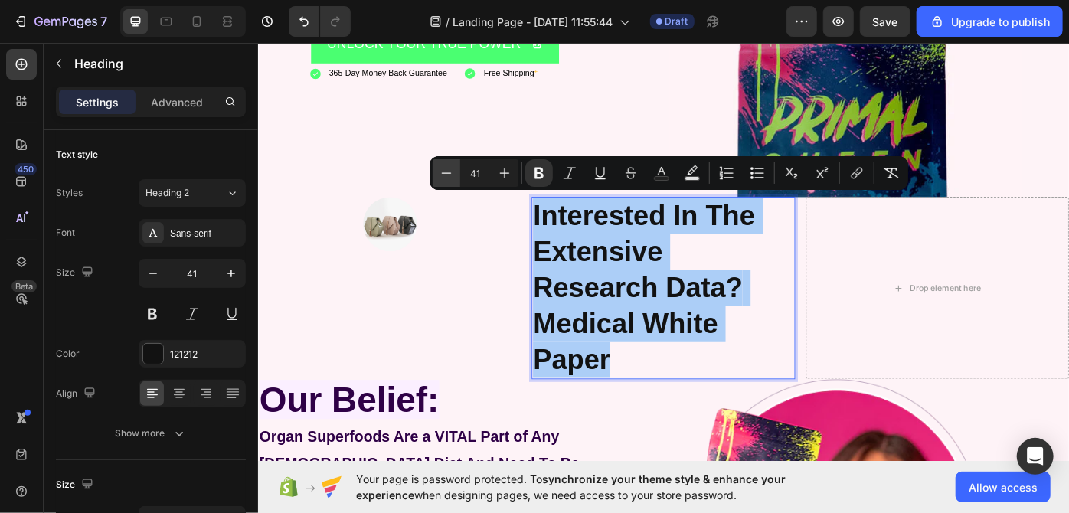
click at [453, 169] on icon "Editor contextual toolbar" at bounding box center [446, 172] width 15 height 15
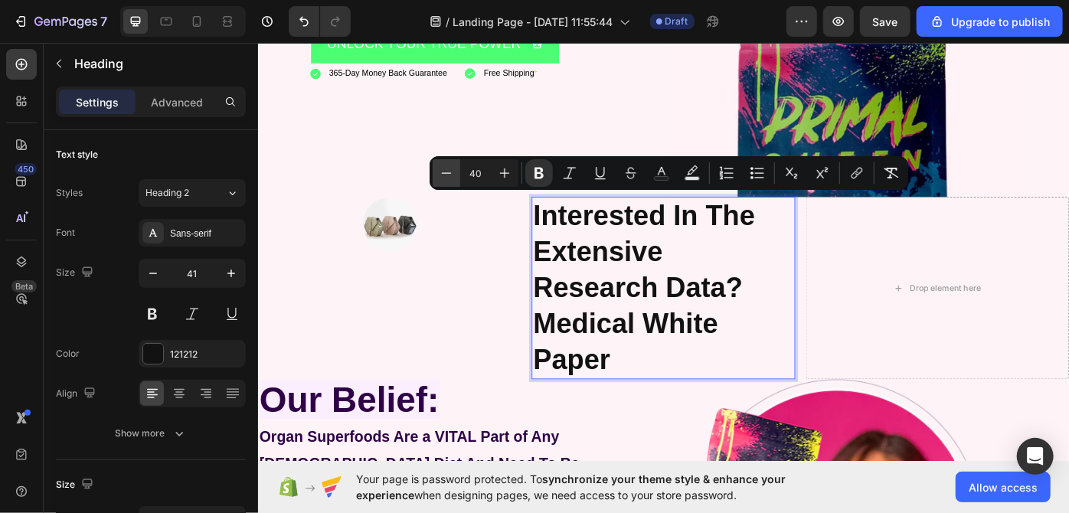
click at [453, 169] on icon "Editor contextual toolbar" at bounding box center [446, 172] width 15 height 15
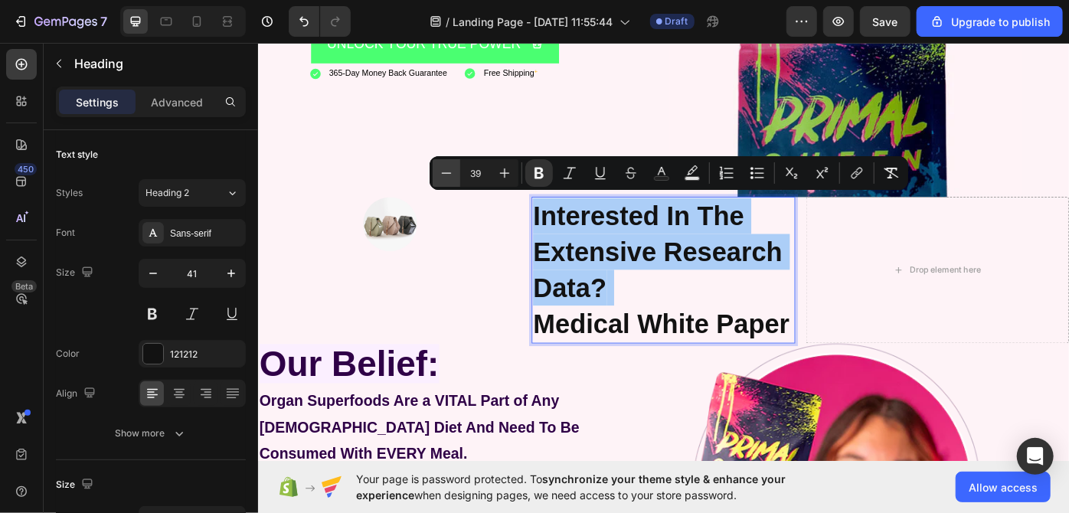
click at [453, 169] on icon "Editor contextual toolbar" at bounding box center [446, 172] width 15 height 15
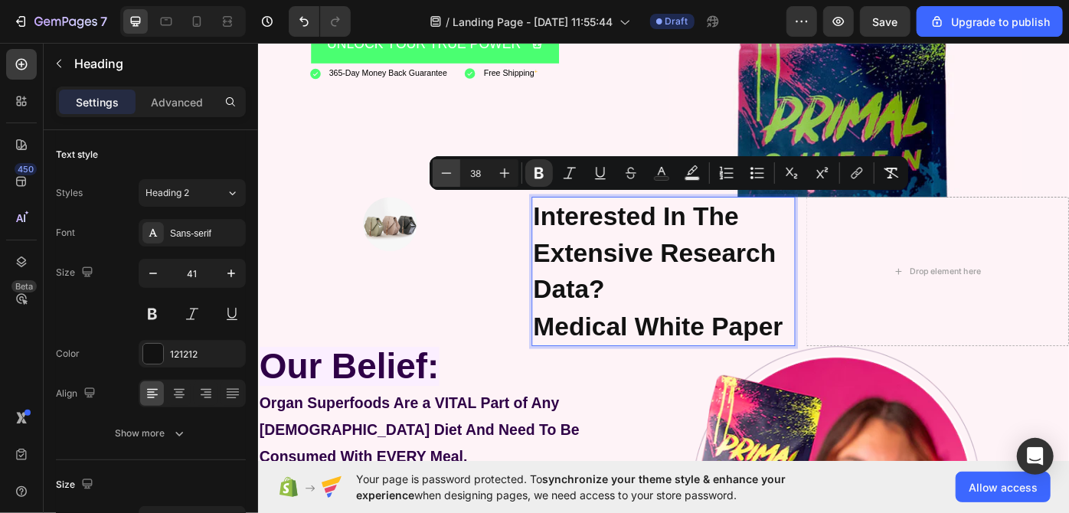
click at [453, 169] on icon "Editor contextual toolbar" at bounding box center [446, 172] width 15 height 15
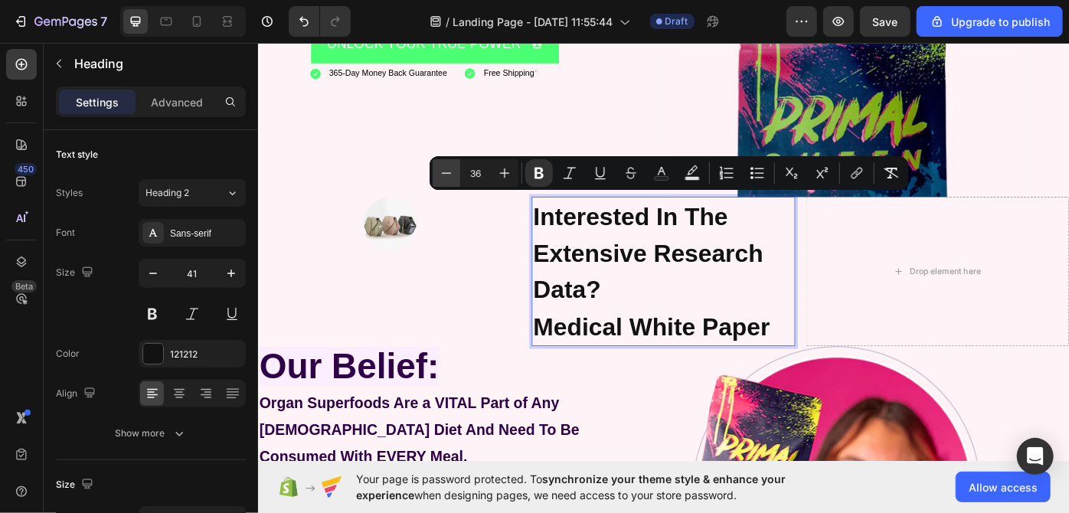
click at [453, 169] on icon "Editor contextual toolbar" at bounding box center [446, 172] width 15 height 15
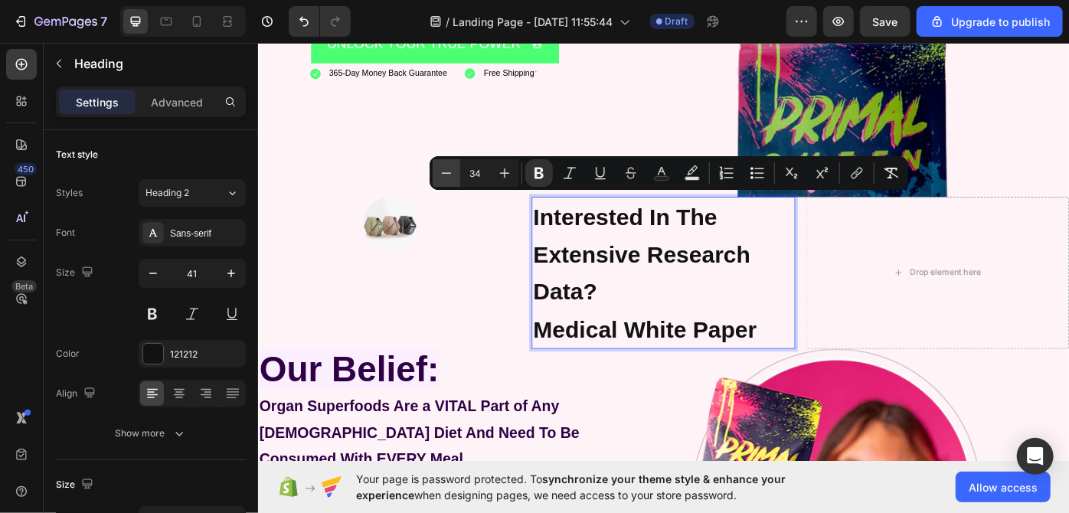
click at [453, 169] on icon "Editor contextual toolbar" at bounding box center [446, 172] width 15 height 15
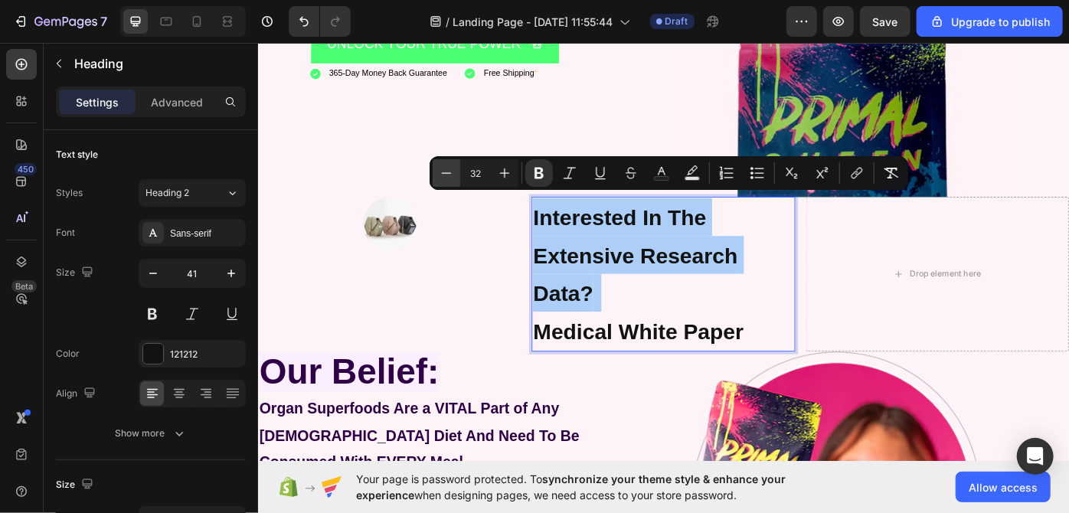
click at [453, 169] on icon "Editor contextual toolbar" at bounding box center [446, 172] width 15 height 15
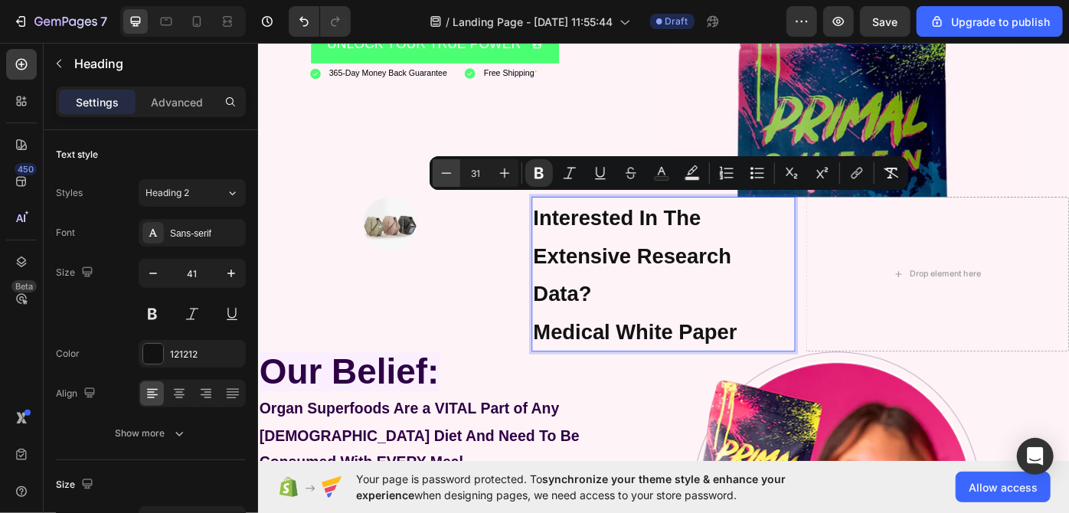
click at [453, 169] on icon "Editor contextual toolbar" at bounding box center [446, 172] width 15 height 15
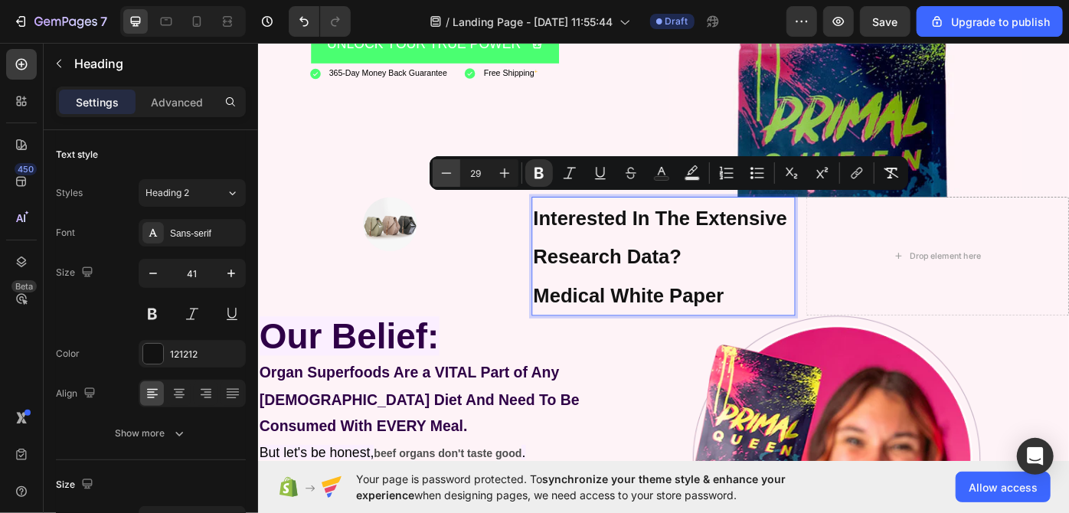
click at [453, 169] on icon "Editor contextual toolbar" at bounding box center [446, 172] width 15 height 15
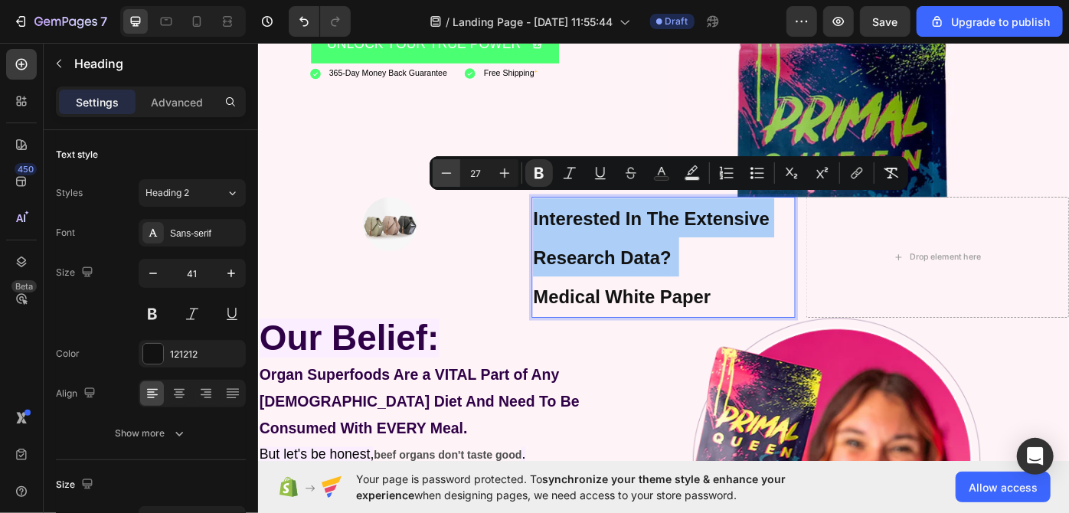
click at [453, 169] on icon "Editor contextual toolbar" at bounding box center [446, 172] width 15 height 15
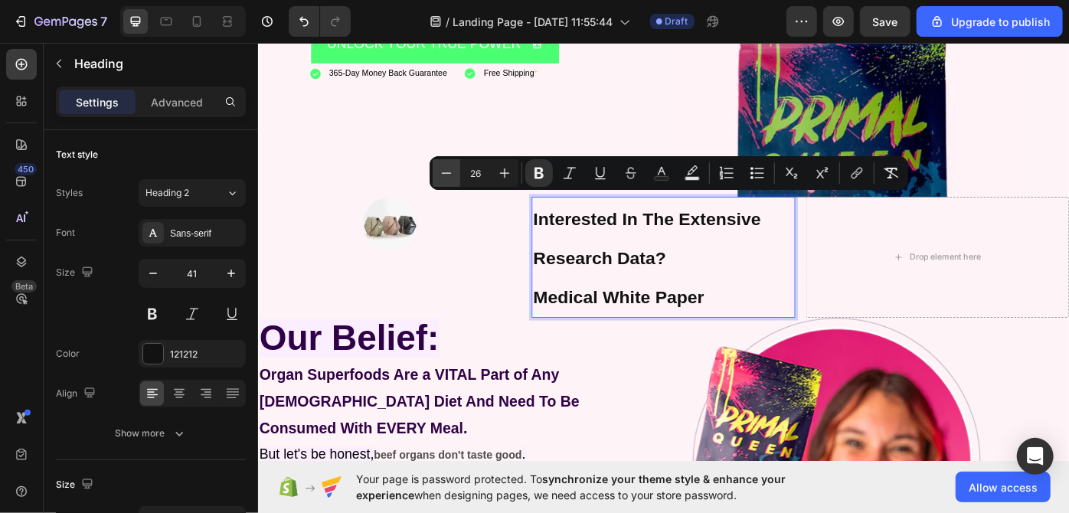
click at [453, 169] on icon "Editor contextual toolbar" at bounding box center [446, 172] width 15 height 15
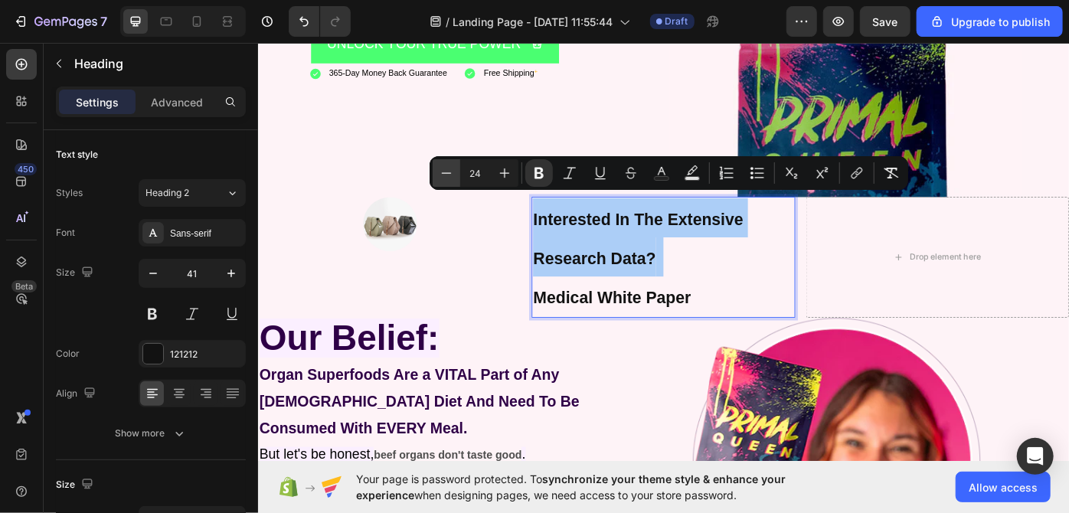
click at [453, 169] on icon "Editor contextual toolbar" at bounding box center [446, 172] width 15 height 15
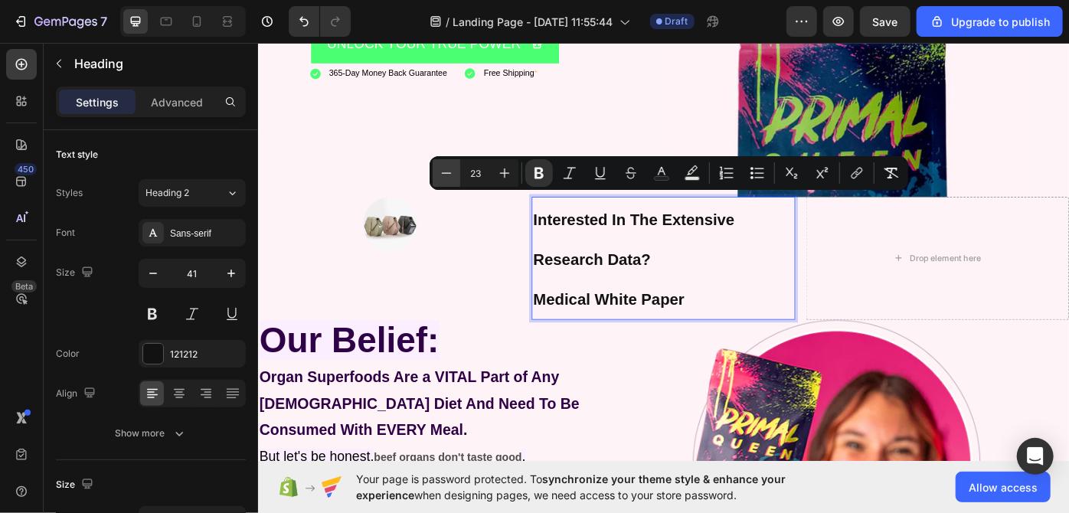
click at [453, 169] on icon "Editor contextual toolbar" at bounding box center [446, 172] width 15 height 15
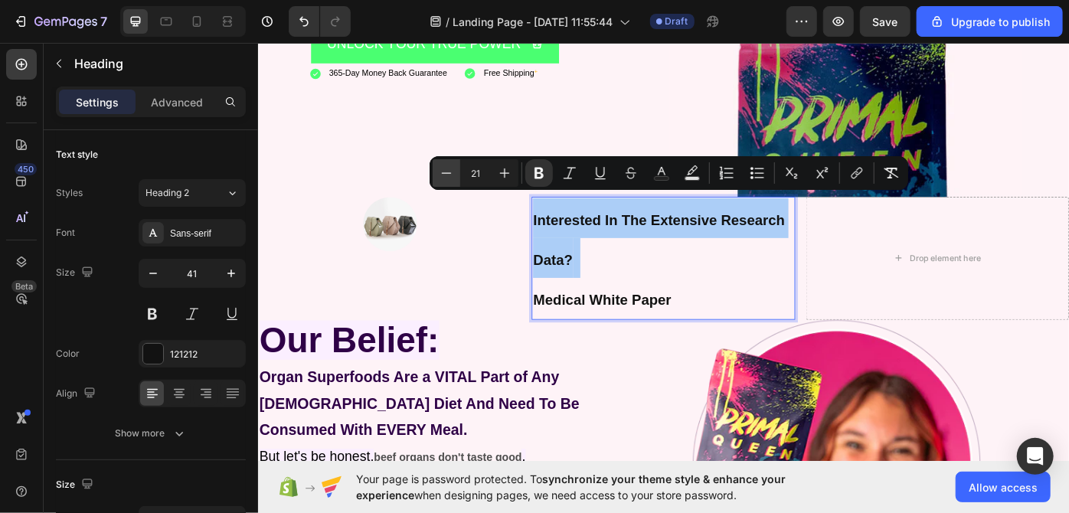
click at [453, 169] on icon "Editor contextual toolbar" at bounding box center [446, 172] width 15 height 15
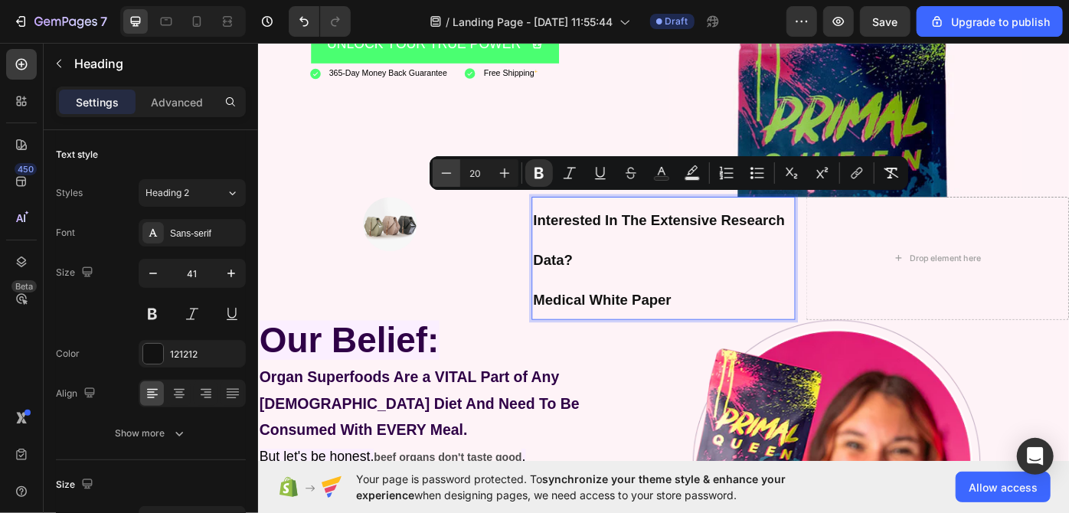
click at [453, 169] on icon "Editor contextual toolbar" at bounding box center [446, 172] width 15 height 15
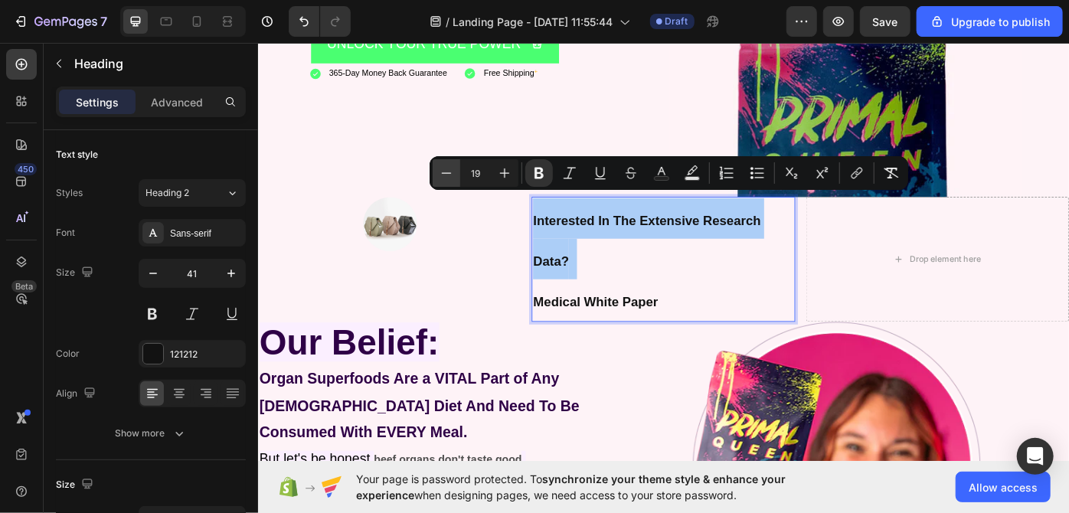
click at [453, 169] on icon "Editor contextual toolbar" at bounding box center [446, 172] width 15 height 15
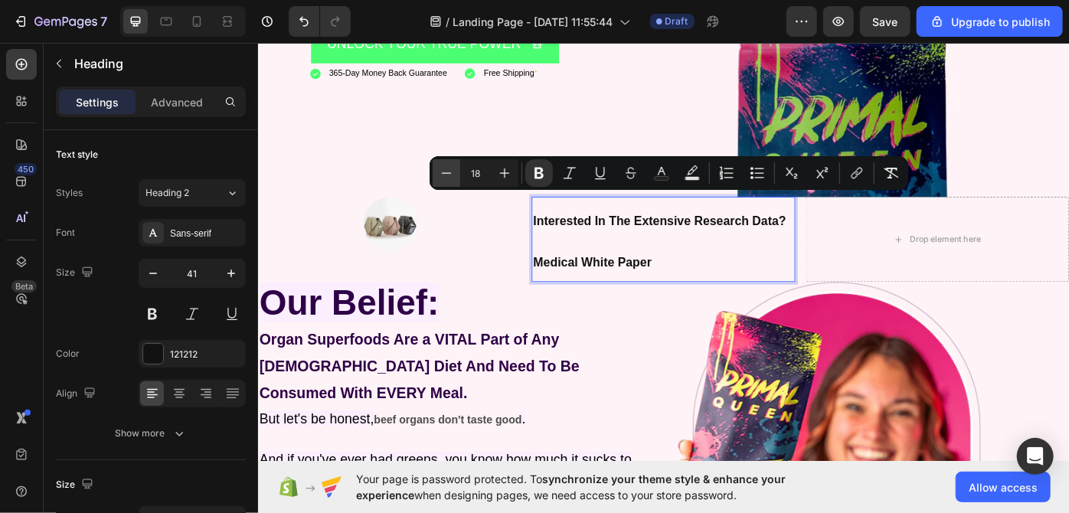
click at [453, 169] on icon "Editor contextual toolbar" at bounding box center [446, 172] width 15 height 15
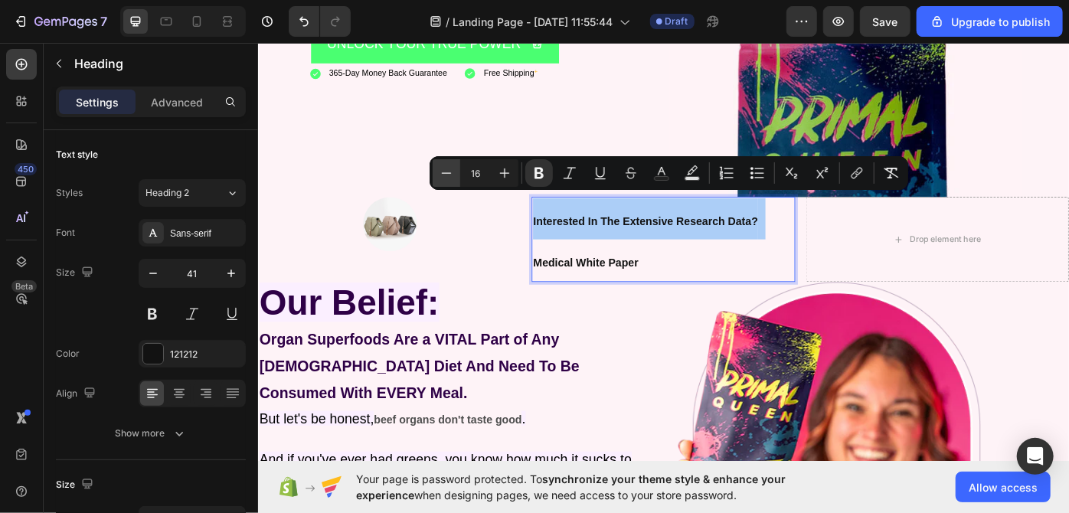
click at [453, 169] on icon "Editor contextual toolbar" at bounding box center [446, 172] width 15 height 15
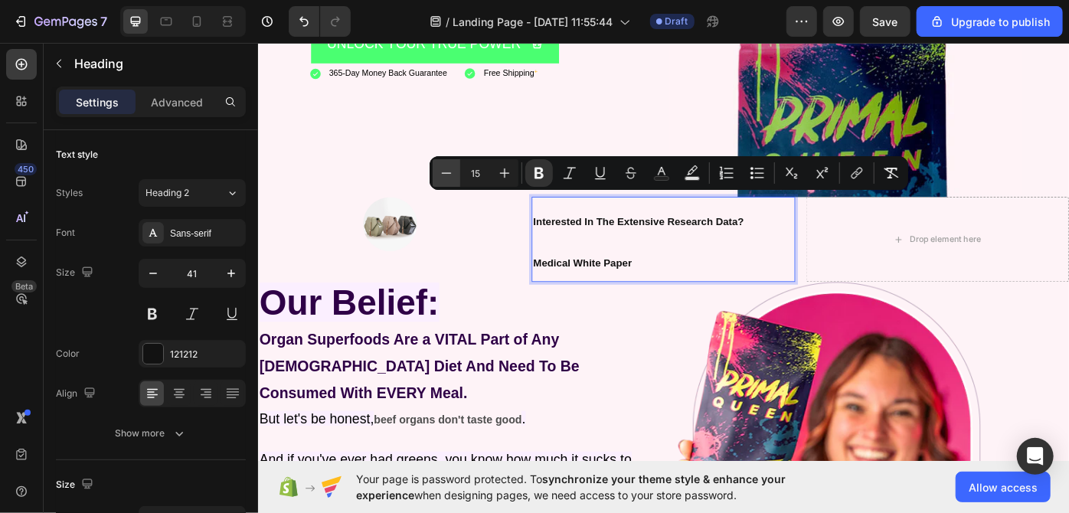
click at [453, 169] on icon "Editor contextual toolbar" at bounding box center [446, 172] width 15 height 15
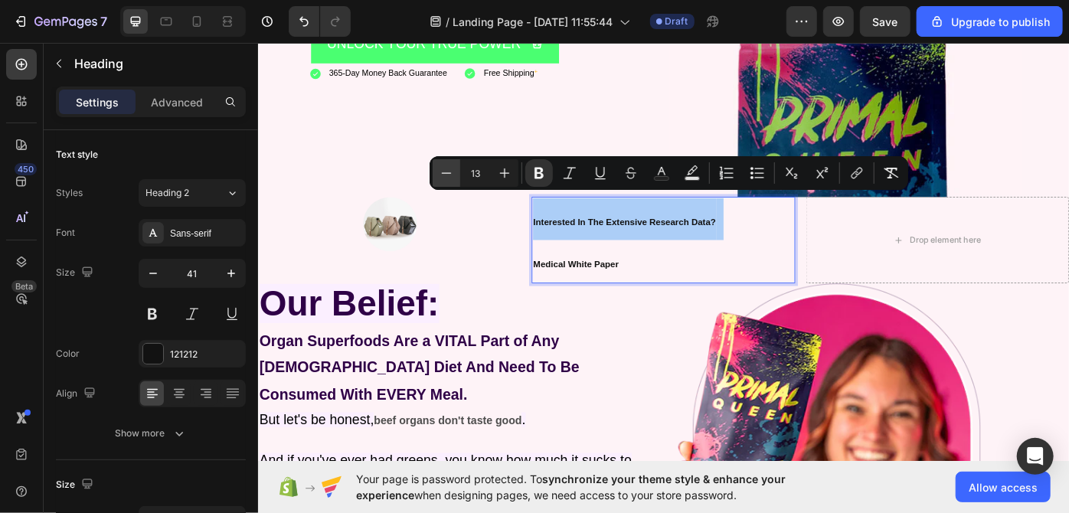
click at [453, 169] on icon "Editor contextual toolbar" at bounding box center [446, 172] width 15 height 15
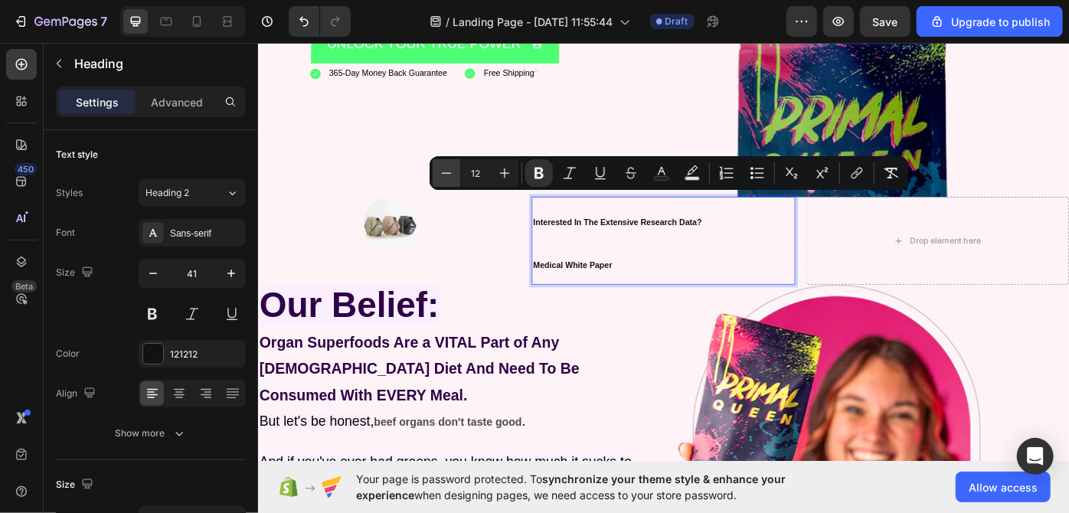
click at [453, 169] on icon "Editor contextual toolbar" at bounding box center [446, 172] width 15 height 15
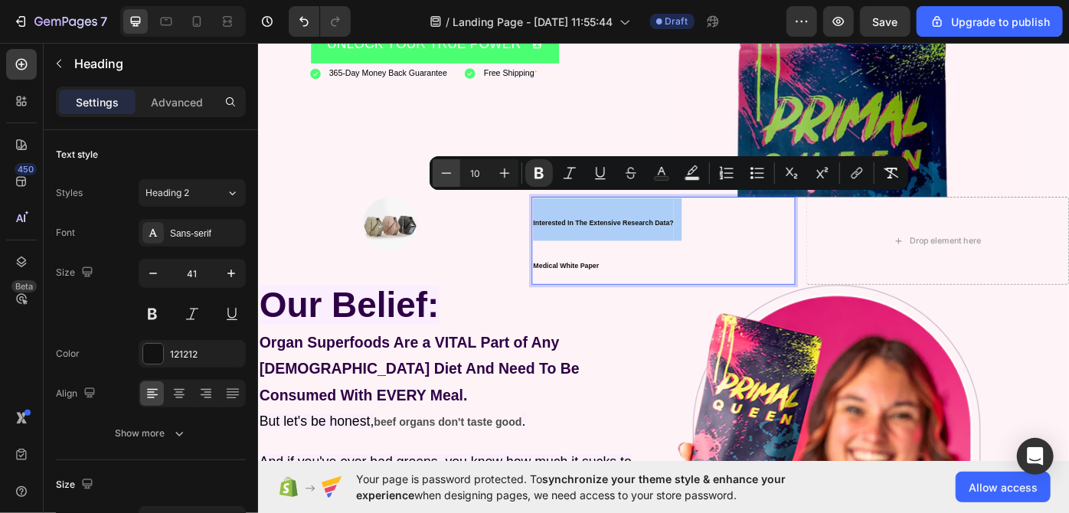
click at [453, 169] on icon "Editor contextual toolbar" at bounding box center [446, 172] width 15 height 15
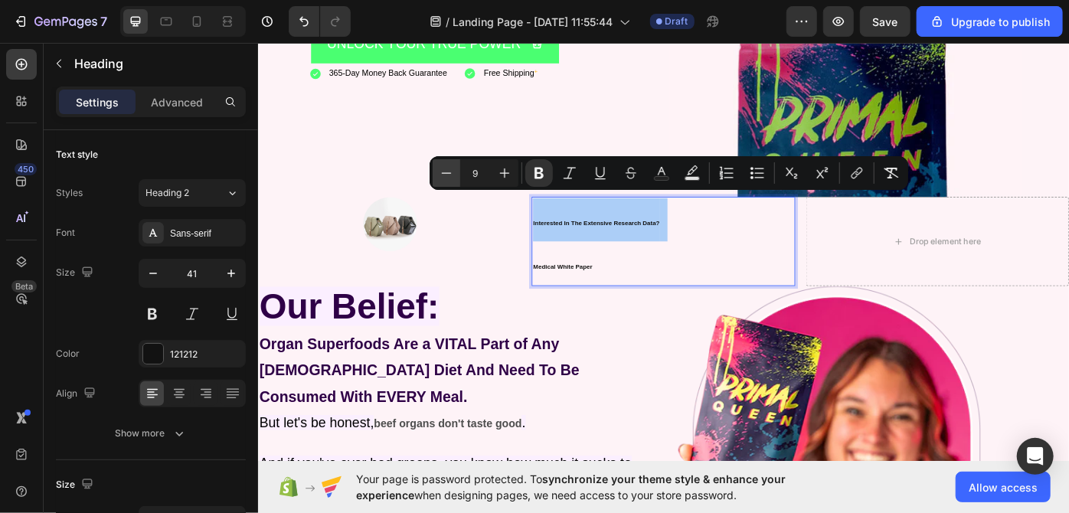
click at [453, 169] on icon "Editor contextual toolbar" at bounding box center [446, 172] width 15 height 15
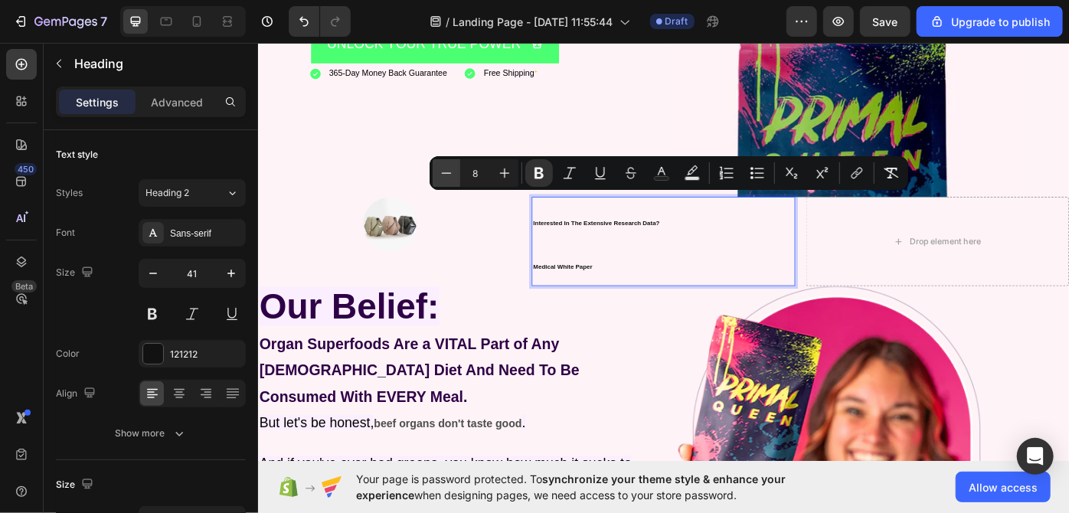
click at [453, 169] on icon "Editor contextual toolbar" at bounding box center [446, 172] width 15 height 15
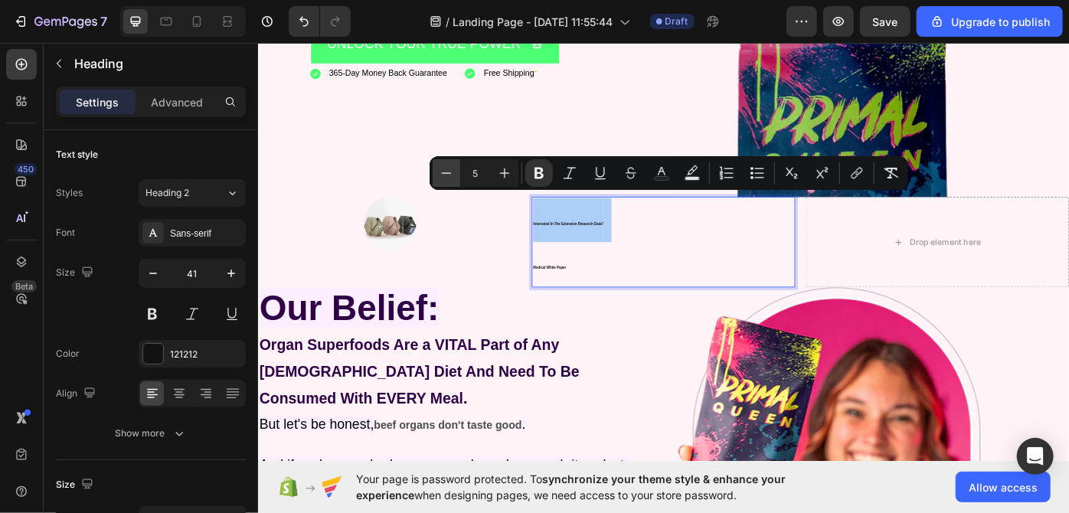
click at [453, 169] on icon "Editor contextual toolbar" at bounding box center [446, 172] width 15 height 15
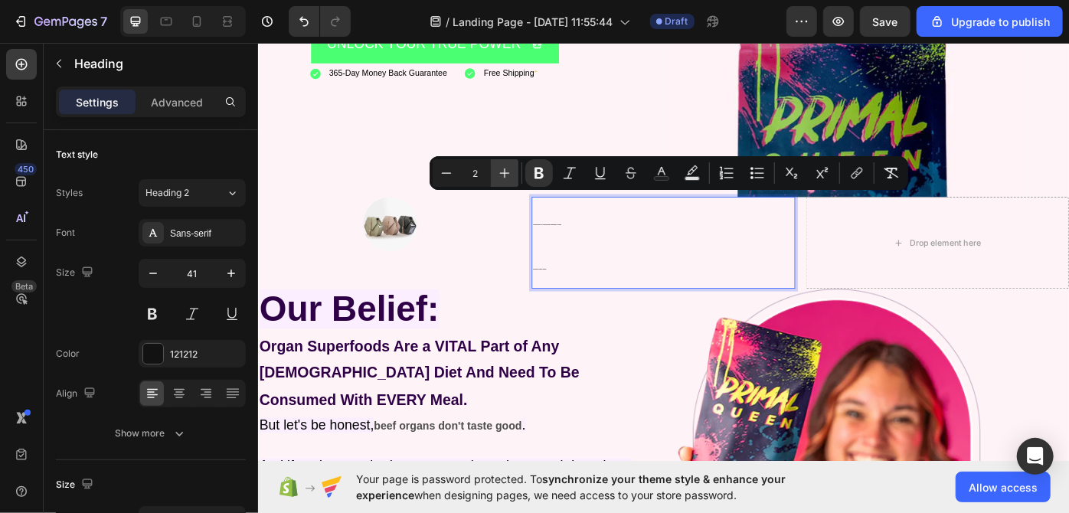
click at [504, 165] on icon "Editor contextual toolbar" at bounding box center [504, 172] width 15 height 15
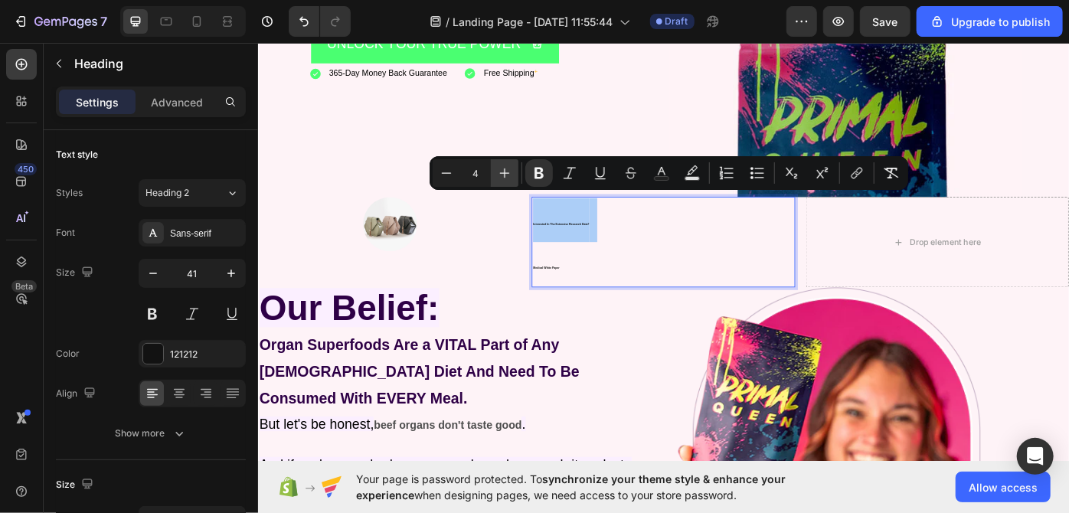
click at [504, 165] on icon "Editor contextual toolbar" at bounding box center [504, 172] width 15 height 15
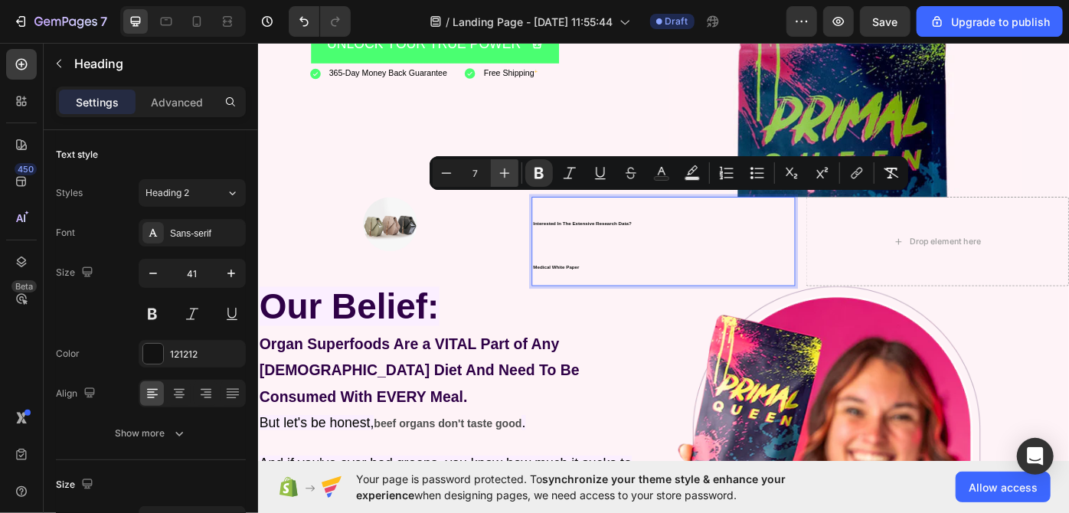
click at [504, 165] on icon "Editor contextual toolbar" at bounding box center [504, 172] width 15 height 15
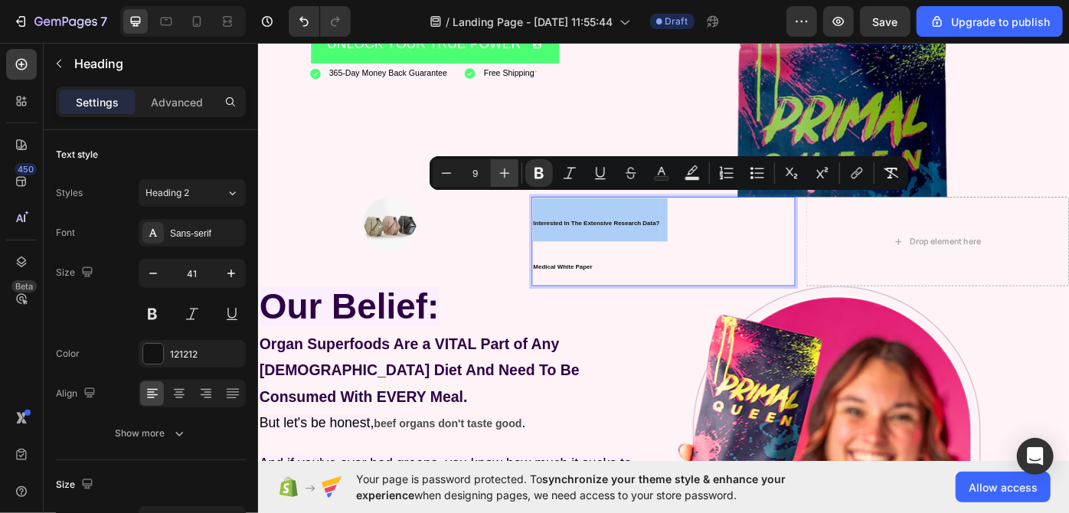
click at [504, 165] on icon "Editor contextual toolbar" at bounding box center [504, 172] width 15 height 15
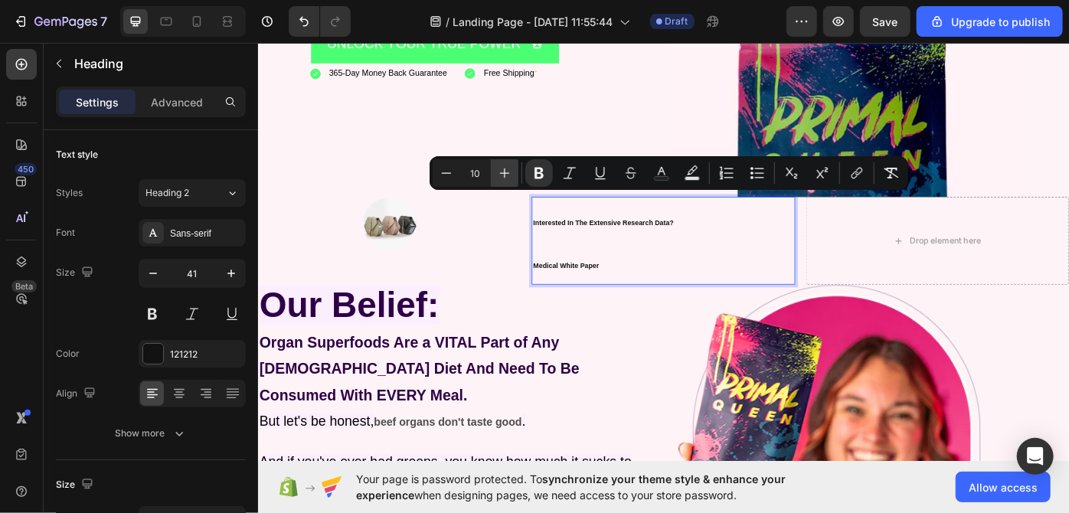
click at [504, 165] on icon "Editor contextual toolbar" at bounding box center [504, 172] width 15 height 15
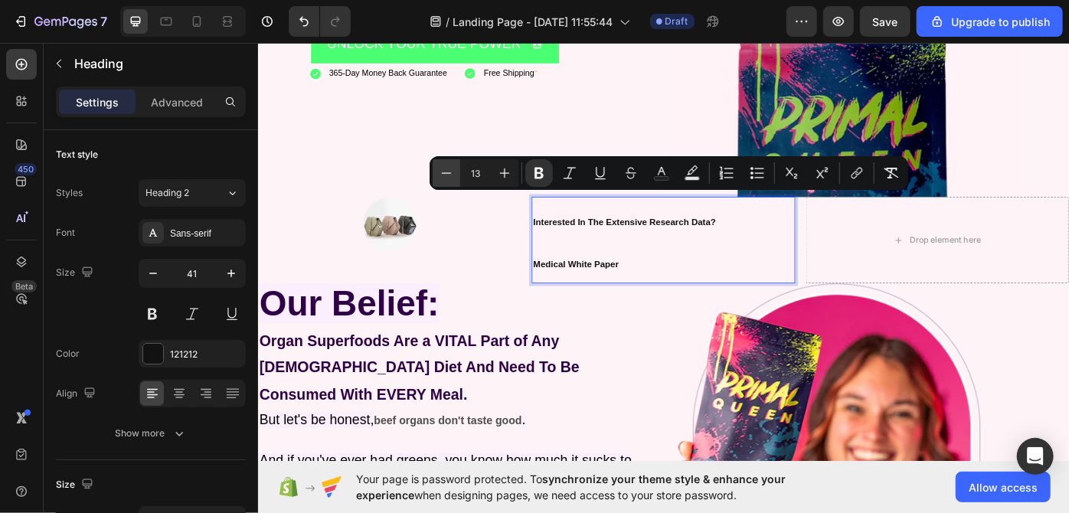
click at [439, 180] on icon "Editor contextual toolbar" at bounding box center [446, 172] width 15 height 15
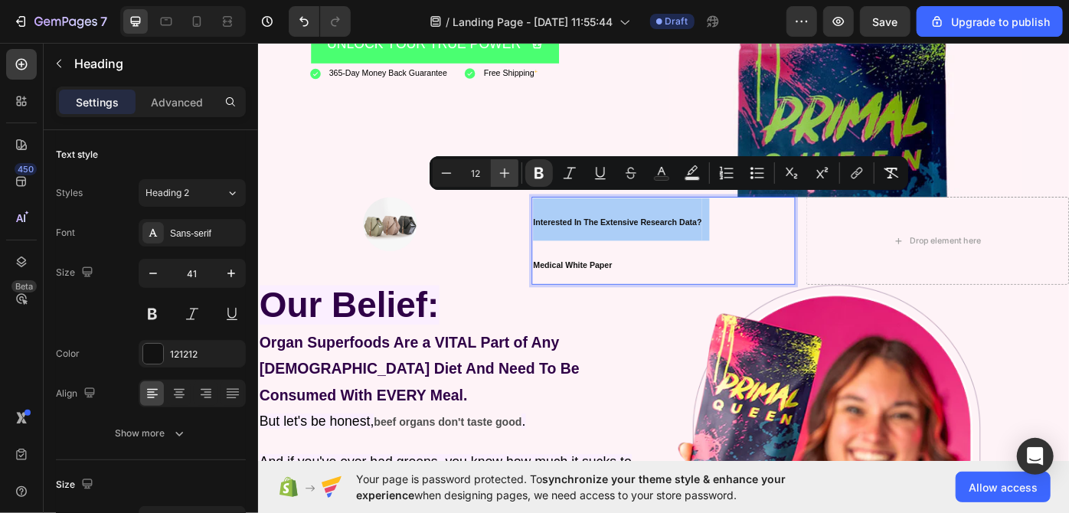
click at [502, 176] on icon "Editor contextual toolbar" at bounding box center [504, 172] width 15 height 15
type input "13"
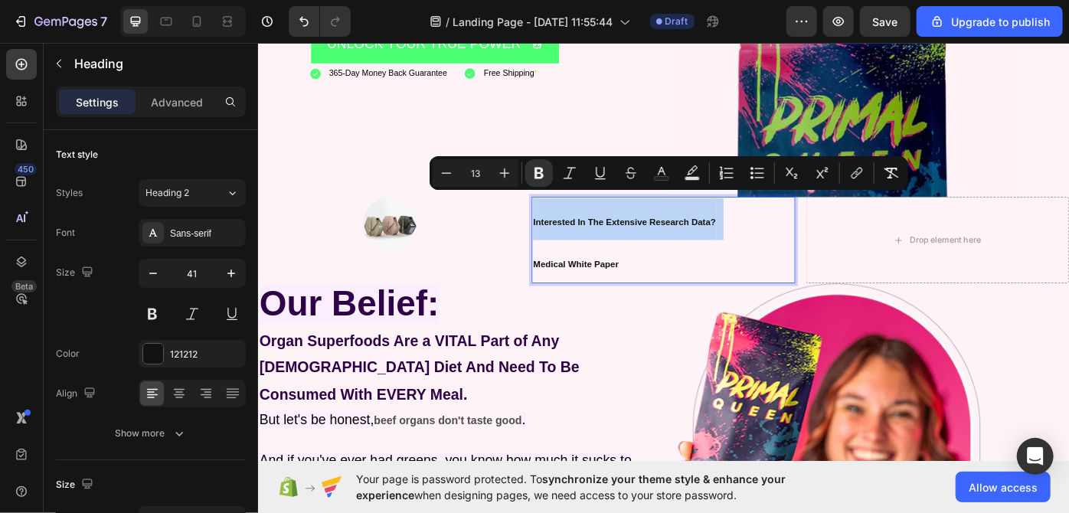
click at [712, 286] on p "Interested In The Extensive Research Data? Medical White Paper" at bounding box center [716, 268] width 295 height 96
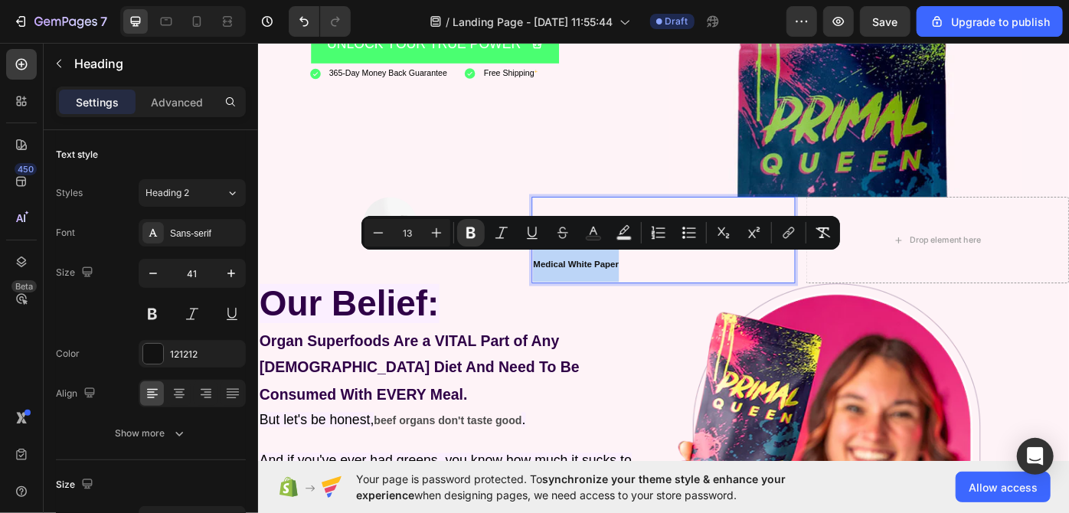
drag, startPoint x: 565, startPoint y: 290, endPoint x: 656, endPoint y: 287, distance: 90.4
click at [656, 289] on strong "Medical White Paper" at bounding box center [617, 294] width 97 height 11
copy strong "Medical White Paper"
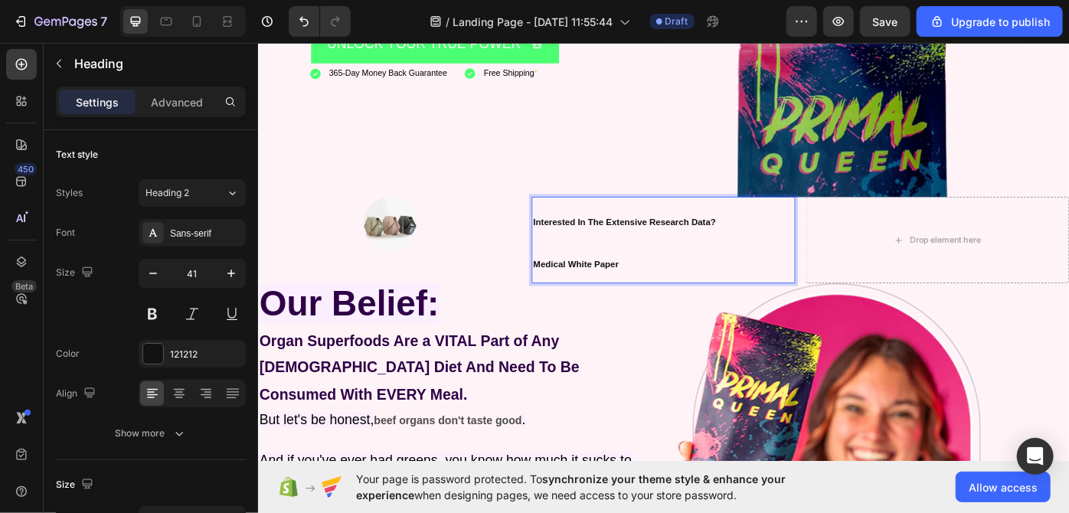
click at [771, 231] on p "Interested In The Extensive Research Data? Medical White Paper" at bounding box center [716, 268] width 295 height 96
click at [669, 295] on p "Interested In The Extensive Research Data?Medical White P Medical White Paper" at bounding box center [716, 268] width 295 height 96
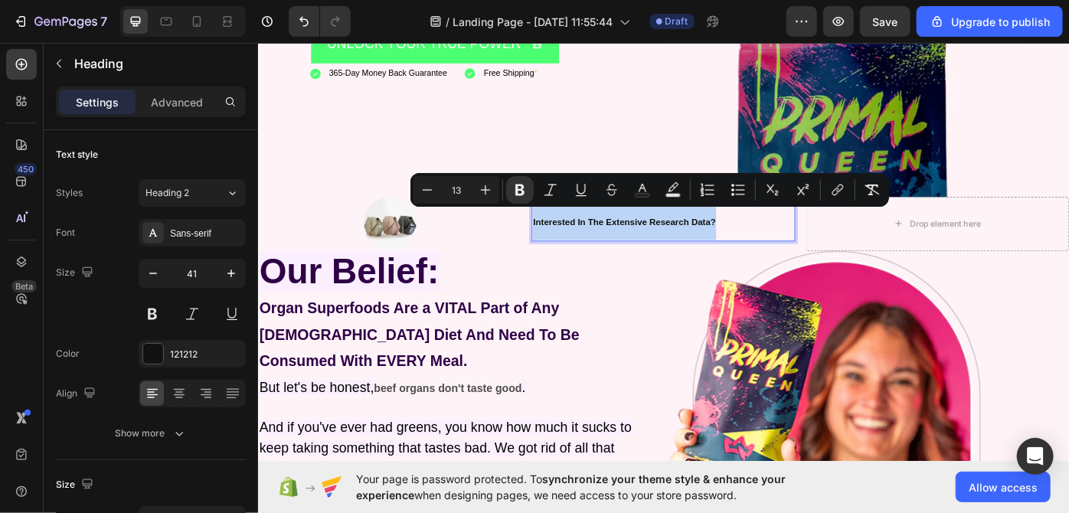
drag, startPoint x: 567, startPoint y: 240, endPoint x: 794, endPoint y: 232, distance: 227.6
click at [794, 232] on p "Interested In The Extensive Research Data?" at bounding box center [716, 243] width 295 height 47
click at [488, 196] on icon "Editor contextual toolbar" at bounding box center [485, 189] width 15 height 15
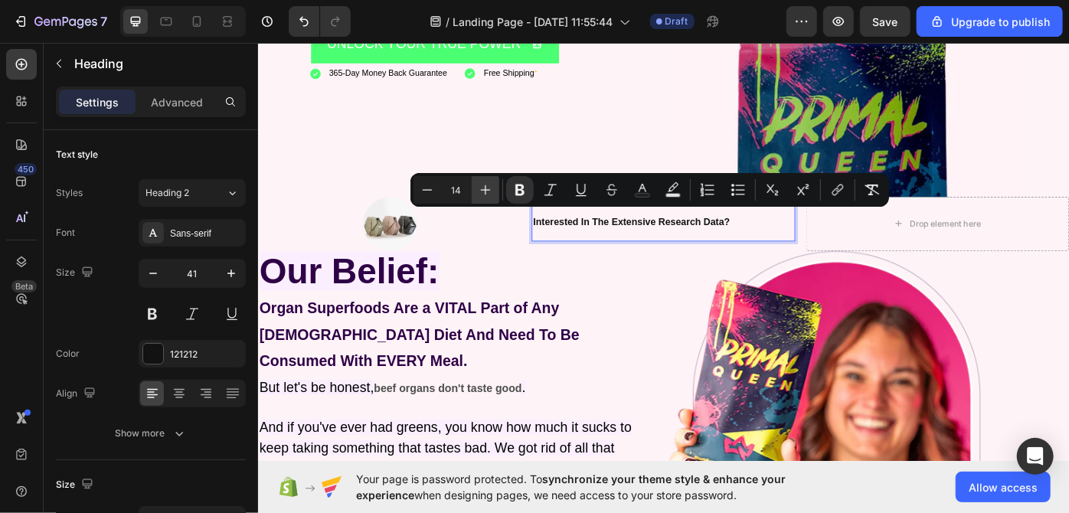
click at [488, 196] on icon "Editor contextual toolbar" at bounding box center [485, 189] width 15 height 15
type input "18"
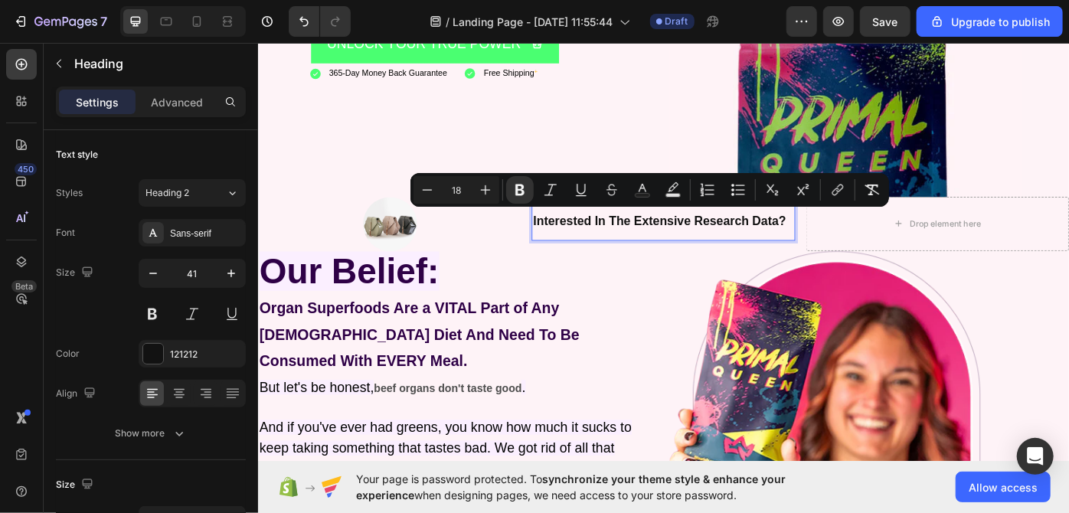
click at [0, 357] on div "450 Beta" at bounding box center [22, 278] width 44 height 470
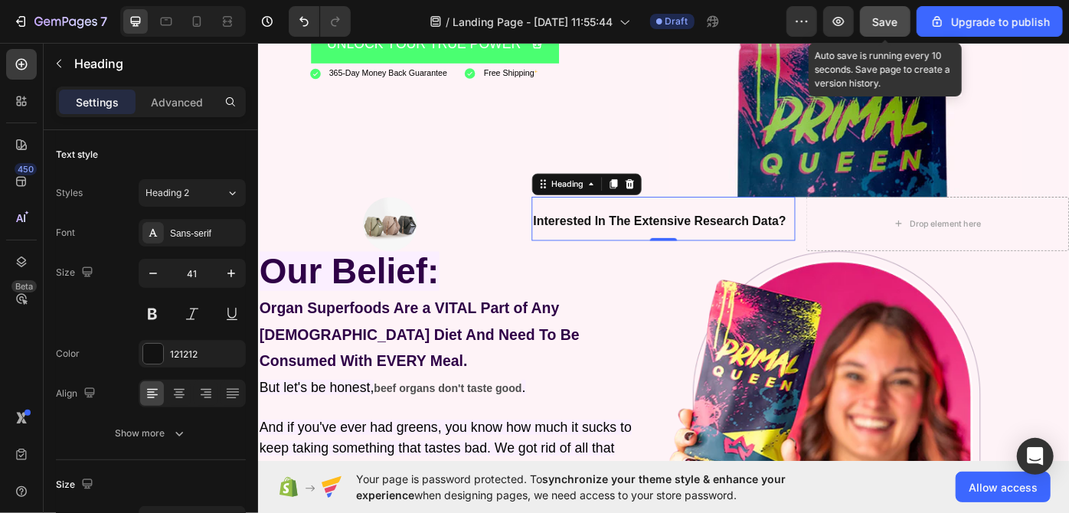
click at [895, 19] on span "Save" at bounding box center [885, 21] width 25 height 13
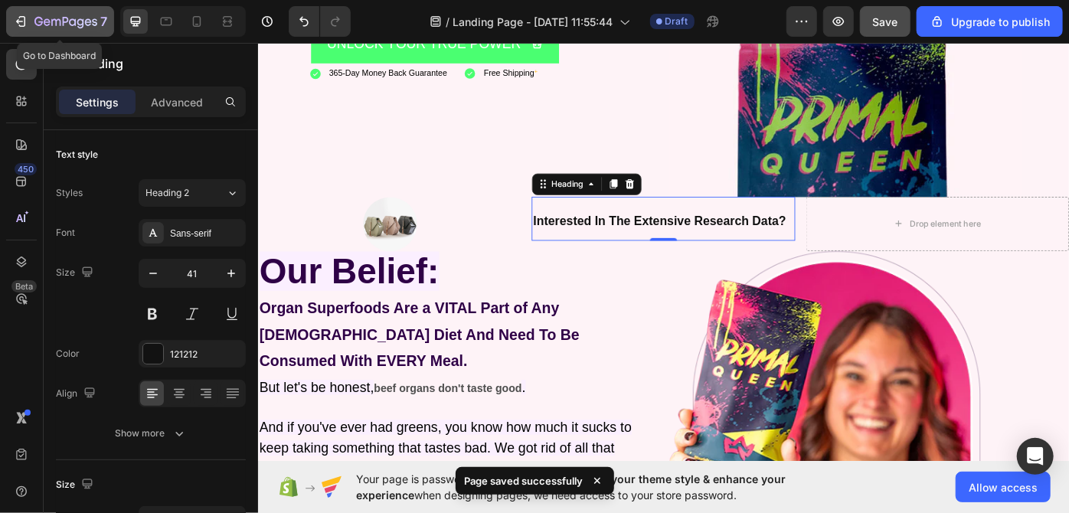
click at [29, 28] on div "7" at bounding box center [60, 21] width 94 height 18
